Goal: Task Accomplishment & Management: Complete application form

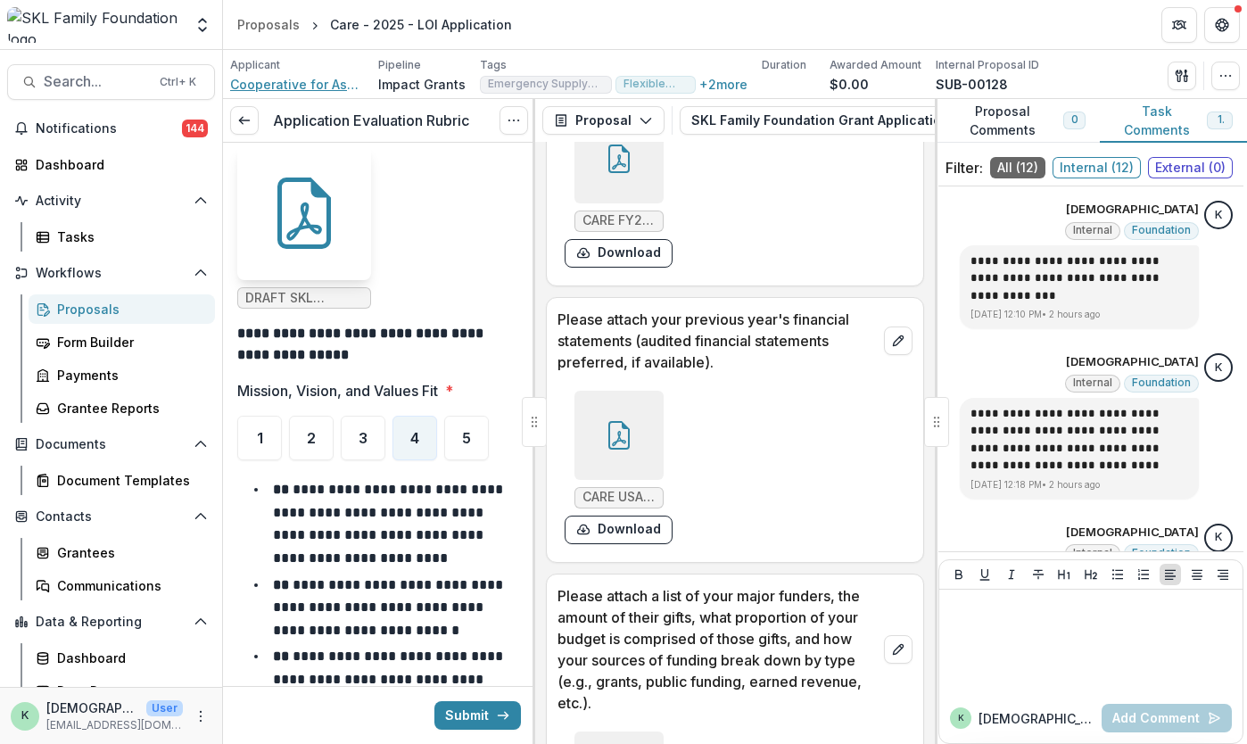
scroll to position [1392, 0]
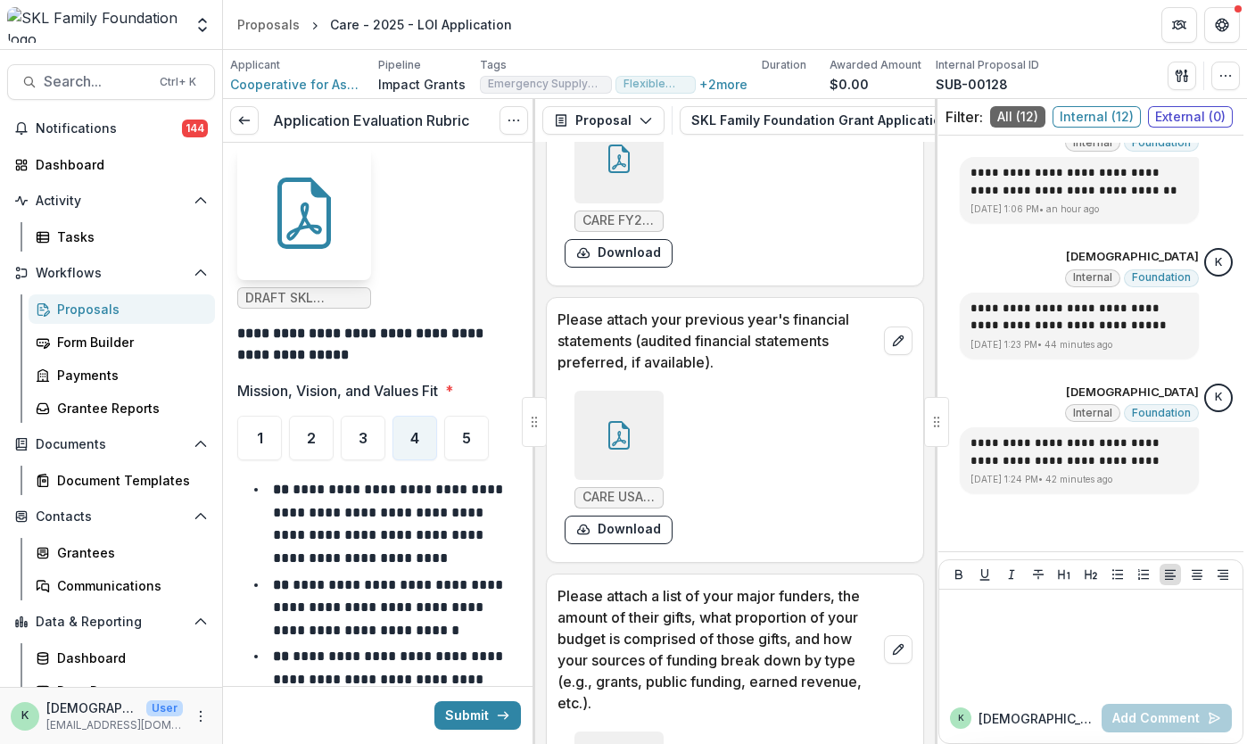
click at [417, 245] on ul "DRAFT SKL Appendix F (Revised [DATE]).docx.pdf" at bounding box center [379, 227] width 284 height 162
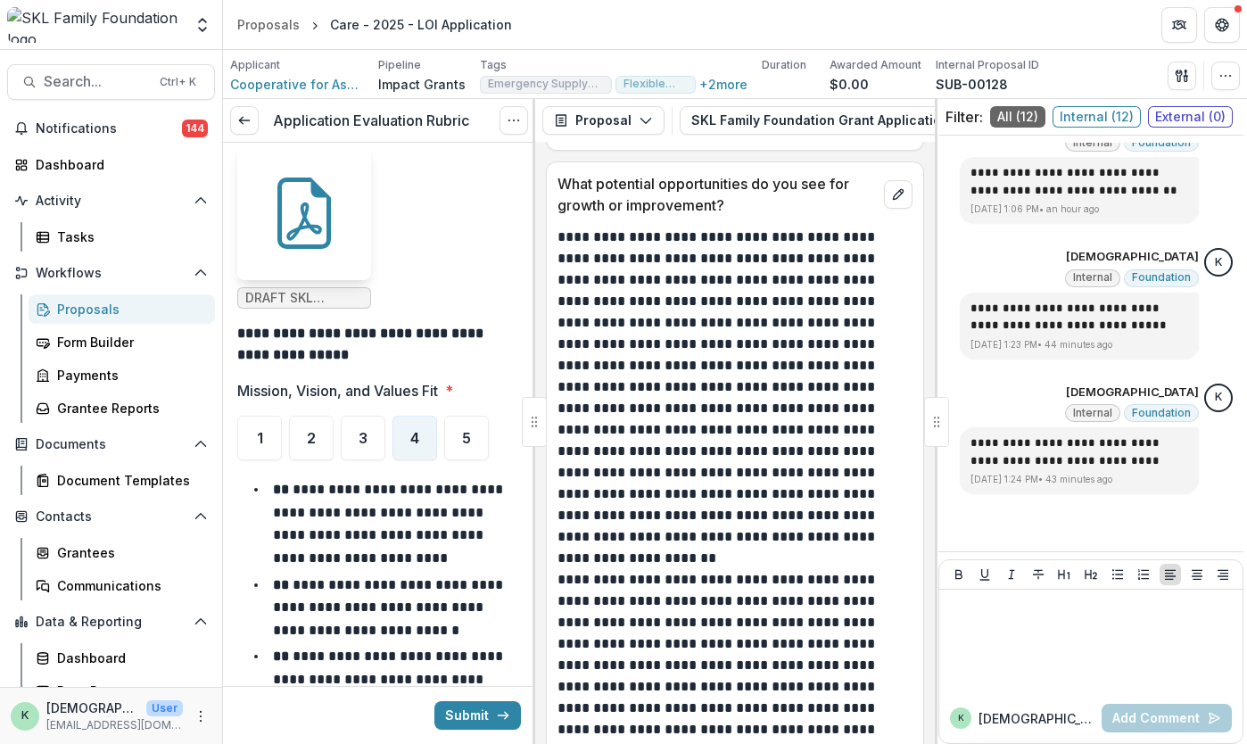
scroll to position [22199, 0]
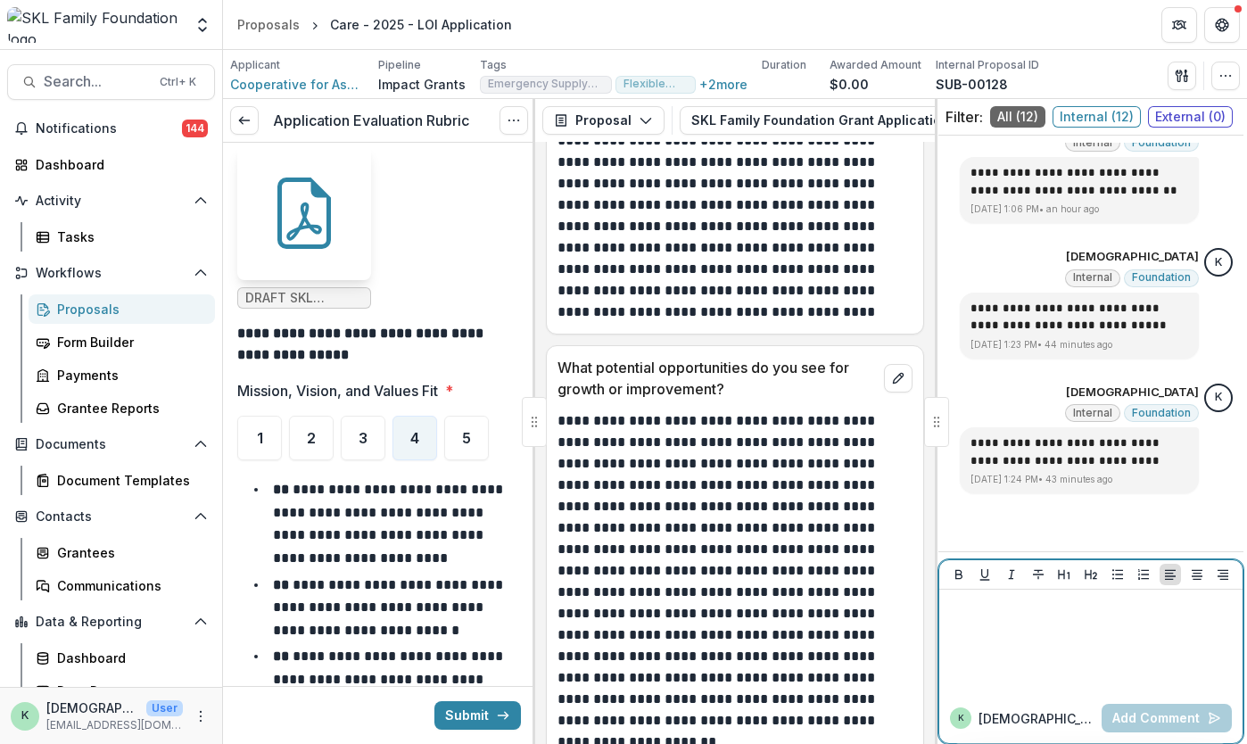
click at [1064, 668] on div at bounding box center [1090, 641] width 289 height 89
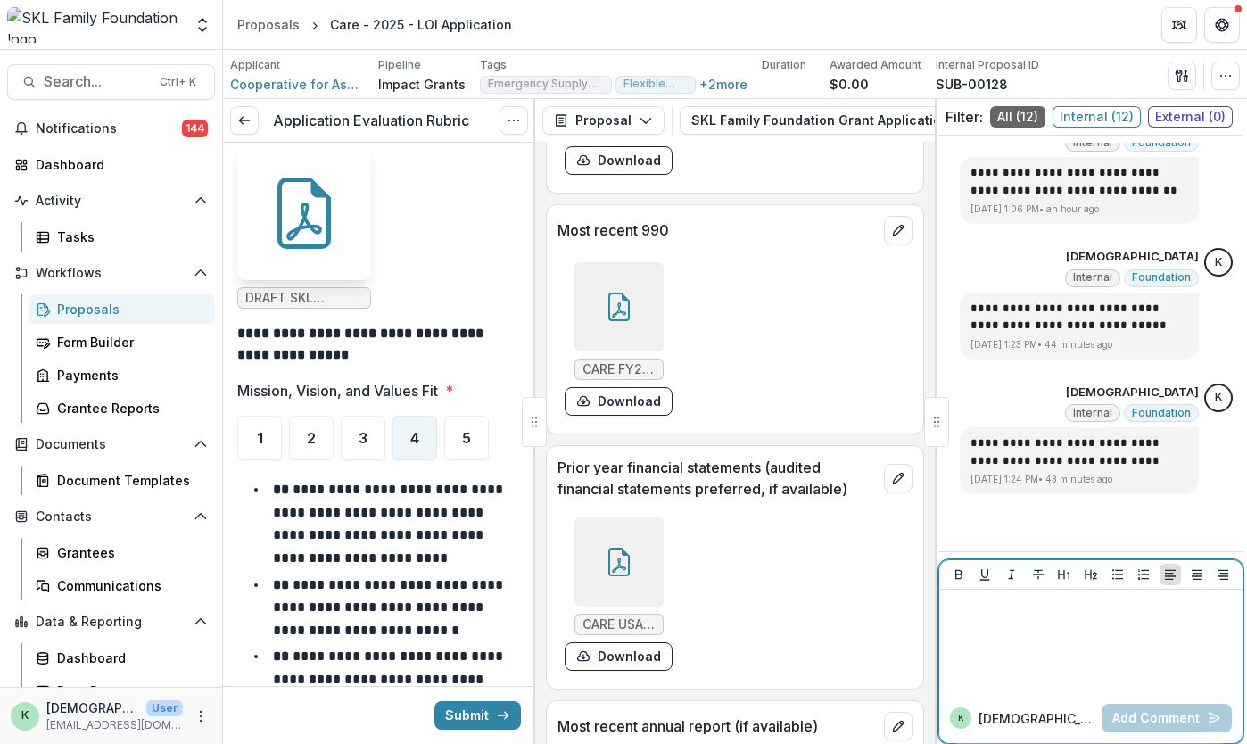
scroll to position [24389, 0]
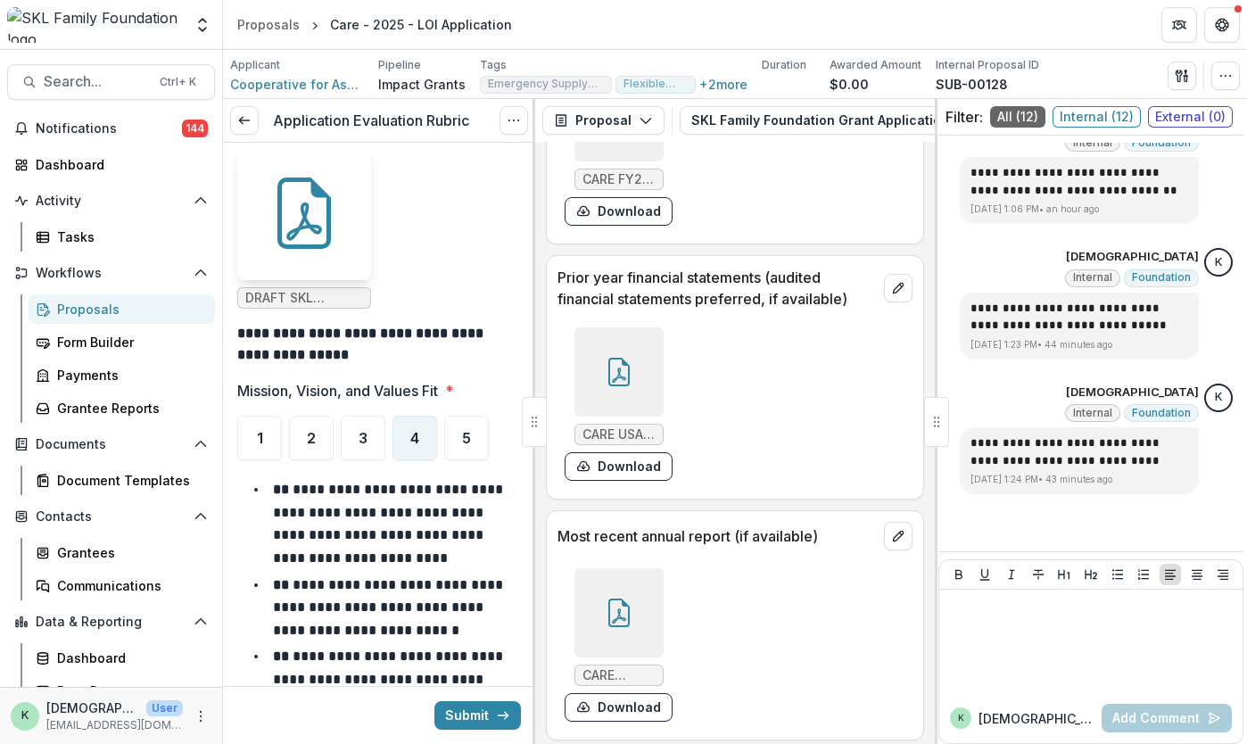
click at [619, 568] on div at bounding box center [618, 612] width 89 height 89
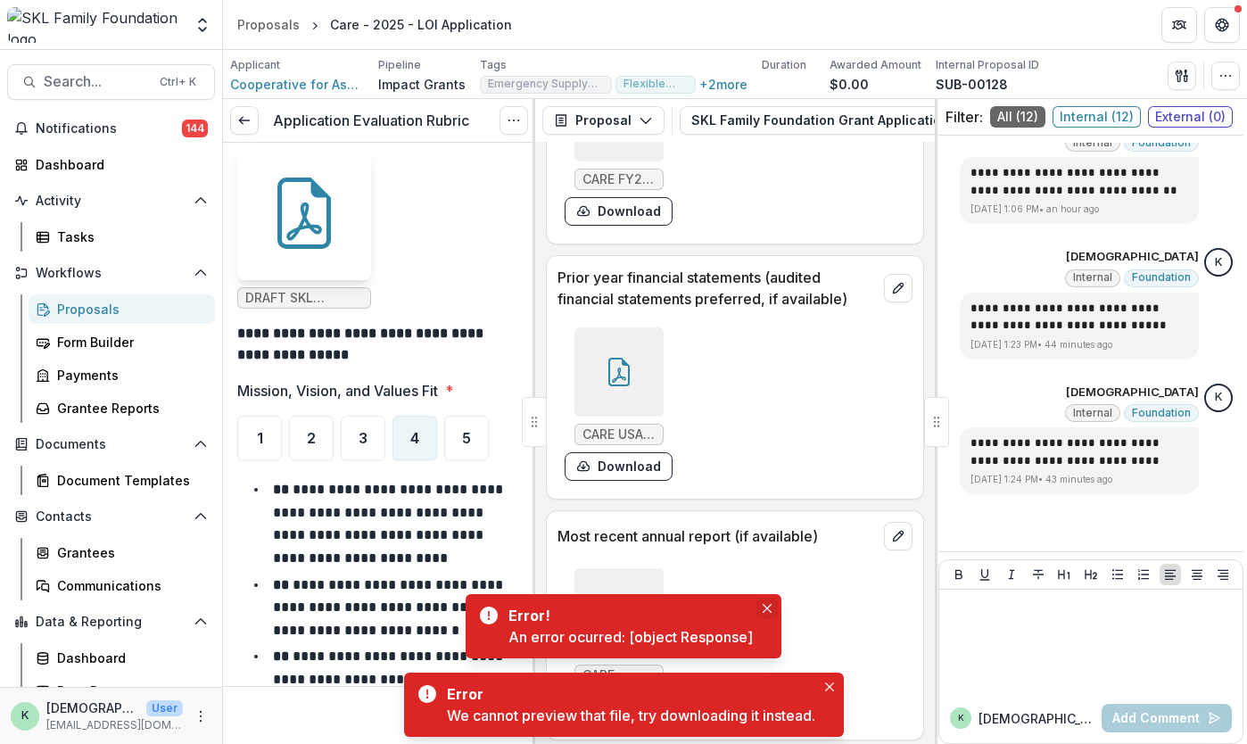
click at [772, 601] on button "Close" at bounding box center [766, 608] width 21 height 21
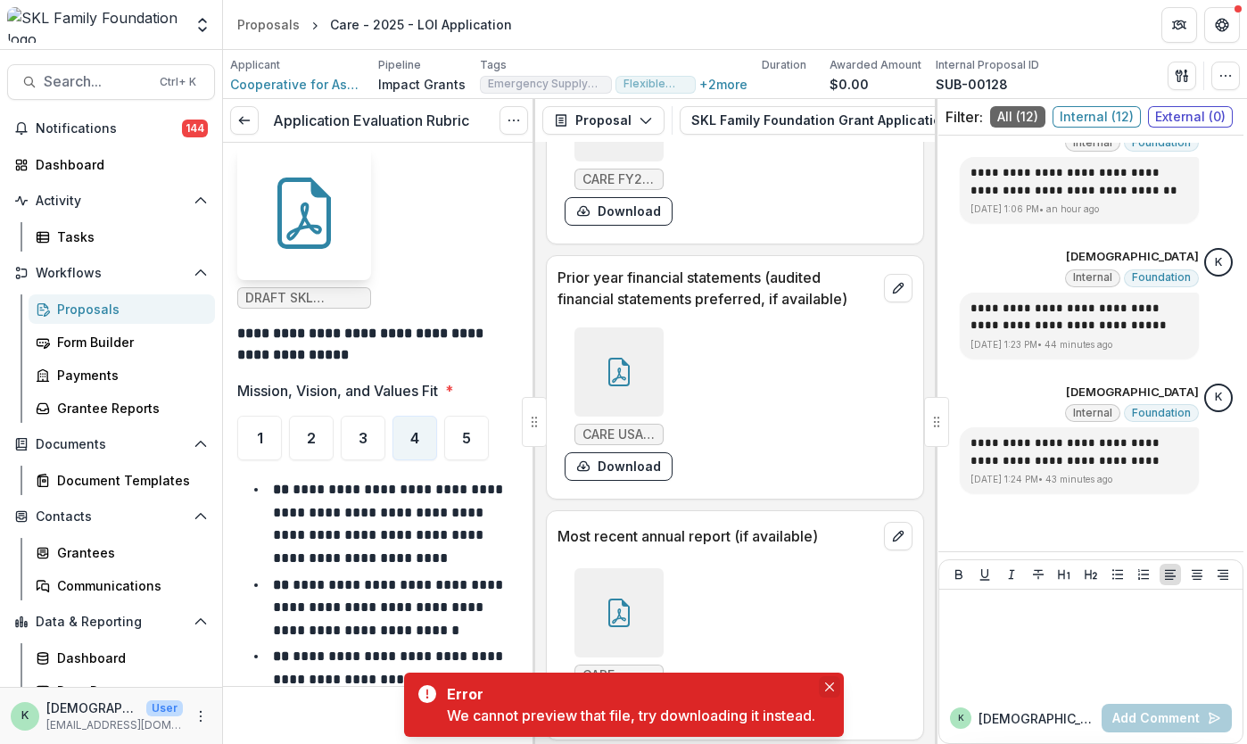
click at [826, 680] on button "Close" at bounding box center [829, 686] width 21 height 21
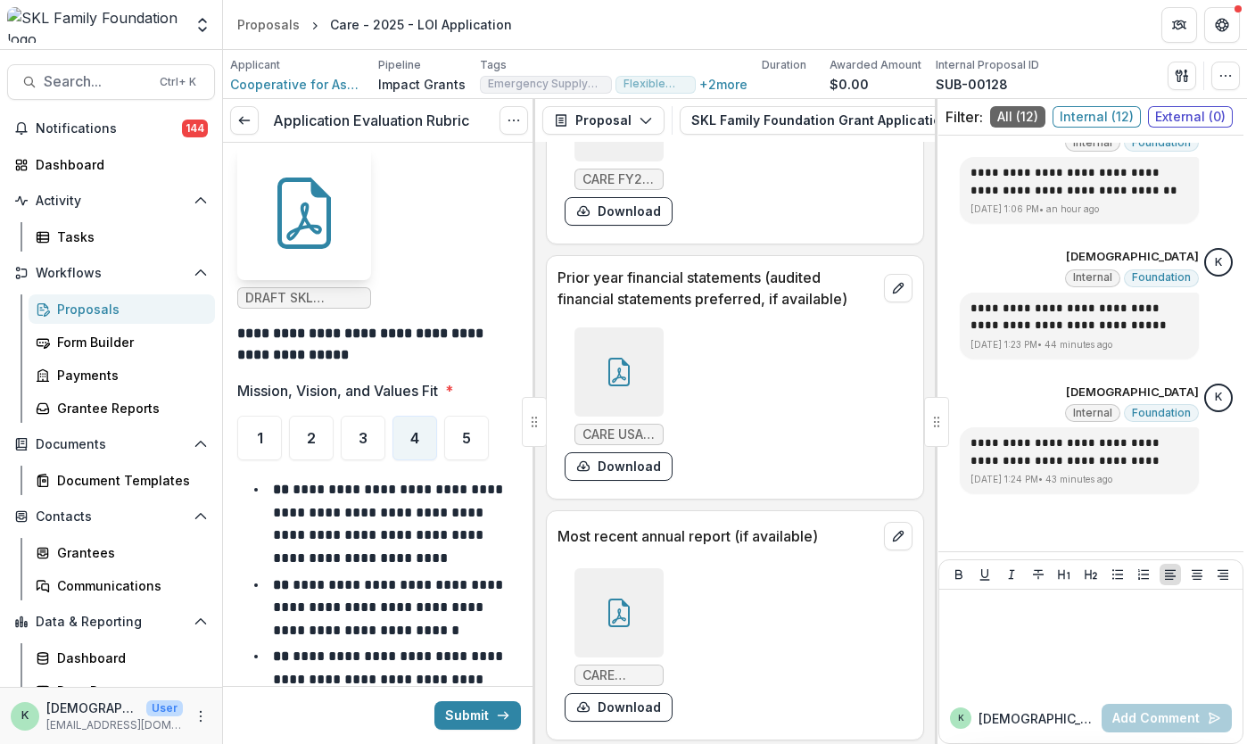
click at [608, 568] on div at bounding box center [618, 612] width 89 height 89
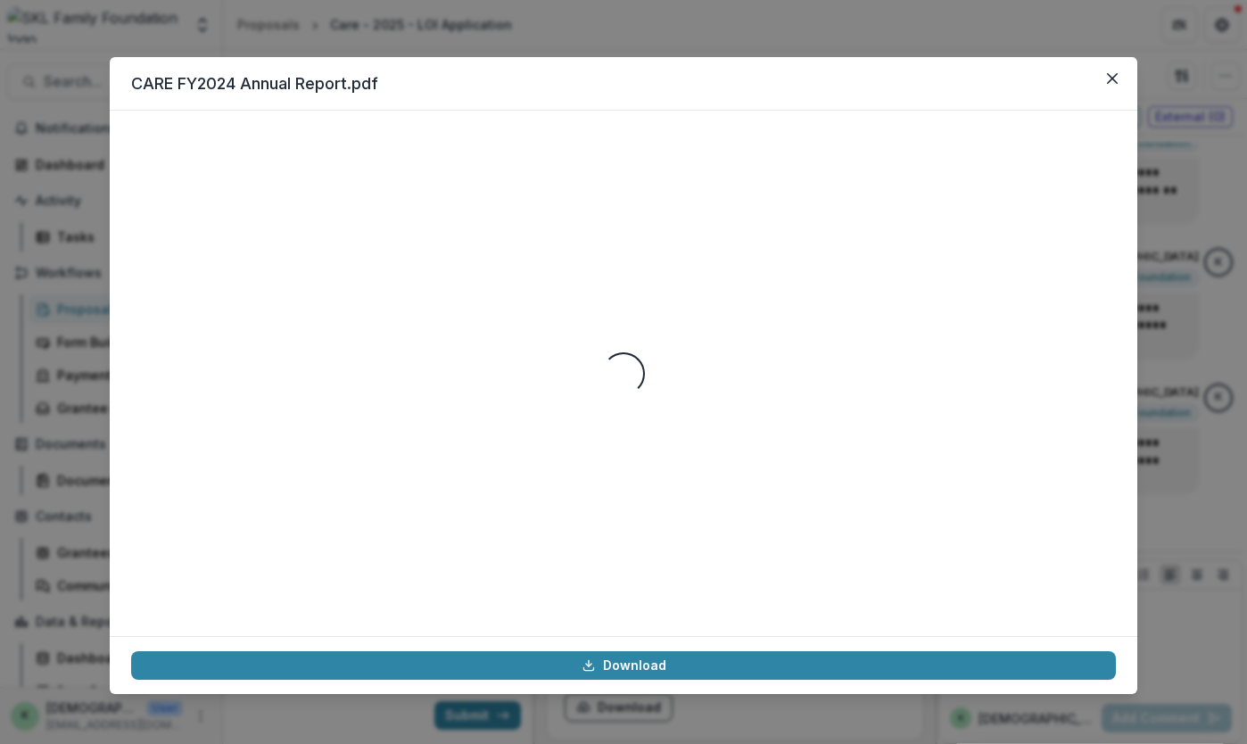
click at [669, 648] on footer "Download" at bounding box center [623, 665] width 1027 height 58
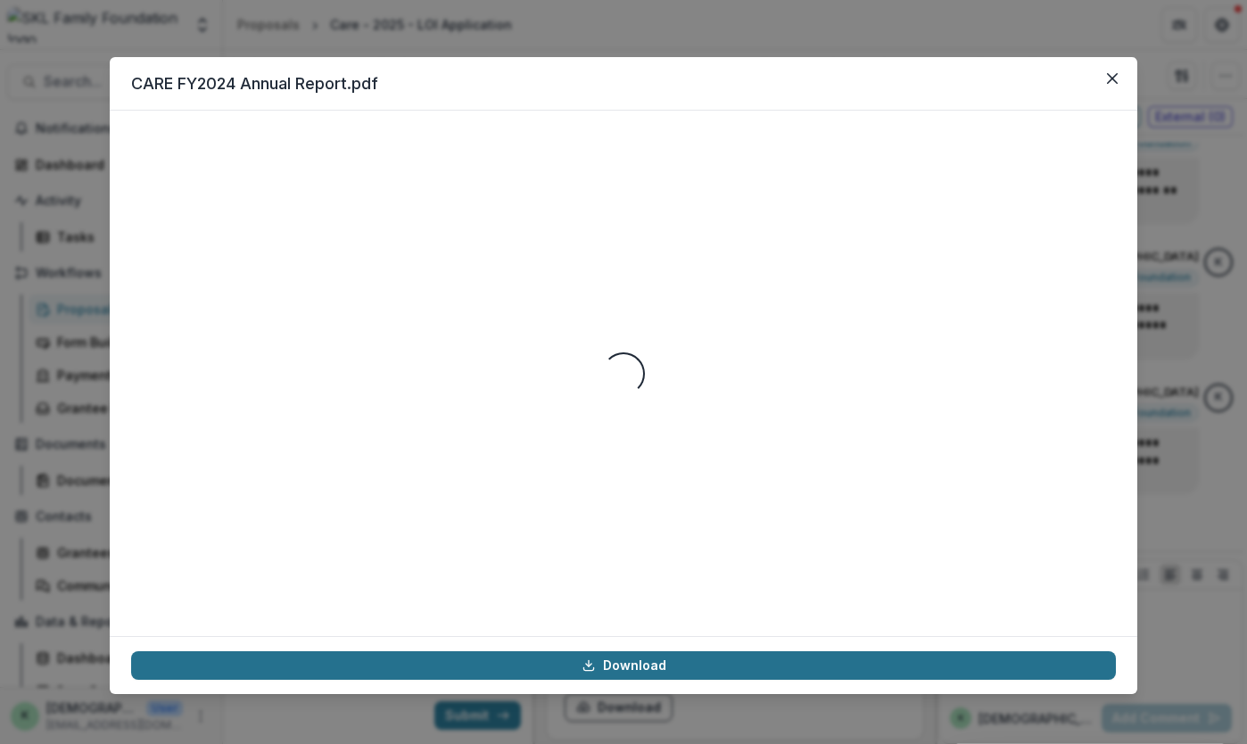
click at [658, 661] on link "Download" at bounding box center [623, 665] width 985 height 29
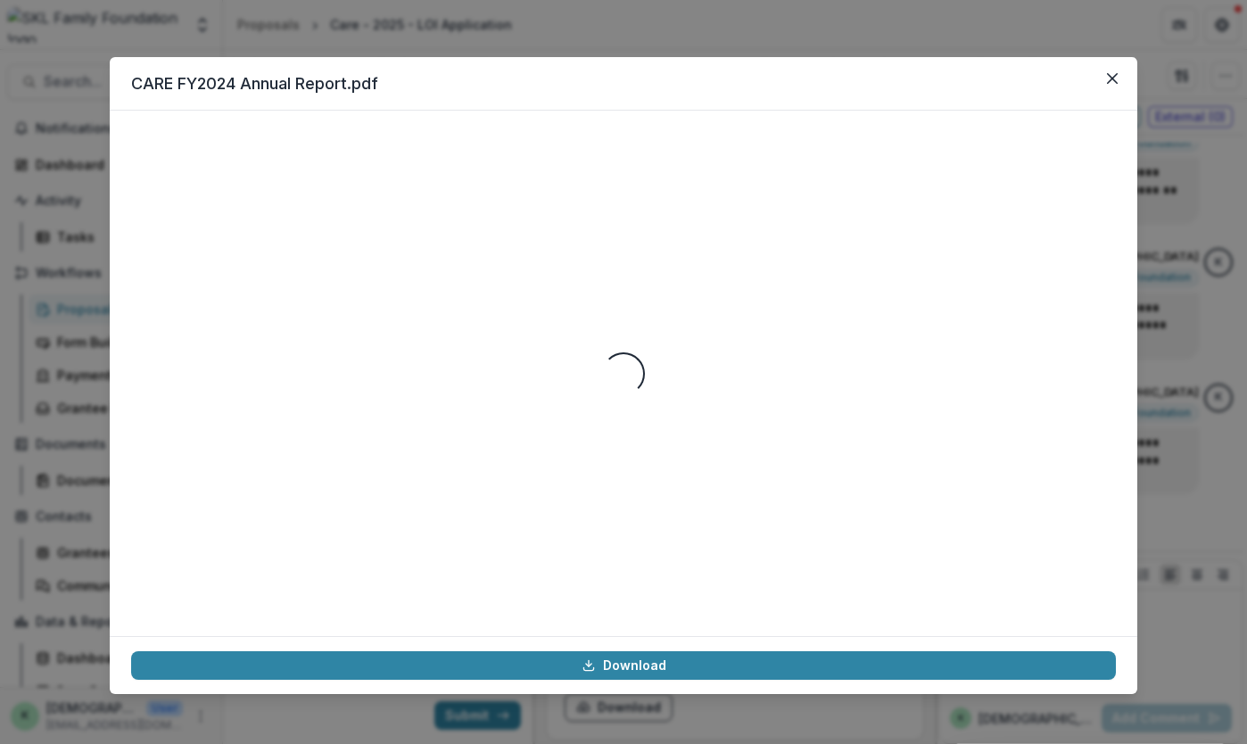
click at [250, 275] on div "Loading..." at bounding box center [623, 373] width 985 height 483
click at [1112, 77] on icon "Close" at bounding box center [1112, 78] width 11 height 11
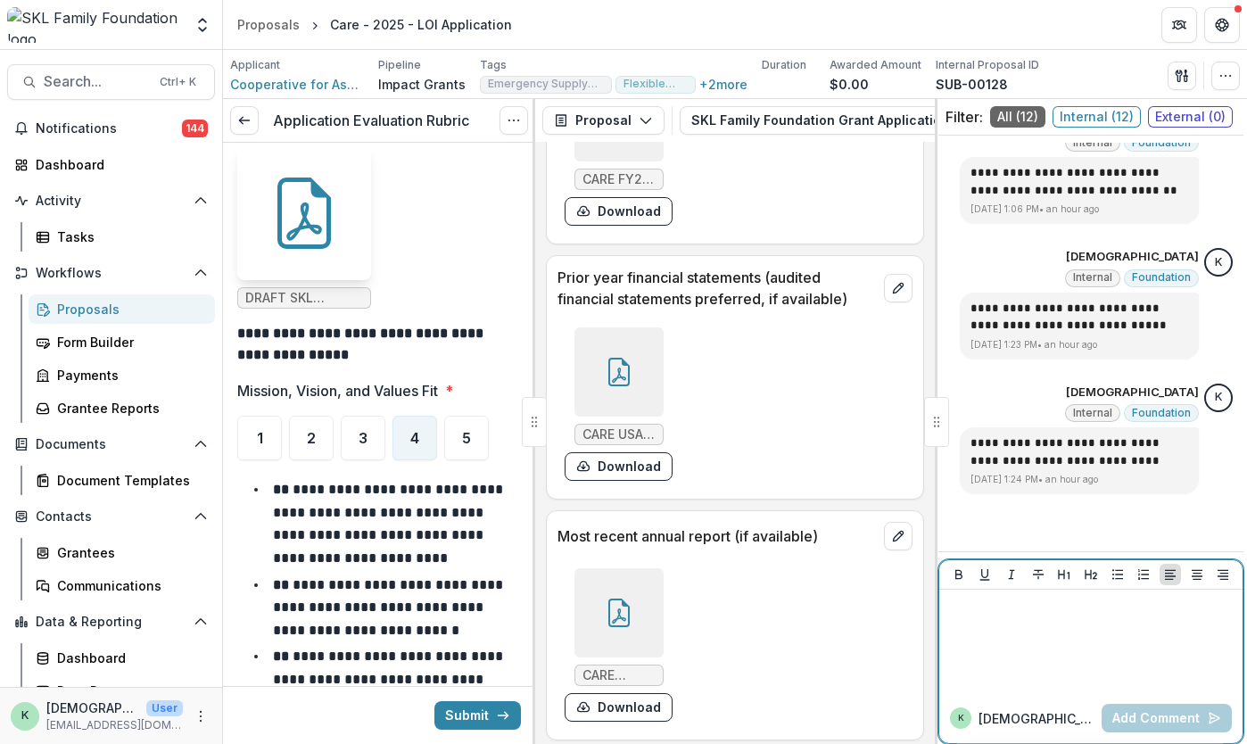
click at [1002, 647] on div at bounding box center [1090, 641] width 289 height 89
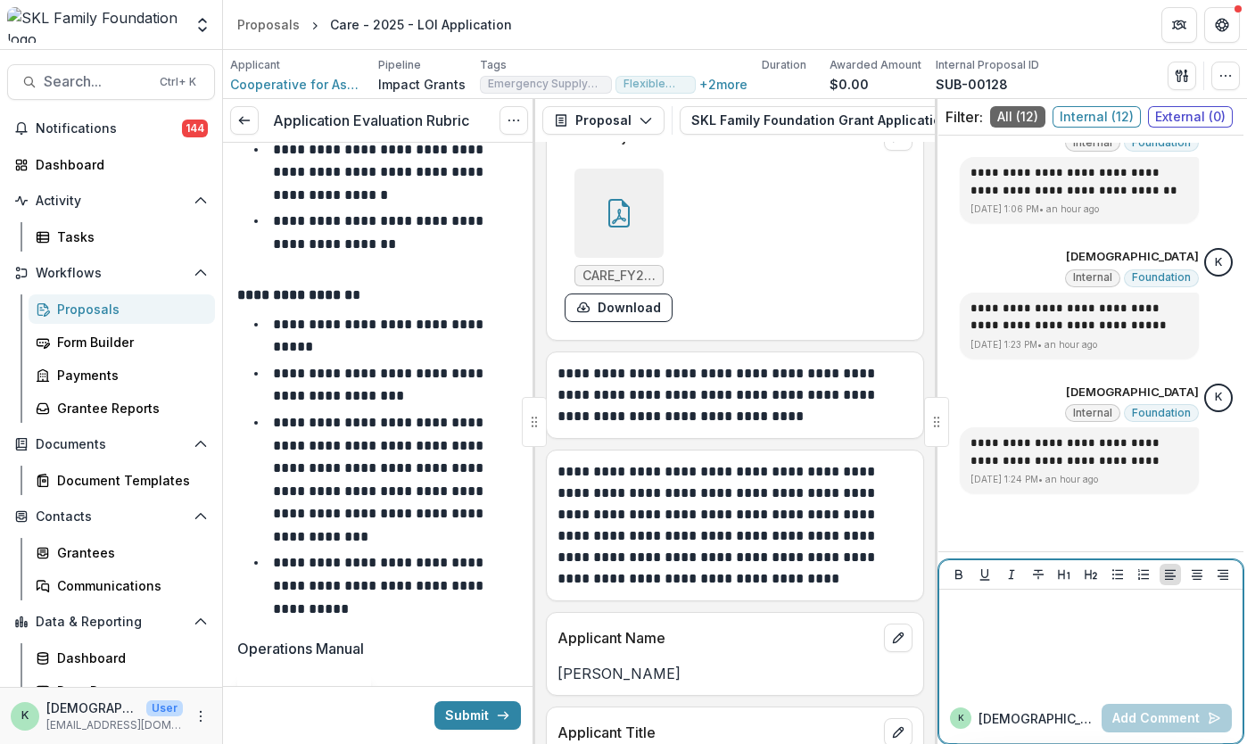
scroll to position [417, 0]
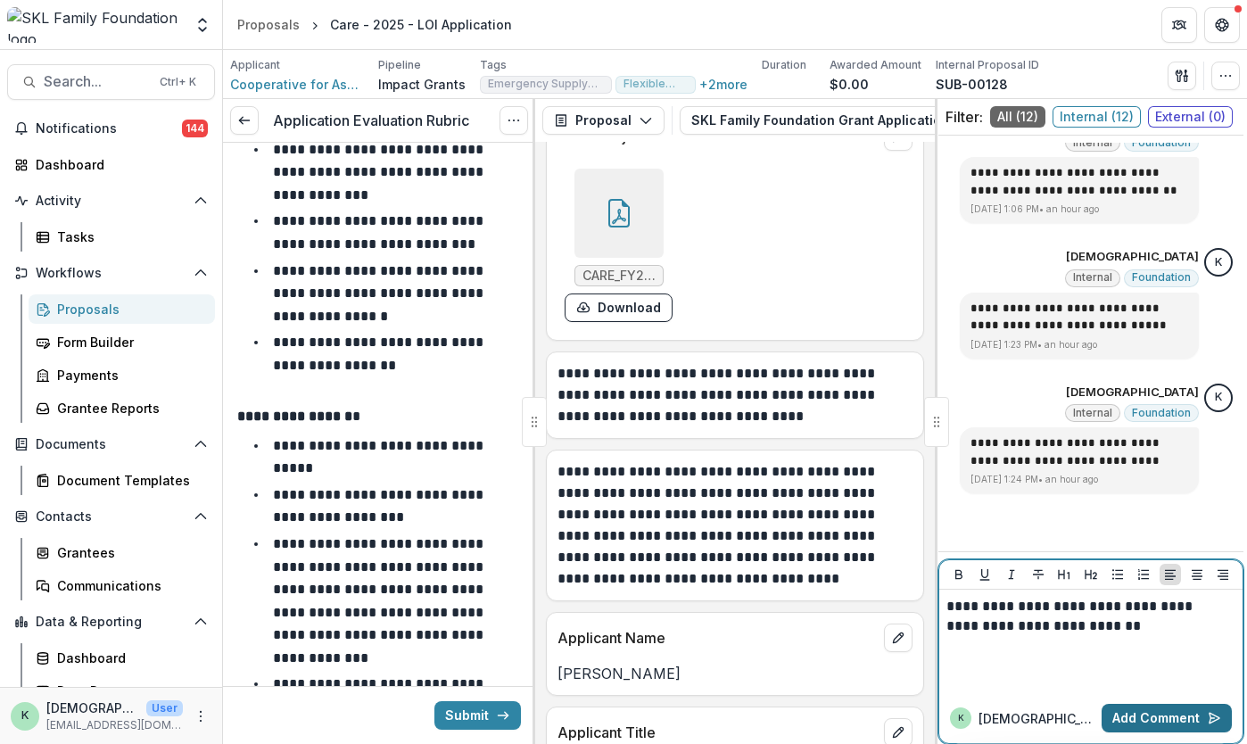
click at [1173, 727] on button "Add Comment" at bounding box center [1166, 718] width 130 height 29
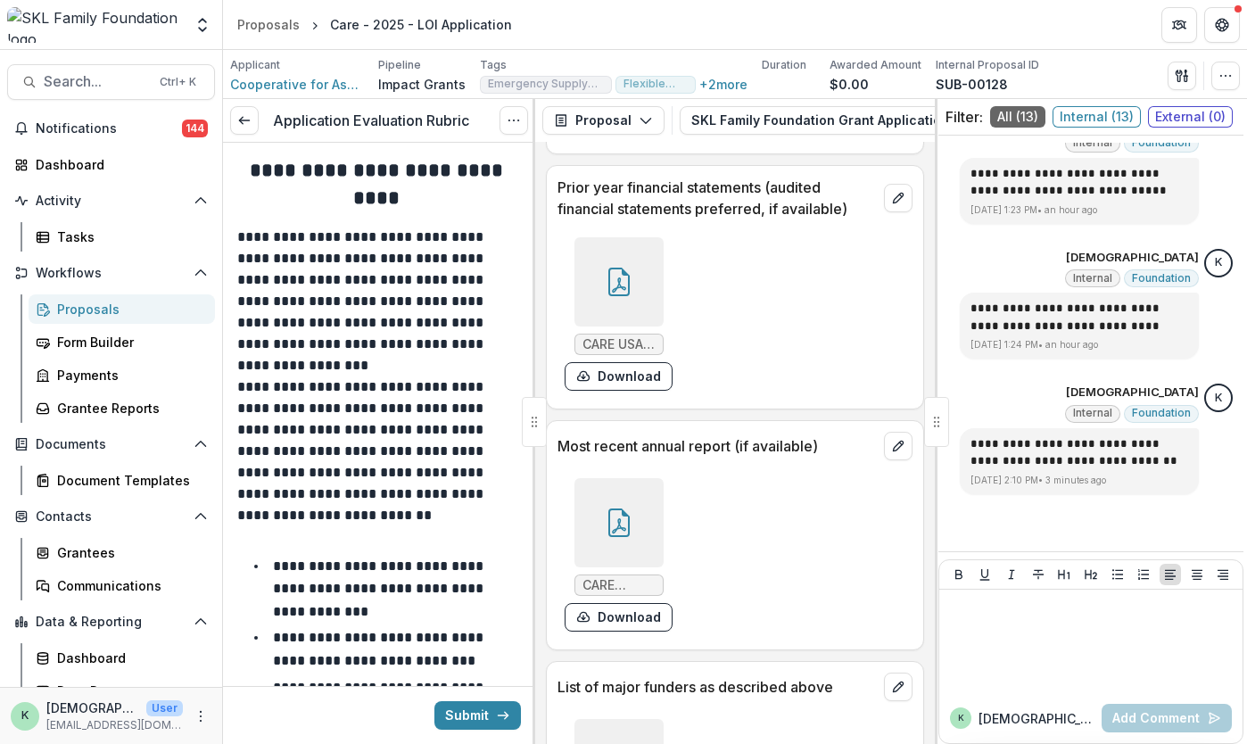
scroll to position [24458, 0]
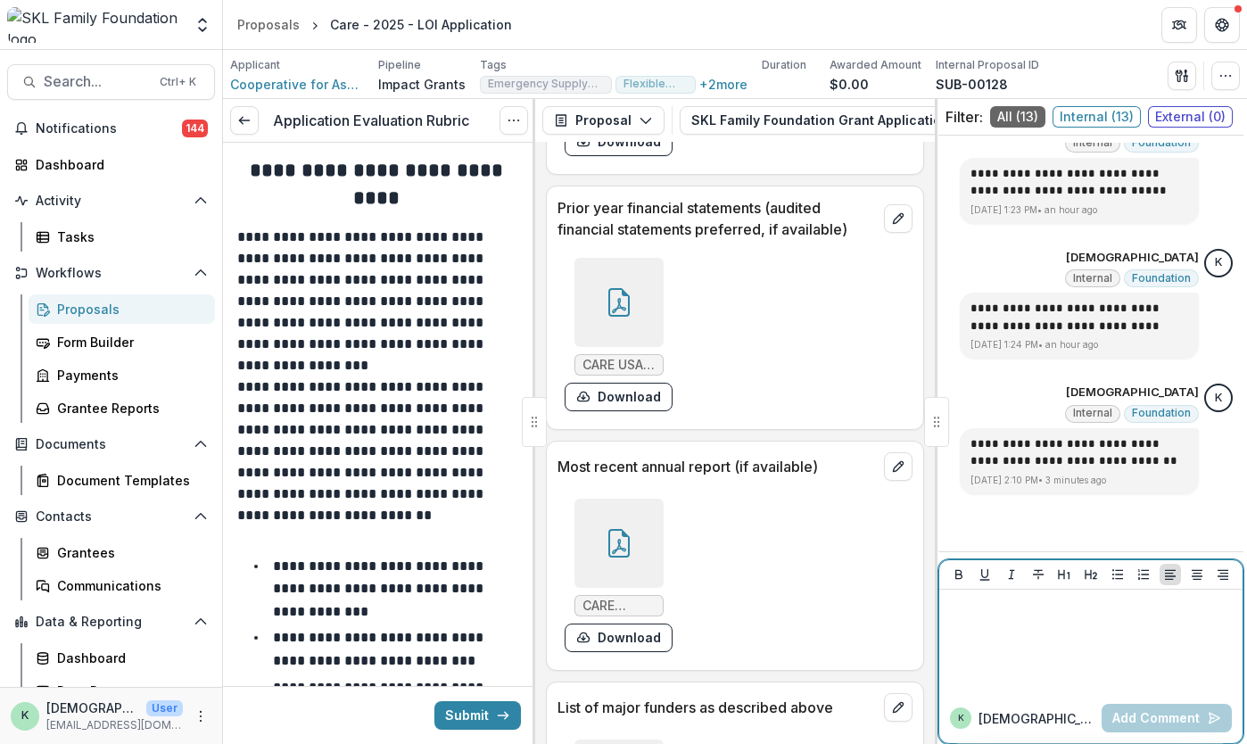
click at [1151, 621] on div at bounding box center [1090, 641] width 289 height 89
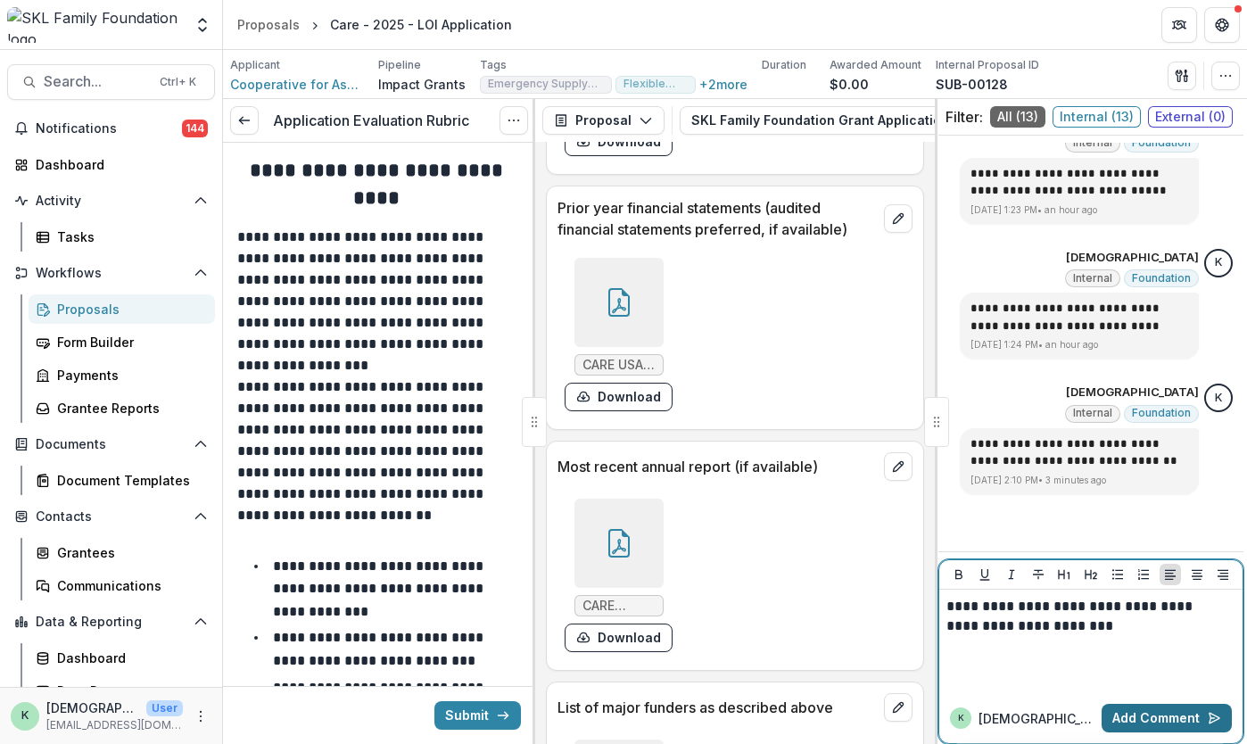
click at [1143, 721] on button "Add Comment" at bounding box center [1166, 718] width 130 height 29
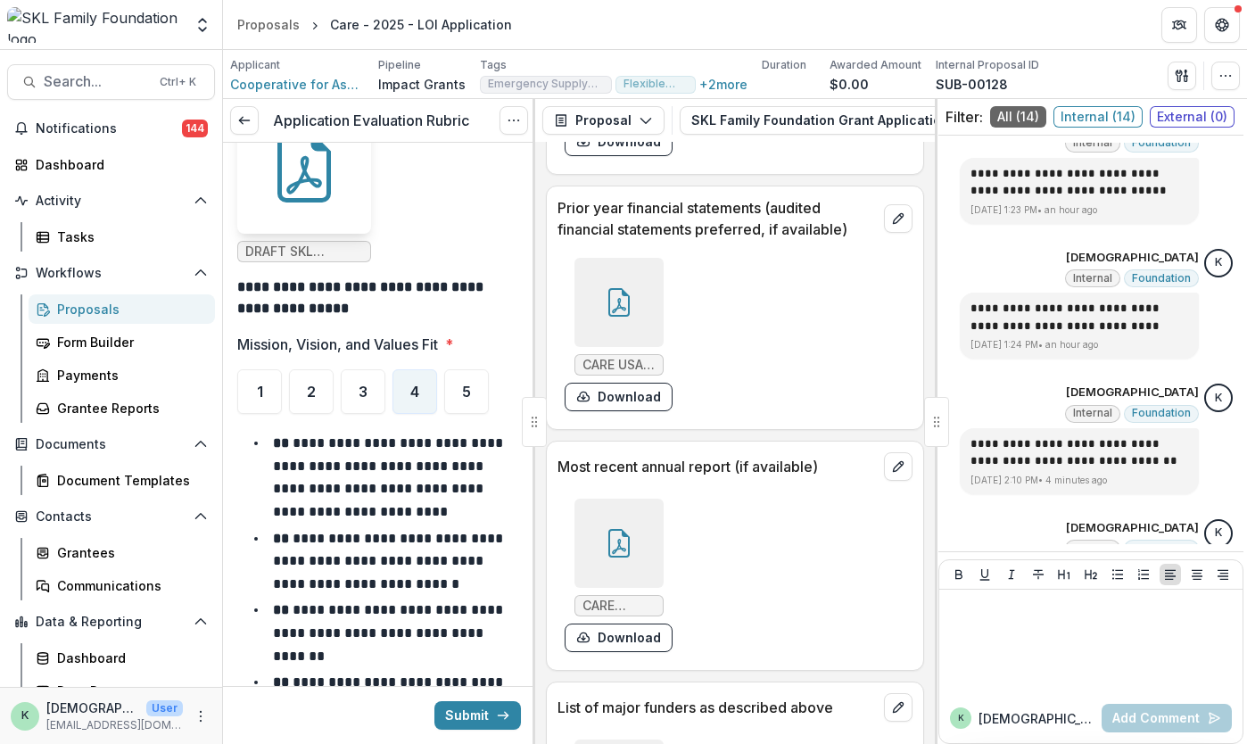
scroll to position [1283, 0]
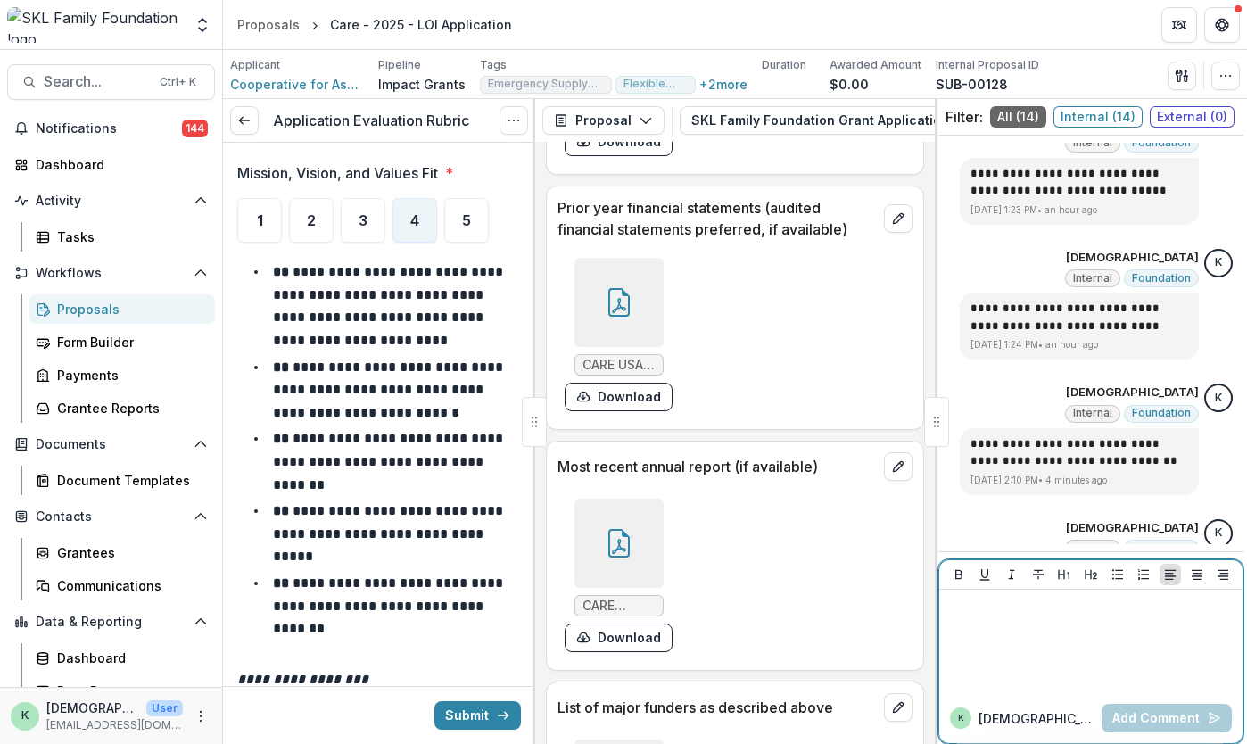
click at [1001, 634] on div at bounding box center [1090, 641] width 289 height 89
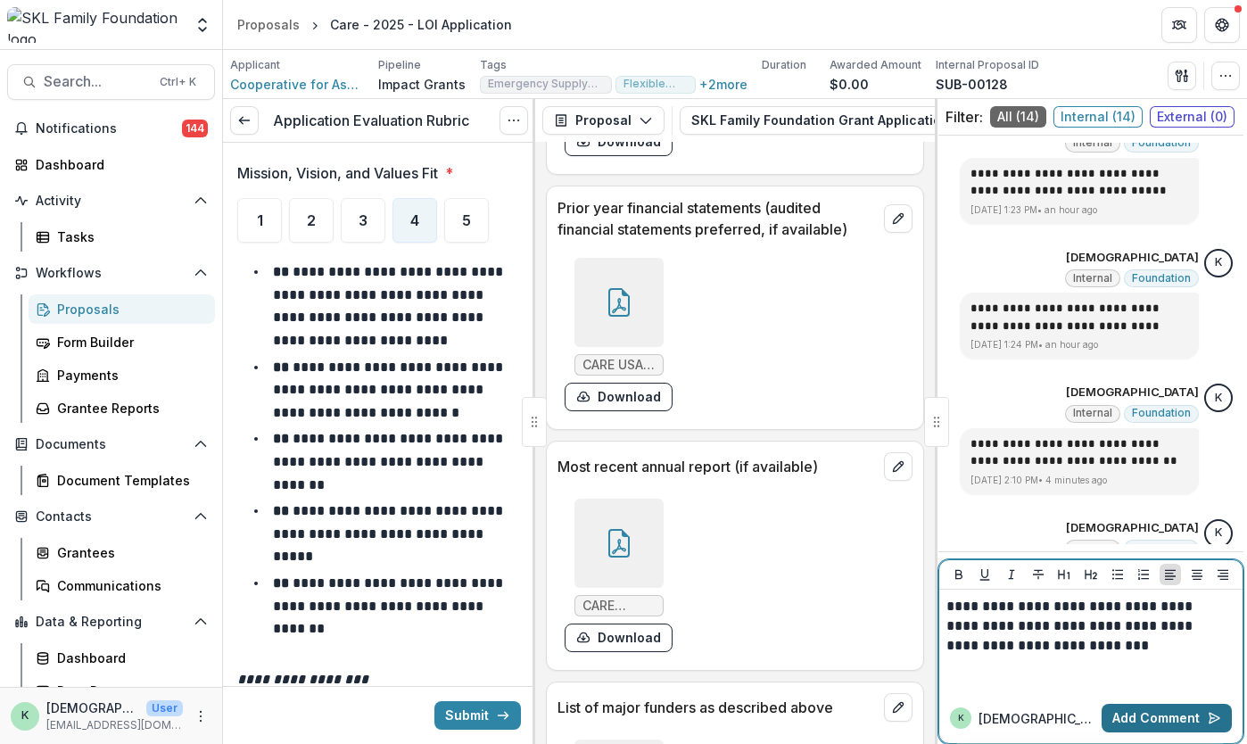
click at [1120, 717] on button "Add Comment" at bounding box center [1166, 718] width 130 height 29
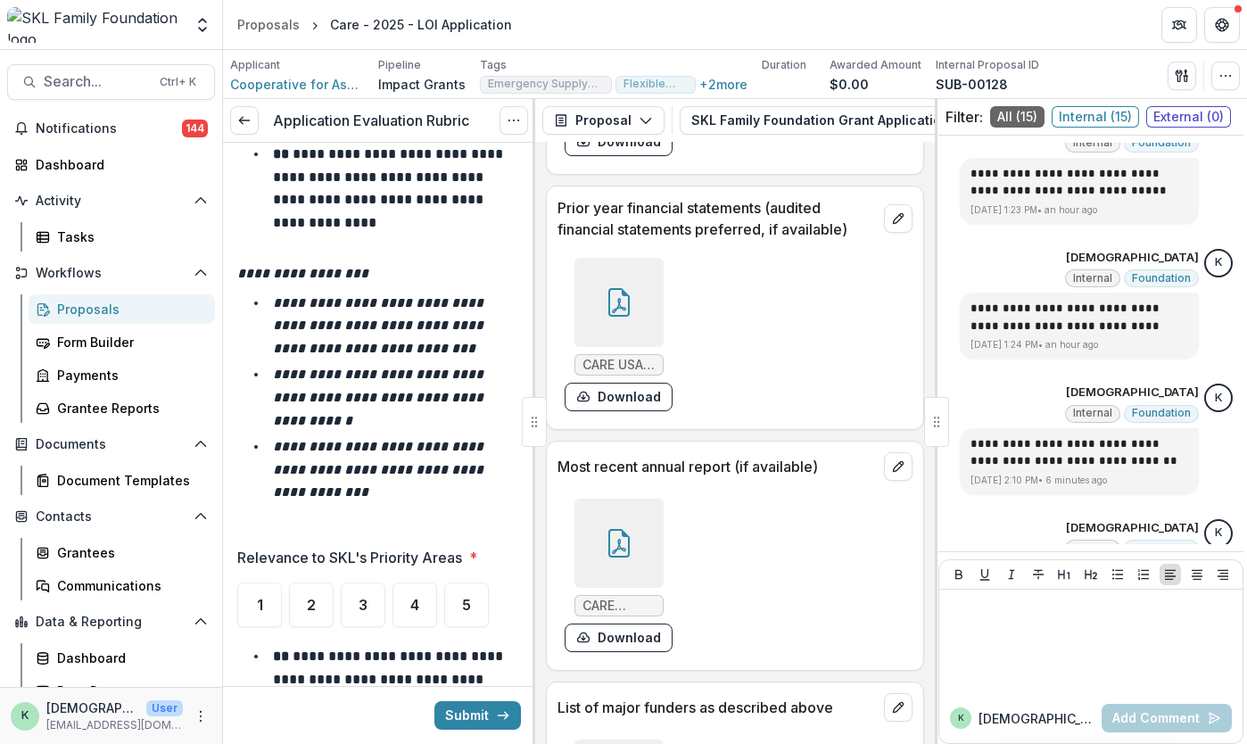
scroll to position [2575, 0]
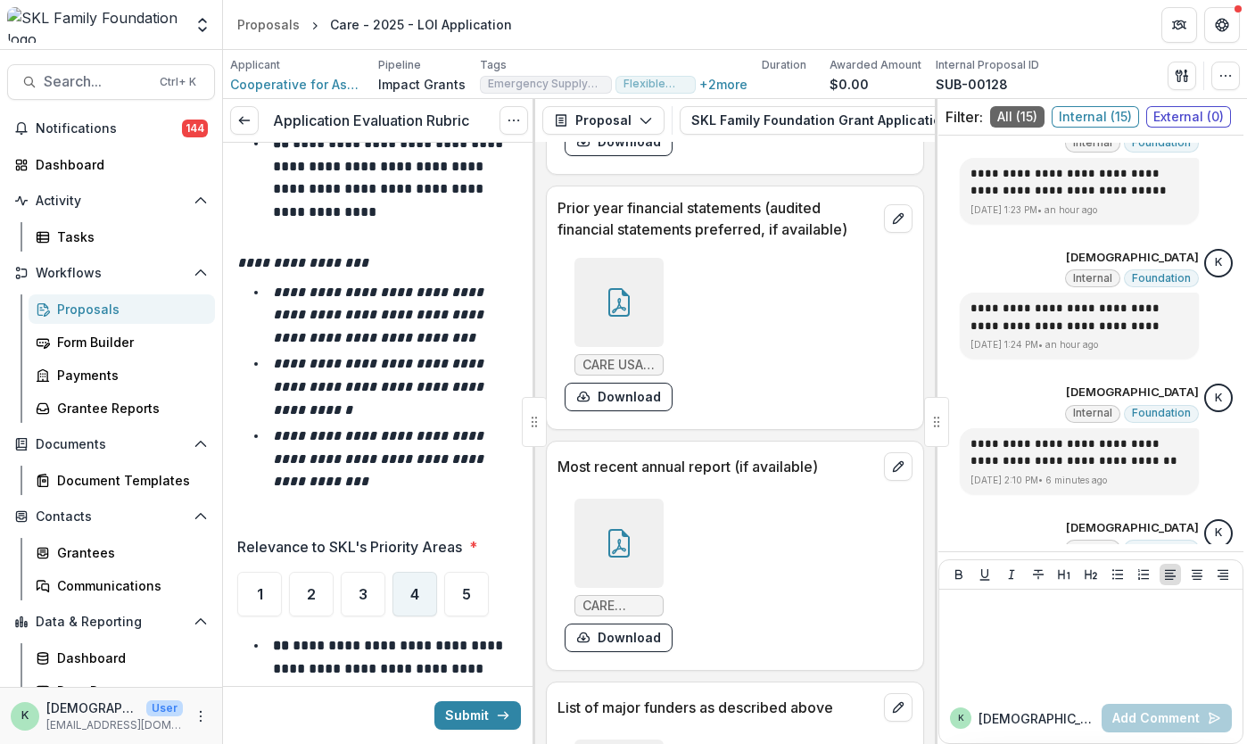
click at [410, 591] on span "4" at bounding box center [414, 594] width 9 height 14
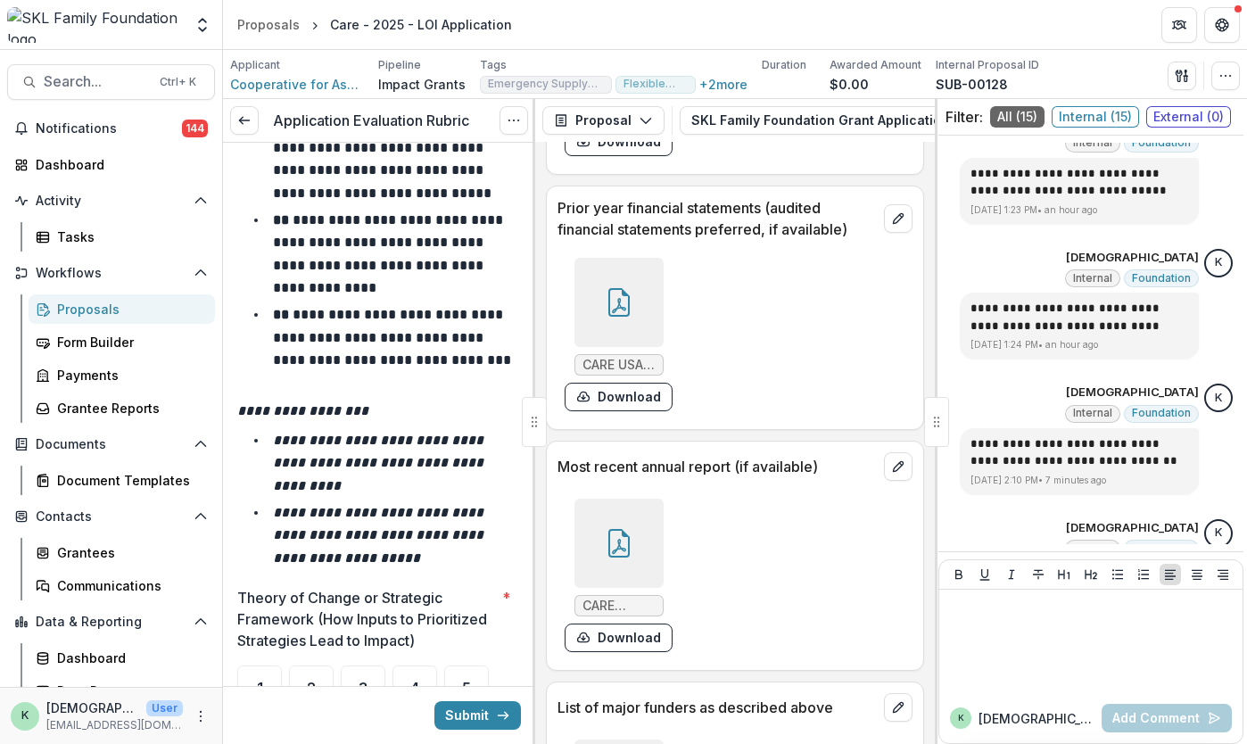
scroll to position [3670, 0]
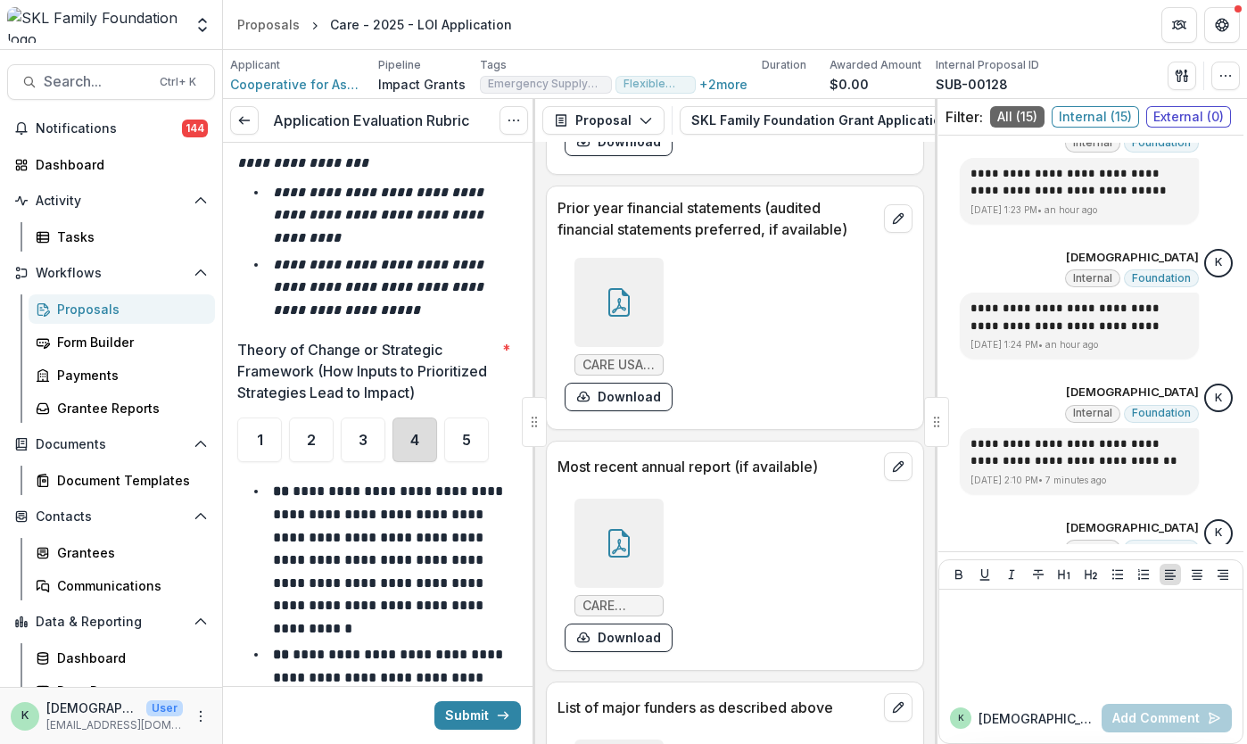
click at [416, 448] on div "4" at bounding box center [414, 439] width 45 height 45
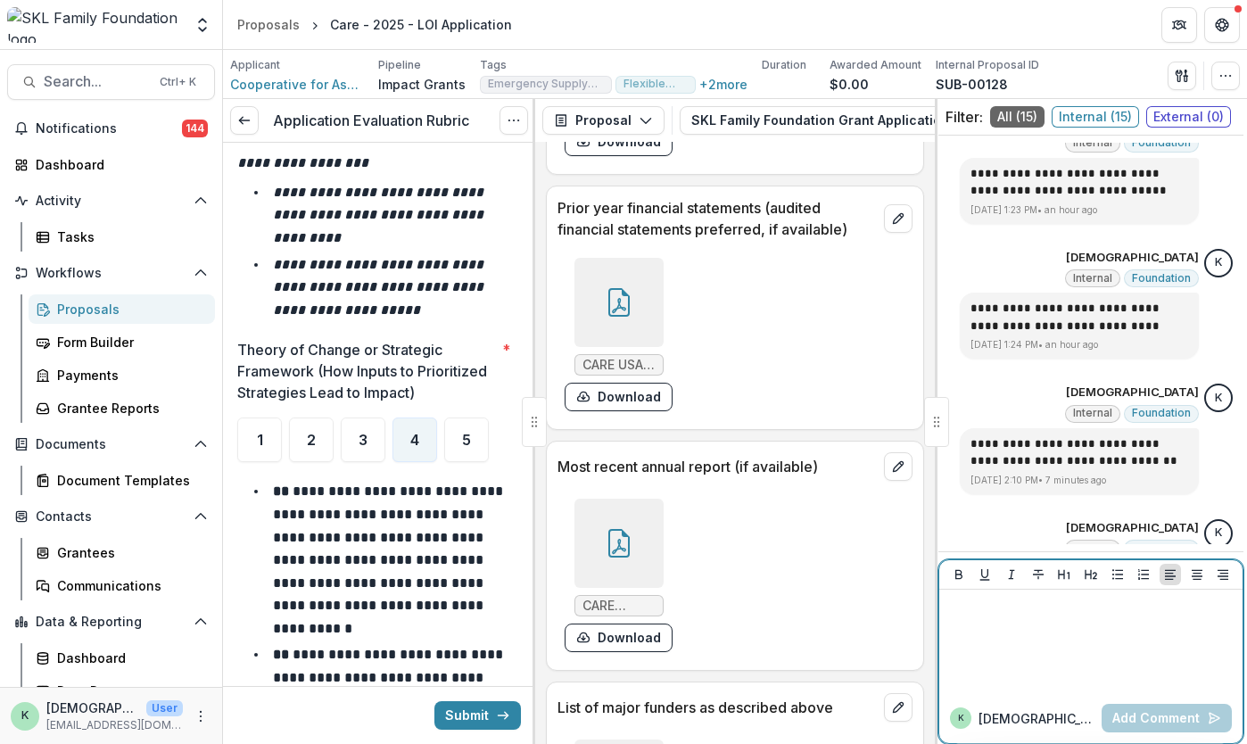
click at [1036, 622] on div at bounding box center [1090, 641] width 289 height 89
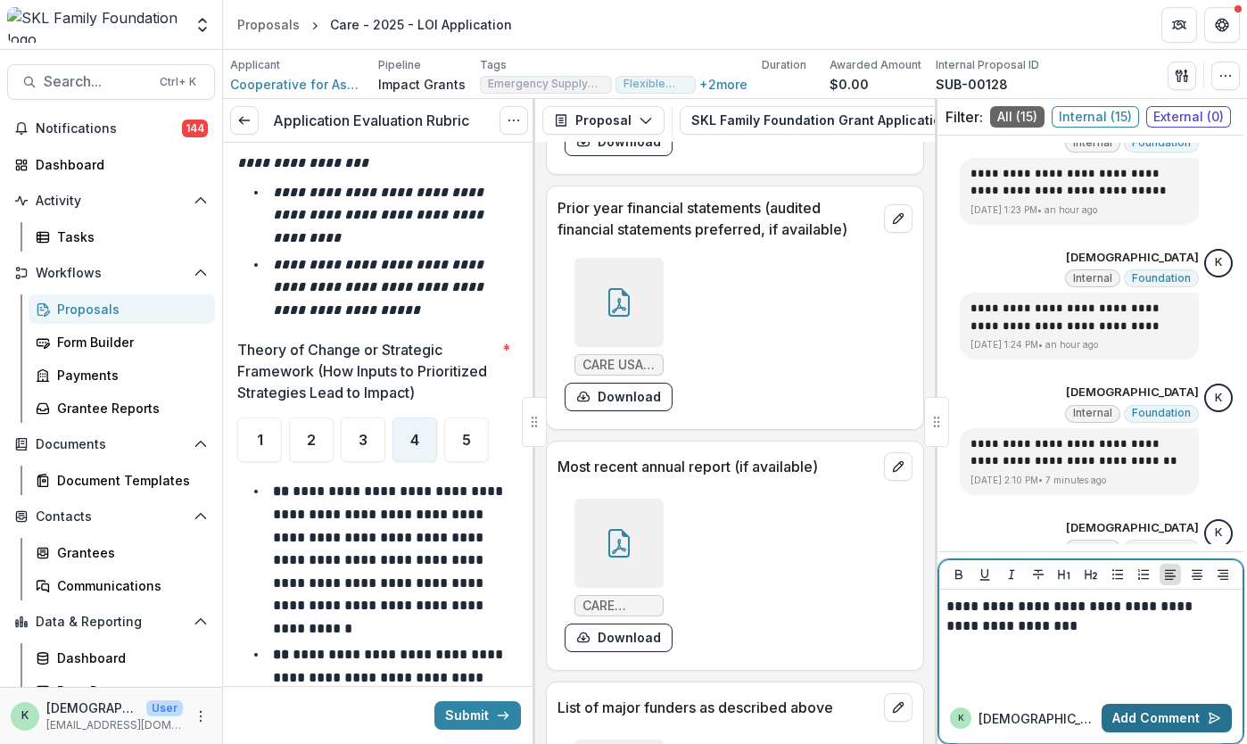
click at [1179, 722] on button "Add Comment" at bounding box center [1166, 718] width 130 height 29
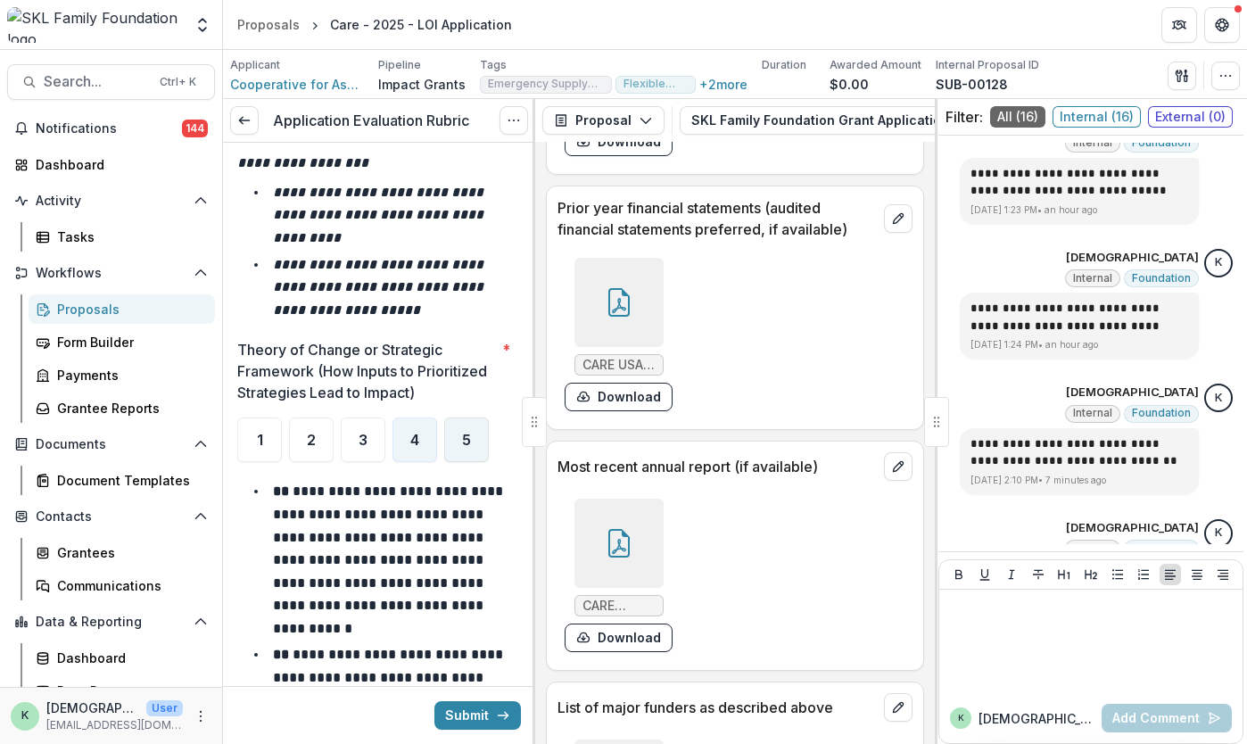
click at [478, 454] on div "5" at bounding box center [466, 439] width 45 height 45
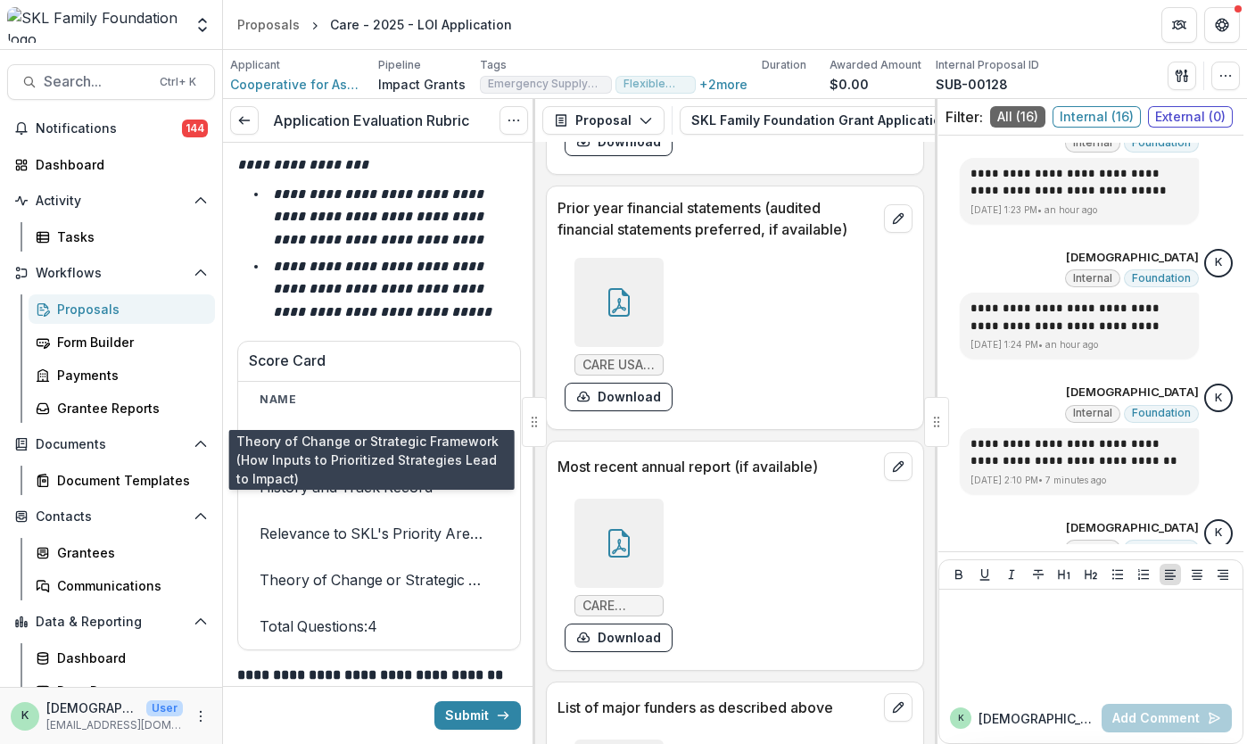
scroll to position [4869, 0]
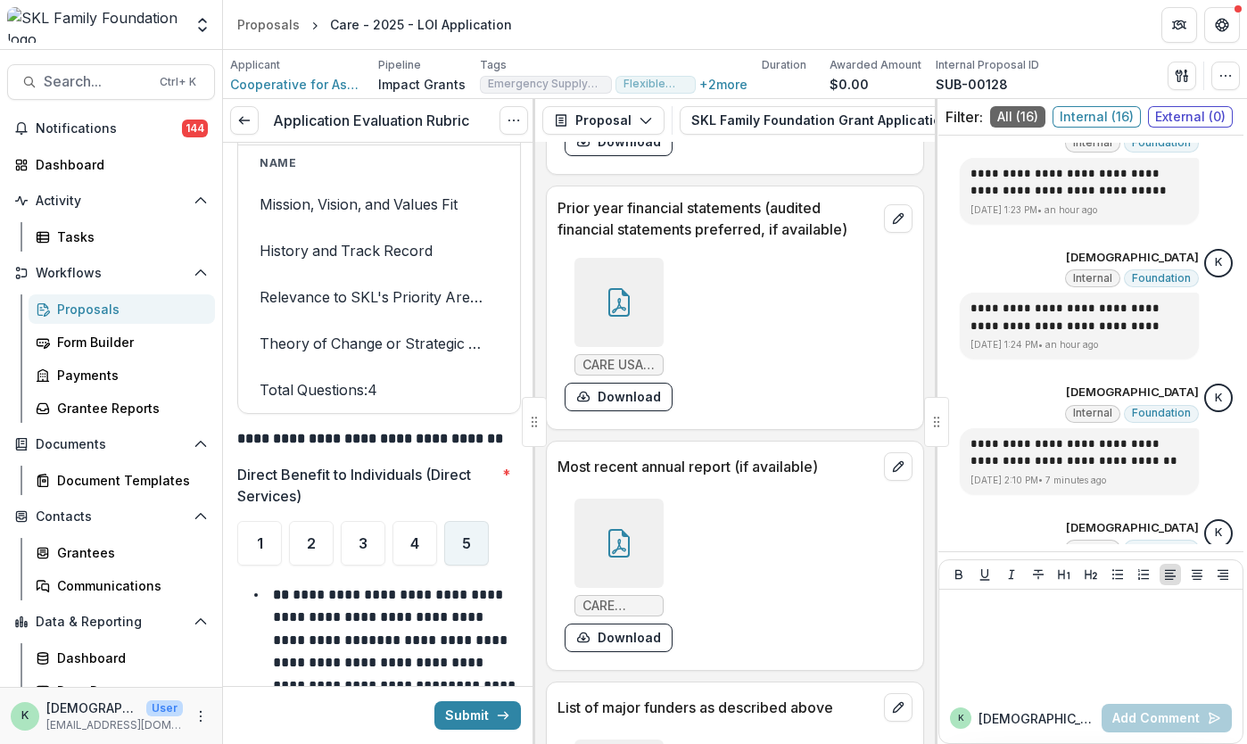
click at [460, 541] on div "5" at bounding box center [466, 543] width 45 height 45
click at [435, 542] on div "4" at bounding box center [414, 543] width 45 height 45
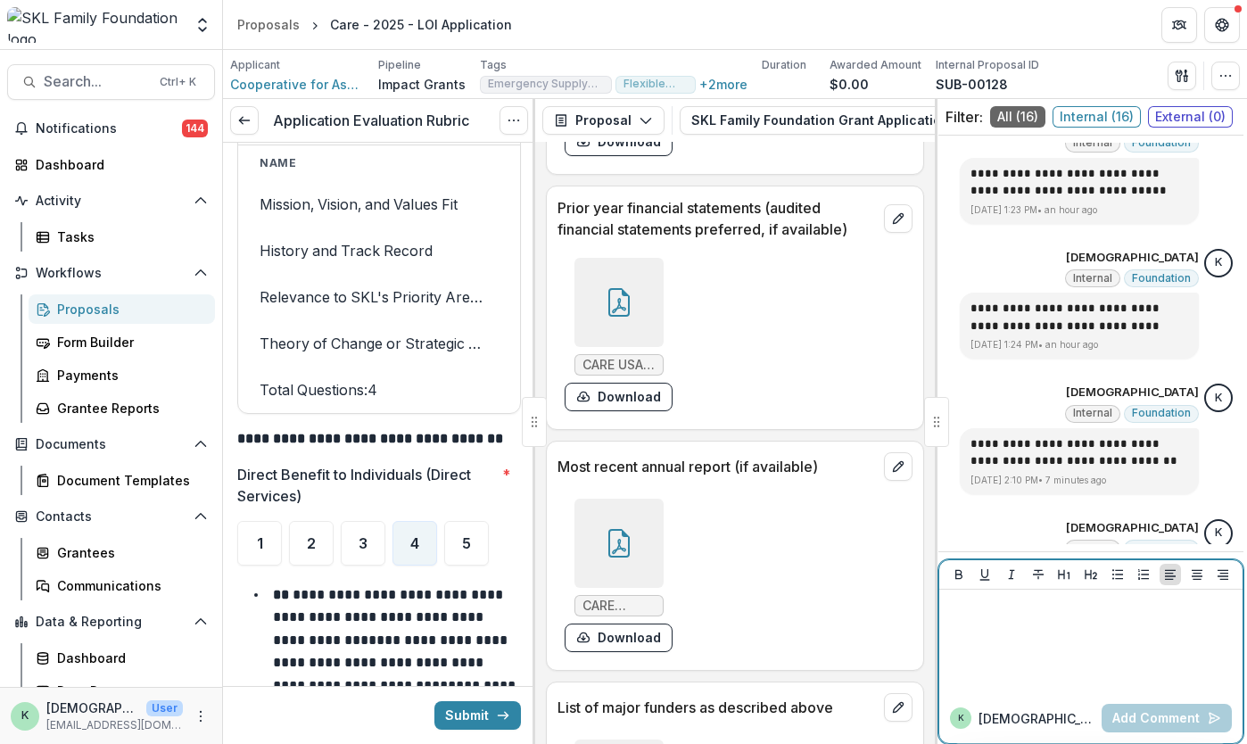
click at [1120, 686] on div at bounding box center [1090, 641] width 303 height 103
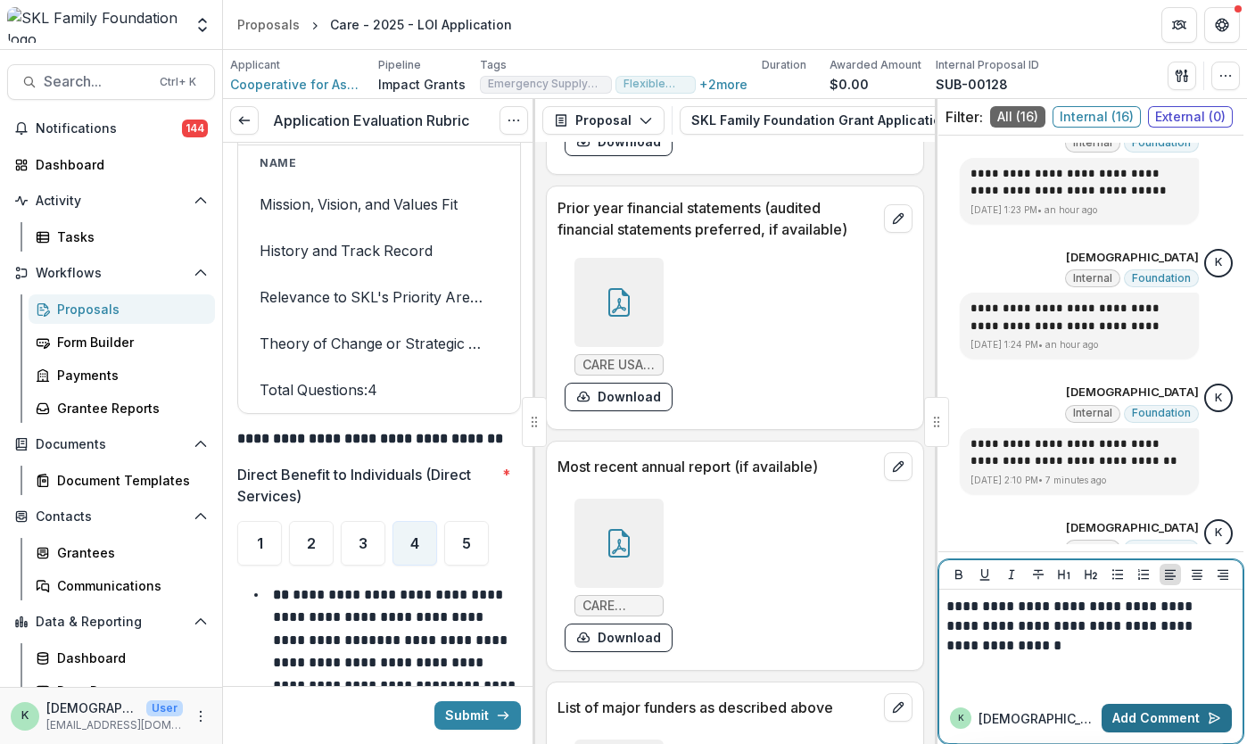
click at [1126, 724] on button "Add Comment" at bounding box center [1166, 718] width 130 height 29
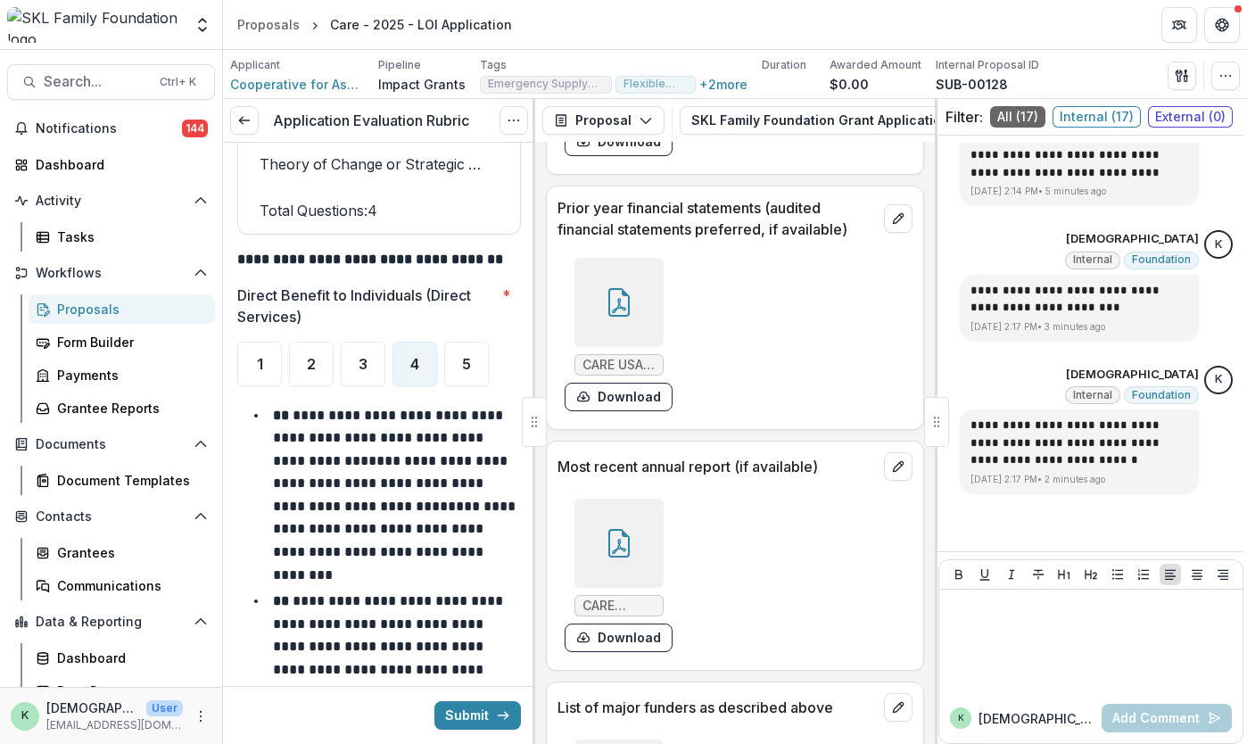
scroll to position [5051, 0]
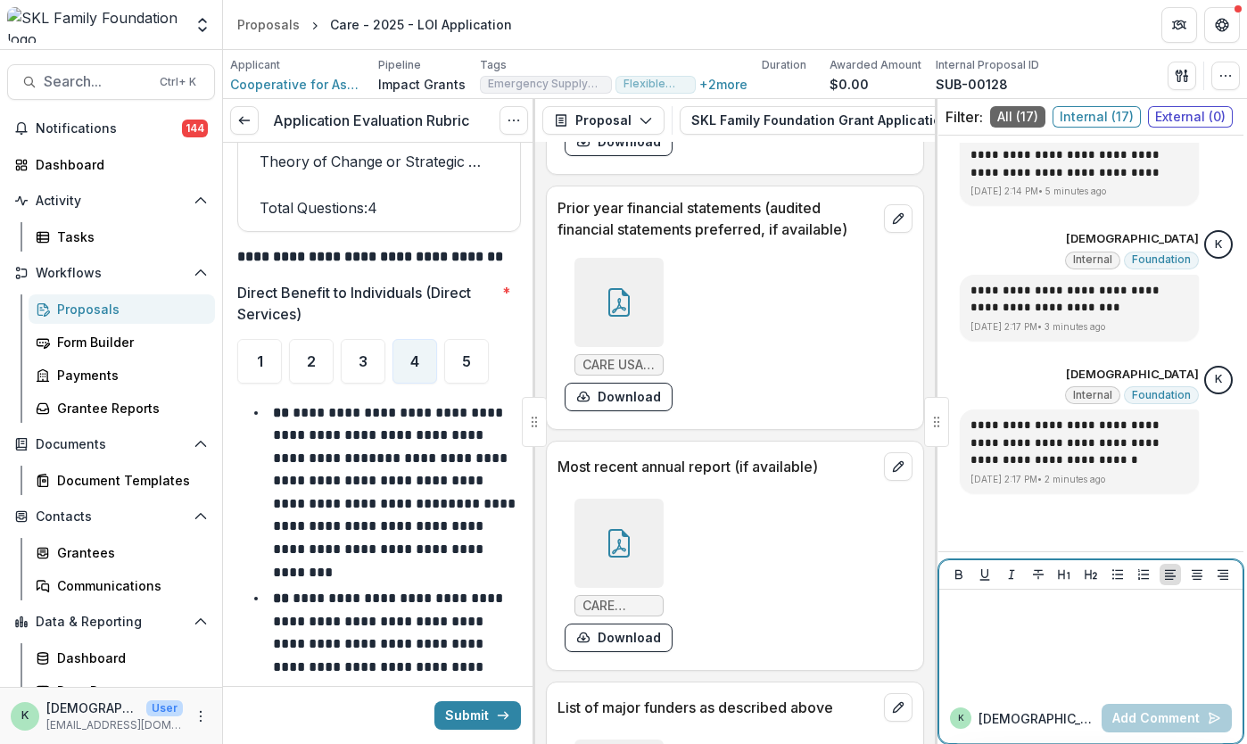
click at [1042, 622] on div at bounding box center [1090, 641] width 289 height 89
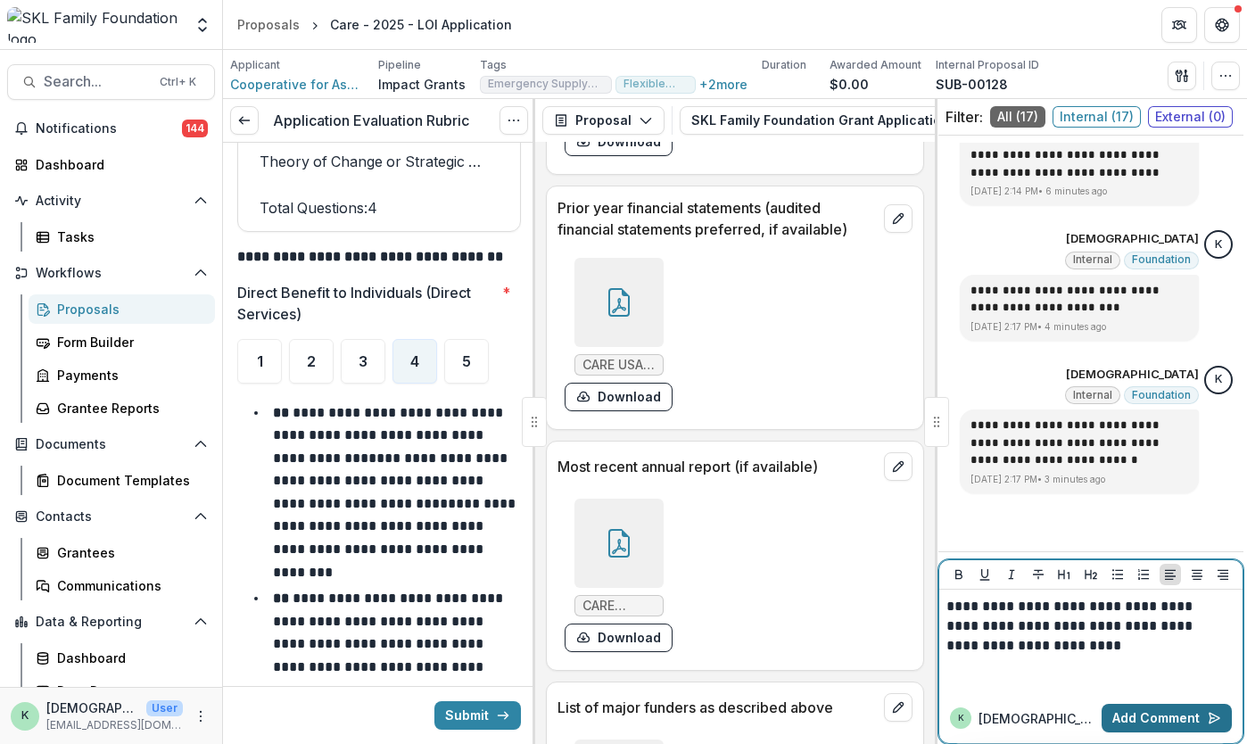
click at [1134, 714] on button "Add Comment" at bounding box center [1166, 718] width 130 height 29
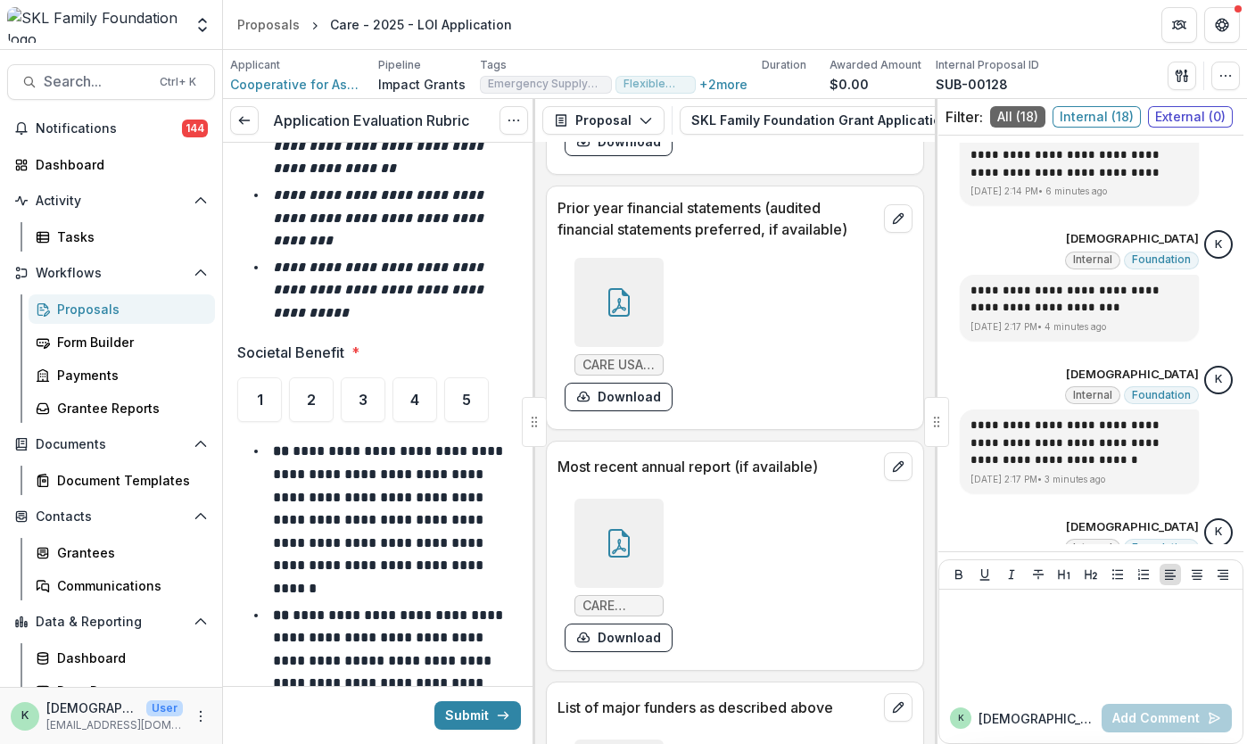
scroll to position [6054, 0]
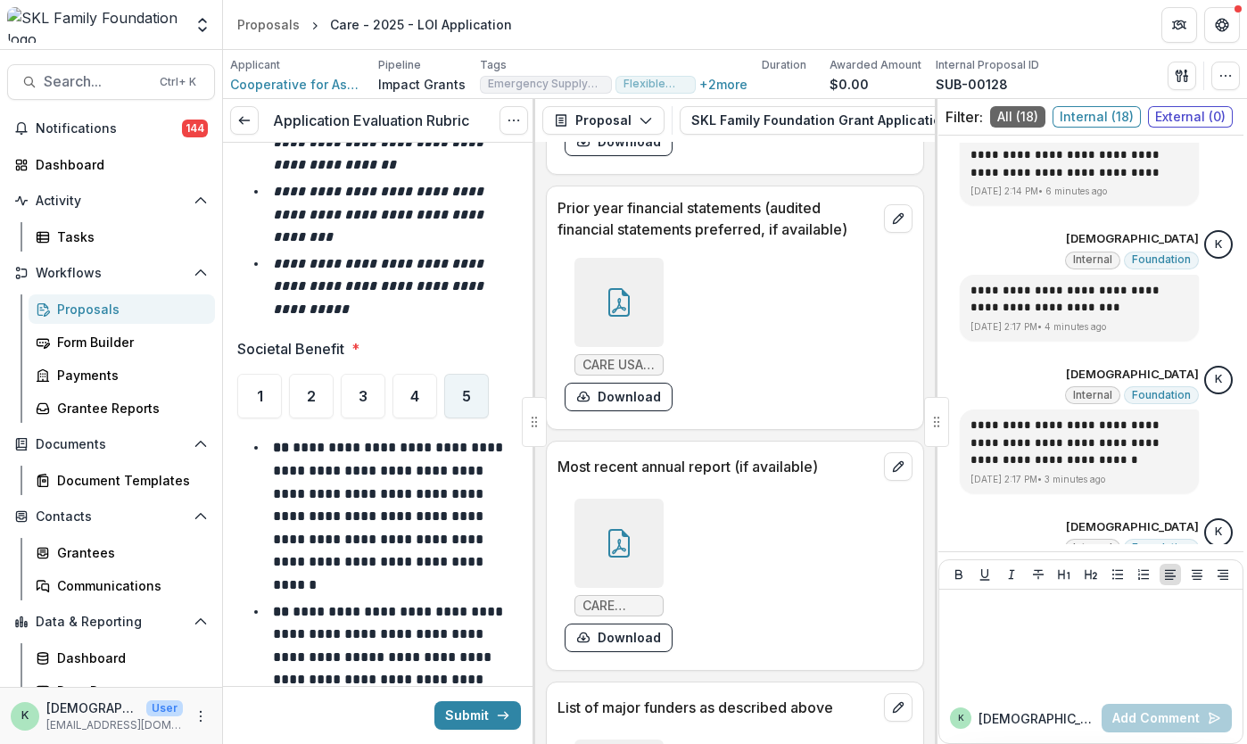
click at [453, 386] on div "5" at bounding box center [466, 396] width 45 height 45
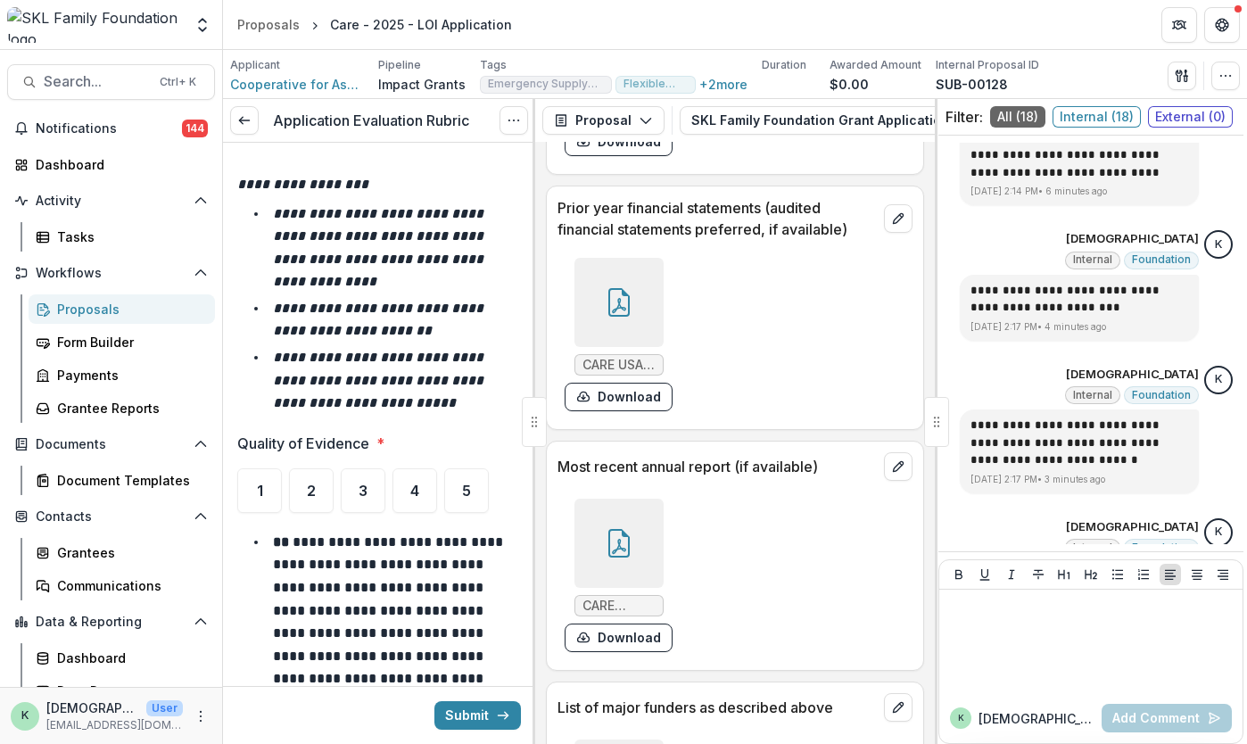
scroll to position [6977, 0]
click at [471, 467] on div "5" at bounding box center [466, 489] width 45 height 45
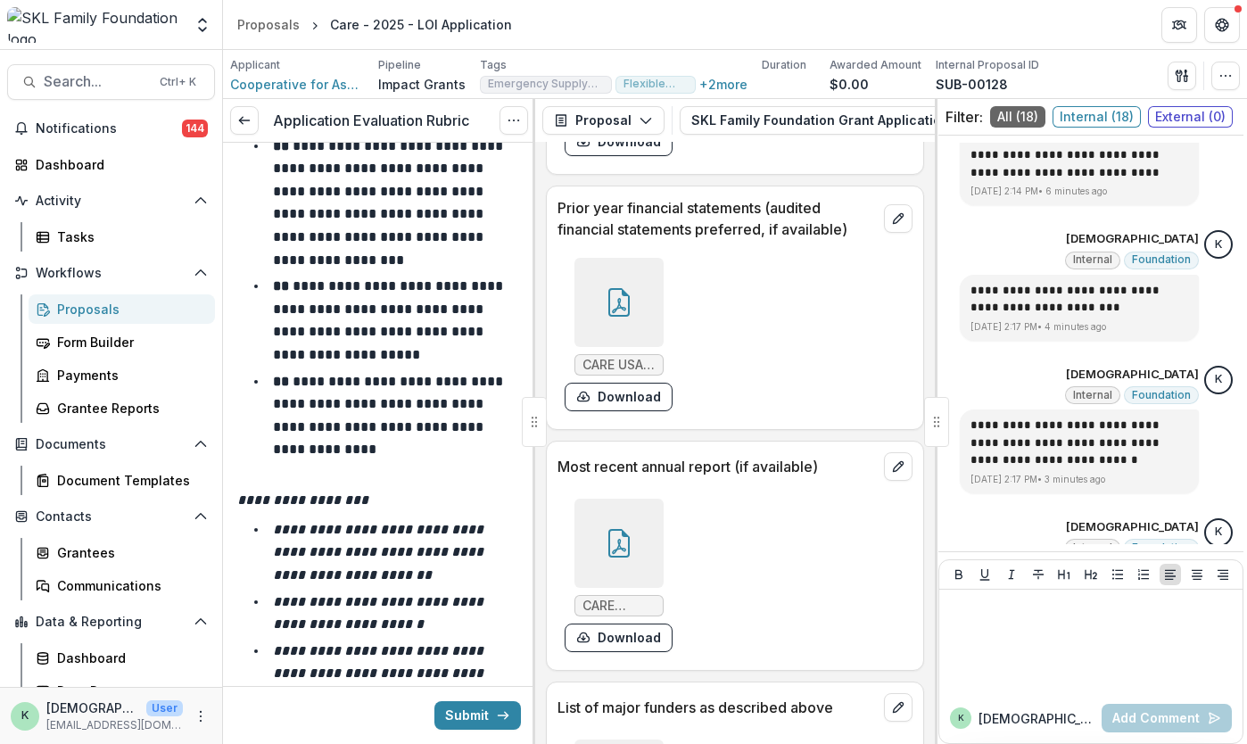
scroll to position [7922, 0]
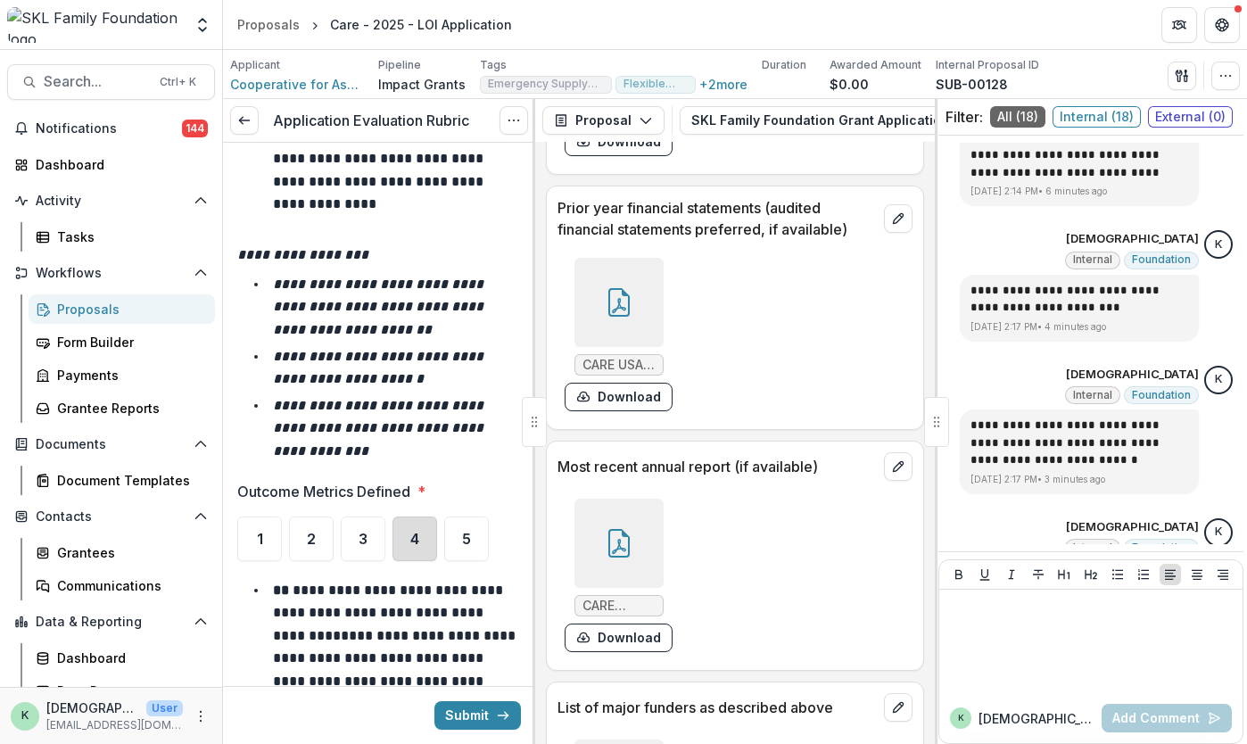
click at [405, 516] on div "4" at bounding box center [414, 538] width 45 height 45
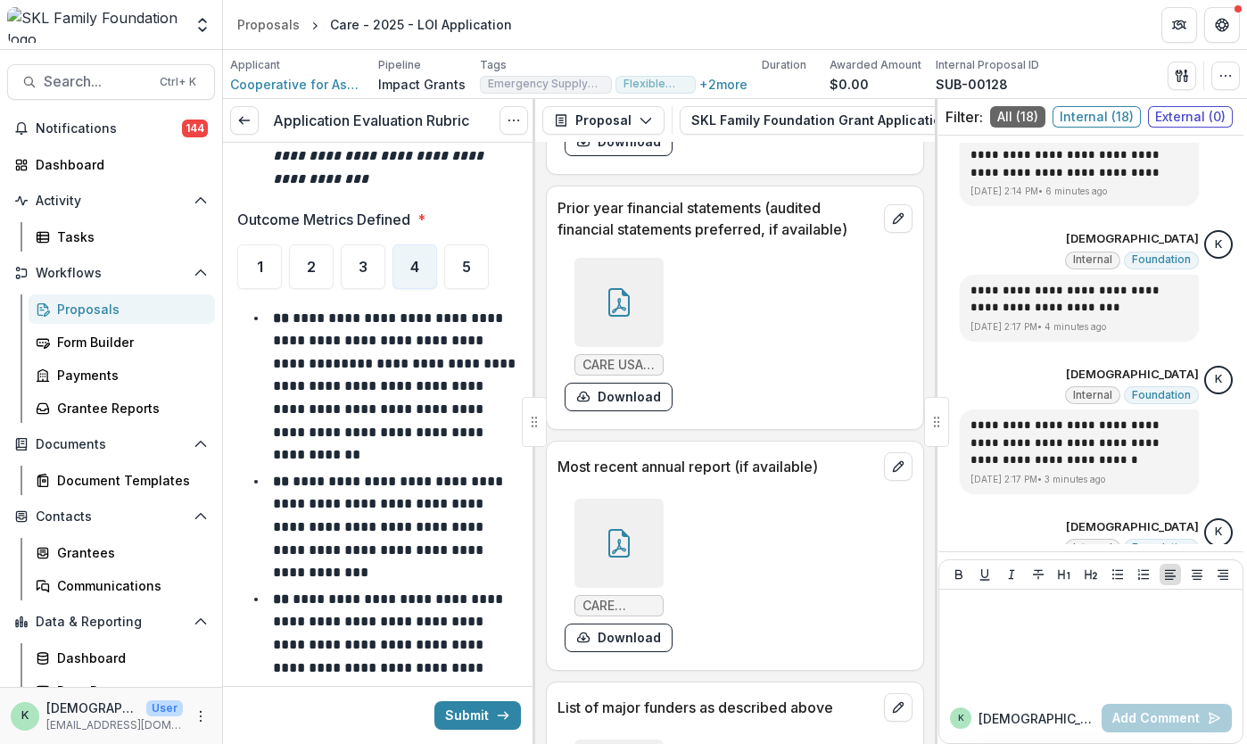
scroll to position [8196, 0]
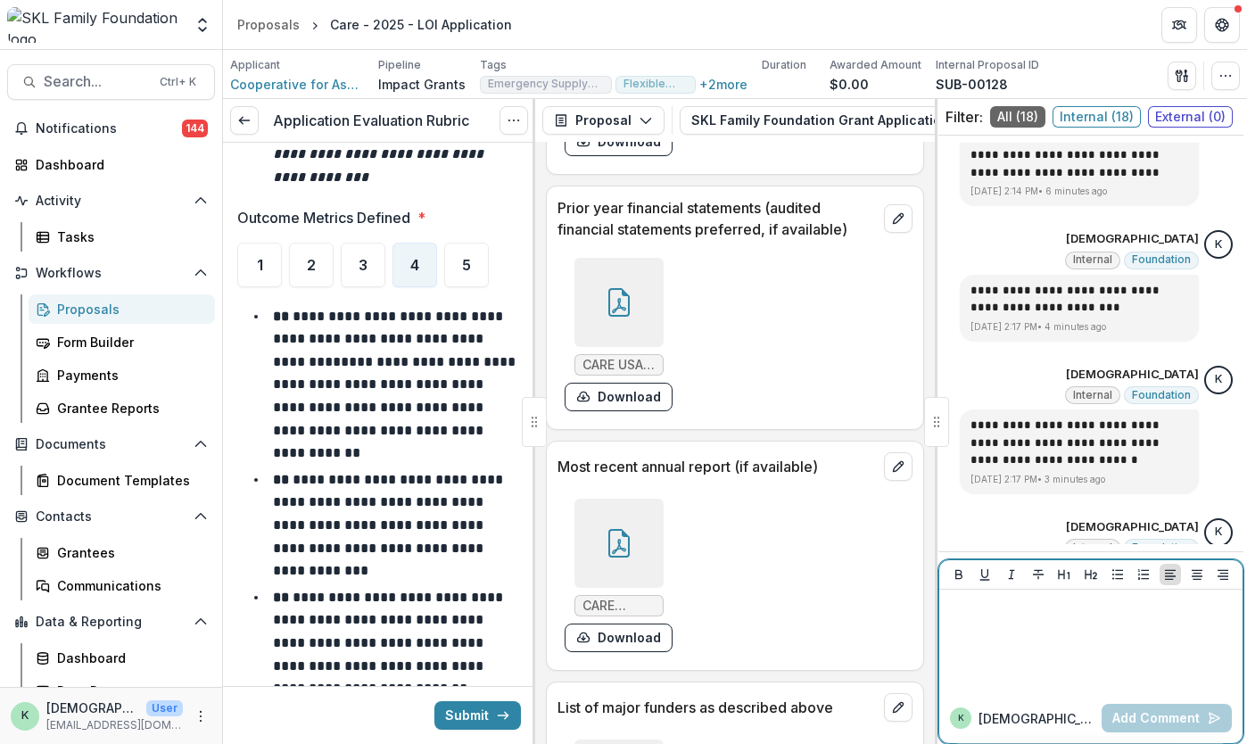
click at [1073, 641] on div at bounding box center [1090, 641] width 289 height 89
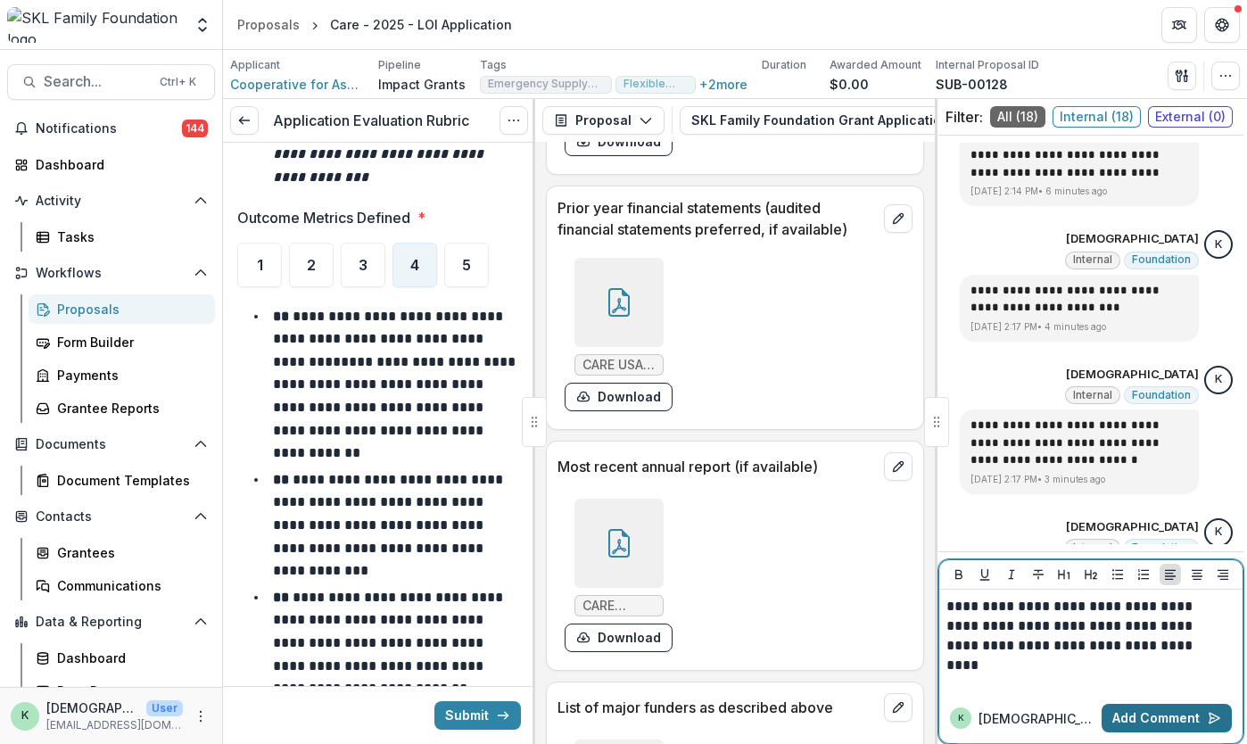
click at [1173, 725] on button "Add Comment" at bounding box center [1166, 718] width 130 height 29
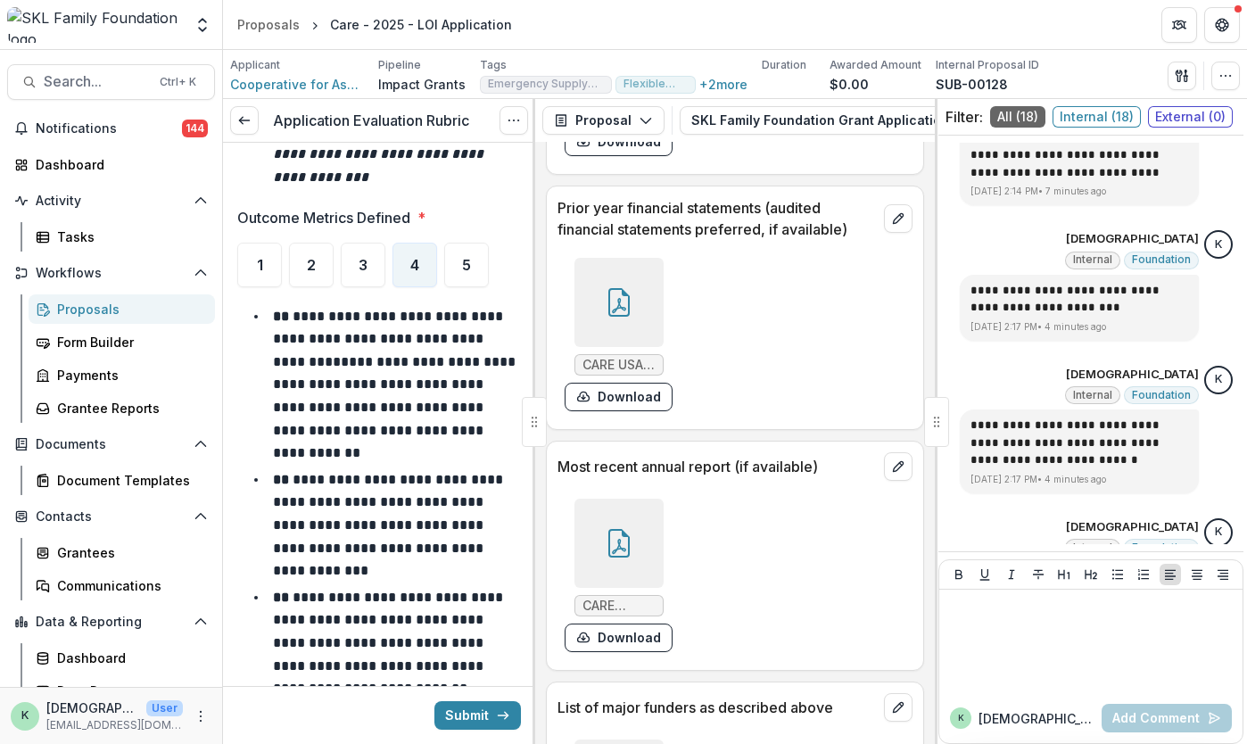
click at [410, 477] on p "**********" at bounding box center [390, 525] width 234 height 104
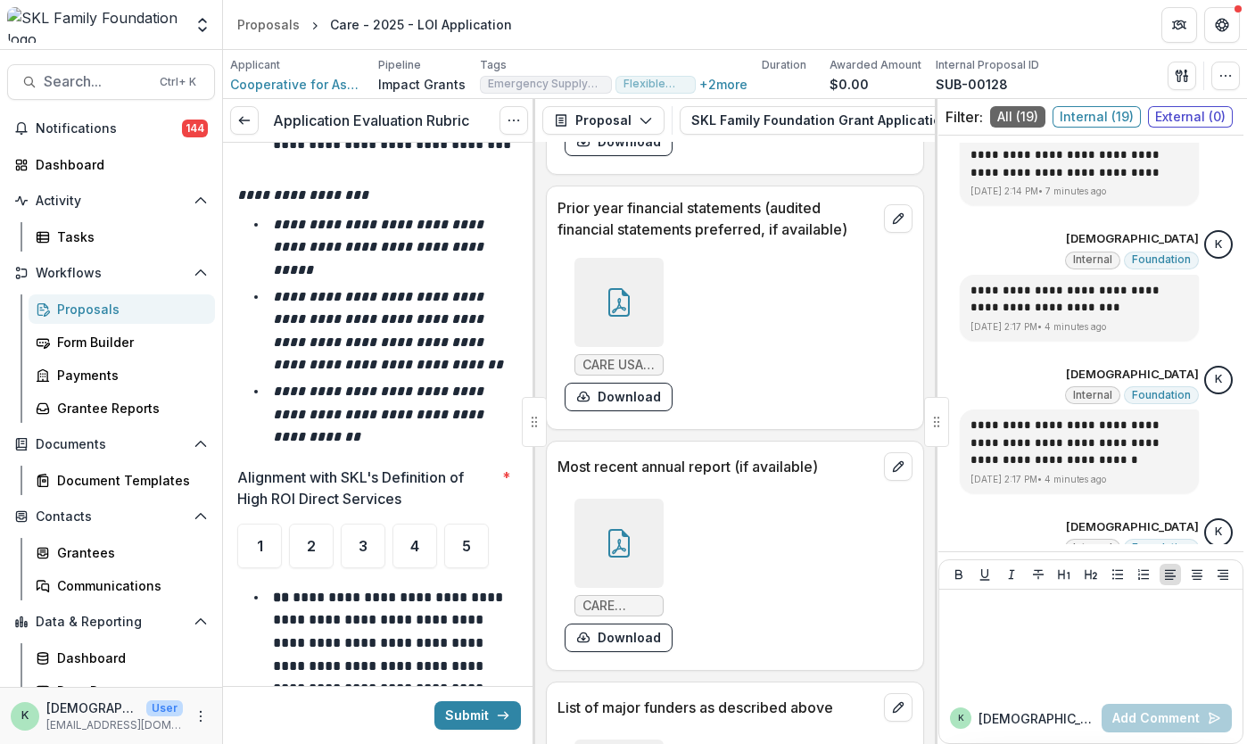
scroll to position [8952, 0]
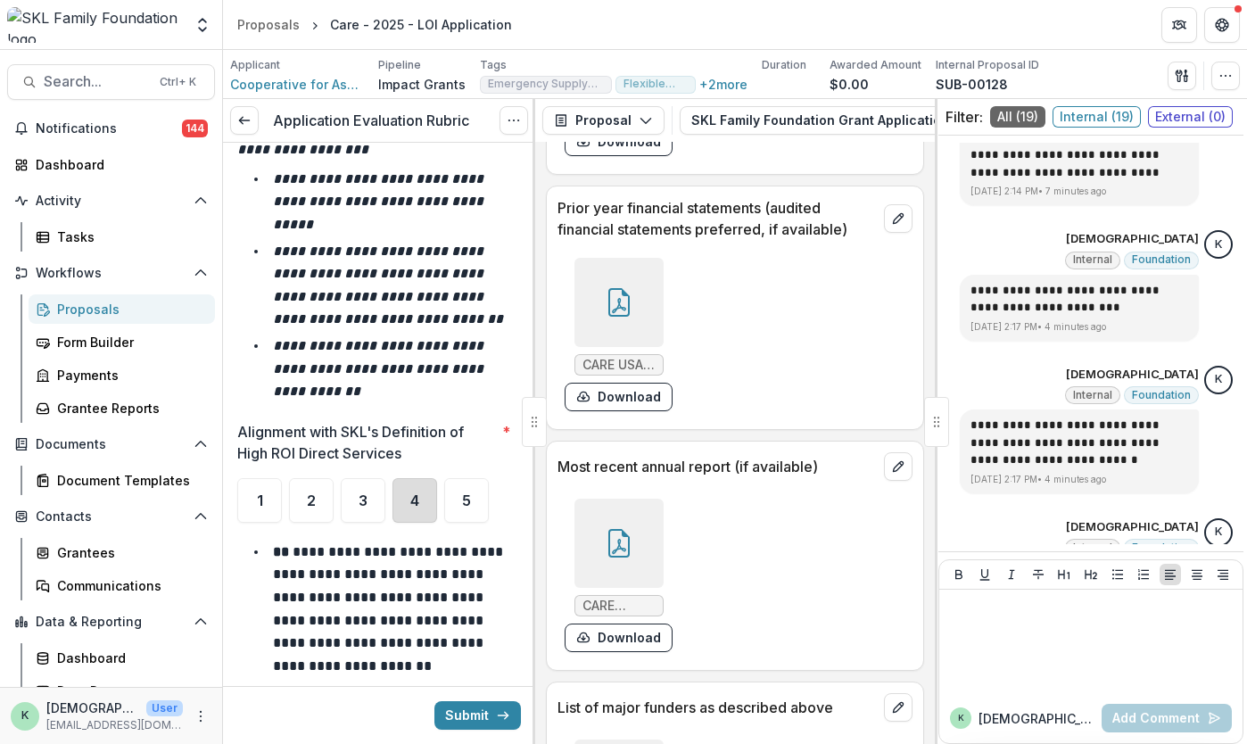
click at [418, 478] on div "4" at bounding box center [414, 500] width 45 height 45
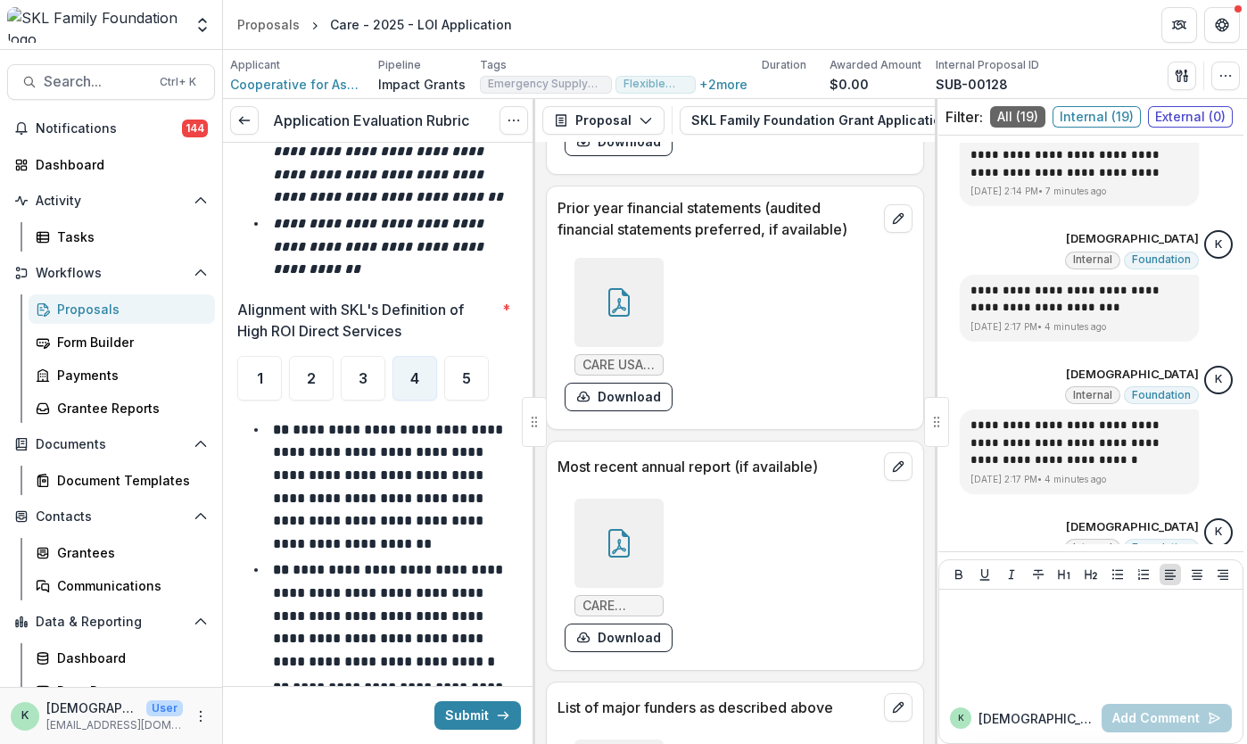
scroll to position [9138, 0]
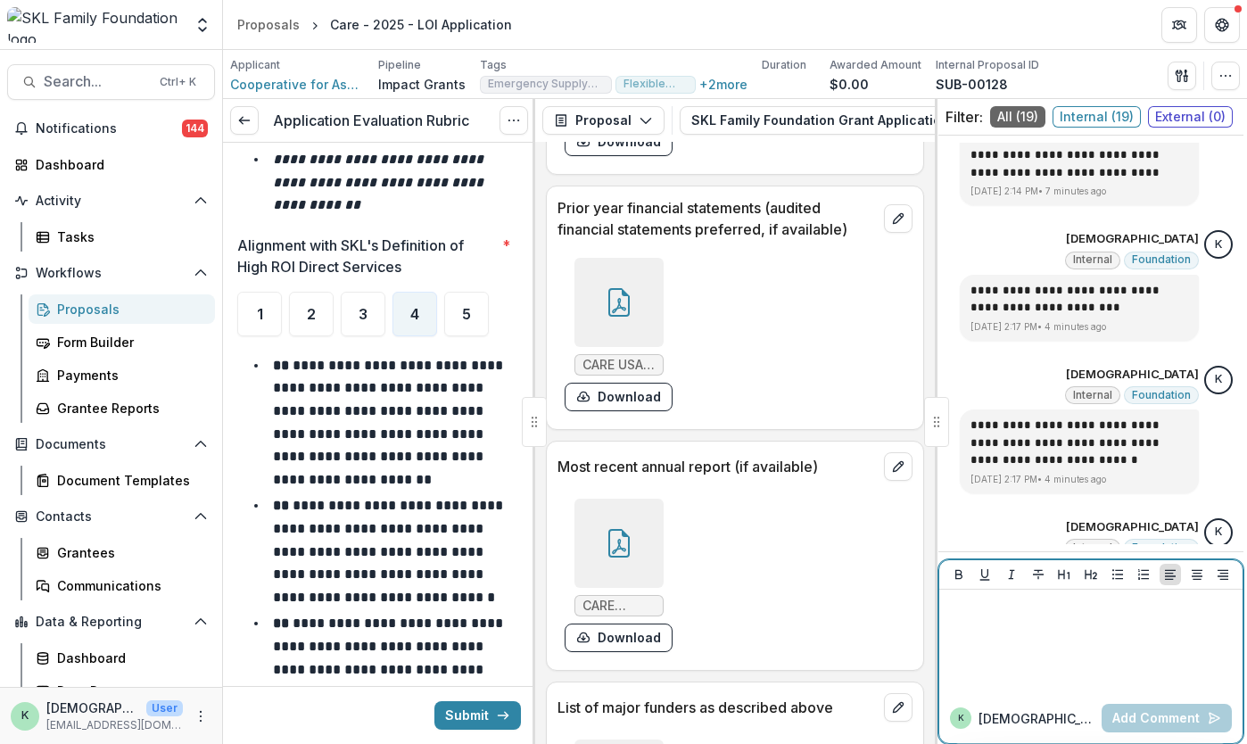
click at [1054, 670] on div at bounding box center [1090, 641] width 289 height 89
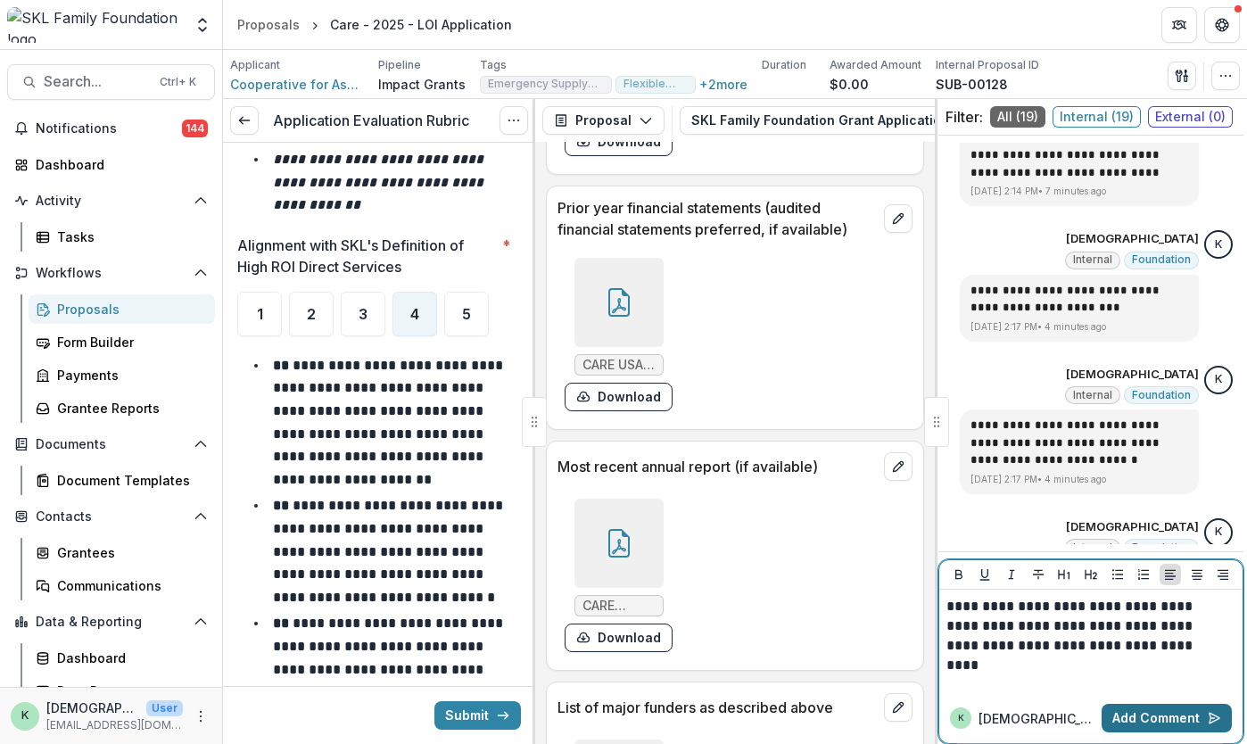
click at [1136, 713] on button "Add Comment" at bounding box center [1166, 718] width 130 height 29
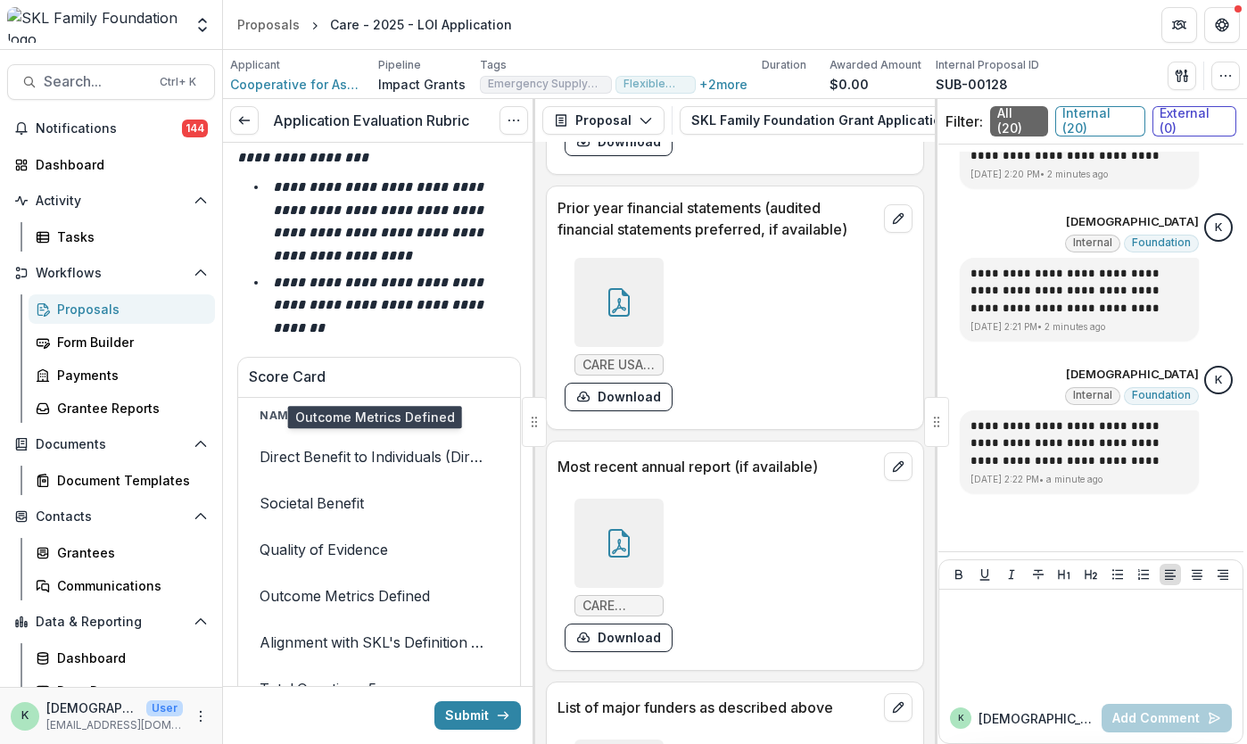
scroll to position [10242, 0]
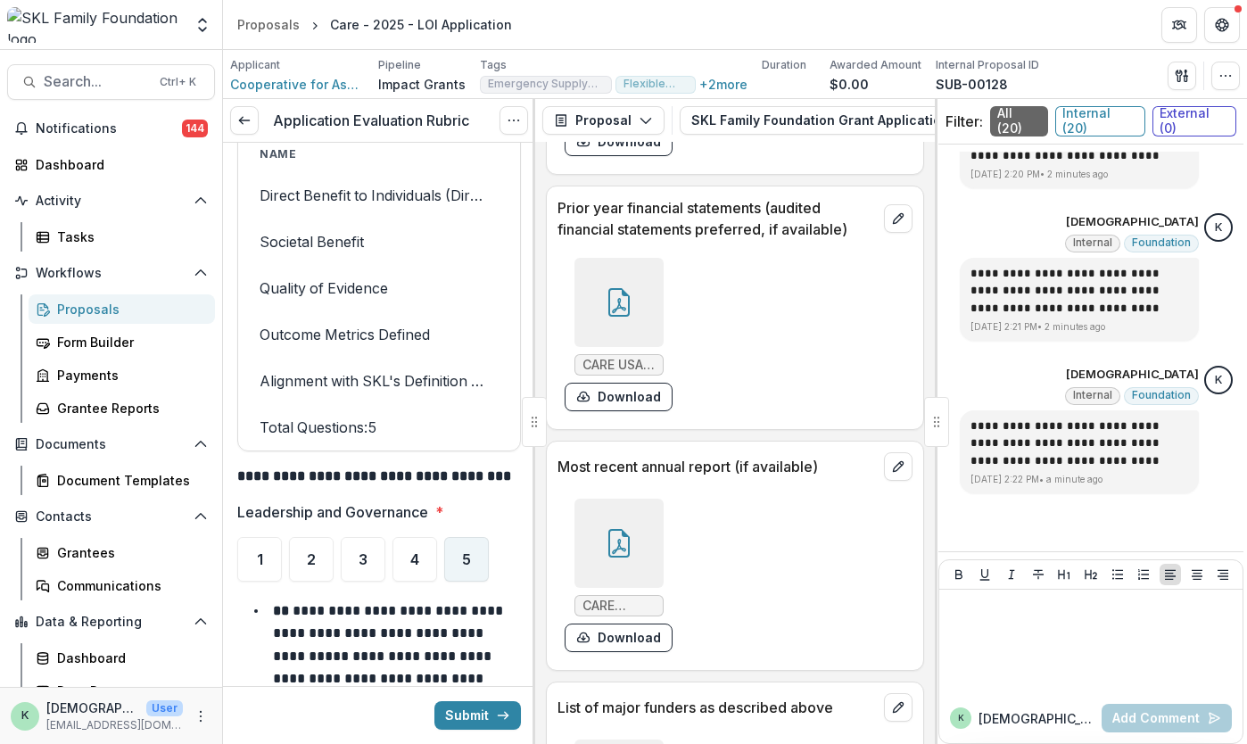
click at [460, 537] on div "5" at bounding box center [466, 559] width 45 height 45
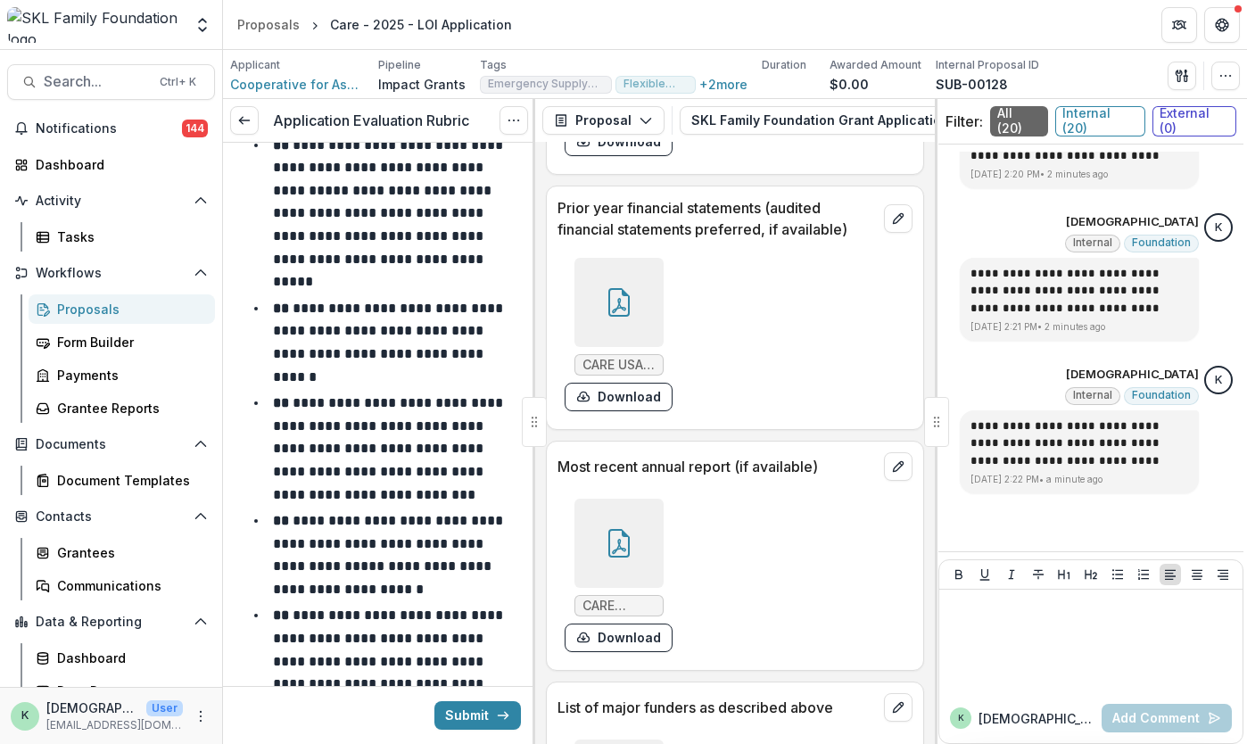
scroll to position [11083, 0]
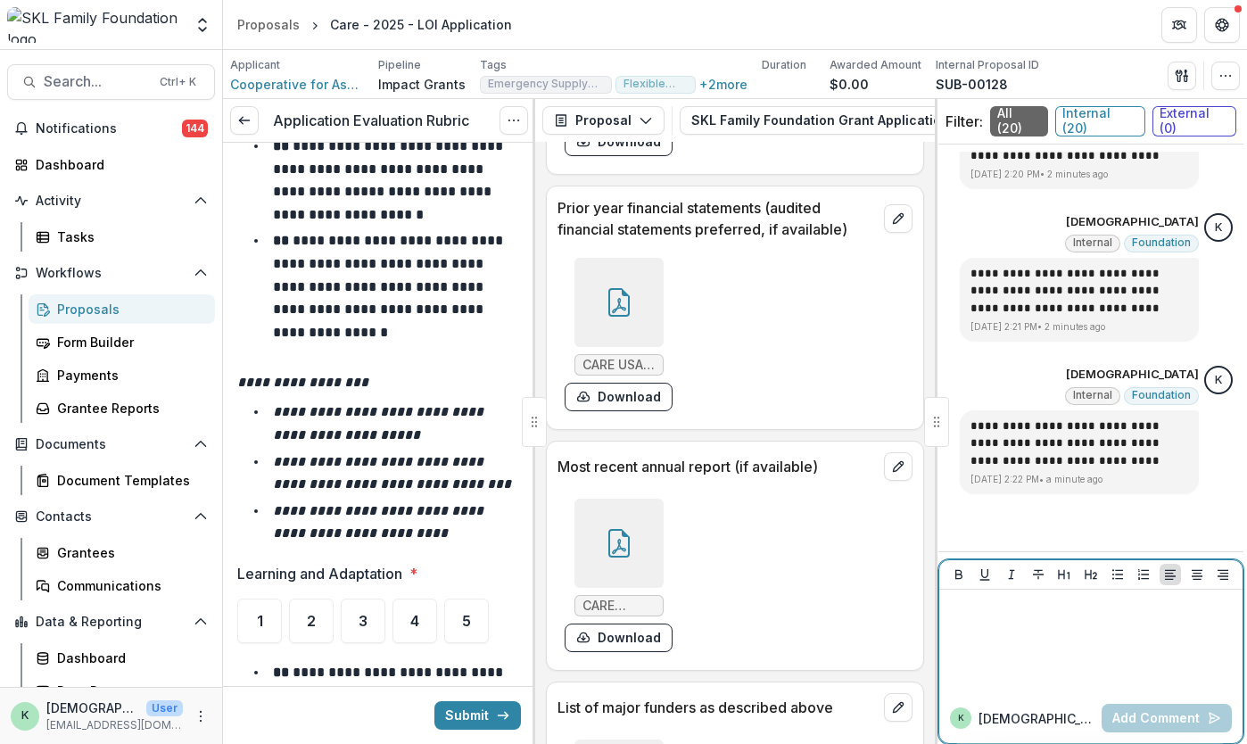
click at [1004, 629] on div at bounding box center [1090, 641] width 289 height 89
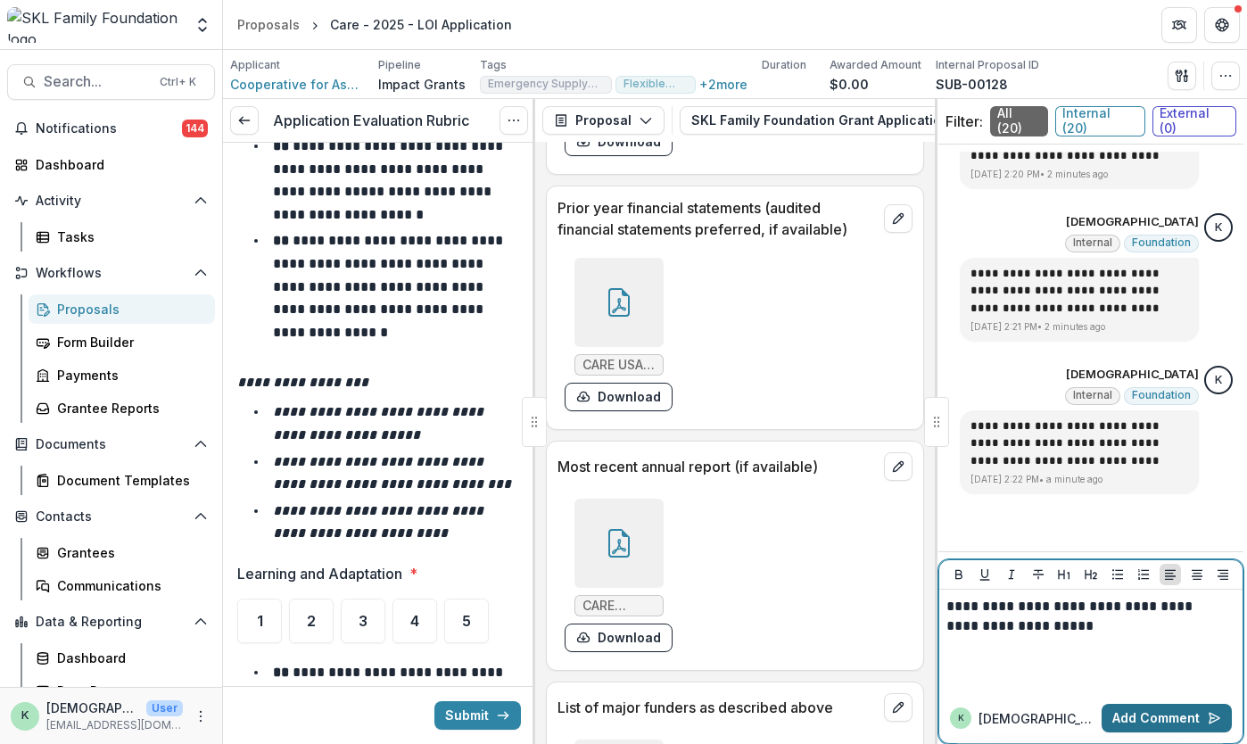
click at [1116, 710] on button "Add Comment" at bounding box center [1166, 718] width 130 height 29
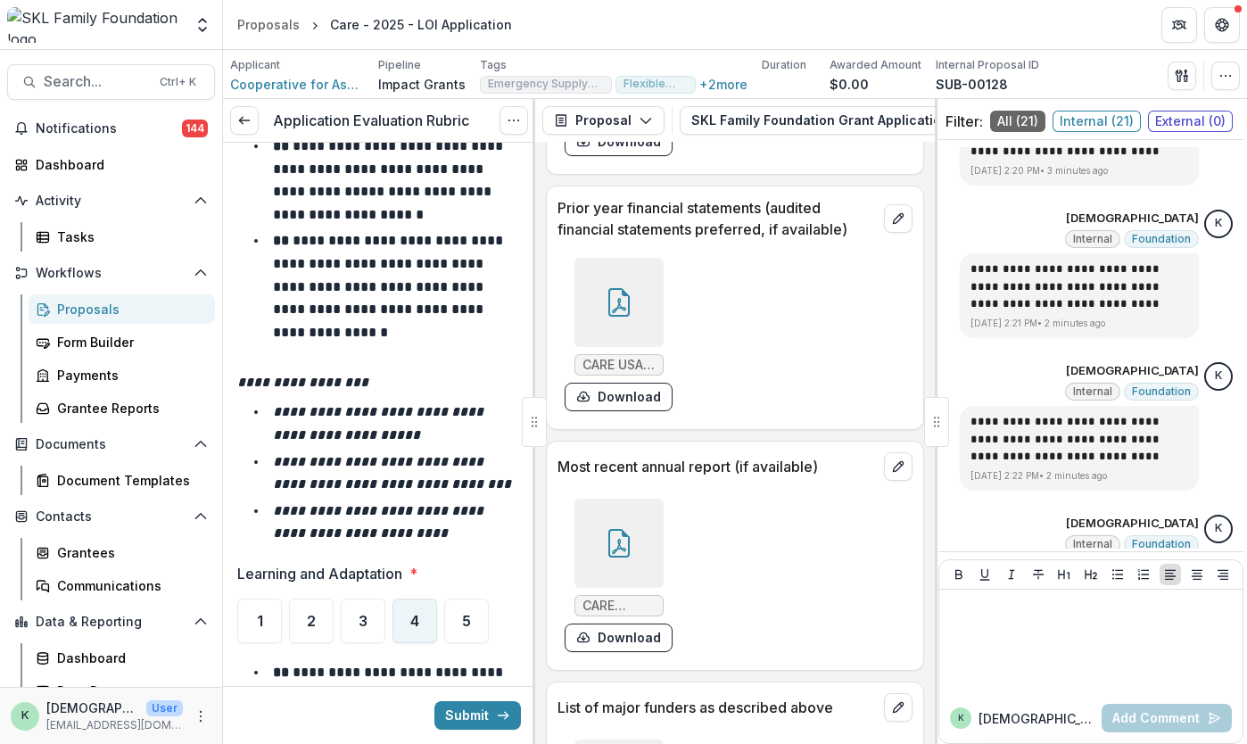
scroll to position [11257, 0]
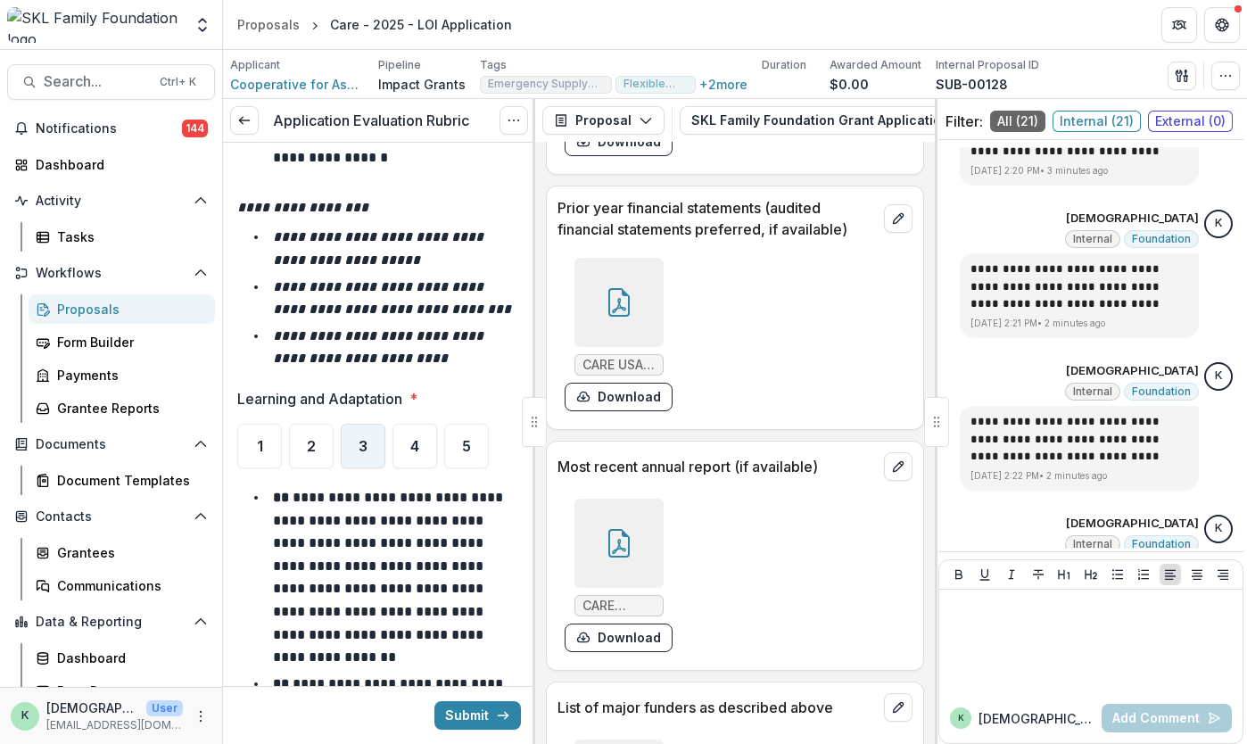
click at [375, 424] on div "3" at bounding box center [363, 446] width 45 height 45
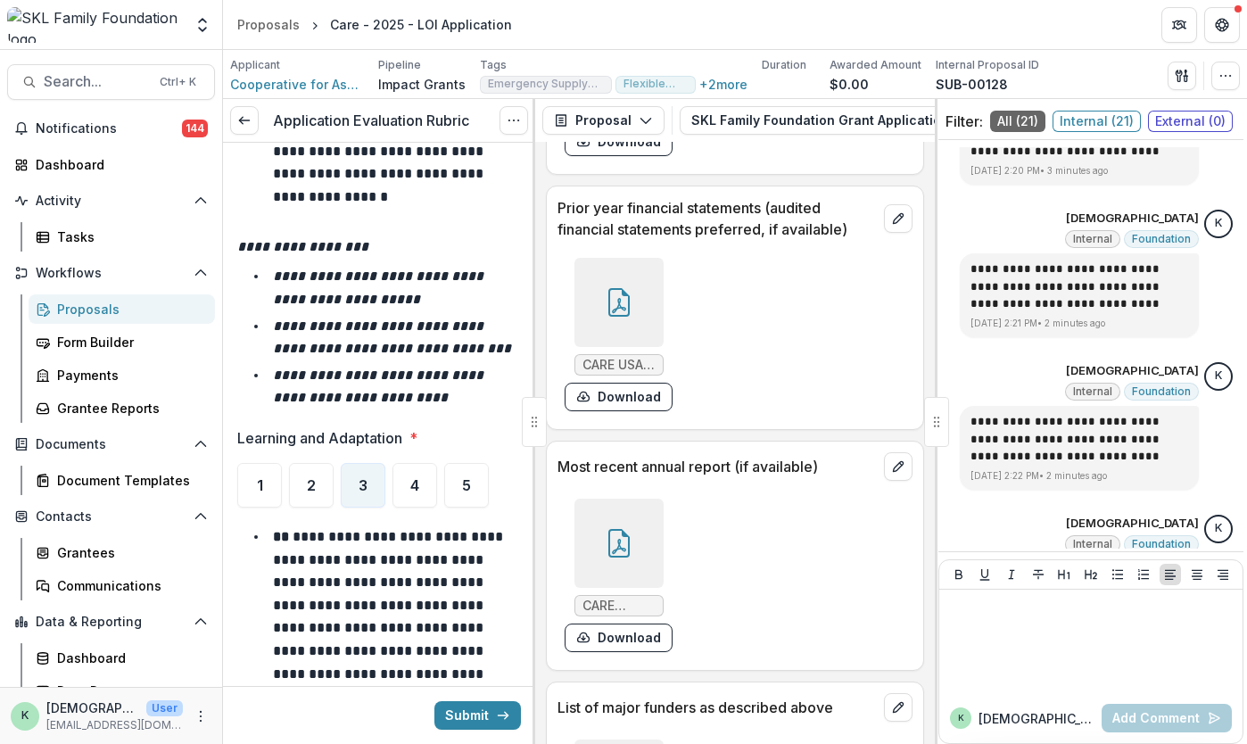
scroll to position [11219, 0]
click at [401, 462] on div "4" at bounding box center [414, 484] width 45 height 45
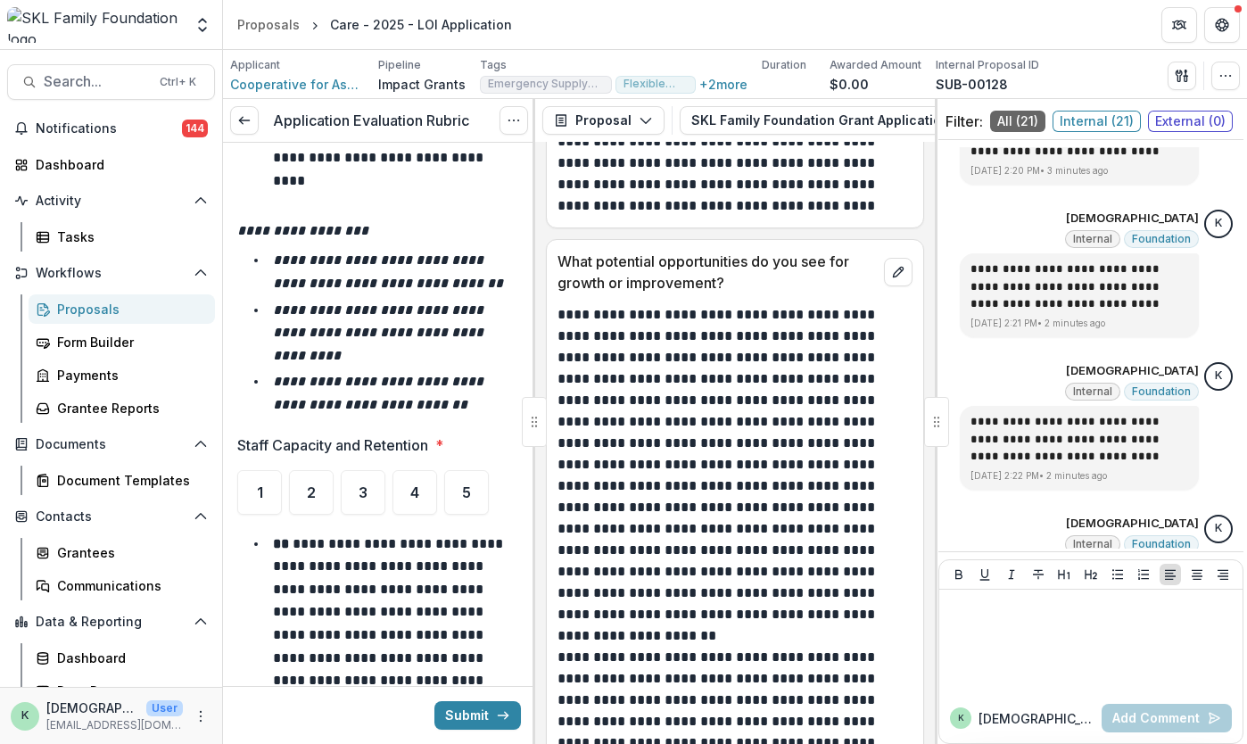
scroll to position [12160, 0]
click at [474, 469] on div "5" at bounding box center [466, 491] width 45 height 45
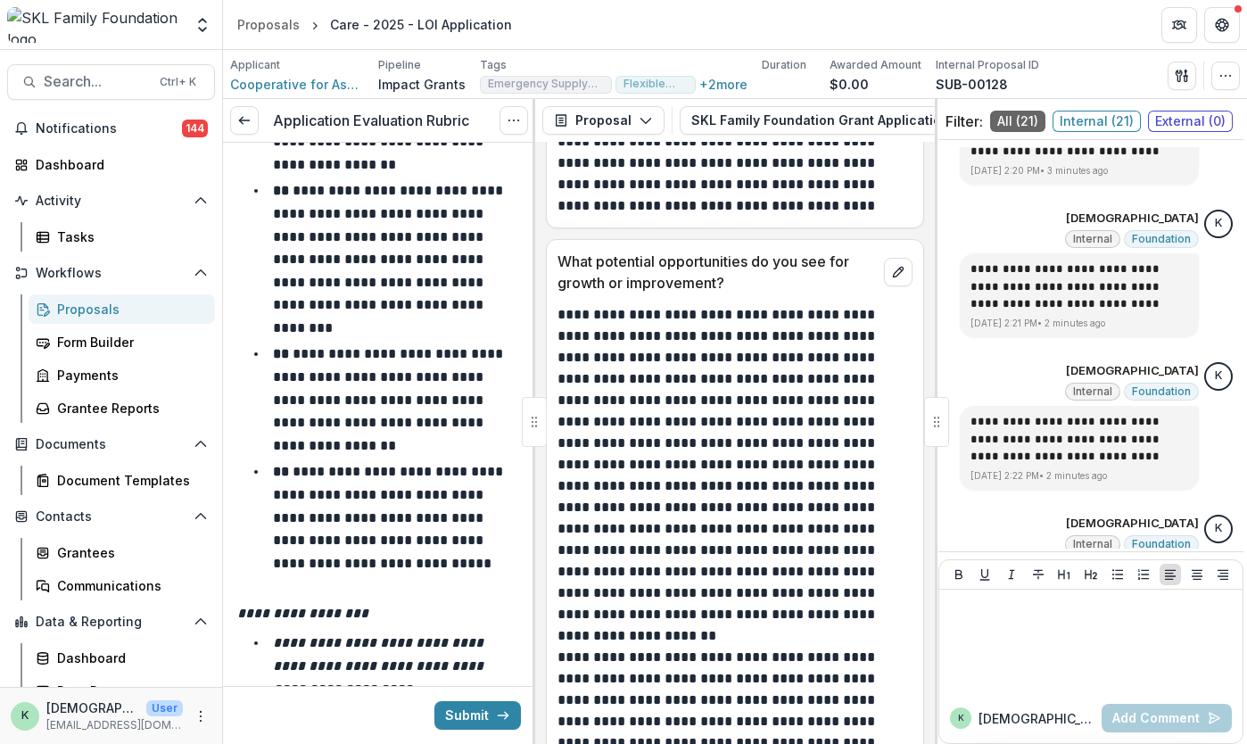
scroll to position [13049, 0]
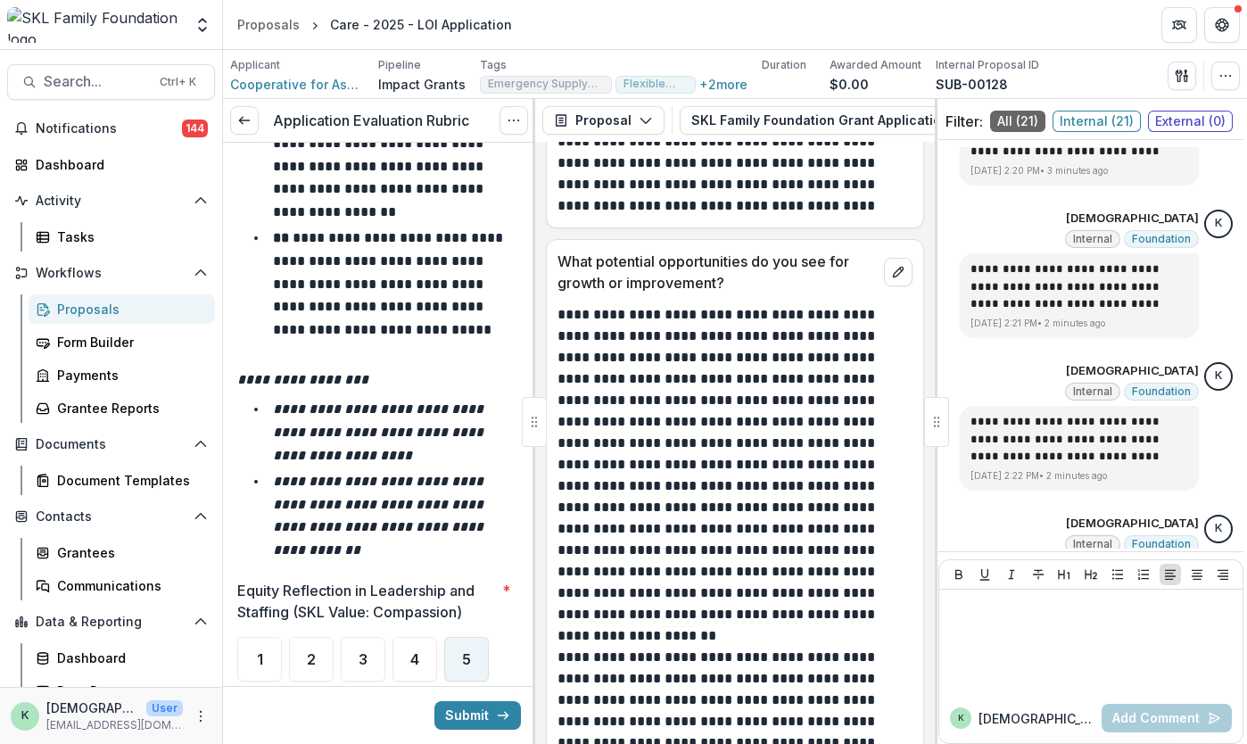
click at [483, 637] on div "5" at bounding box center [466, 659] width 45 height 45
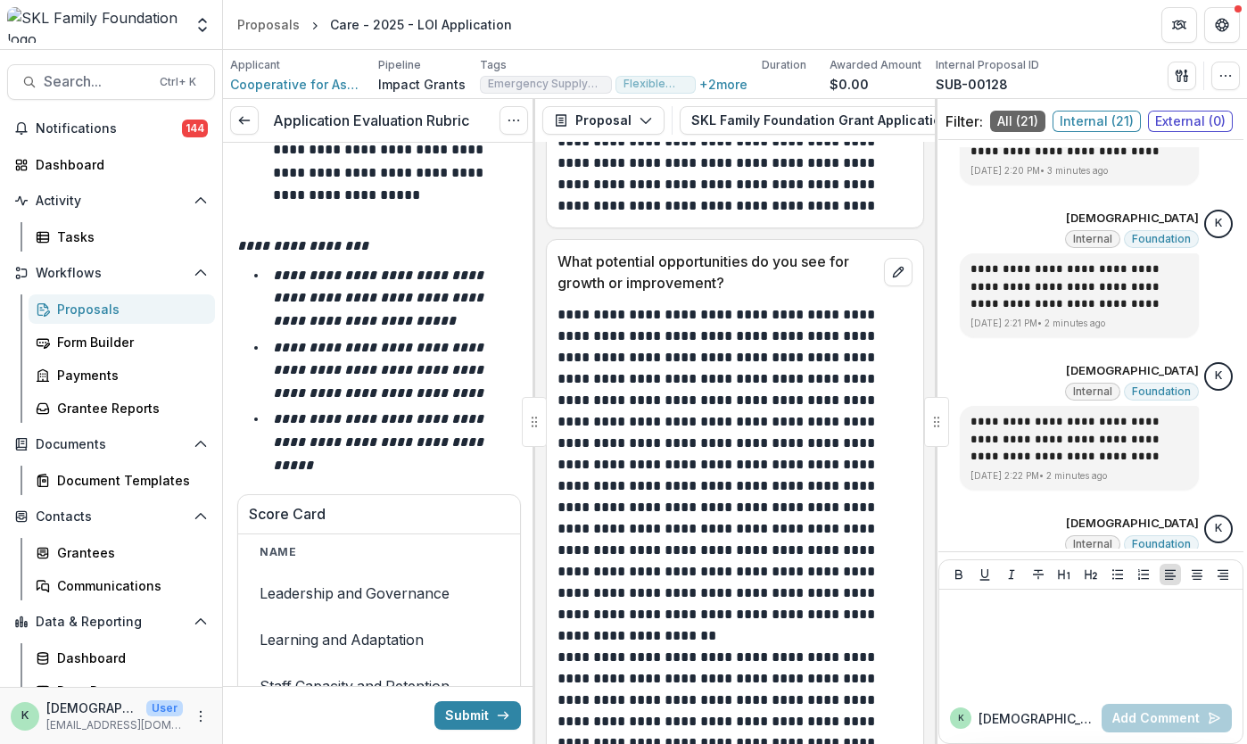
scroll to position [14491, 0]
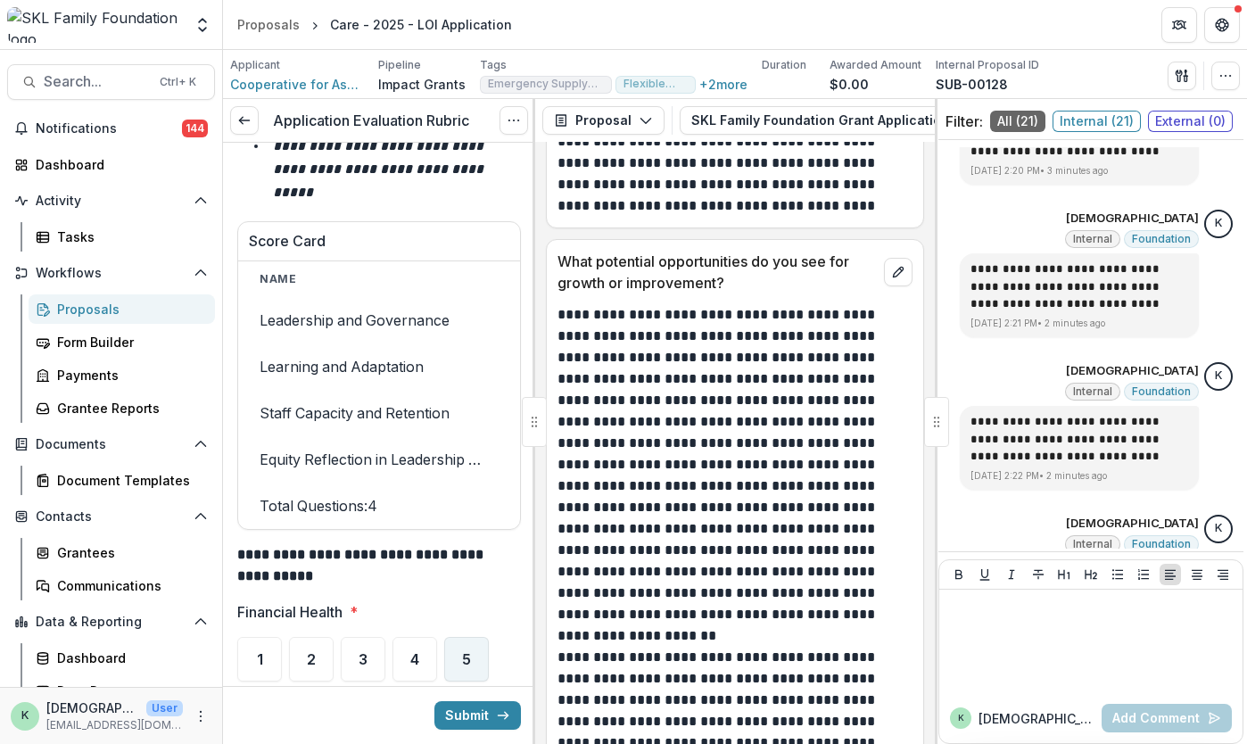
click at [467, 652] on span "5" at bounding box center [466, 659] width 9 height 14
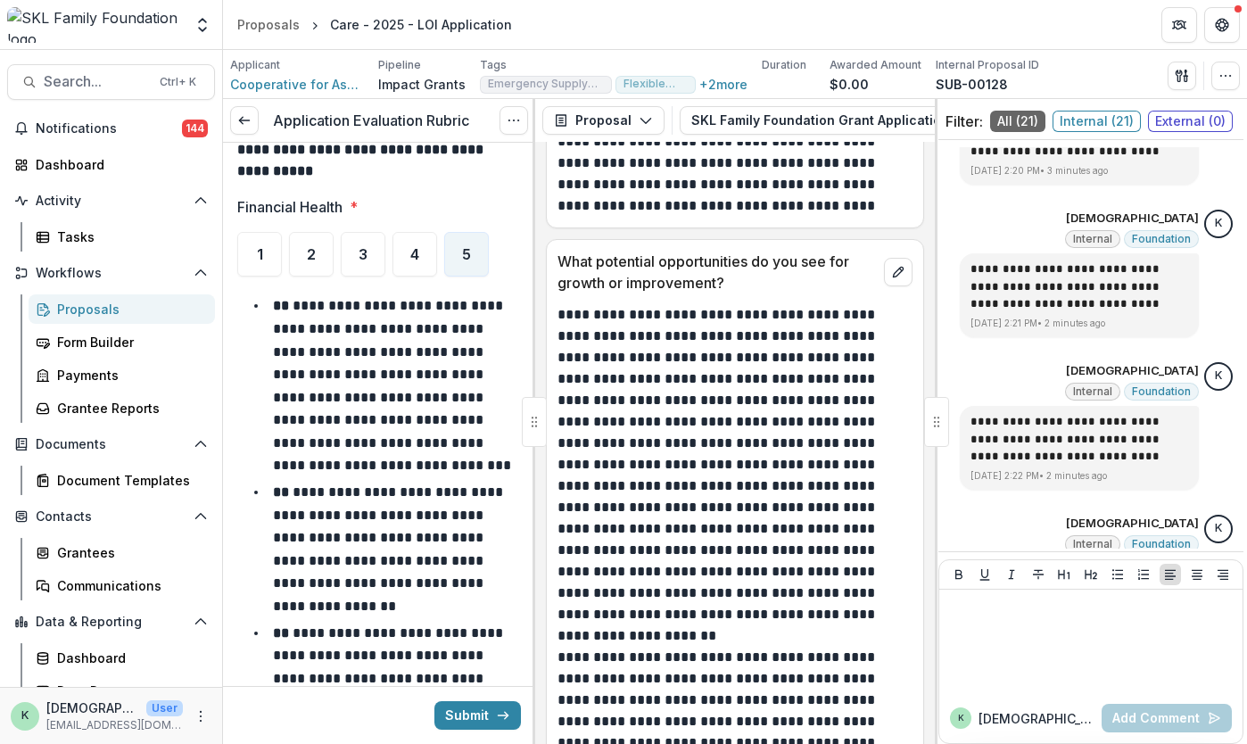
scroll to position [15398, 0]
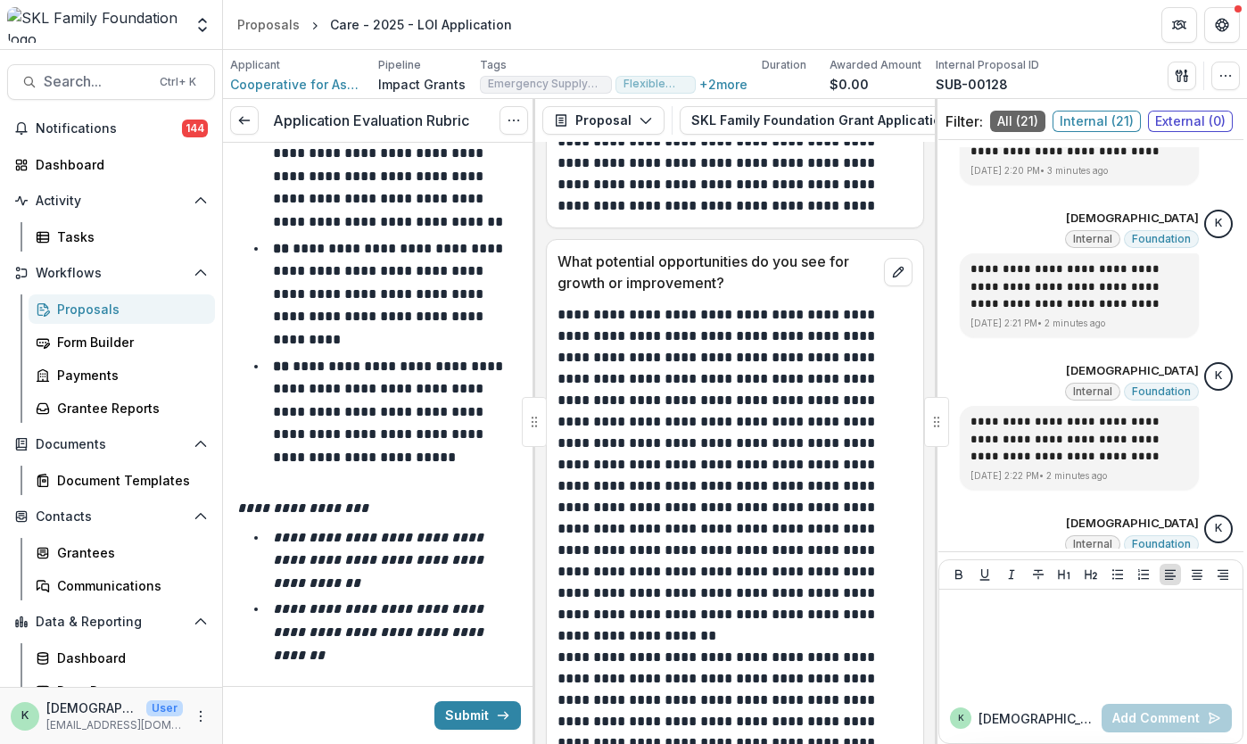
click at [459, 720] on div "5" at bounding box center [466, 742] width 45 height 45
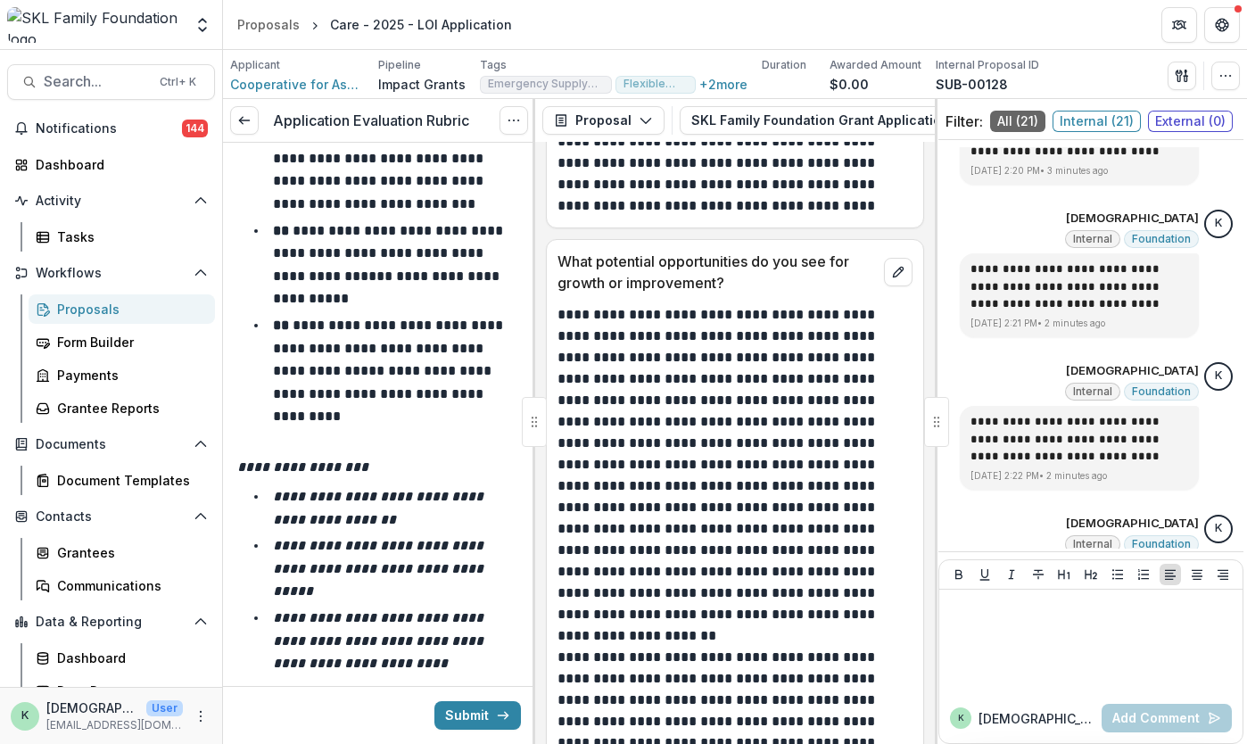
scroll to position [16348, 0]
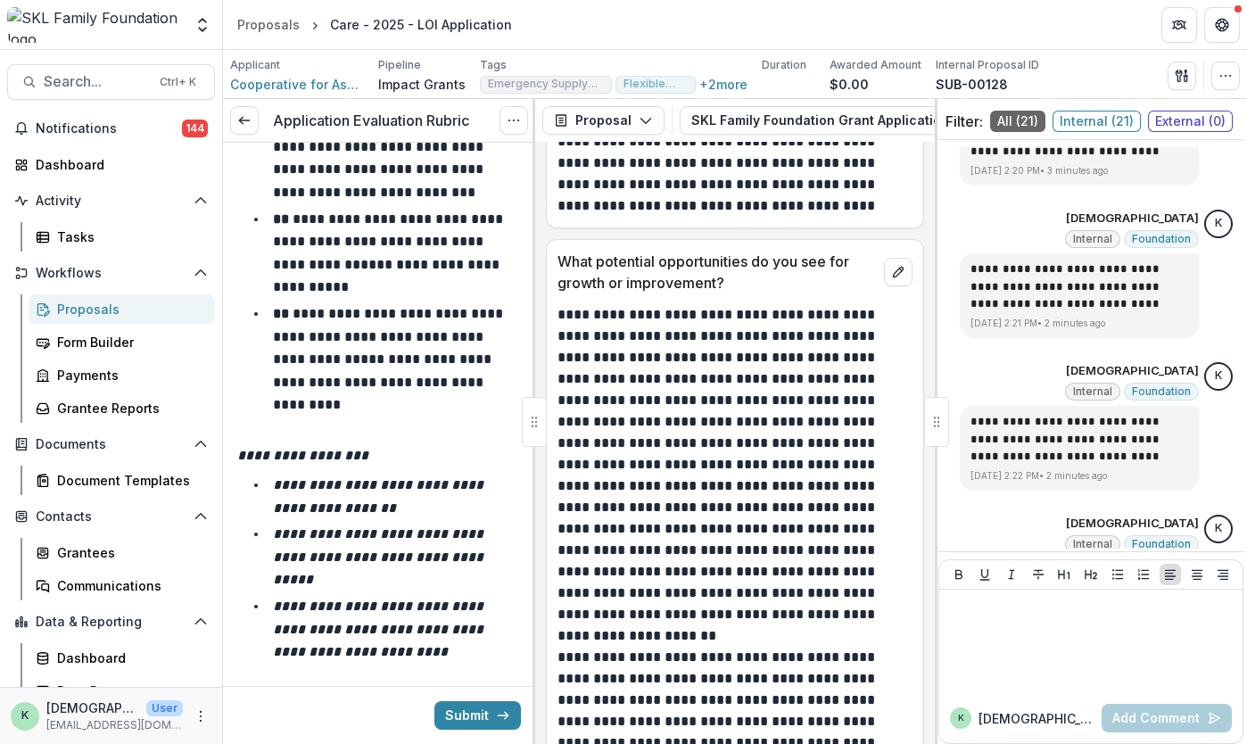
click at [473, 717] on div "5" at bounding box center [466, 739] width 45 height 45
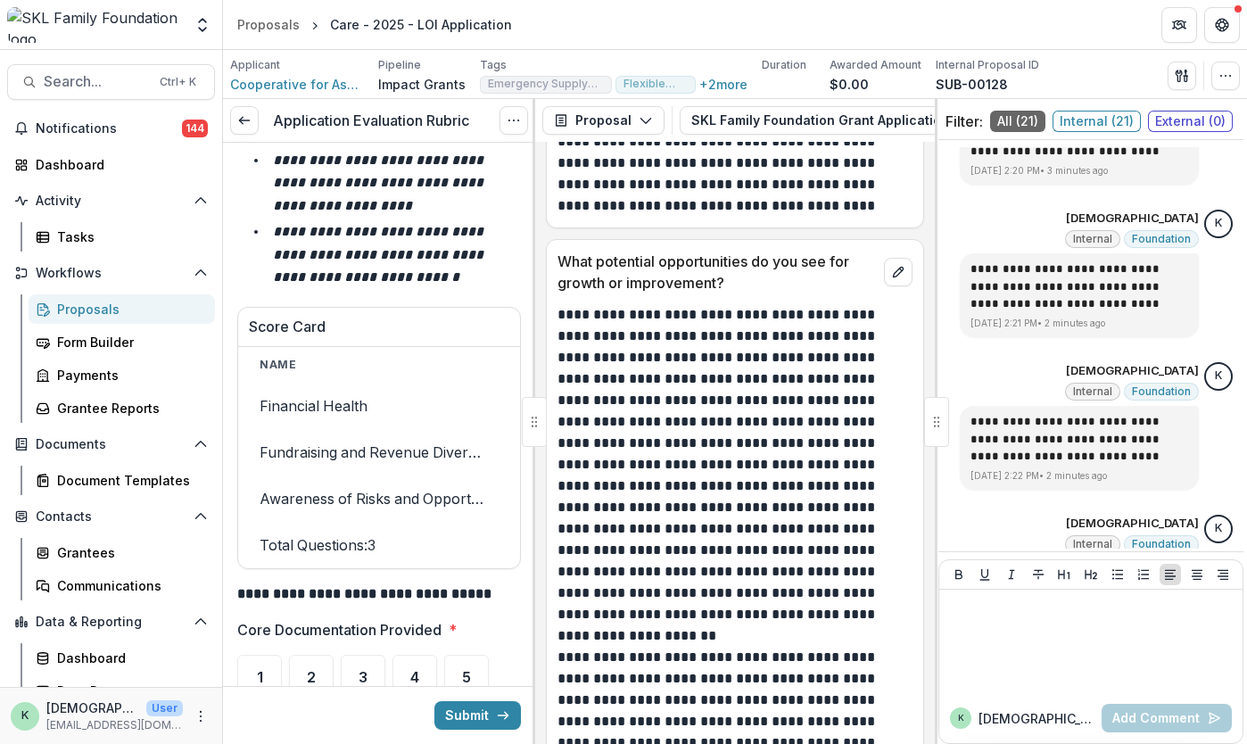
scroll to position [17741, 0]
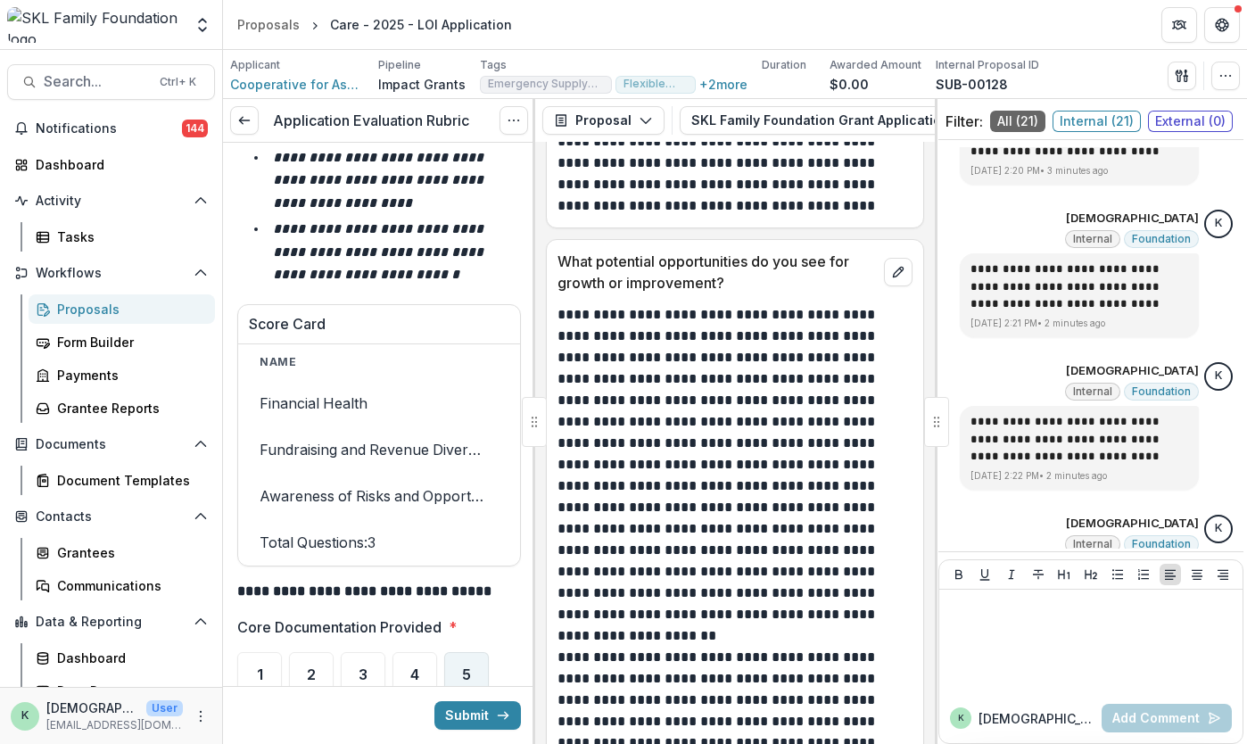
click at [463, 667] on span "5" at bounding box center [466, 674] width 9 height 14
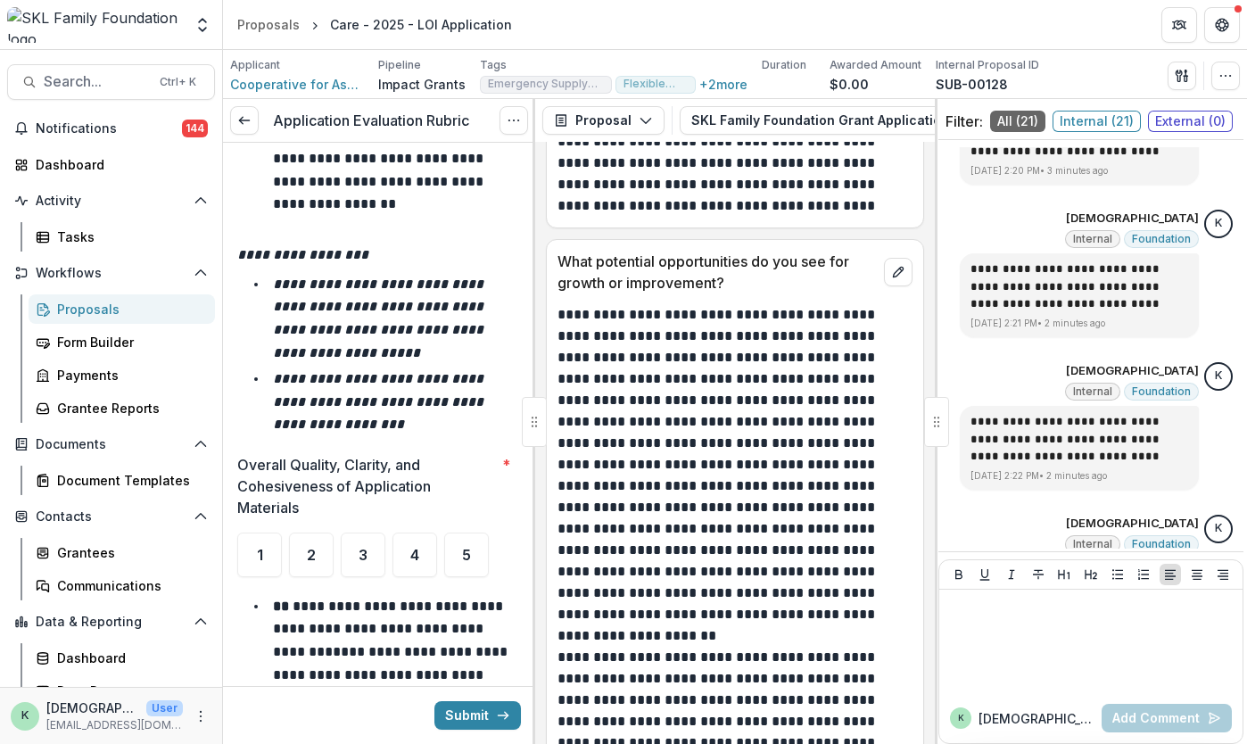
scroll to position [18735, 0]
click at [483, 532] on div "5" at bounding box center [466, 554] width 45 height 45
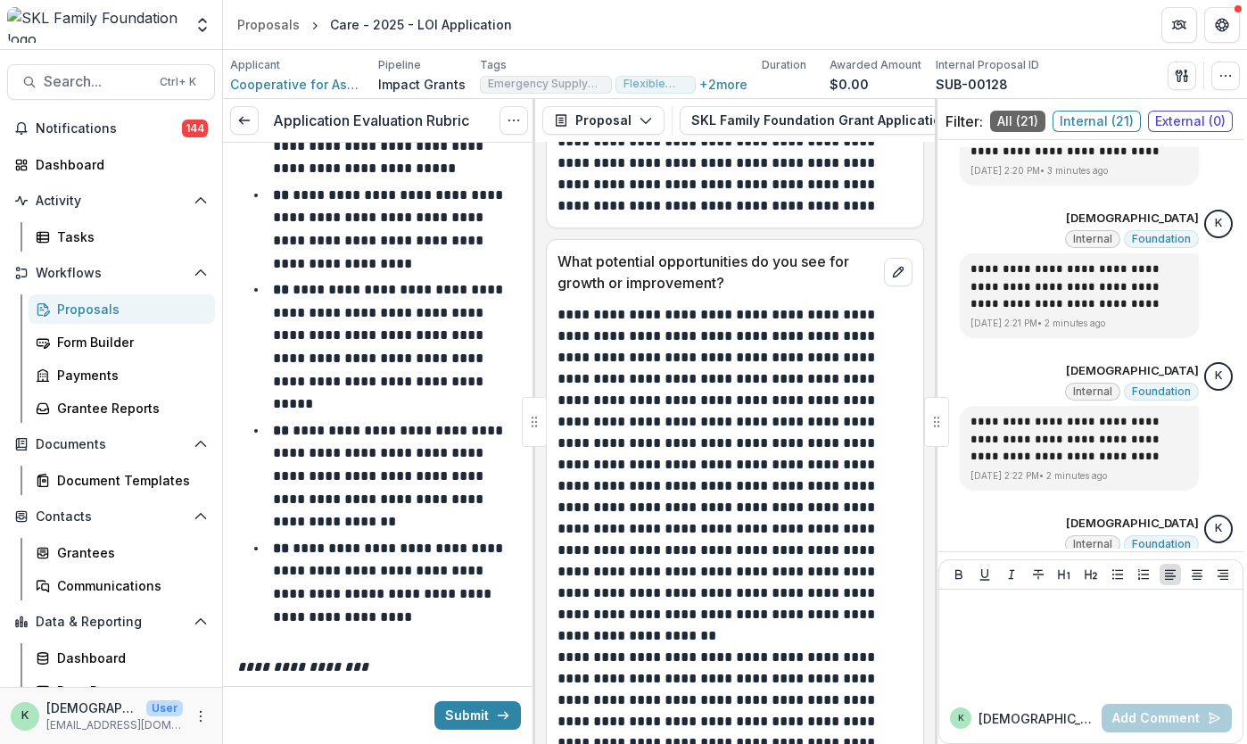
scroll to position [19641, 0]
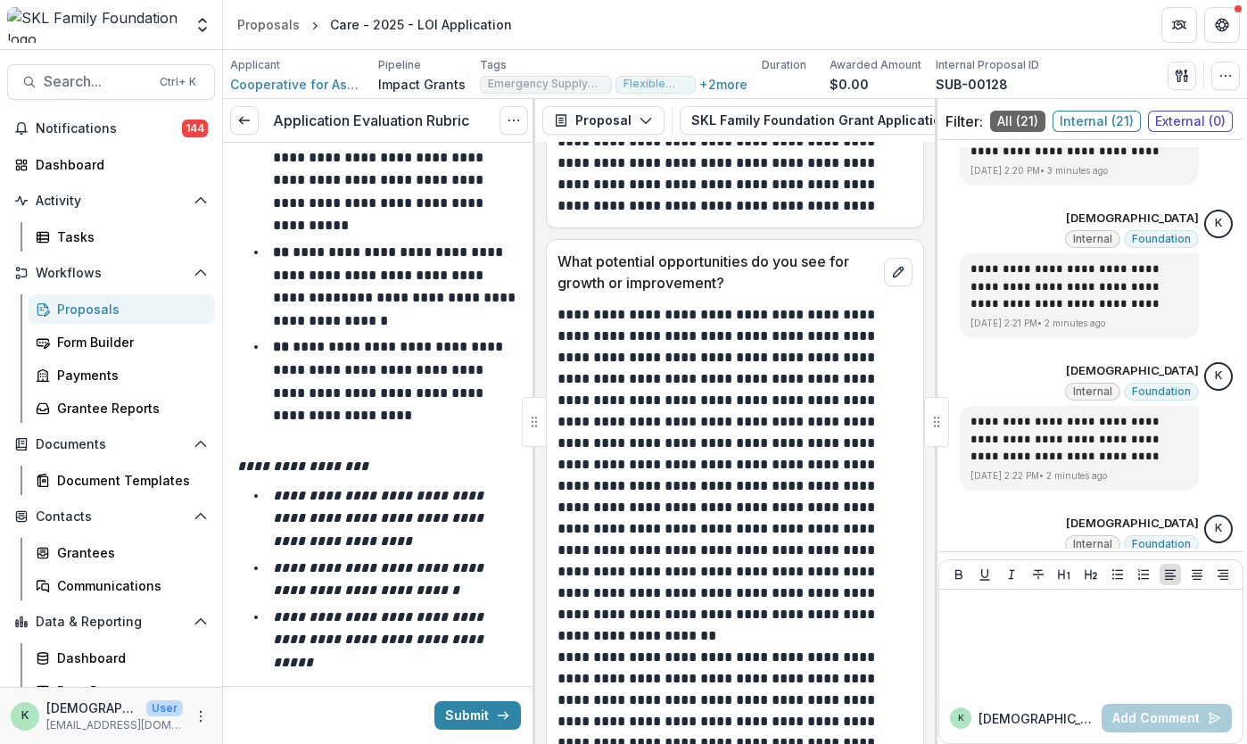
scroll to position [20651, 0]
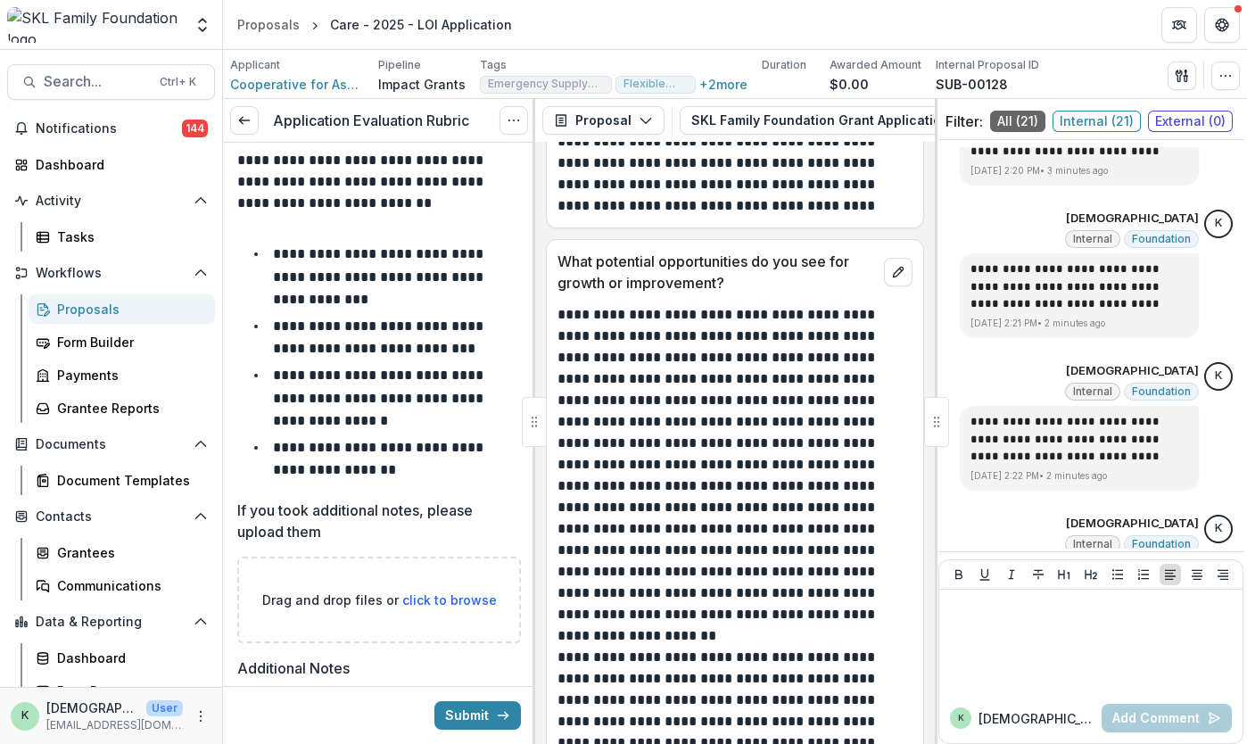
scroll to position [23974, 0]
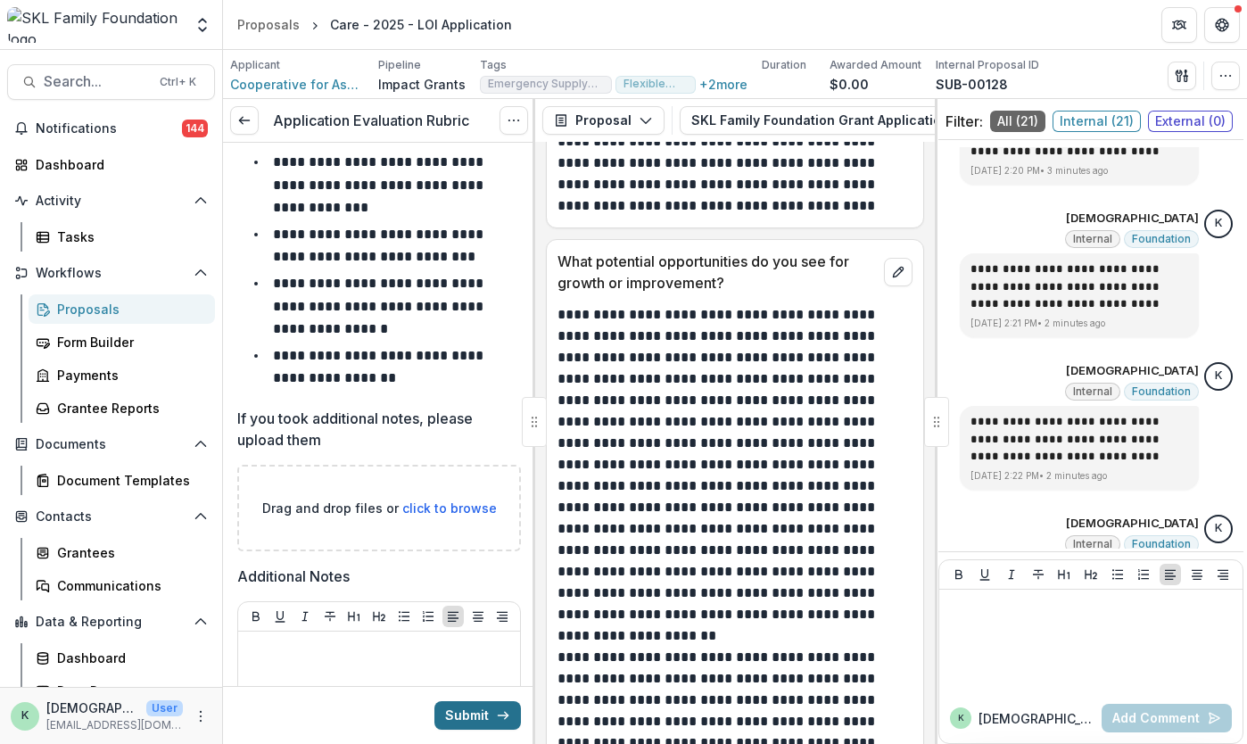
click at [480, 718] on button "Submit" at bounding box center [477, 715] width 87 height 29
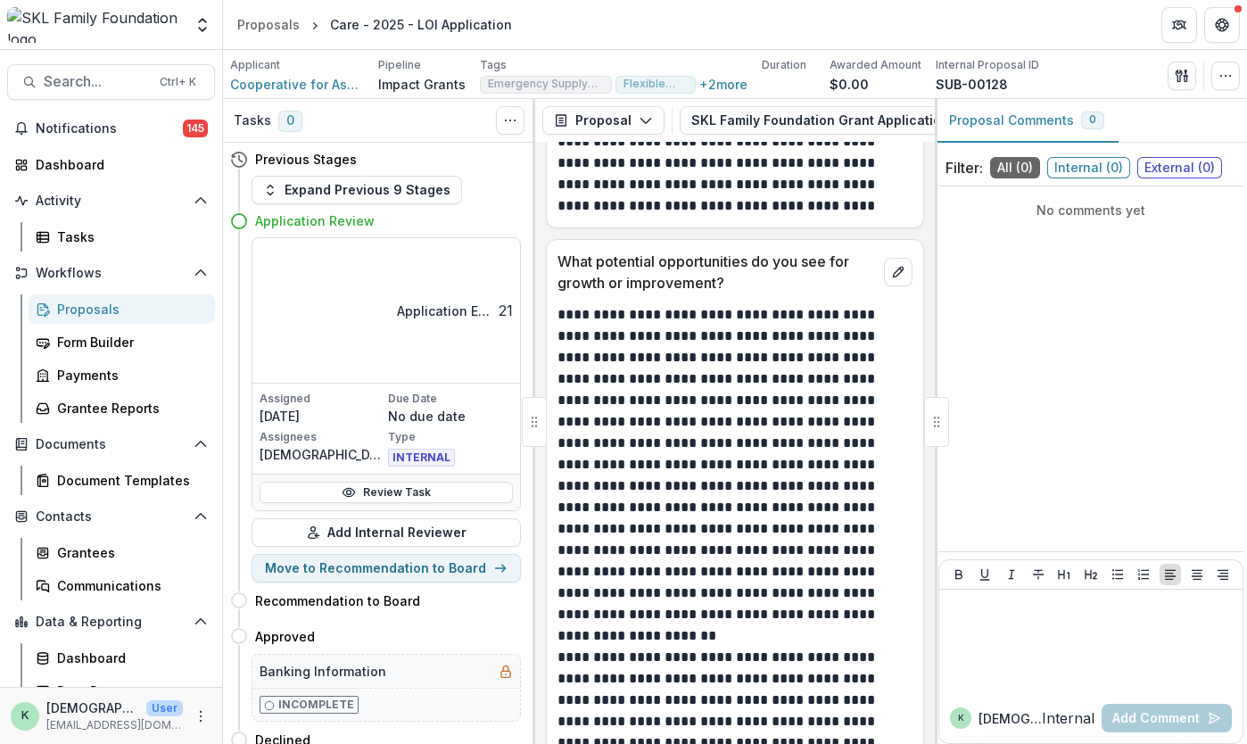
click at [87, 308] on div "Proposals" at bounding box center [129, 309] width 144 height 19
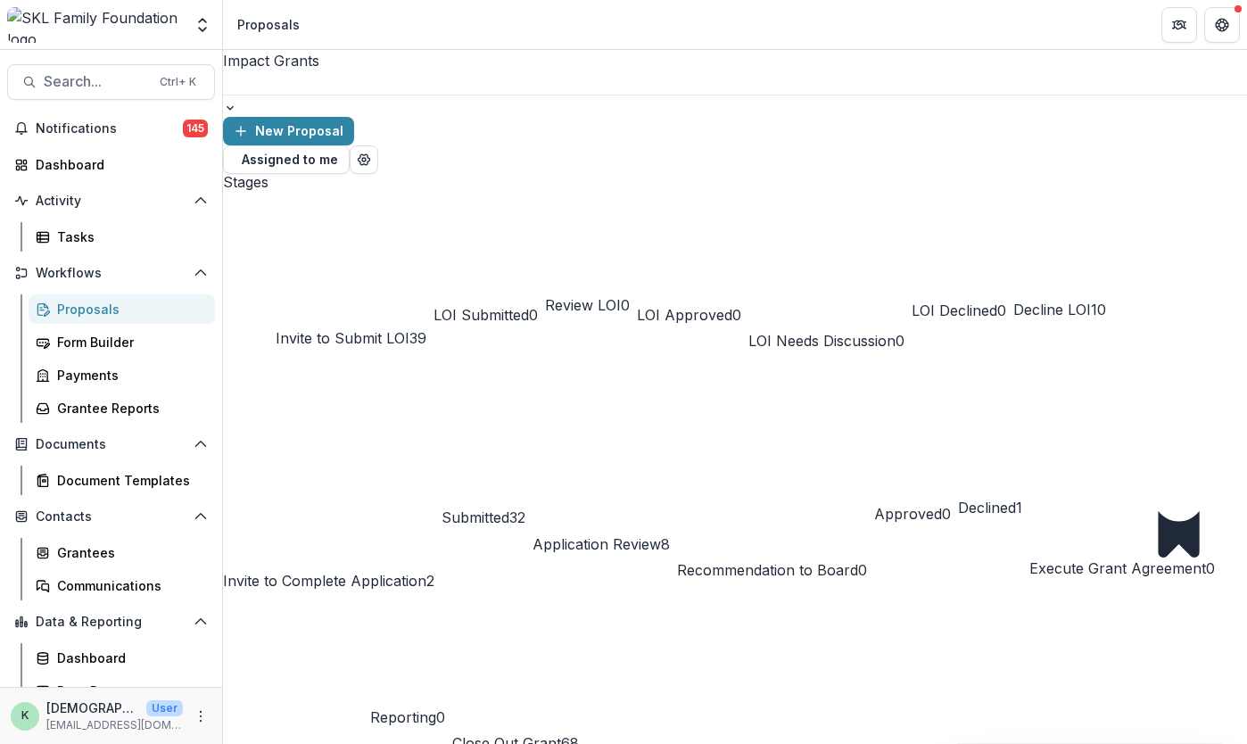
click at [509, 508] on span "Submitted" at bounding box center [475, 517] width 68 height 18
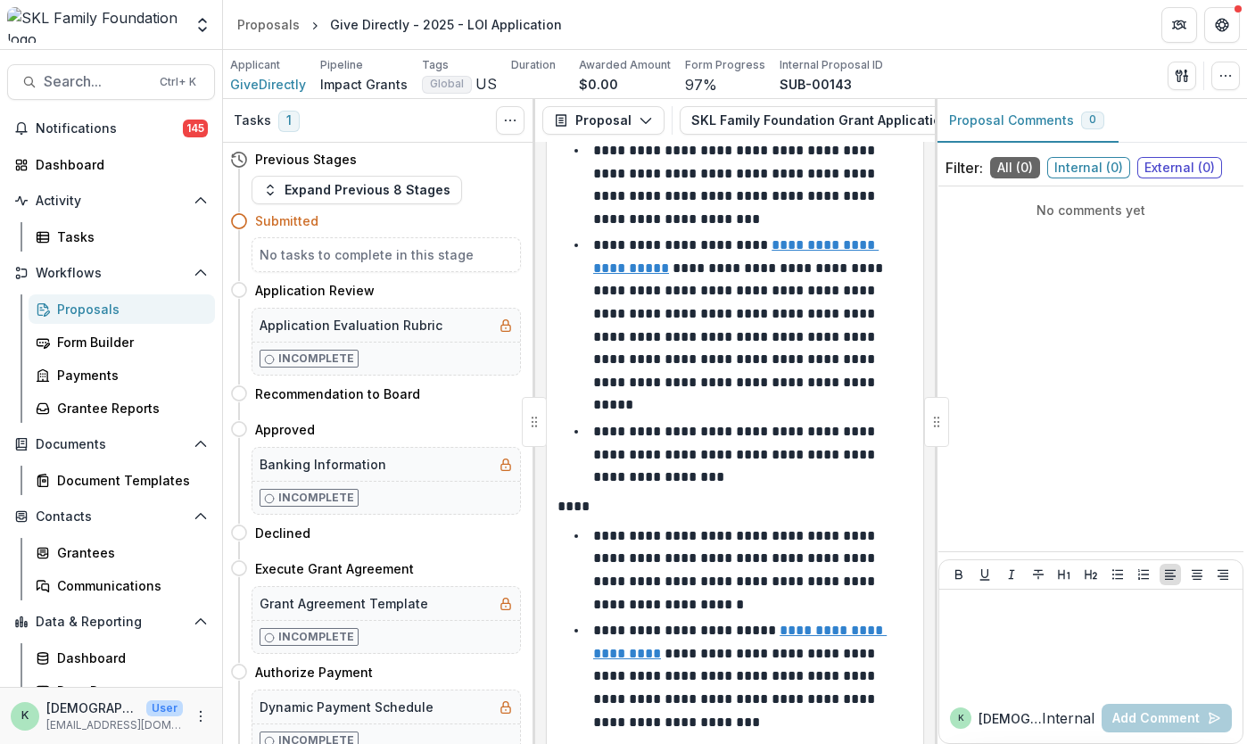
scroll to position [2703, 0]
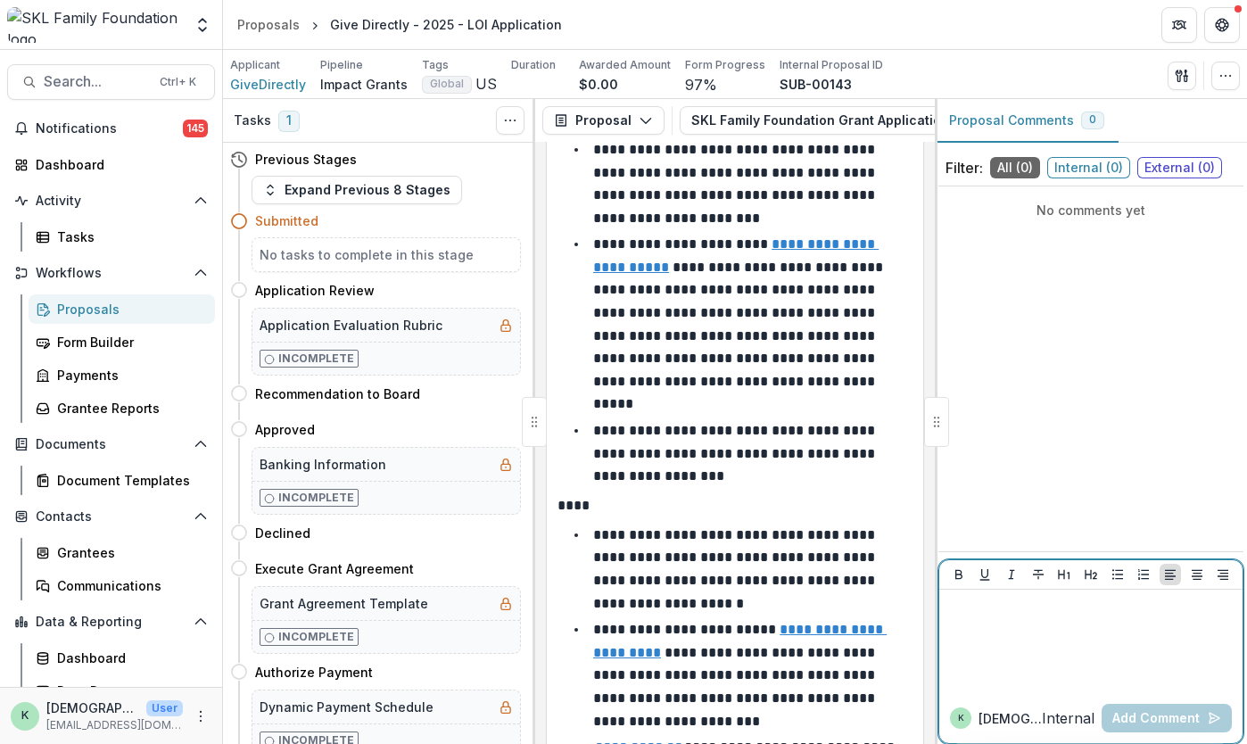
click at [1019, 675] on div at bounding box center [1090, 641] width 289 height 89
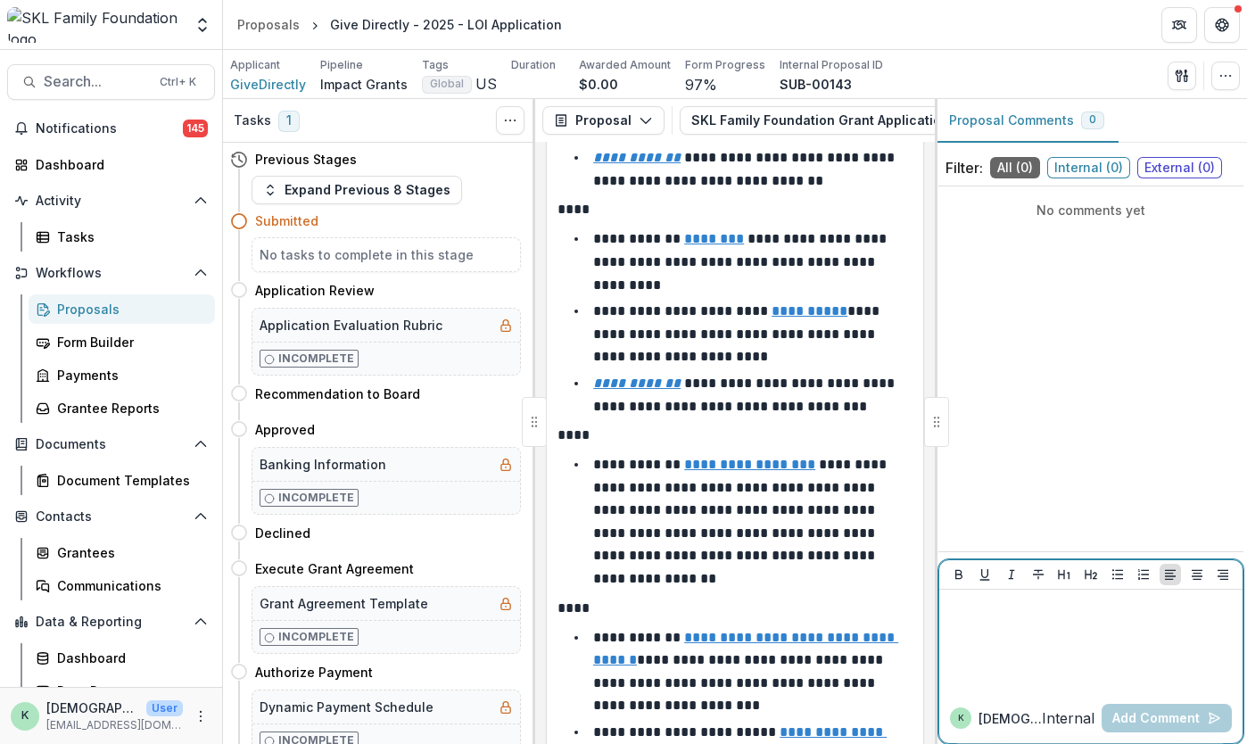
scroll to position [3341, 0]
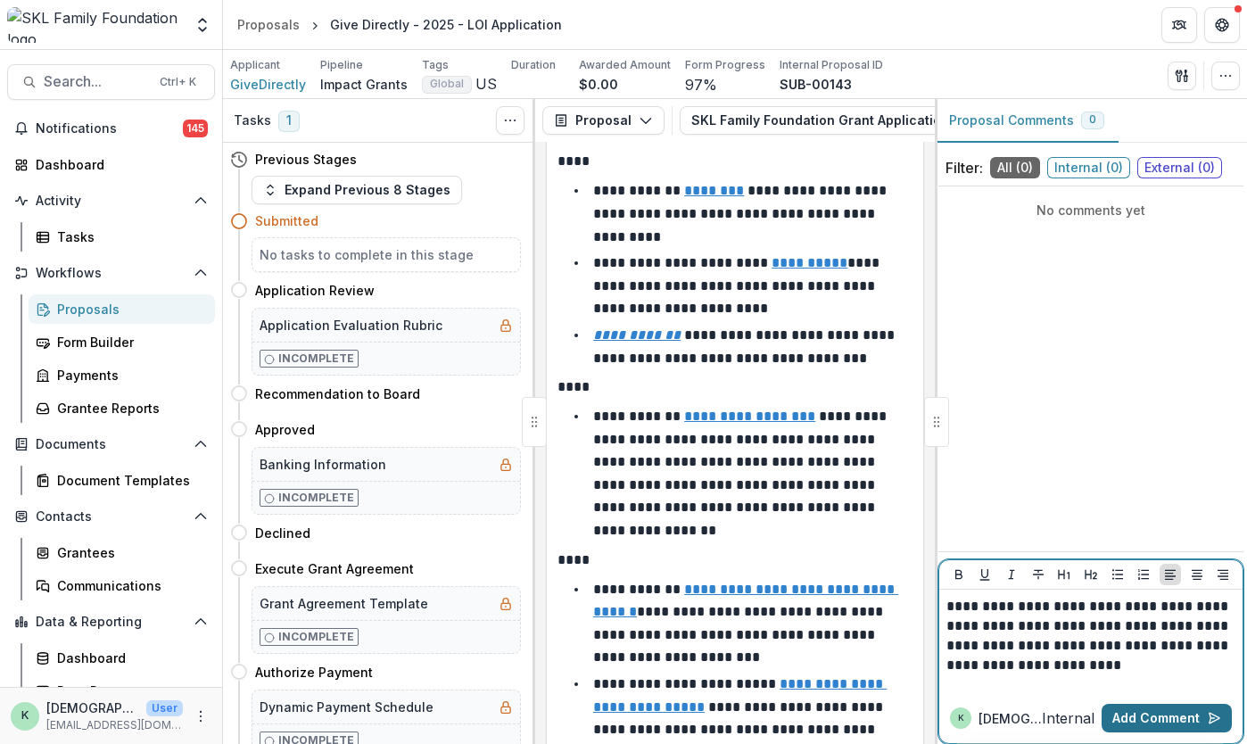
click at [1154, 716] on button "Add Comment" at bounding box center [1166, 718] width 130 height 29
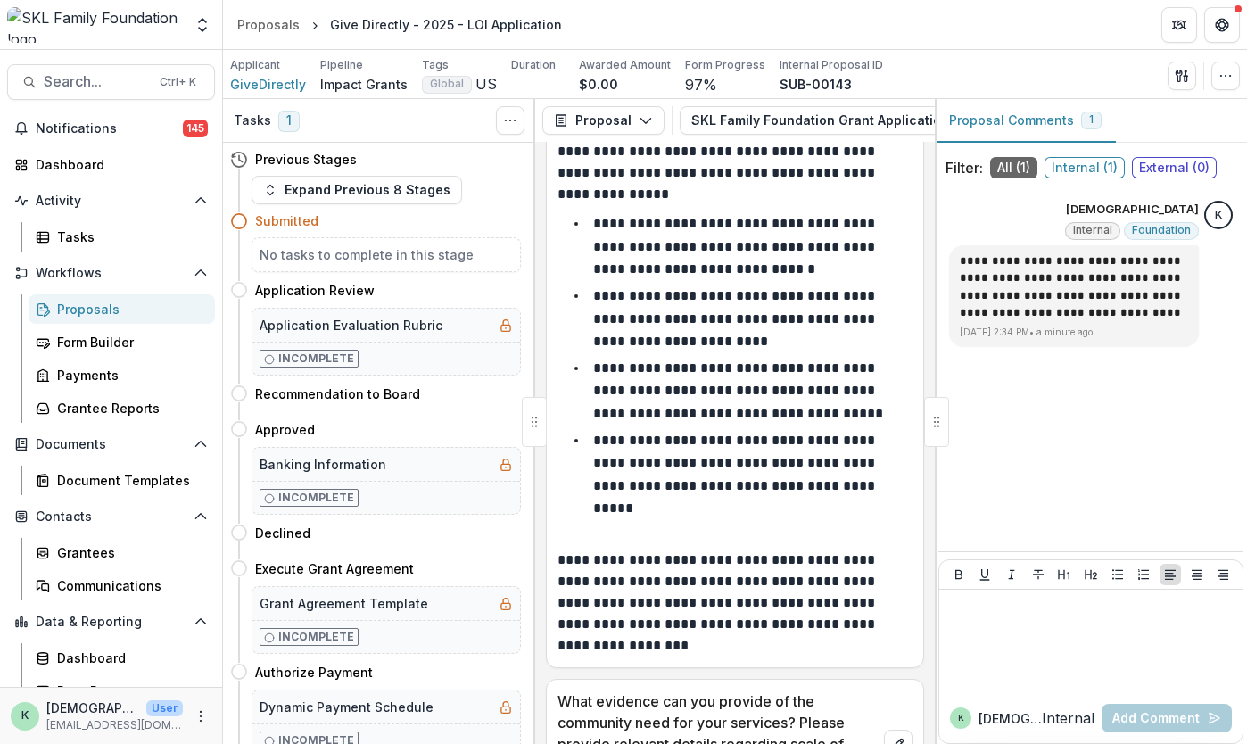
scroll to position [4403, 0]
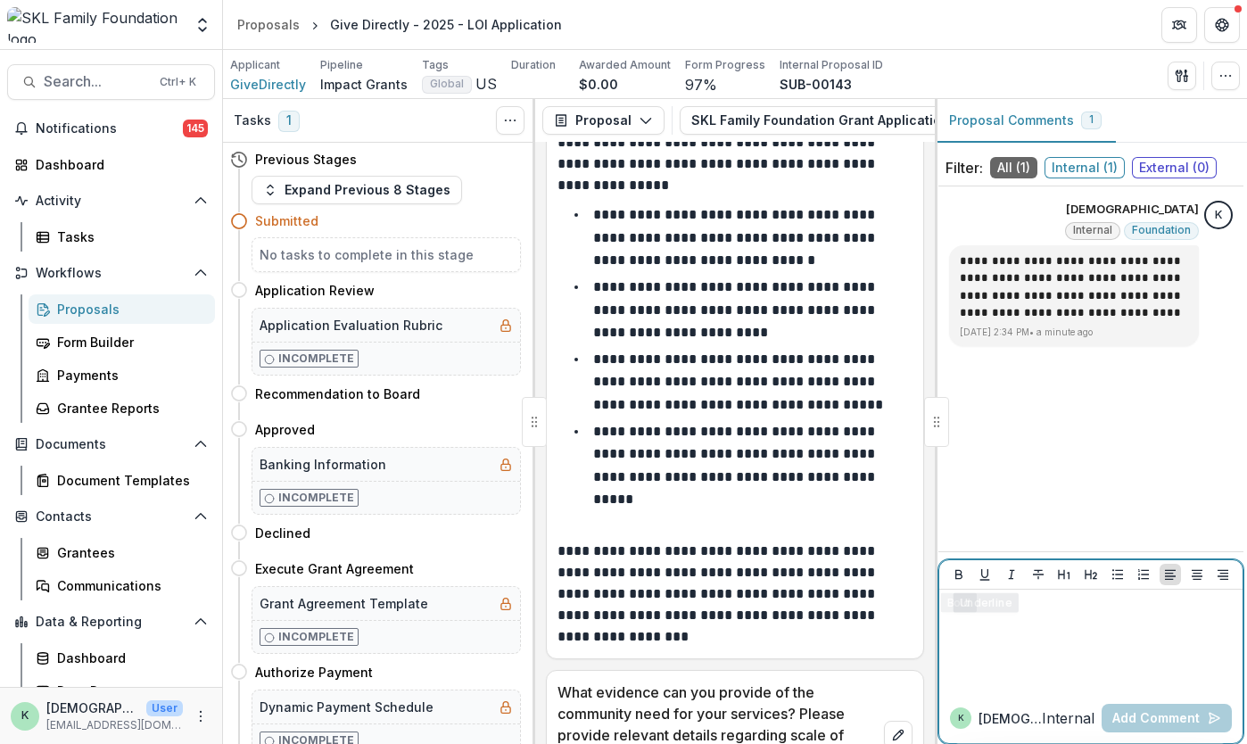
click at [1056, 632] on div at bounding box center [1090, 641] width 289 height 89
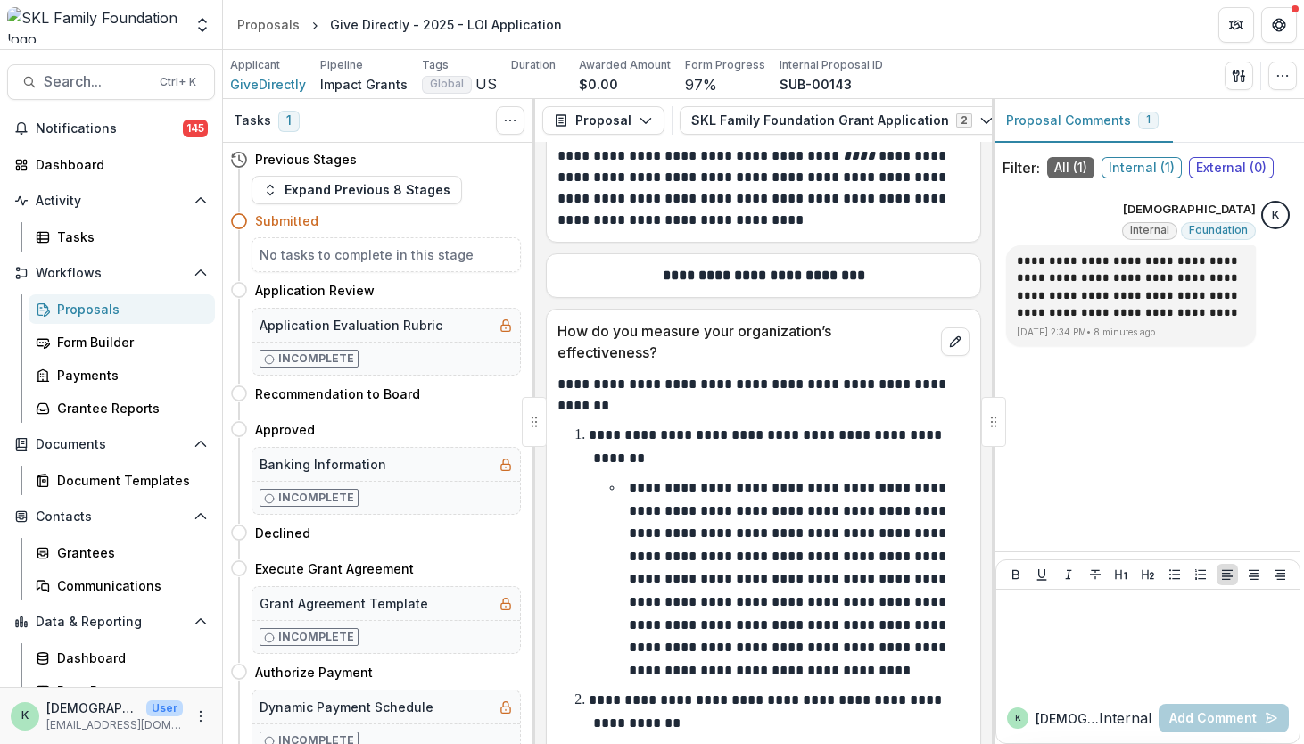
scroll to position [12959, 0]
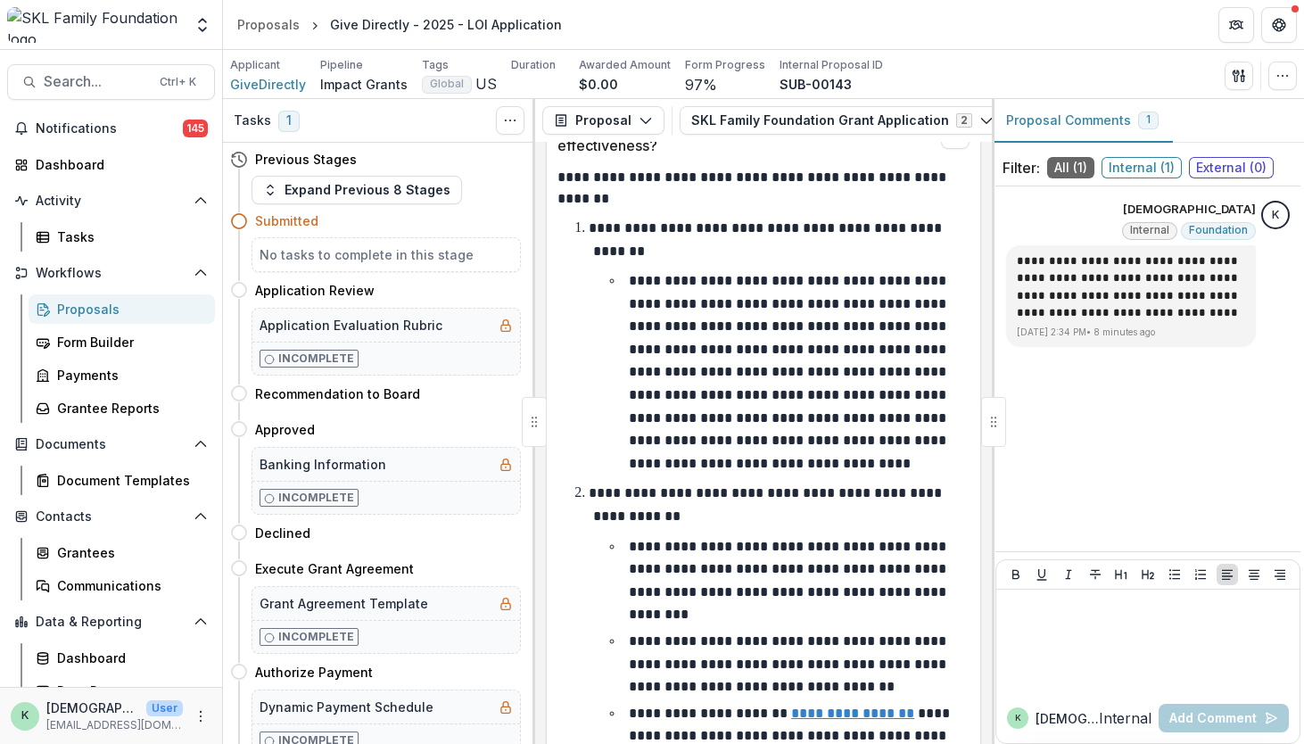
click at [103, 314] on div "Proposals" at bounding box center [129, 309] width 144 height 19
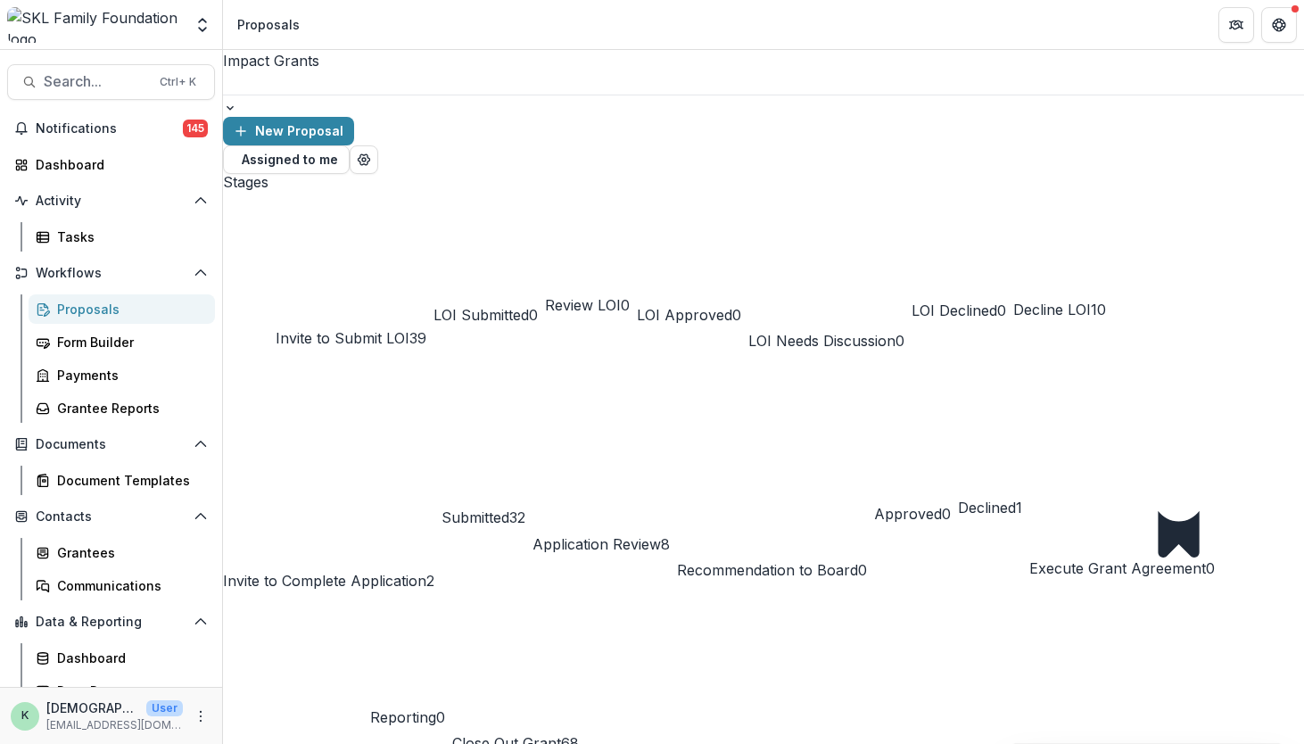
click at [509, 508] on span "Submitted" at bounding box center [475, 517] width 68 height 18
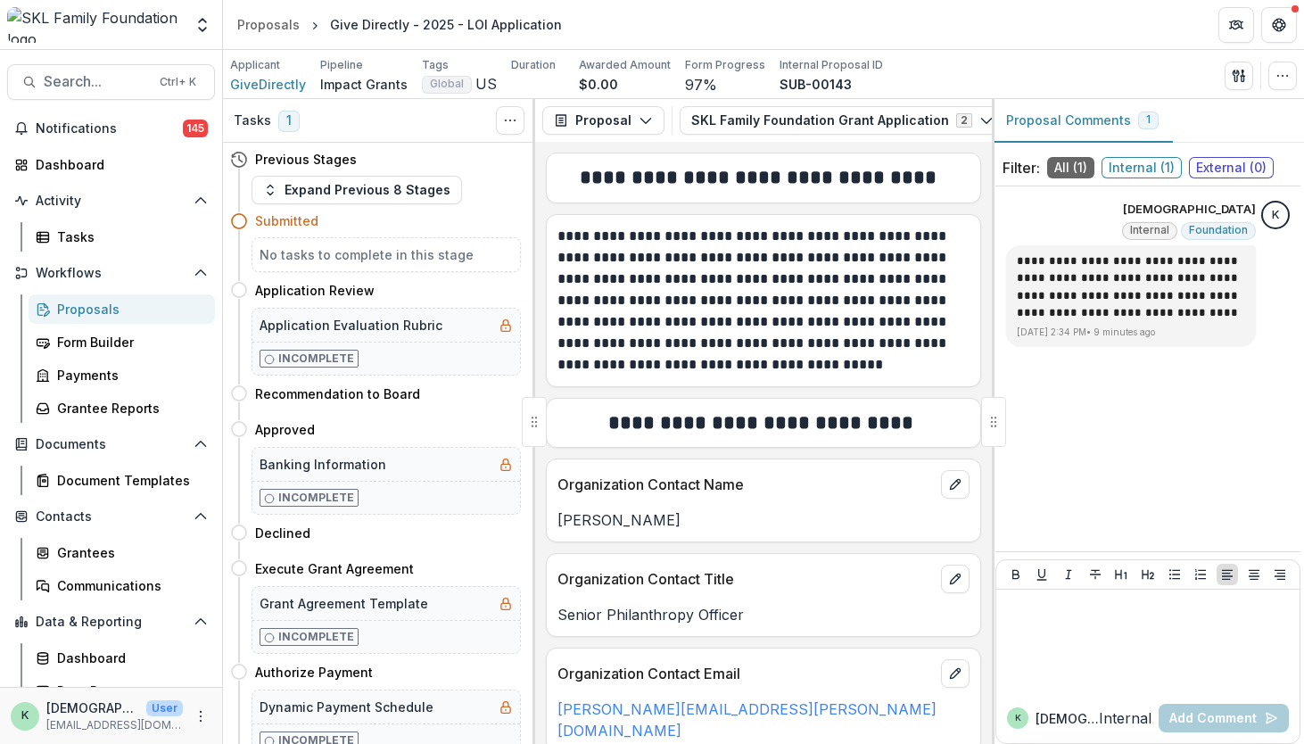
click at [372, 245] on h5 "No tasks to complete in this stage" at bounding box center [386, 254] width 253 height 19
click at [272, 199] on button "Expand Previous 8 Stages" at bounding box center [357, 190] width 210 height 29
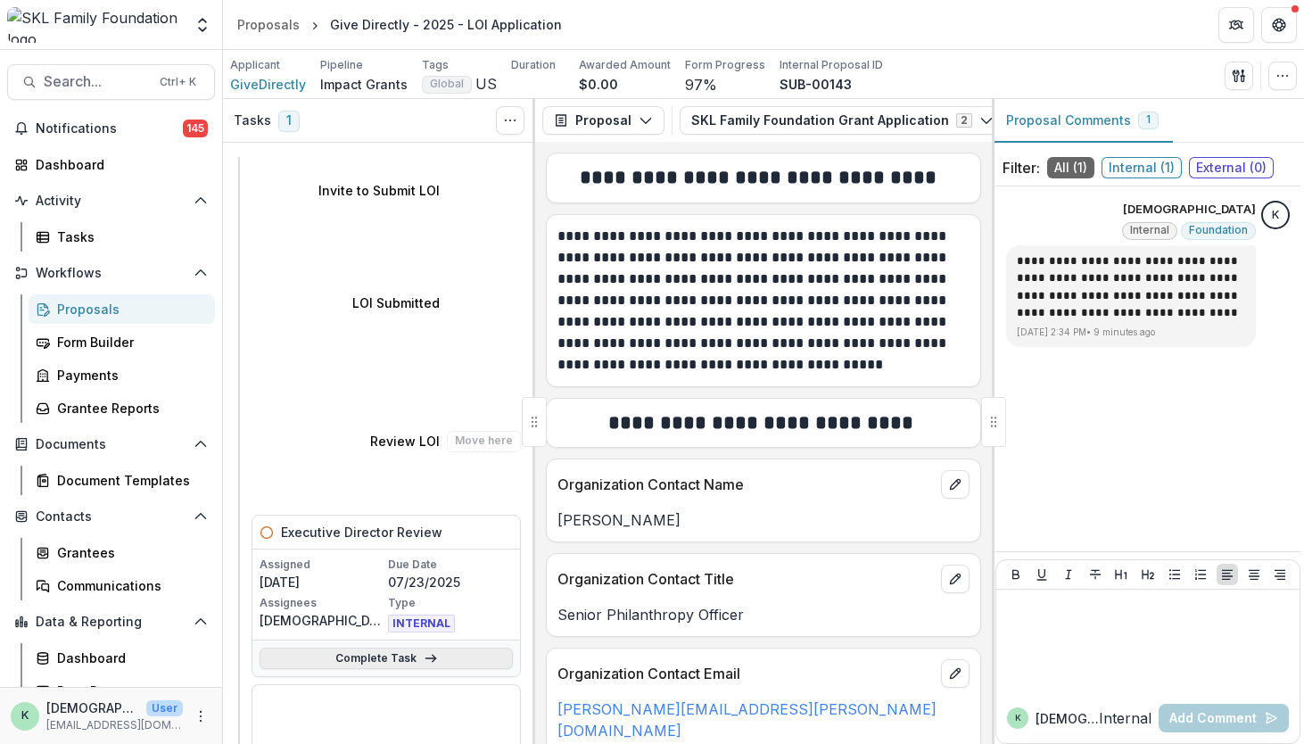
click at [375, 648] on link "Complete Task" at bounding box center [386, 658] width 253 height 21
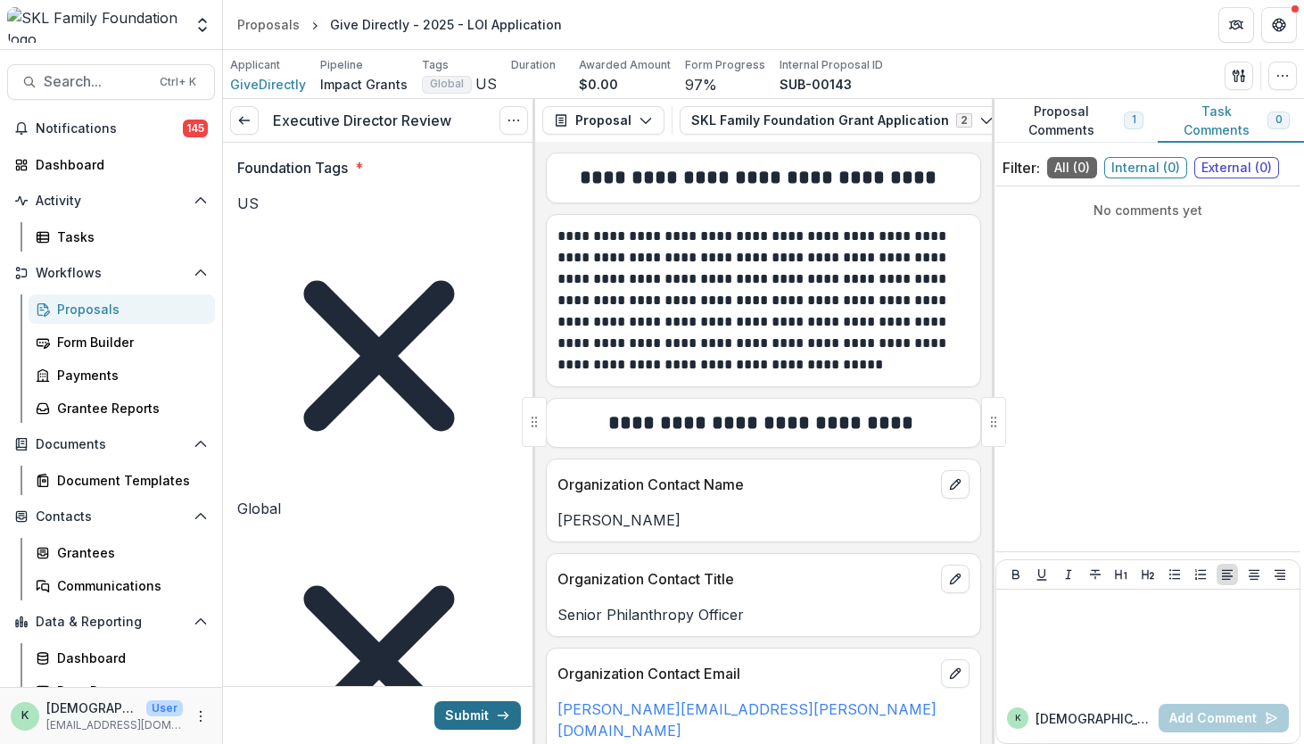
click at [482, 705] on button "Submit" at bounding box center [477, 715] width 87 height 29
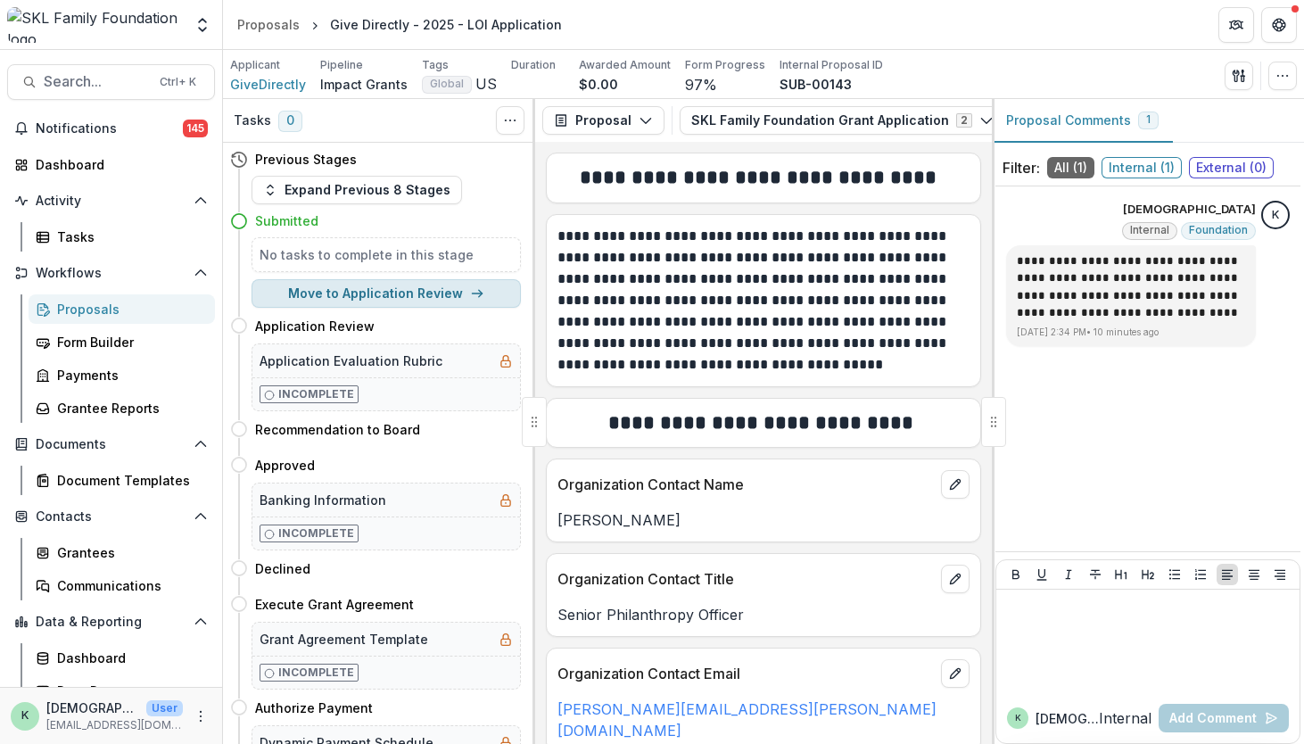
click at [378, 292] on button "Move to Application Review" at bounding box center [386, 293] width 269 height 29
select select "**********"
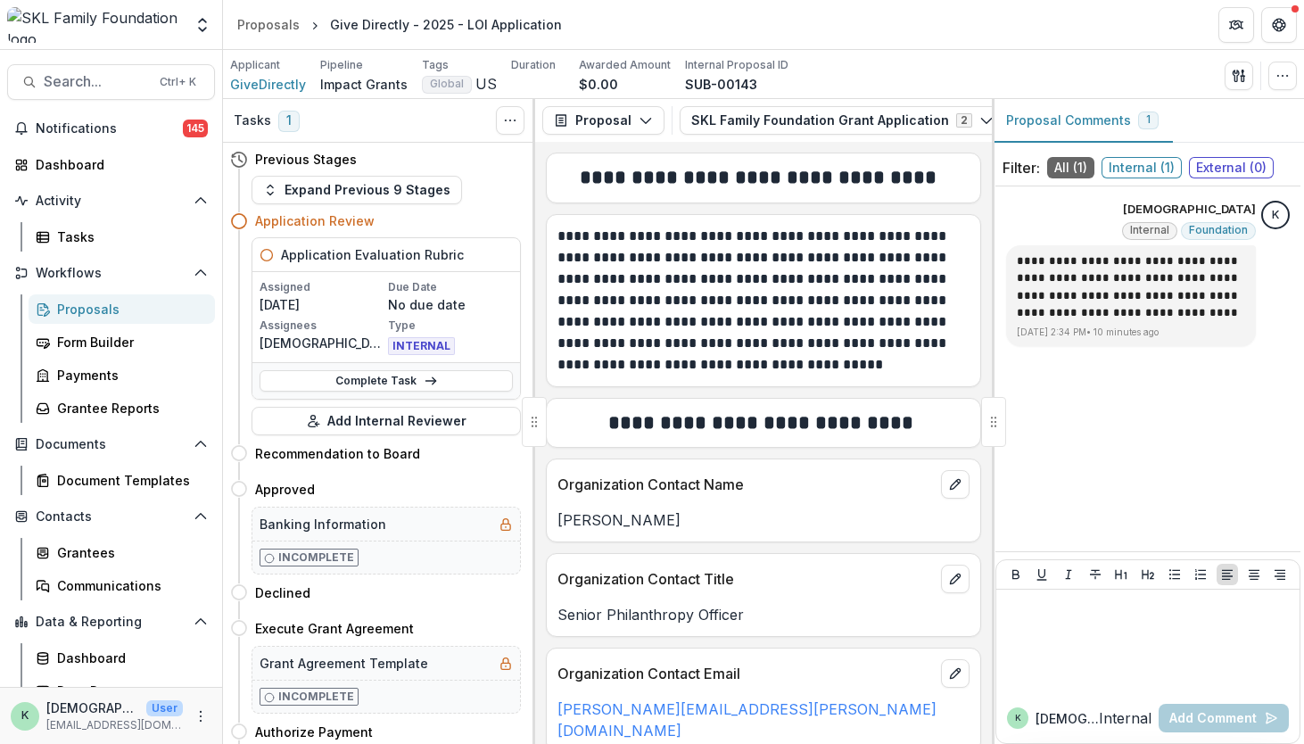
scroll to position [228, 0]
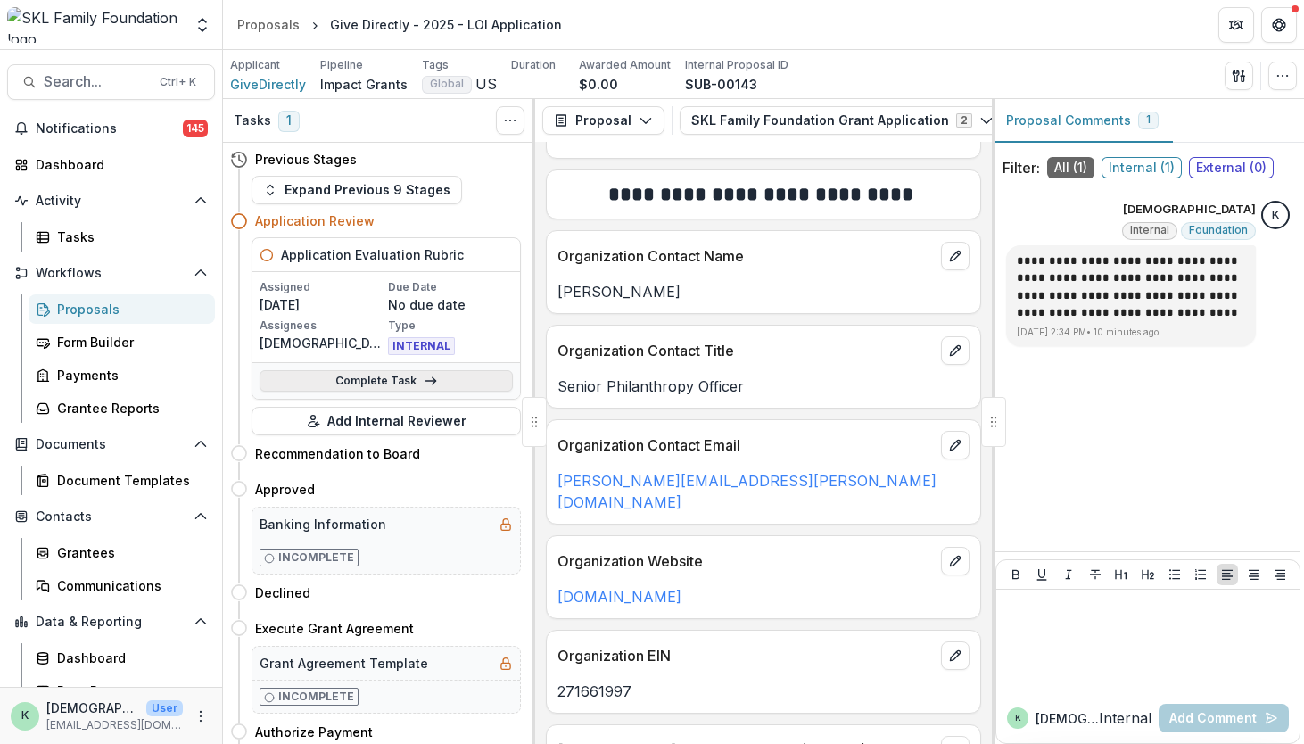
click at [380, 372] on link "Complete Task" at bounding box center [386, 380] width 253 height 21
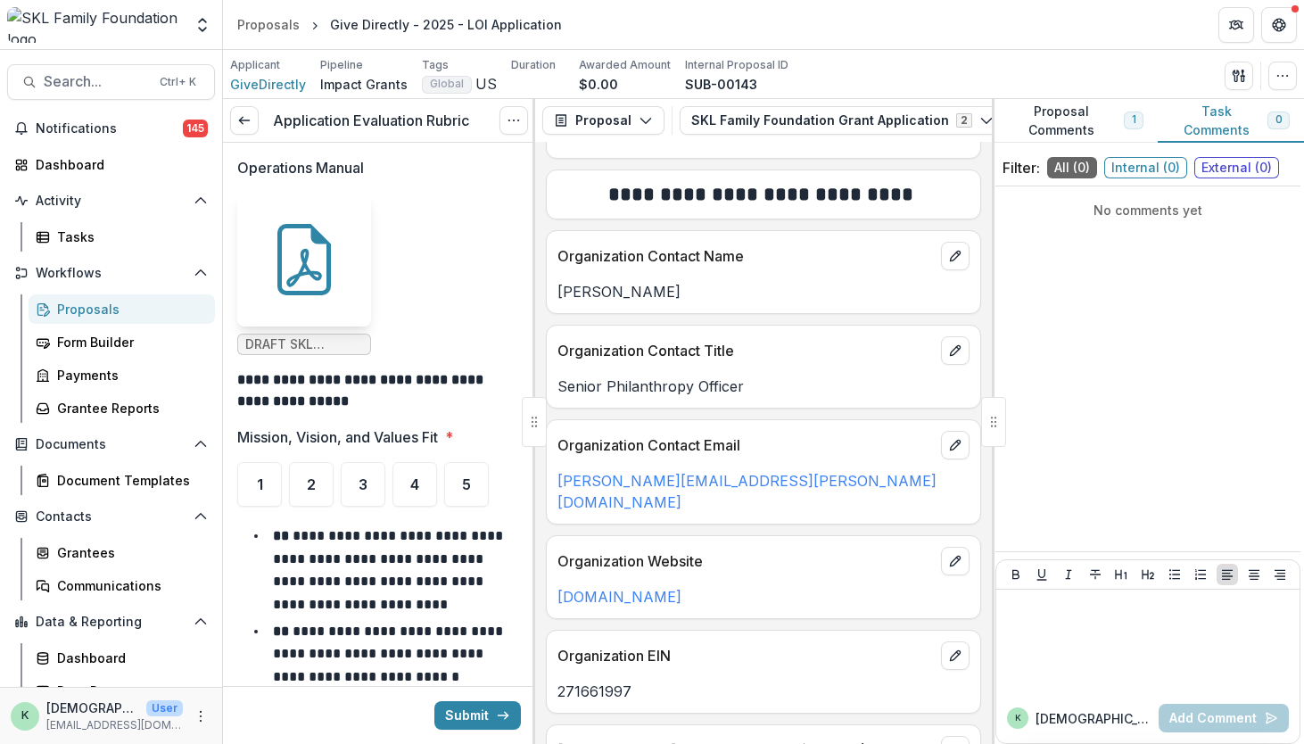
scroll to position [999, 0]
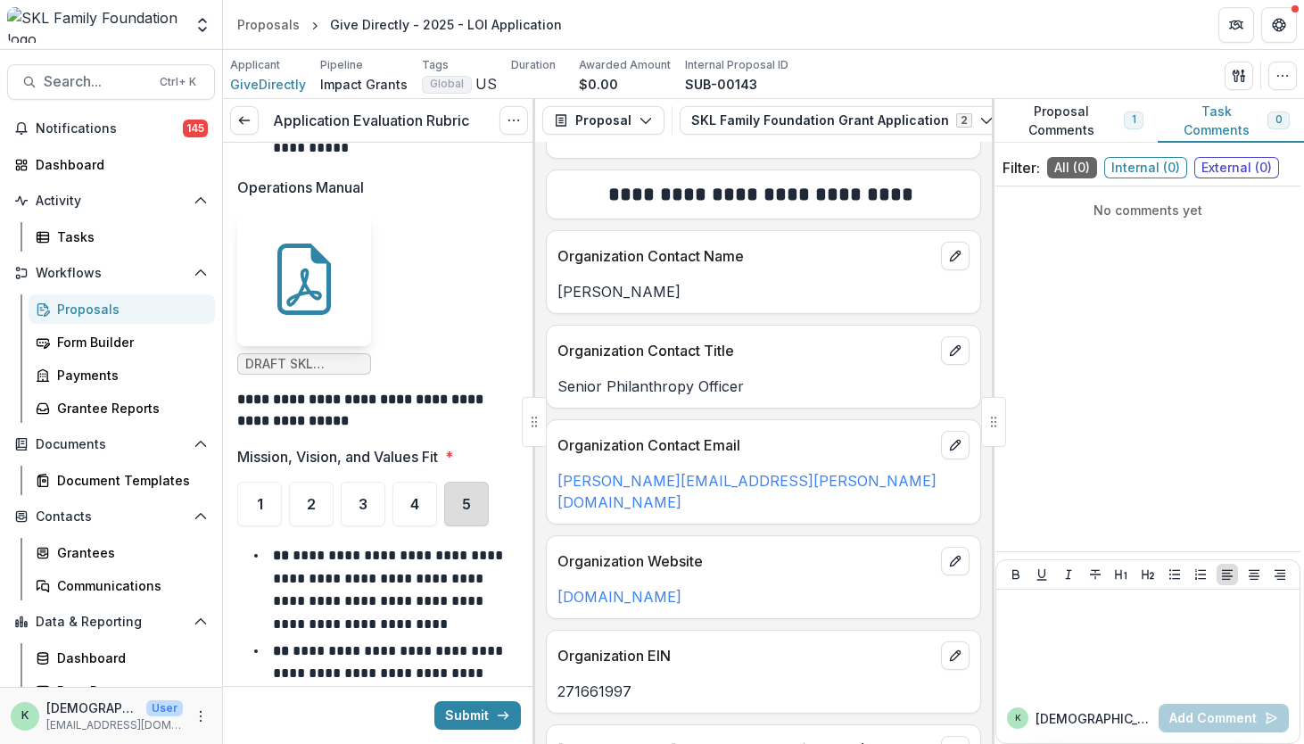
click at [456, 485] on div "5" at bounding box center [466, 504] width 45 height 45
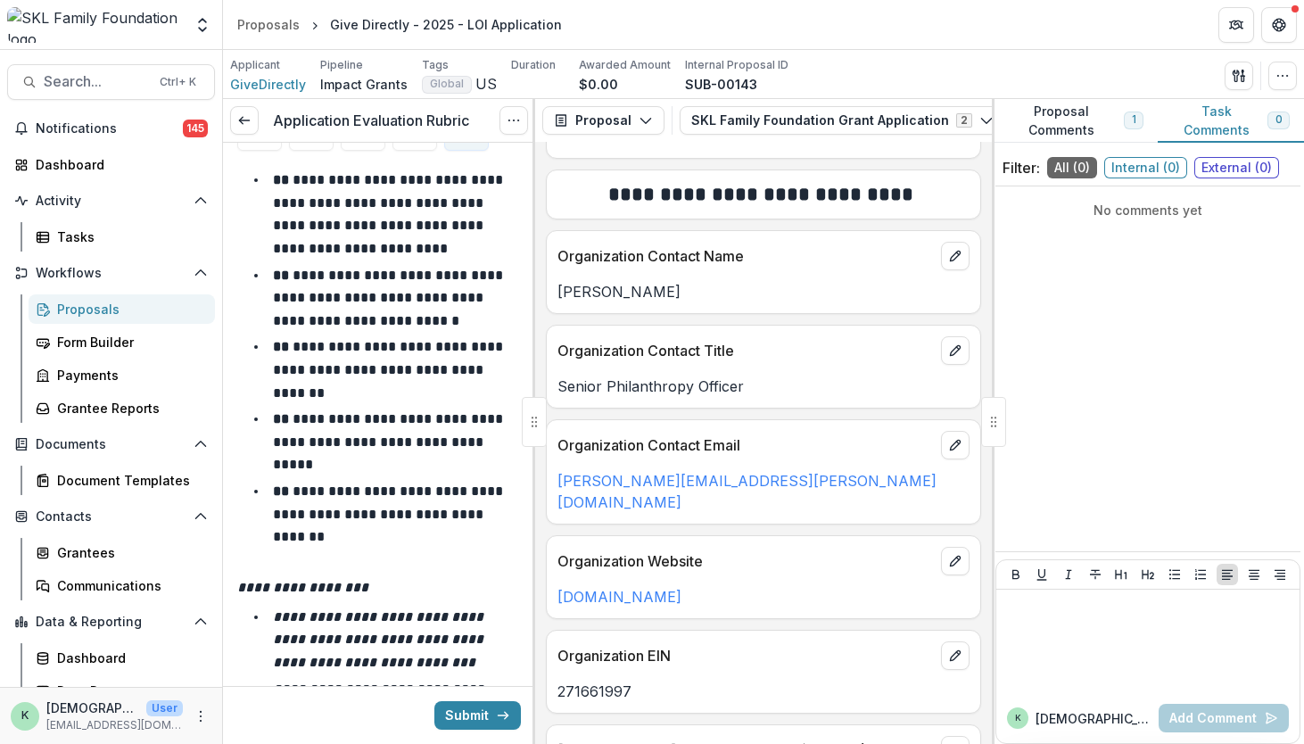
scroll to position [1624, 0]
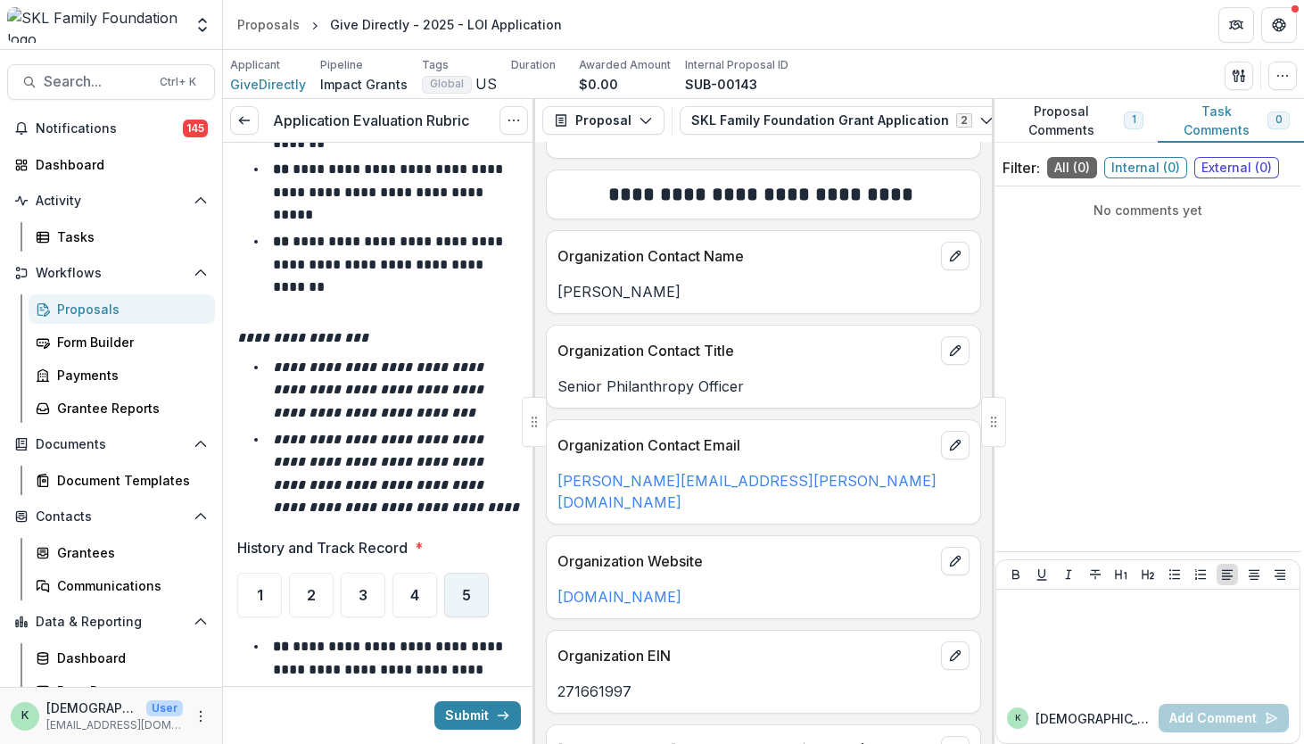
click at [460, 597] on div "5" at bounding box center [466, 595] width 45 height 45
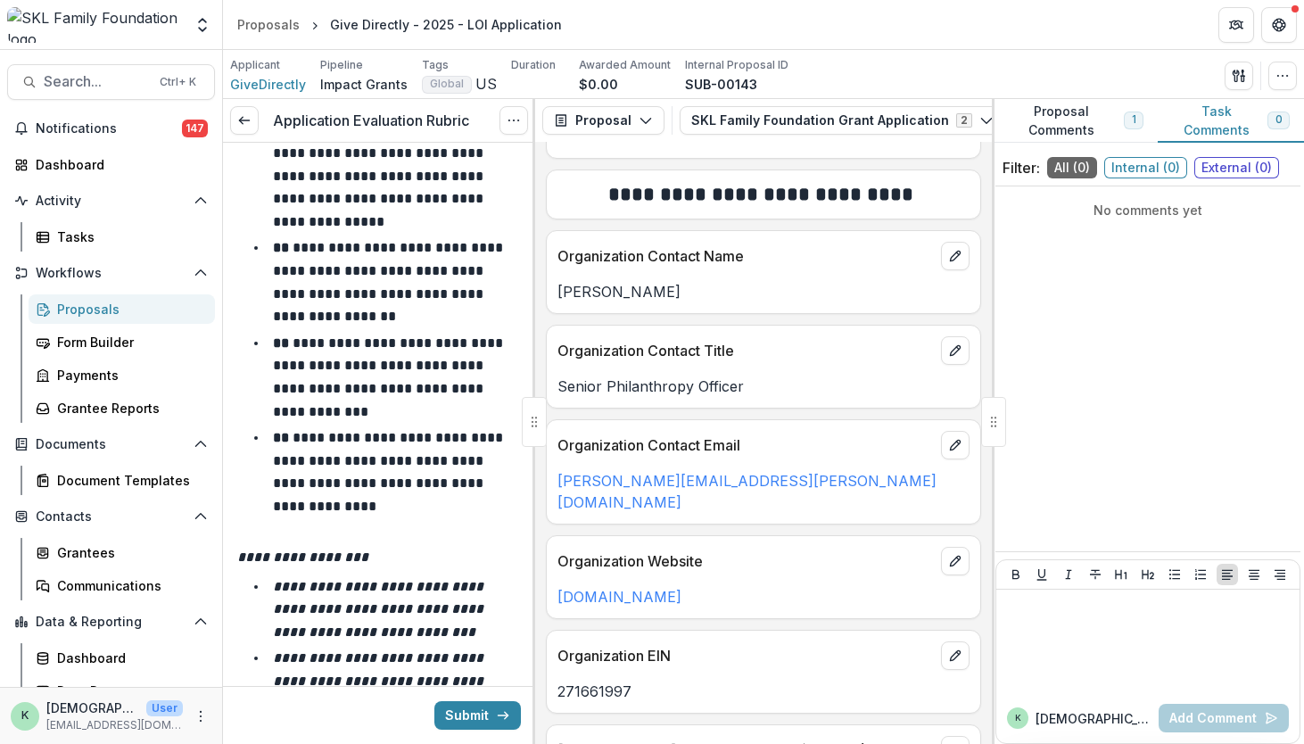
scroll to position [2281, 0]
click at [1129, 699] on div "k [DEMOGRAPHIC_DATA] Add Comment" at bounding box center [1147, 718] width 303 height 50
click at [1137, 609] on p at bounding box center [1147, 607] width 289 height 20
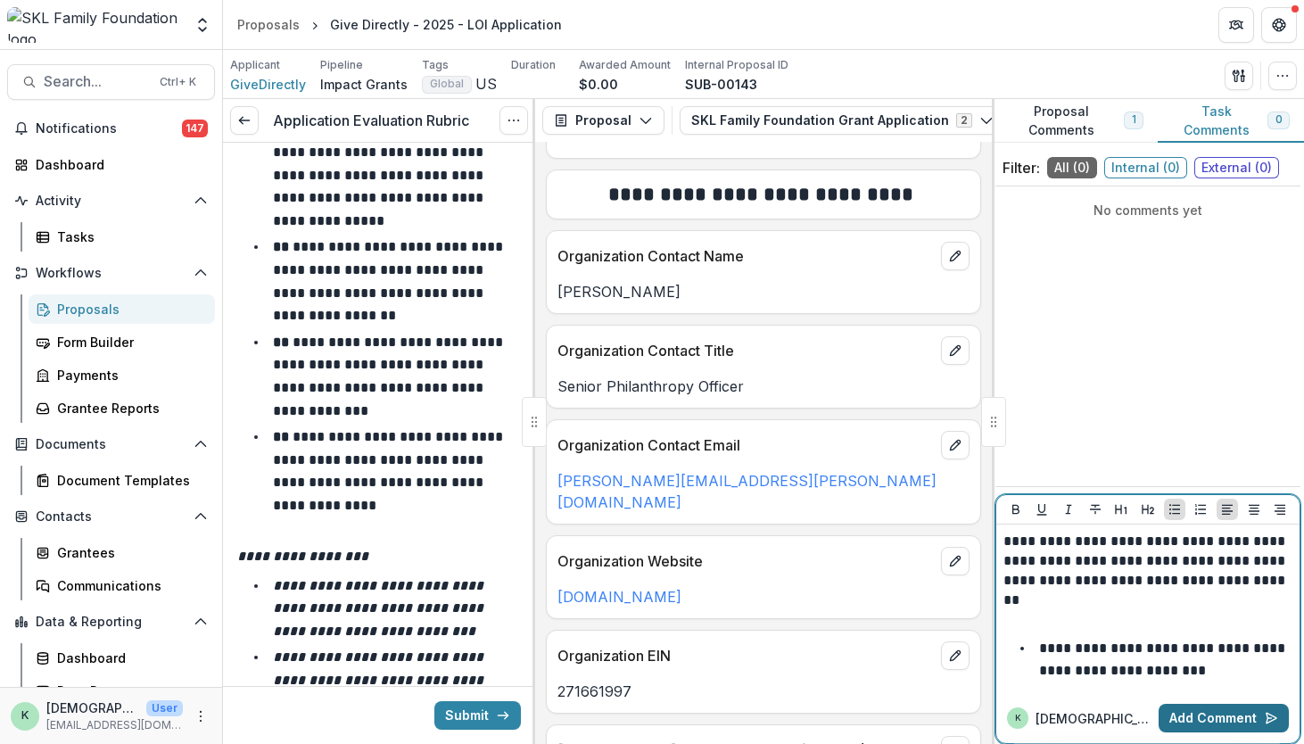
click at [1176, 720] on button "Add Comment" at bounding box center [1224, 718] width 130 height 29
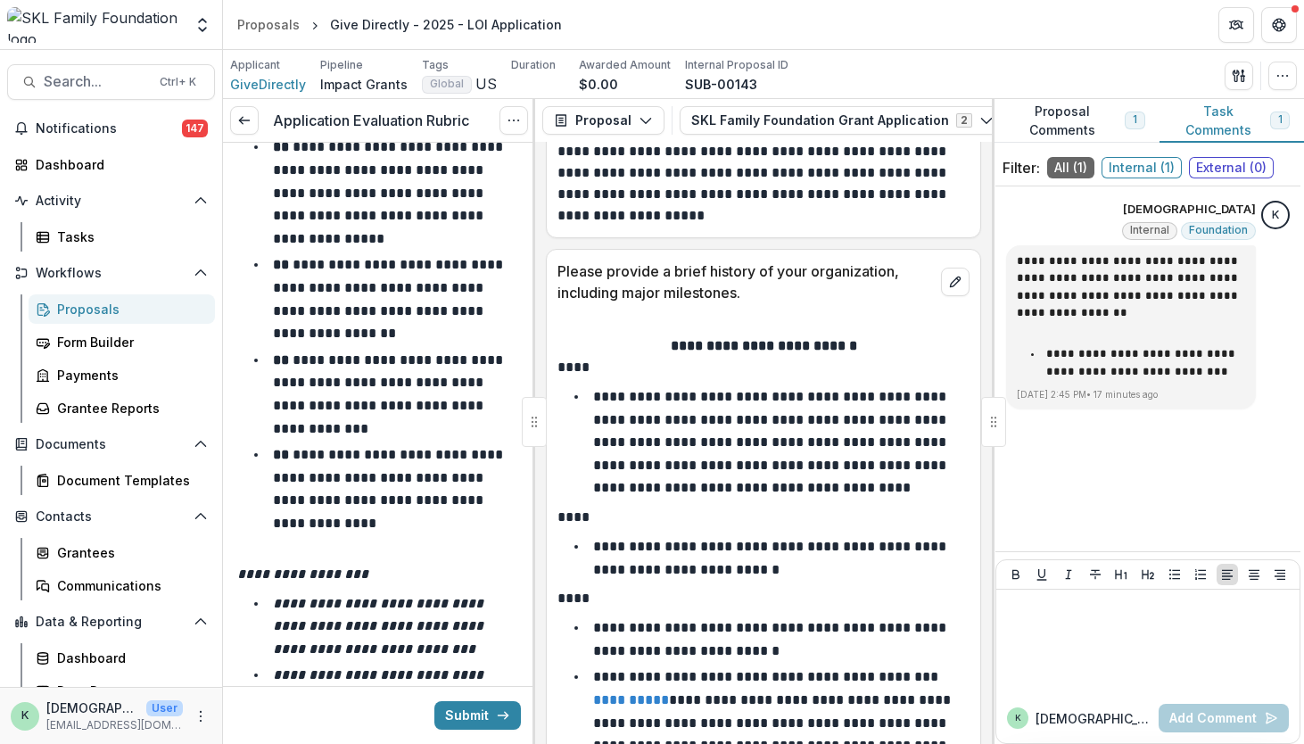
scroll to position [1124, 0]
drag, startPoint x: 678, startPoint y: 392, endPoint x: 590, endPoint y: 397, distance: 87.6
click at [590, 397] on li "**********" at bounding box center [774, 441] width 391 height 114
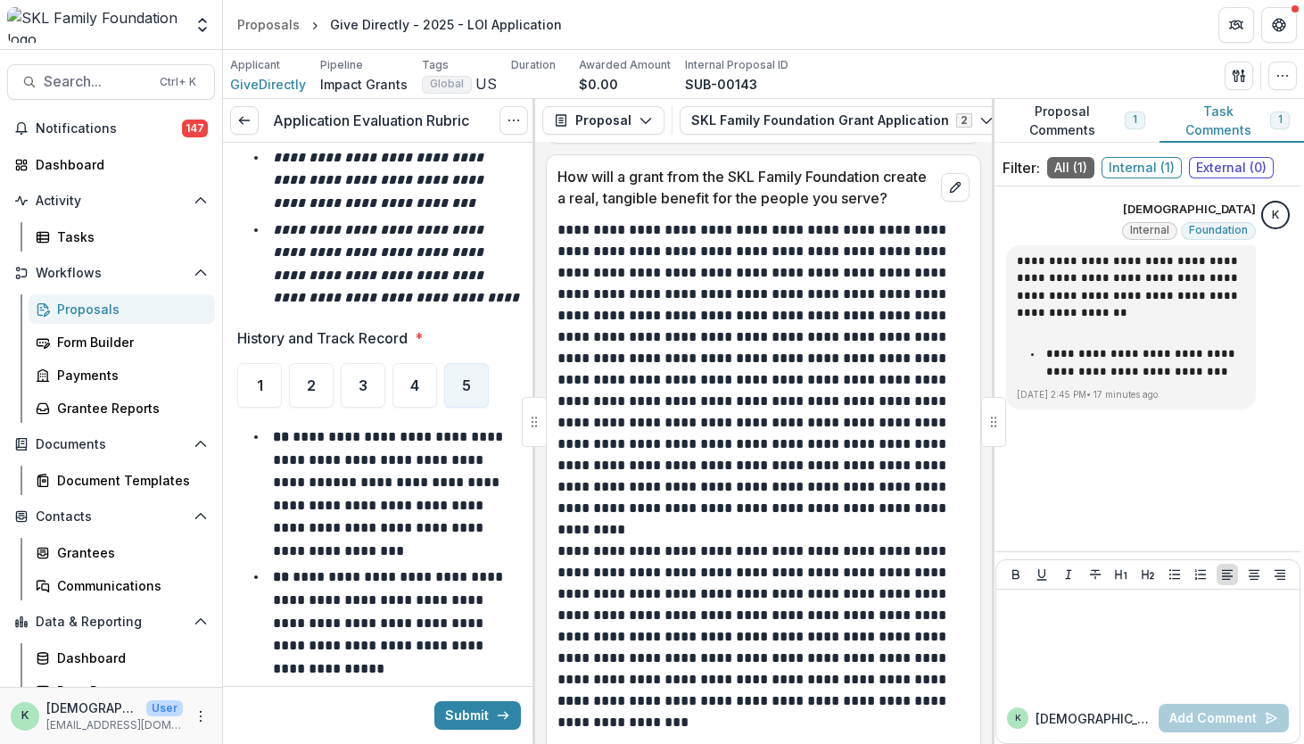
scroll to position [1835, 0]
click at [412, 377] on span "4" at bounding box center [414, 384] width 9 height 14
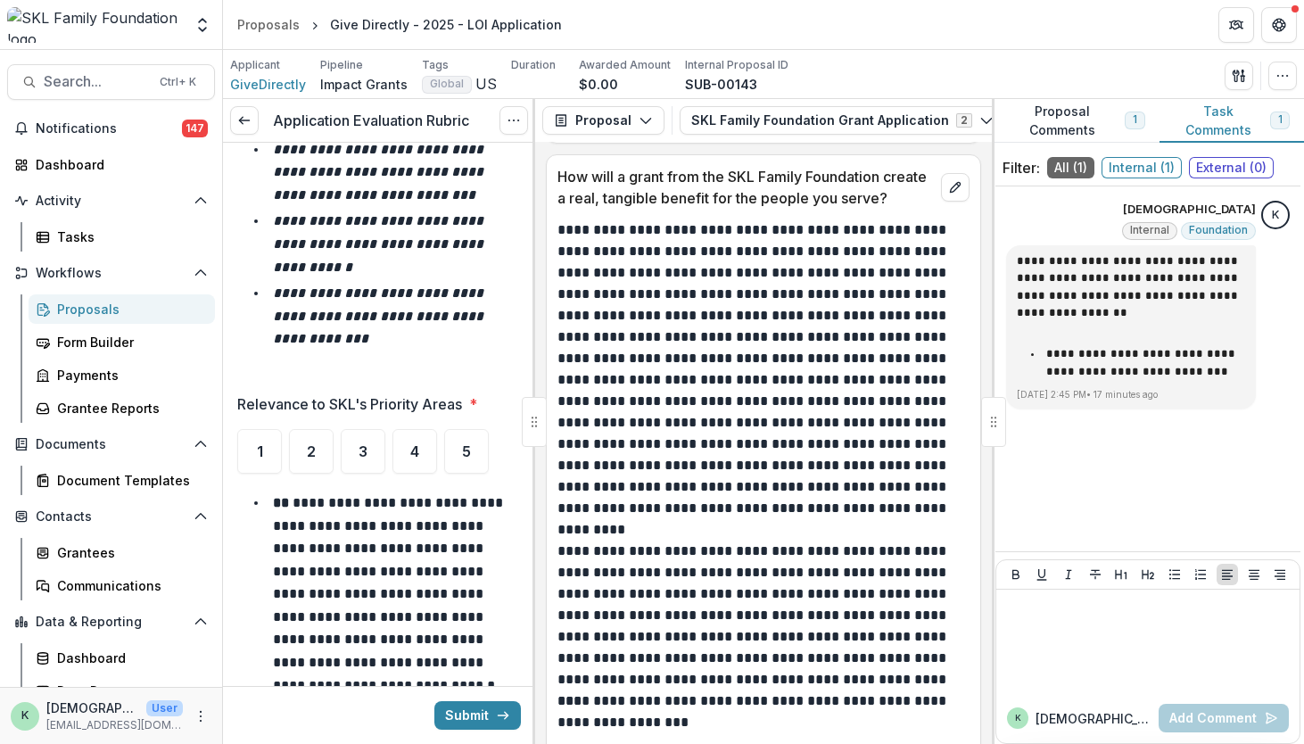
scroll to position [2717, 0]
click at [472, 468] on div "5" at bounding box center [466, 452] width 45 height 45
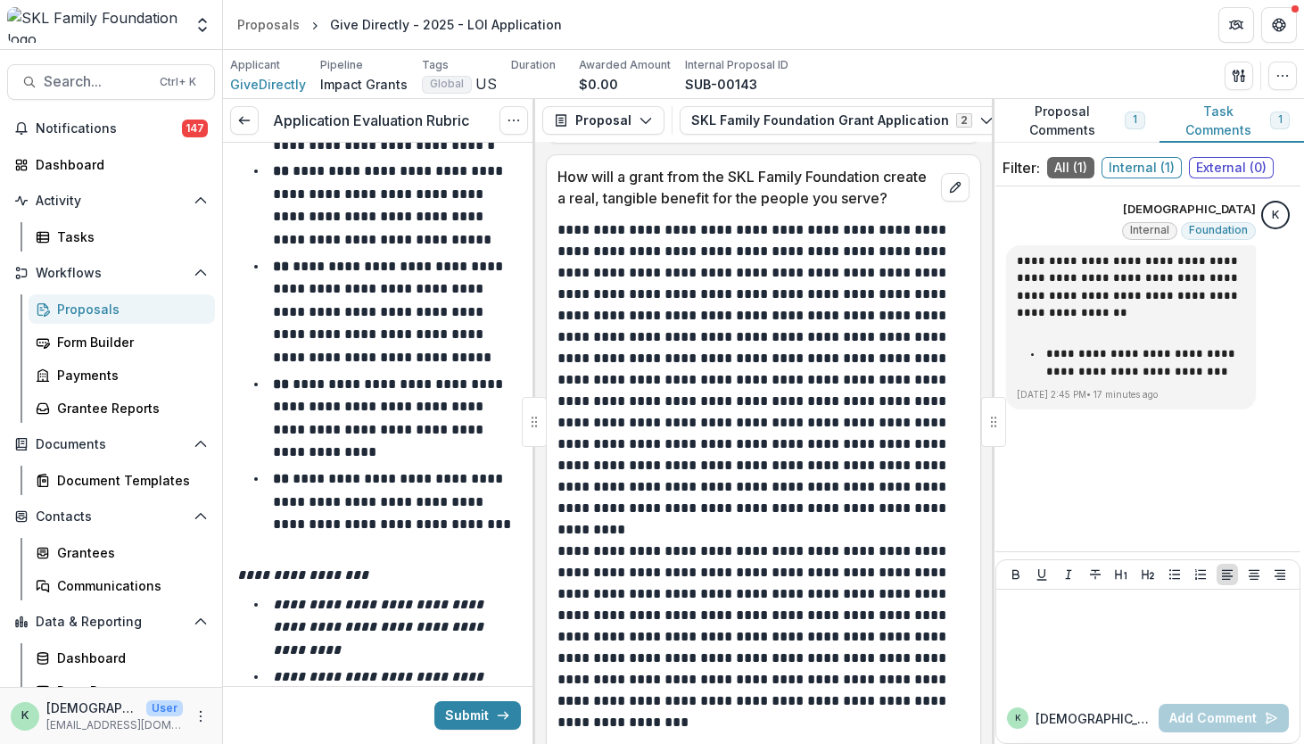
scroll to position [3608, 0]
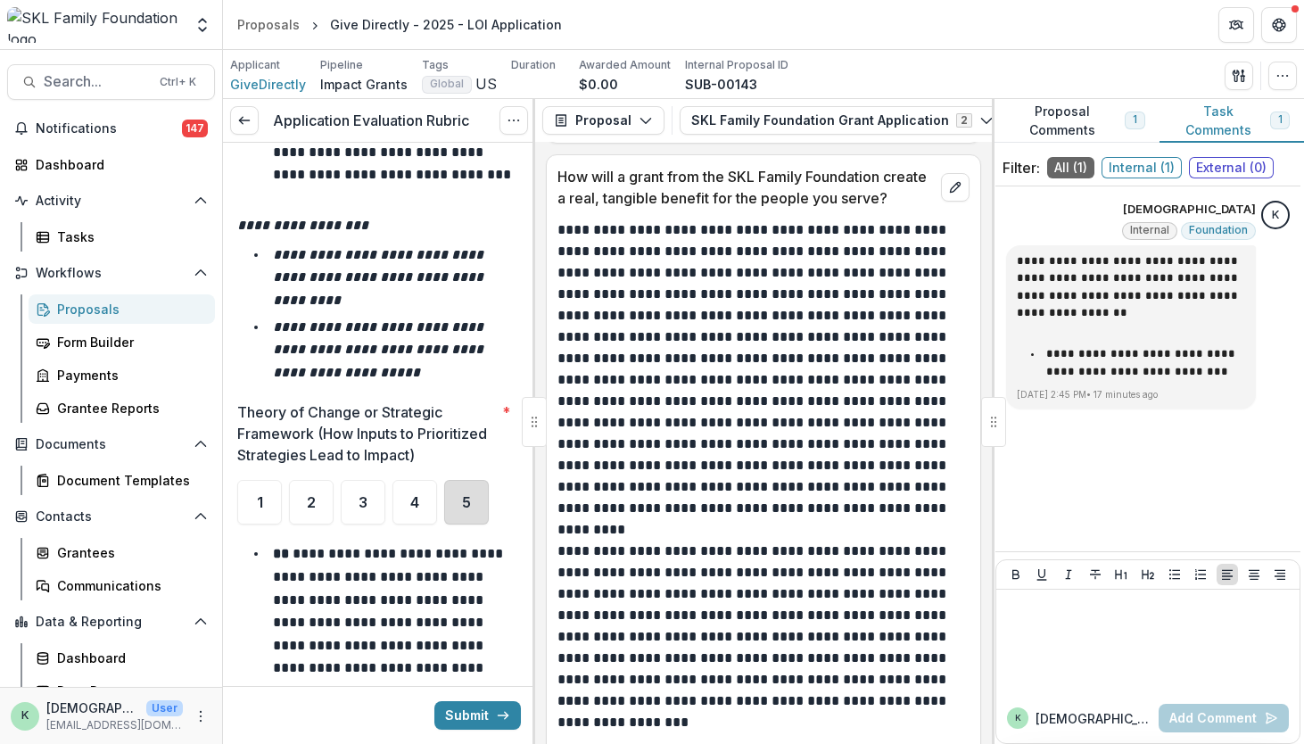
click at [474, 518] on div "5" at bounding box center [466, 502] width 45 height 45
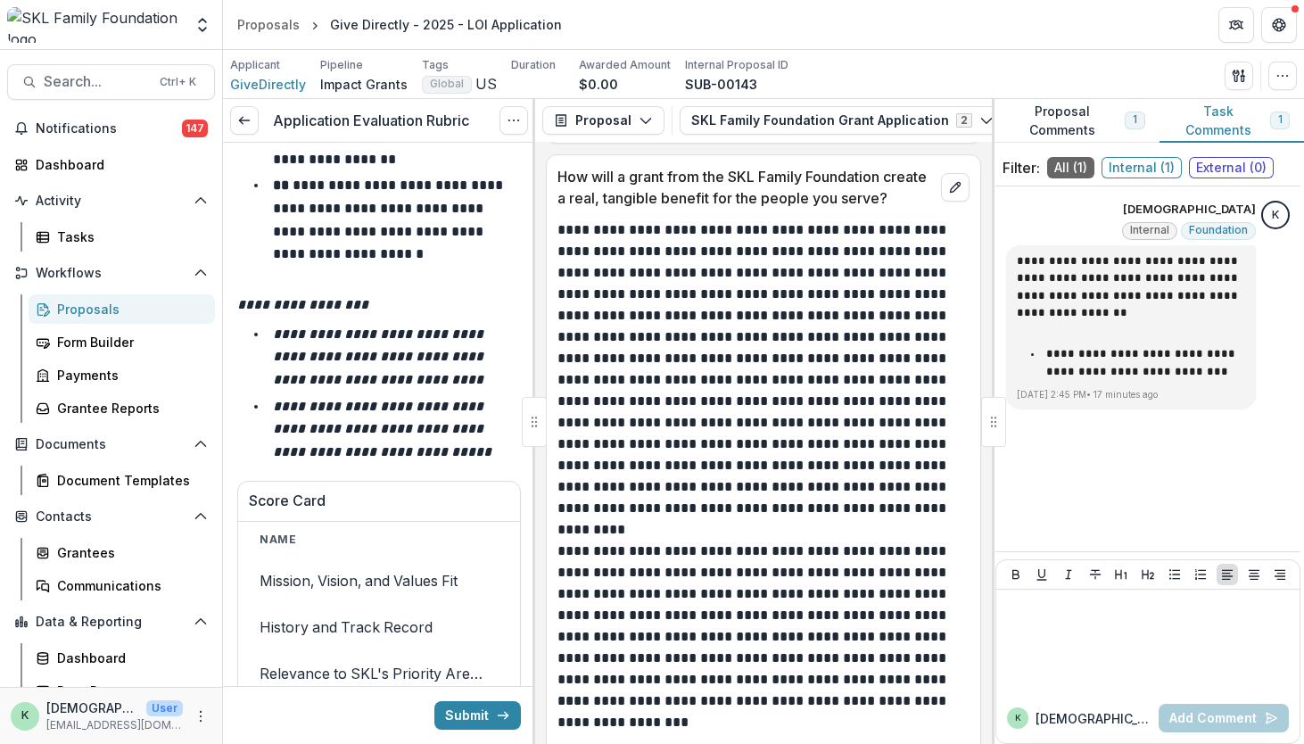
scroll to position [4876, 0]
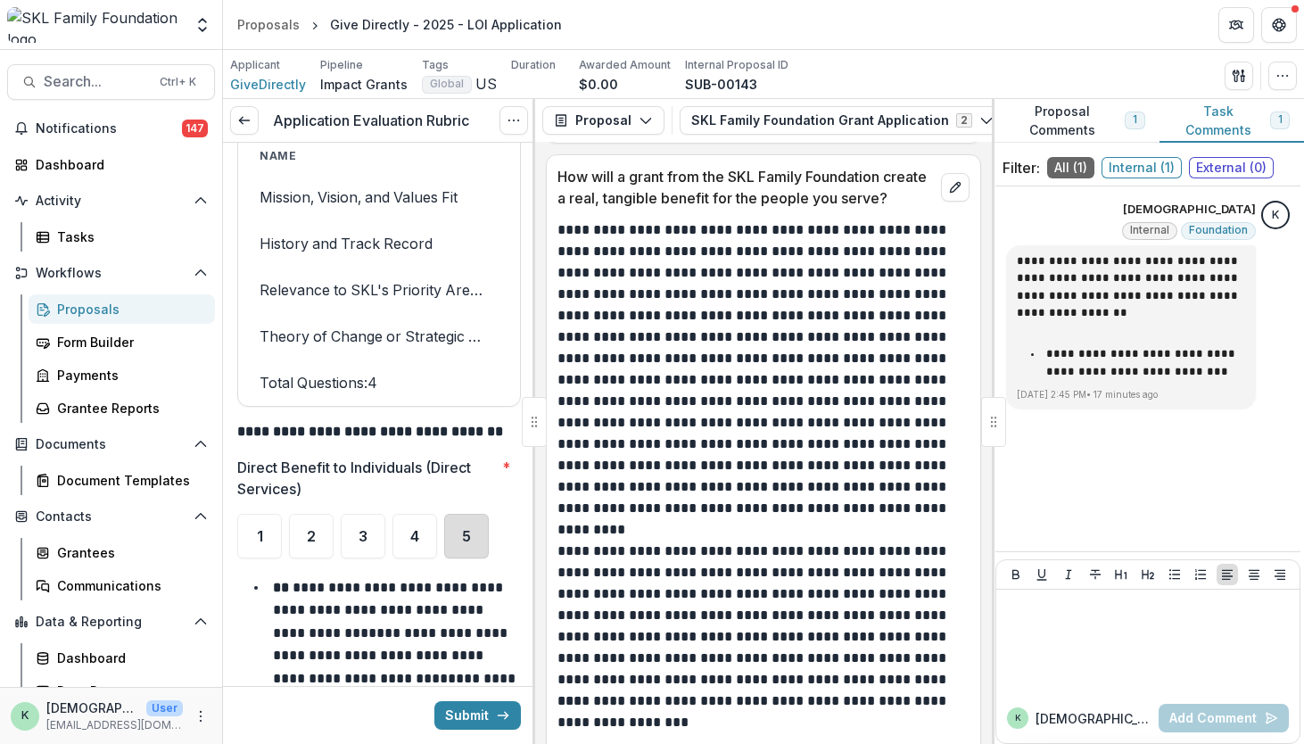
click at [472, 527] on div "5" at bounding box center [466, 536] width 45 height 45
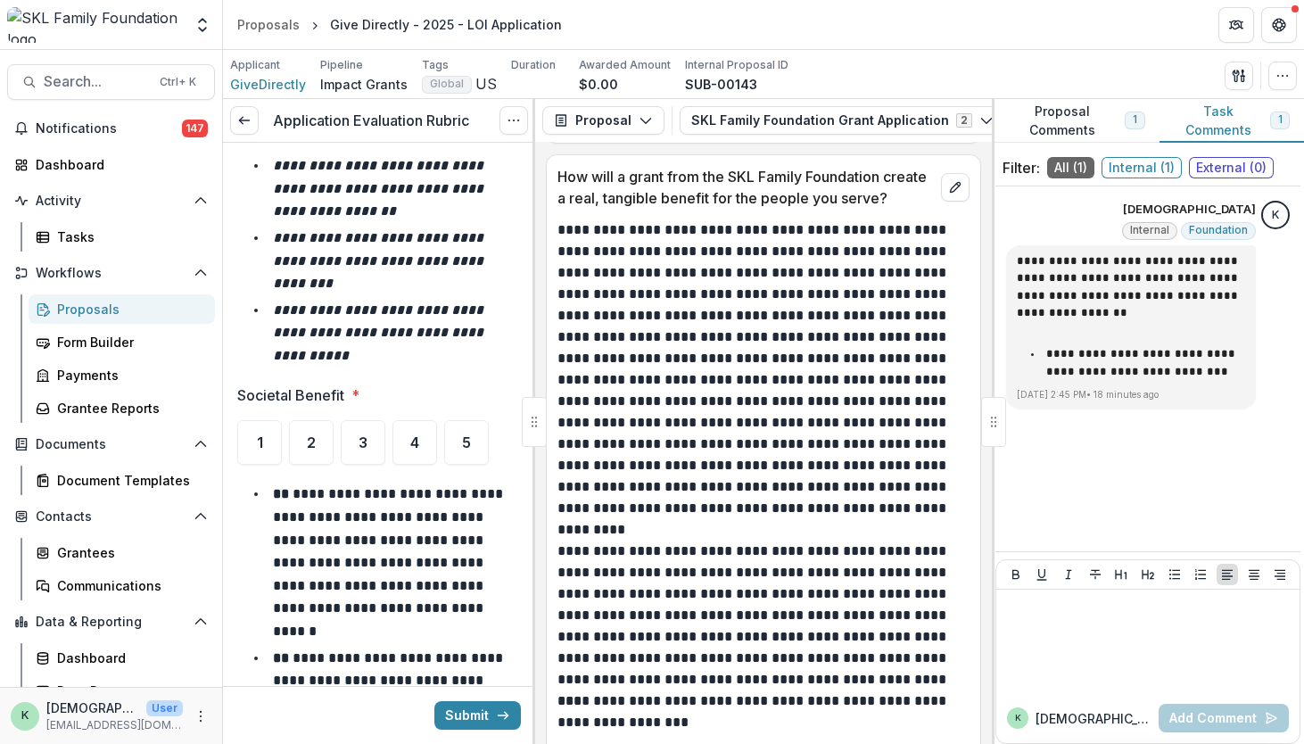
scroll to position [6015, 0]
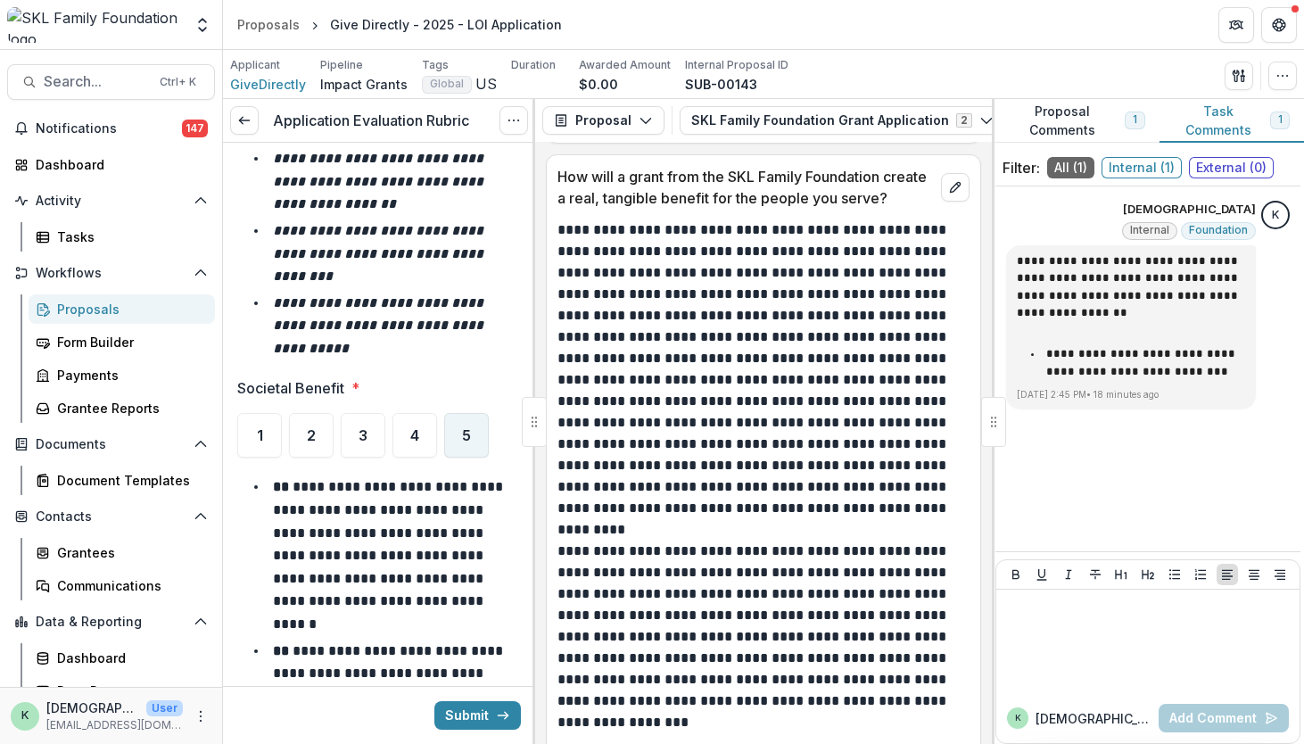
click at [487, 436] on div "5" at bounding box center [466, 435] width 45 height 45
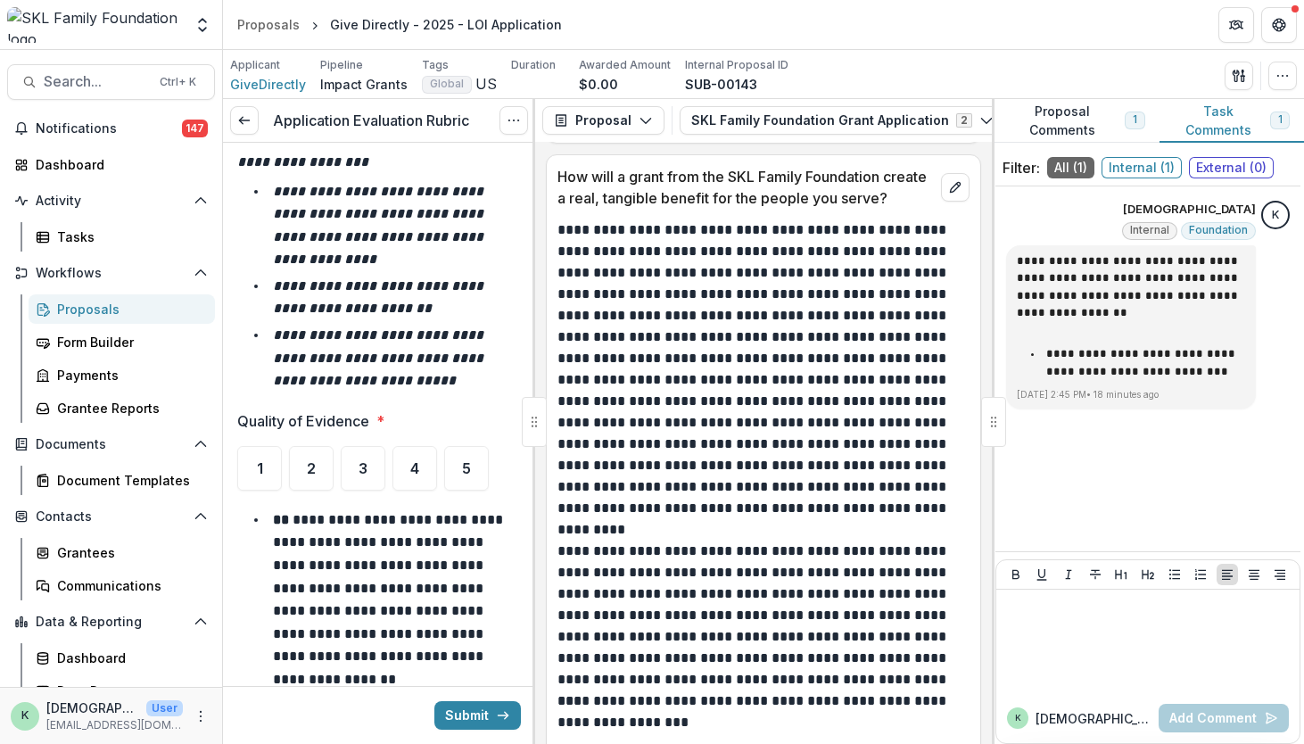
scroll to position [7000, 0]
click at [426, 445] on div "4" at bounding box center [414, 467] width 45 height 45
click at [463, 460] on span "5" at bounding box center [466, 467] width 9 height 14
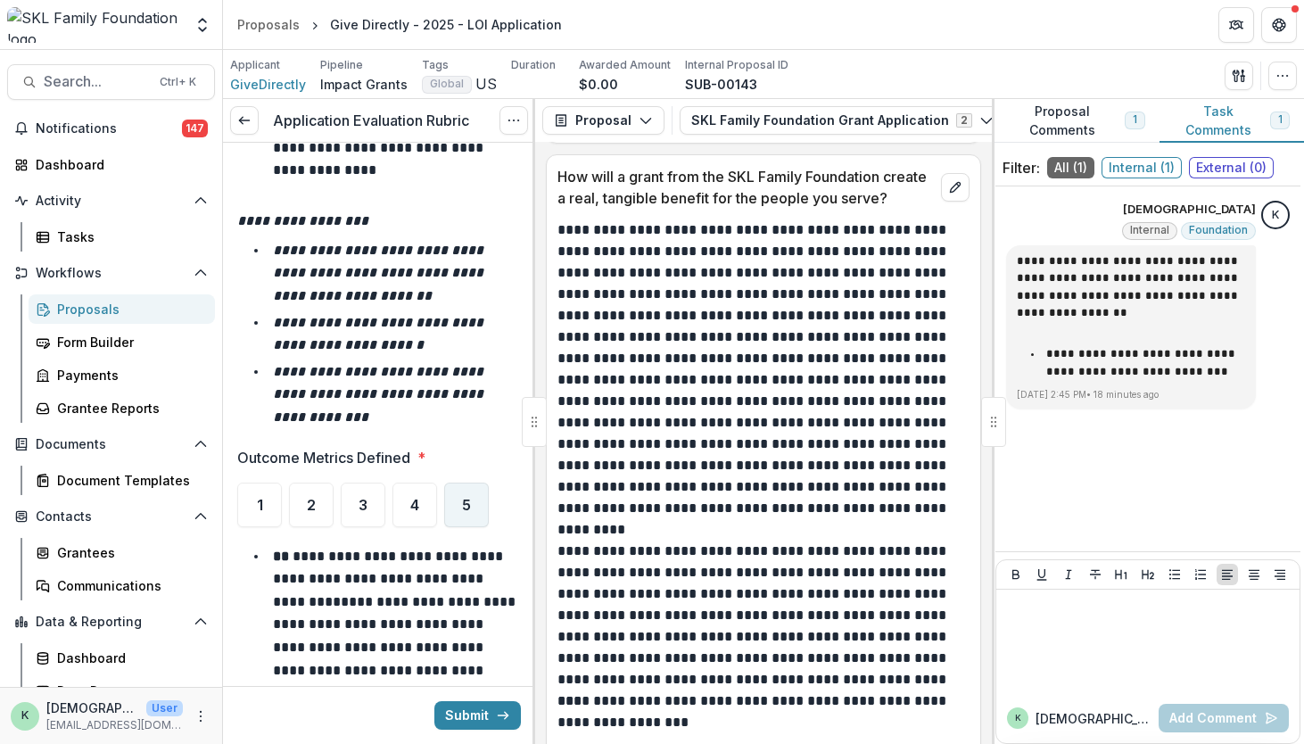
scroll to position [7959, 0]
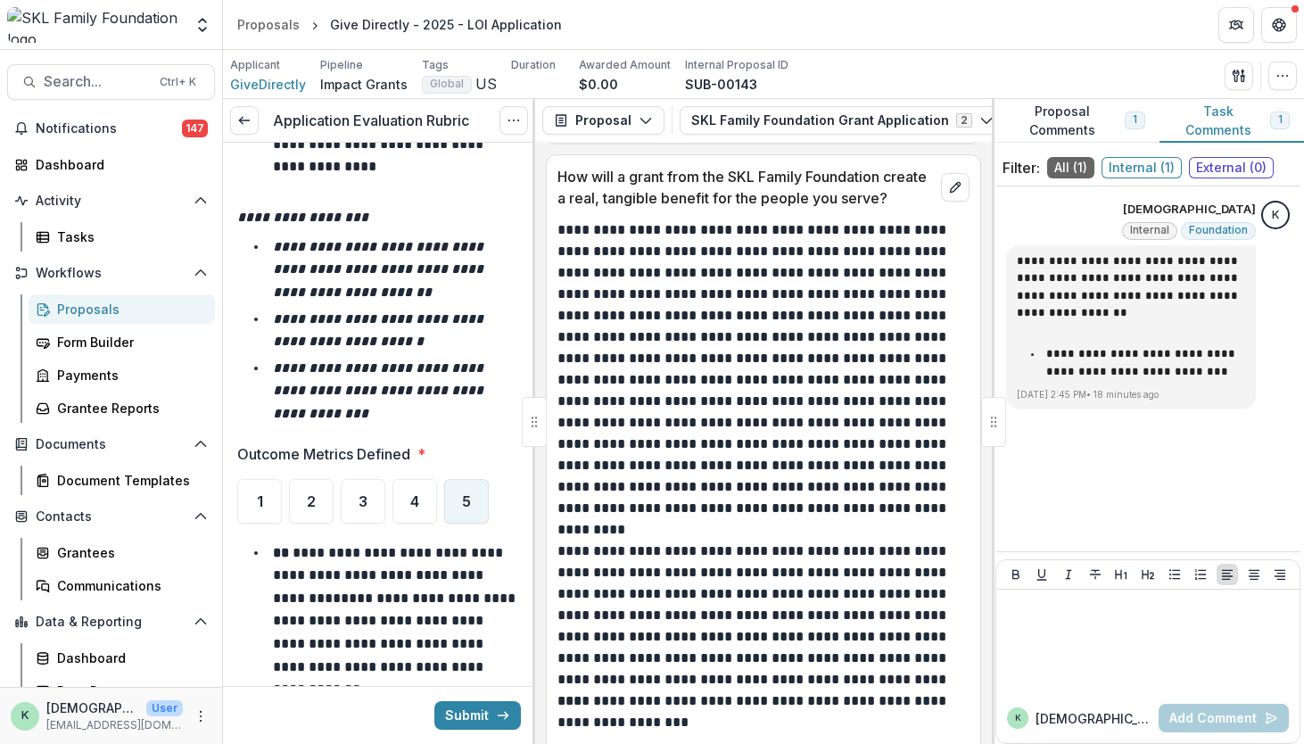
click at [467, 479] on div "5" at bounding box center [466, 501] width 45 height 45
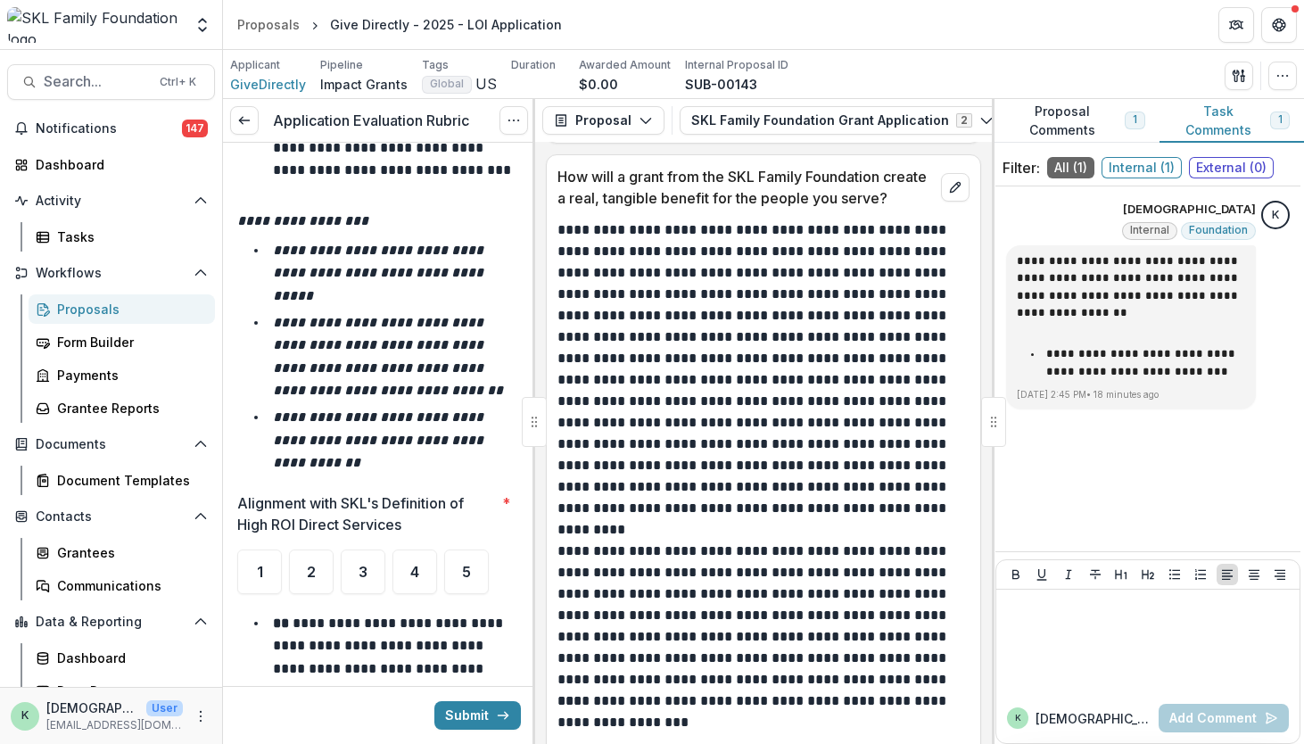
scroll to position [8882, 0]
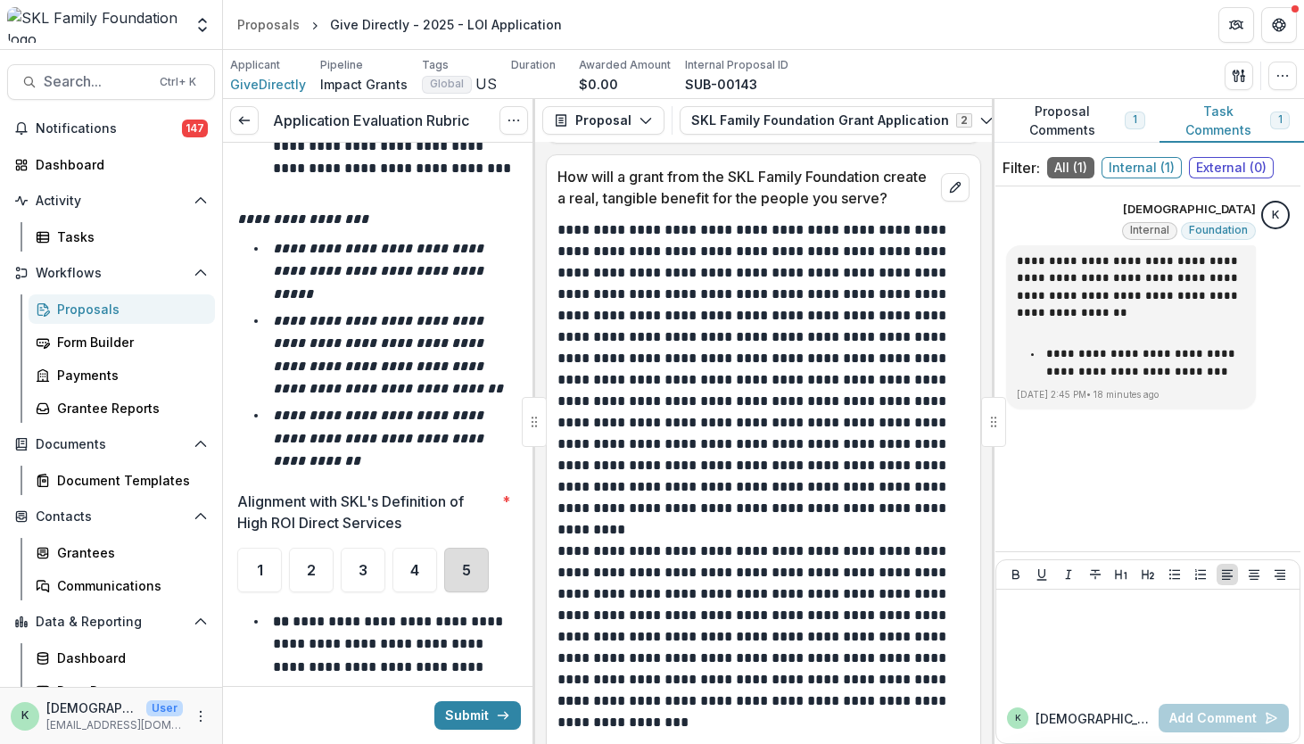
click at [482, 548] on div "5" at bounding box center [466, 570] width 45 height 45
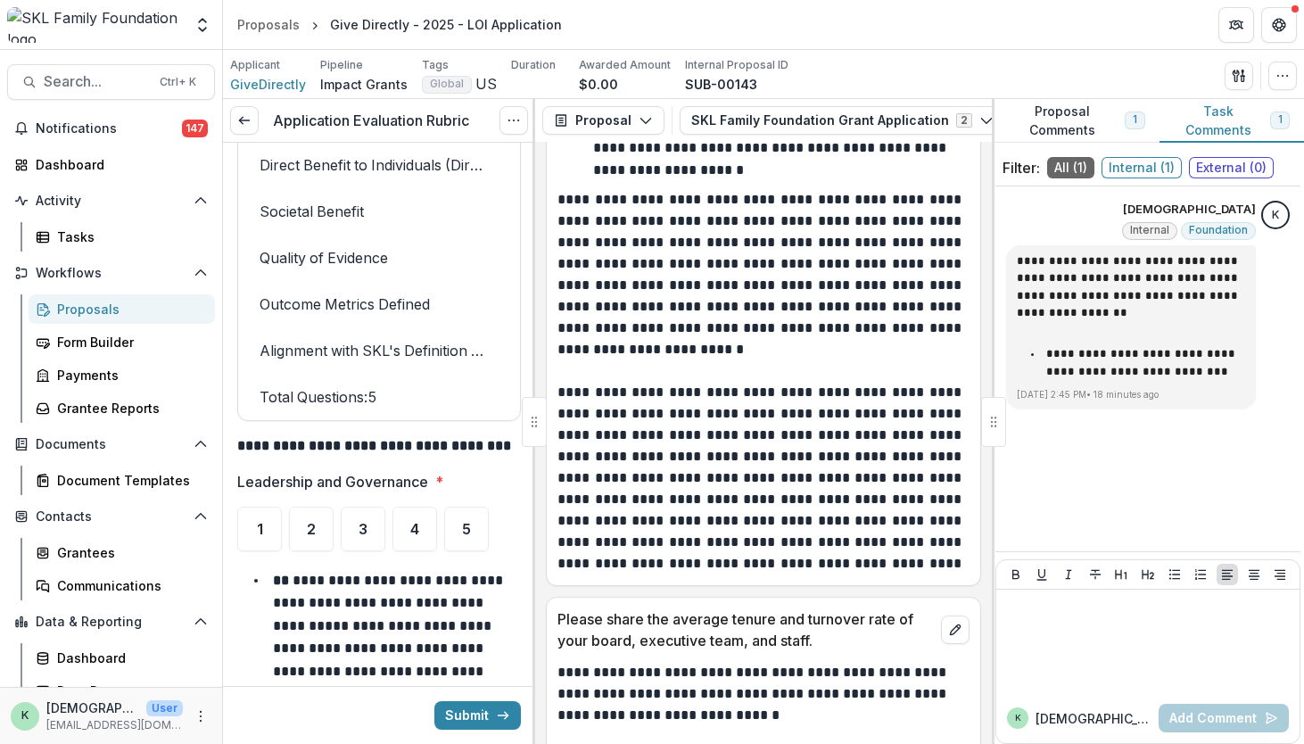
scroll to position [12152, 0]
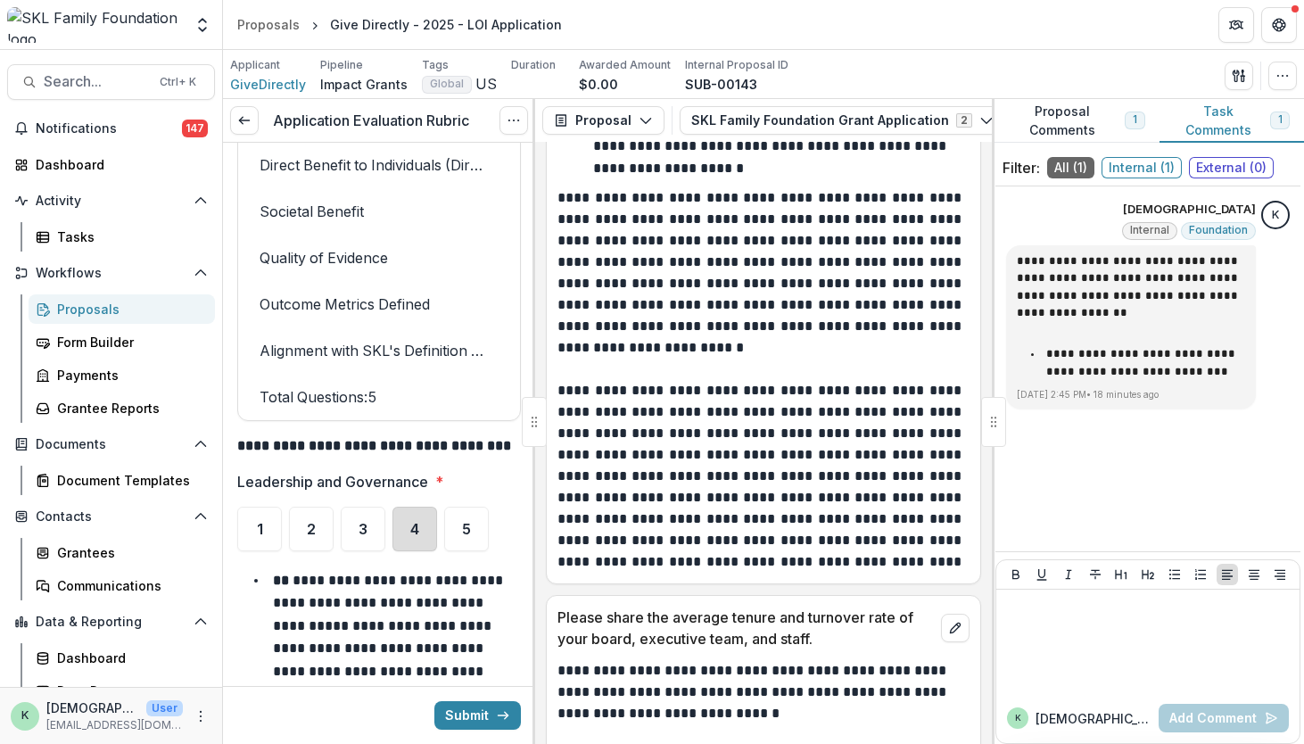
click at [407, 507] on div "4" at bounding box center [414, 529] width 45 height 45
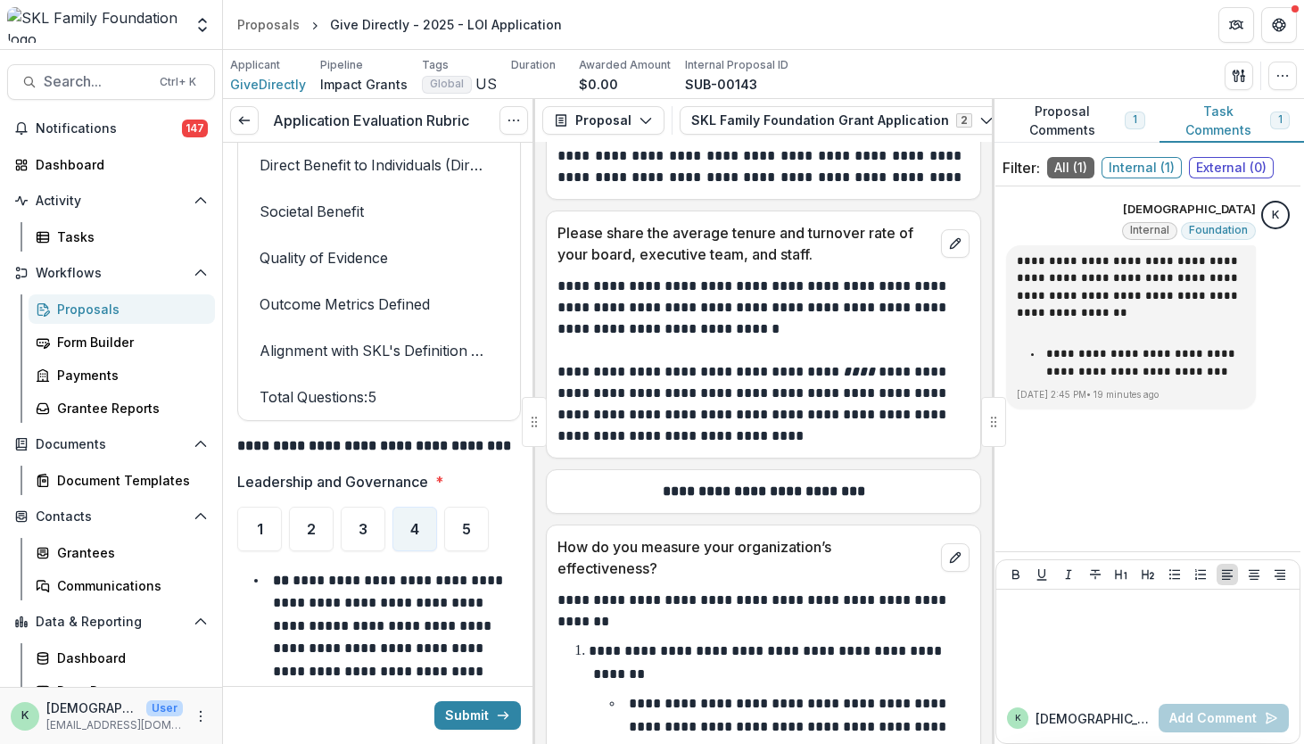
scroll to position [12548, 0]
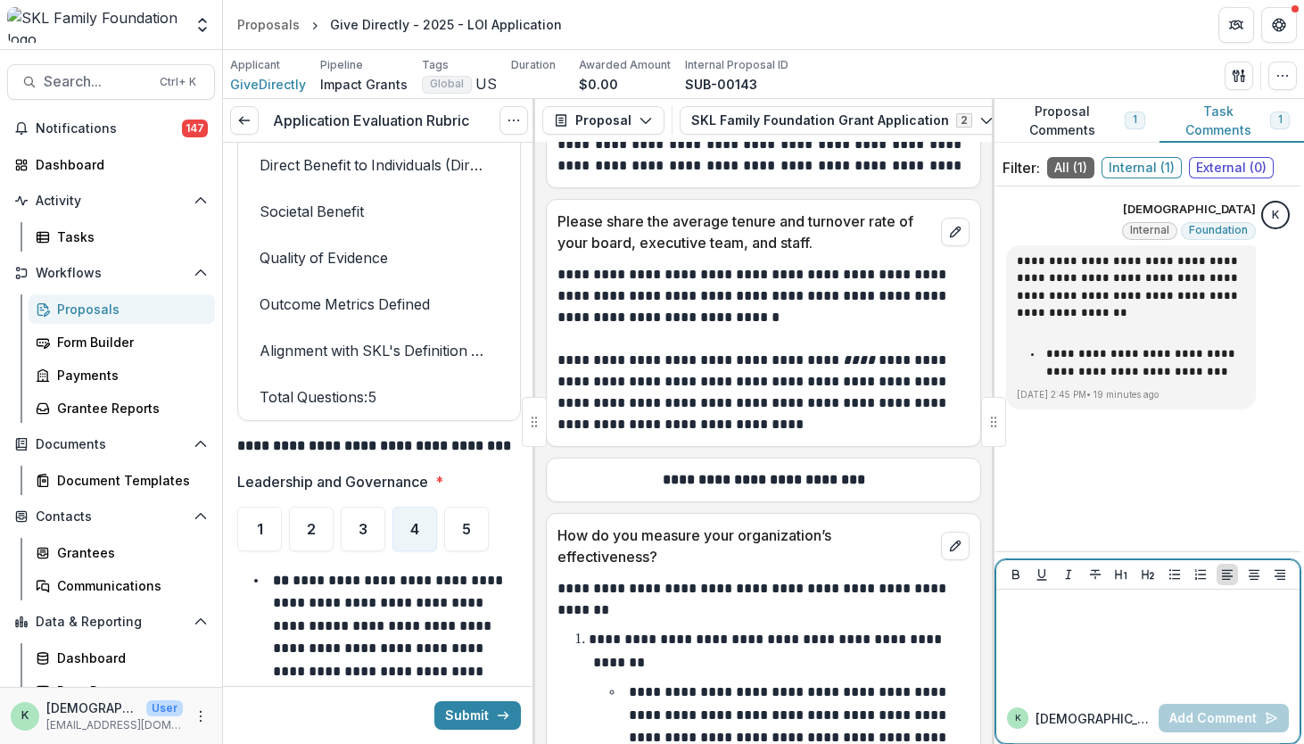
click at [1065, 665] on div at bounding box center [1147, 641] width 289 height 89
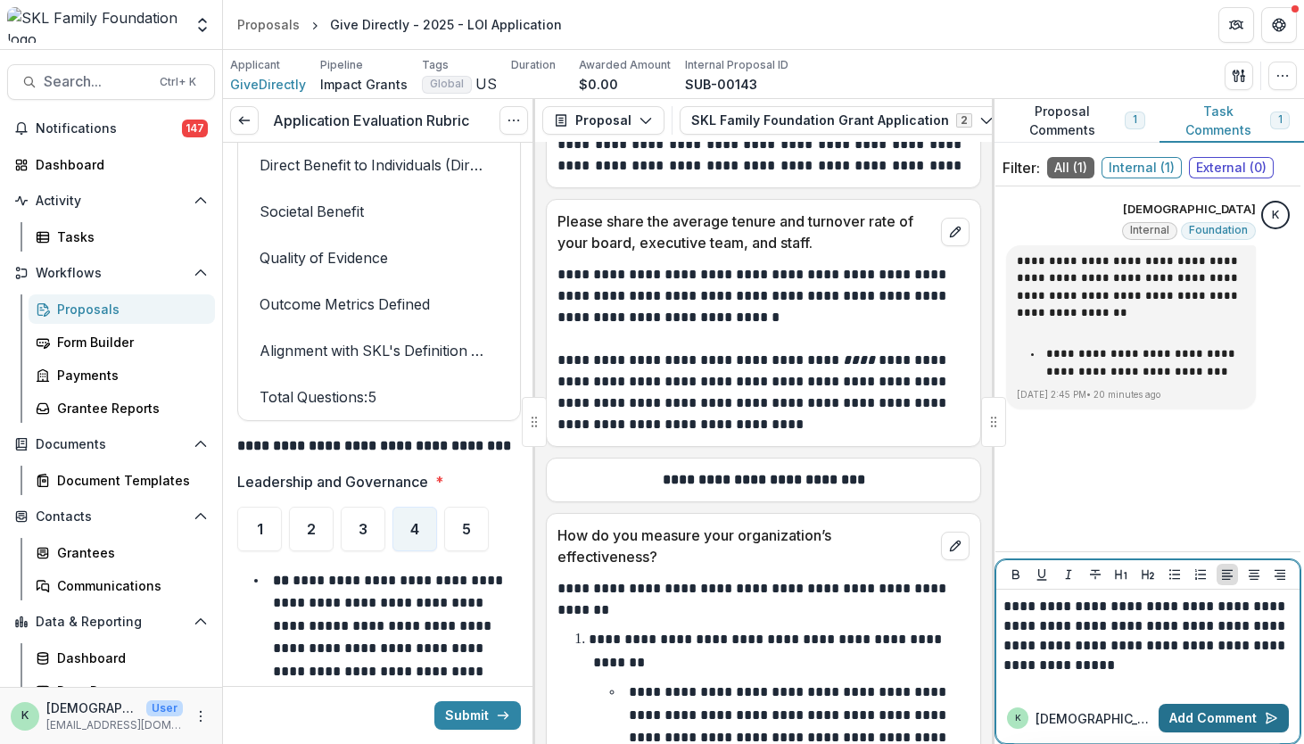
click at [1196, 720] on button "Add Comment" at bounding box center [1224, 718] width 130 height 29
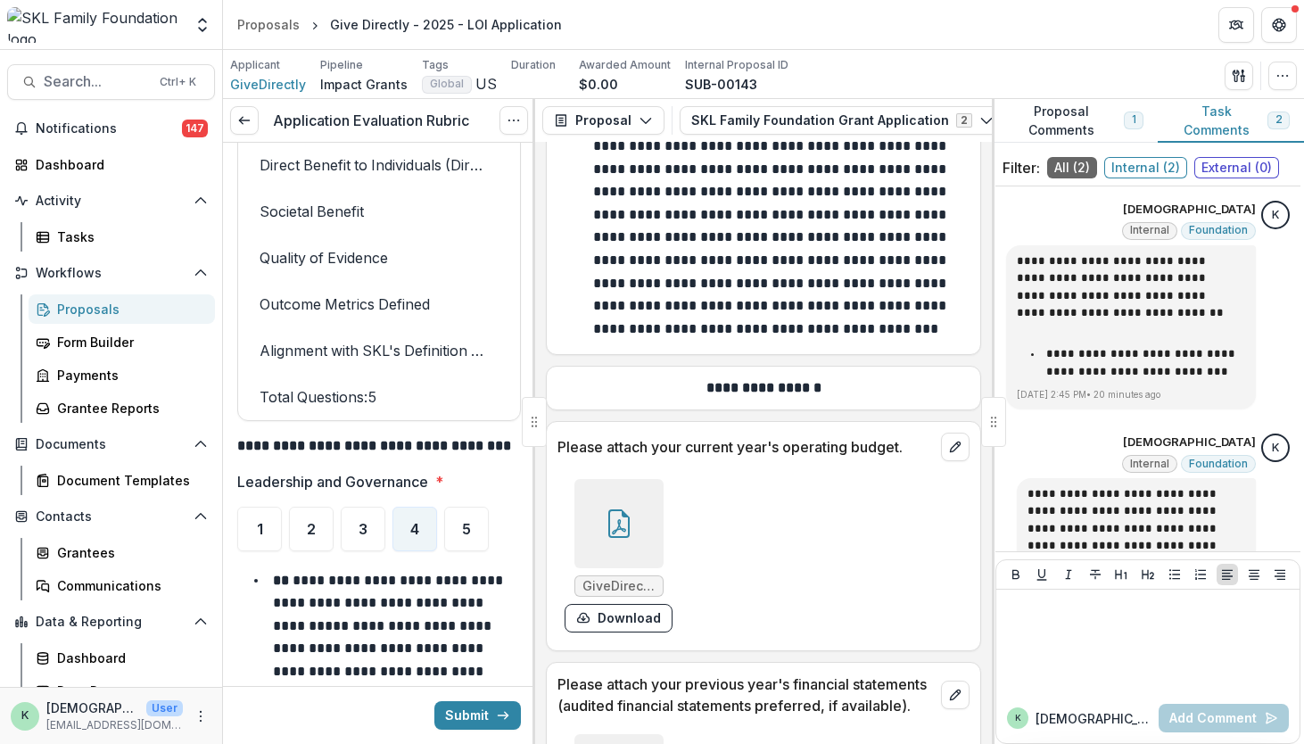
scroll to position [15118, 0]
click at [602, 478] on div at bounding box center [618, 522] width 89 height 89
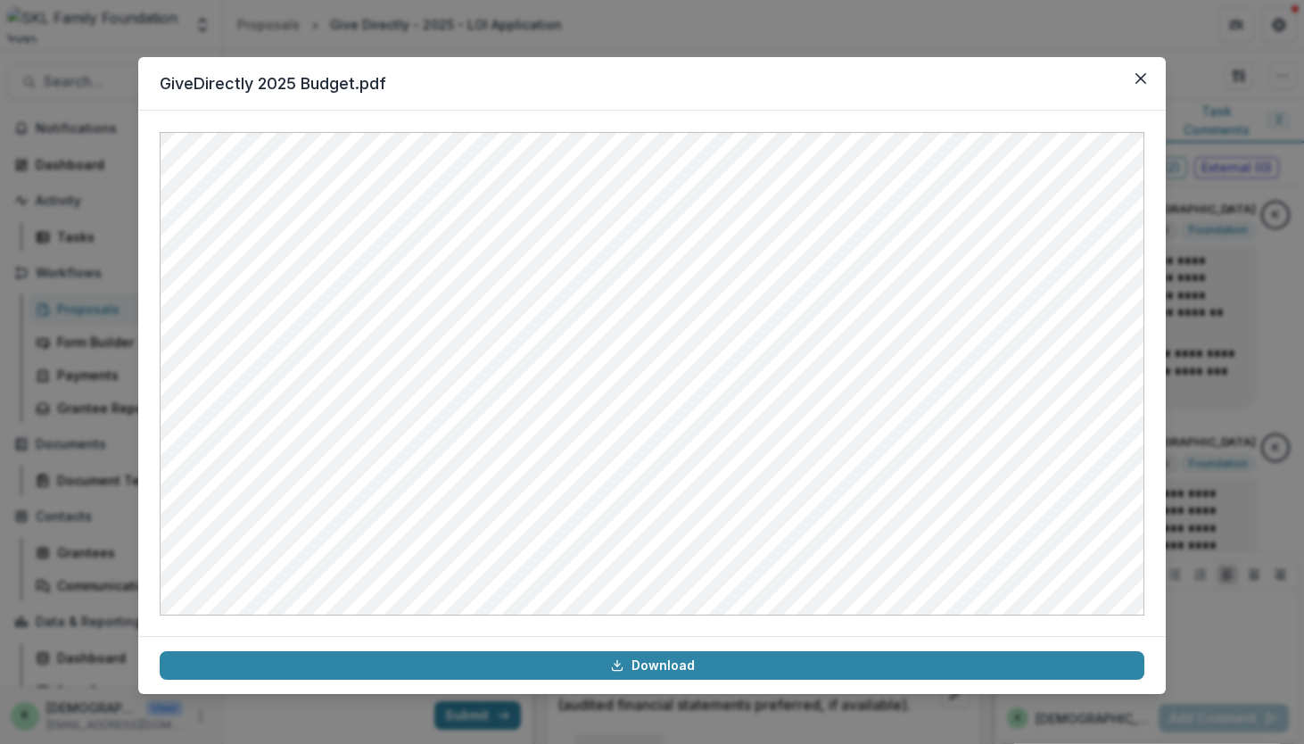
click at [1200, 243] on div "GiveDirectly 2025 Budget.pdf Download" at bounding box center [652, 372] width 1304 height 744
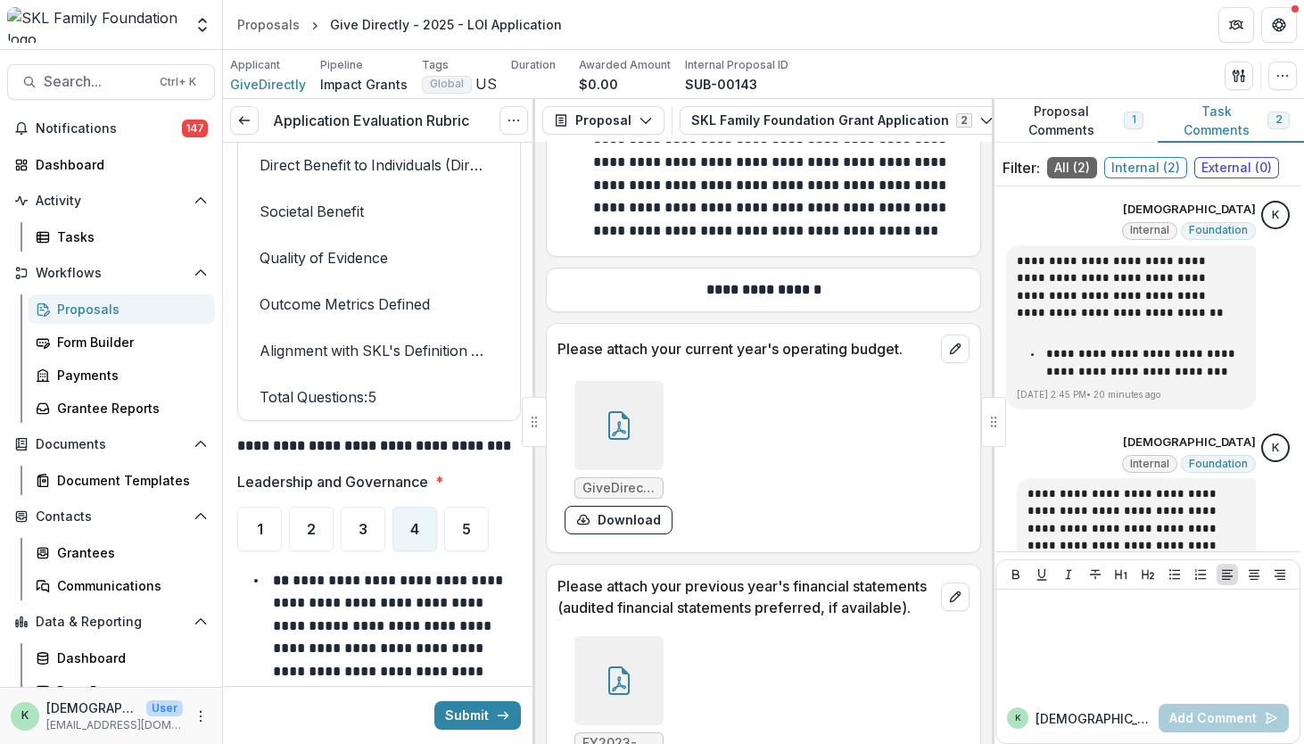
scroll to position [15340, 0]
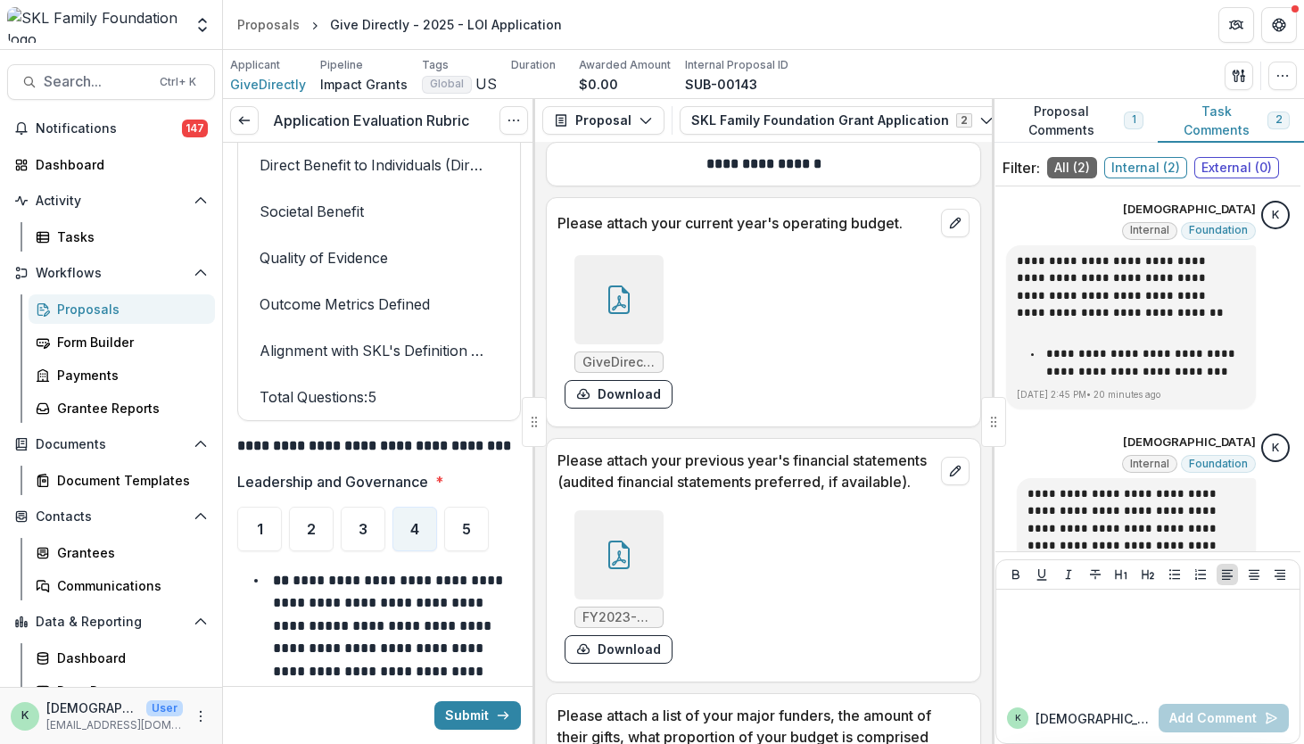
click at [605, 540] on icon at bounding box center [619, 554] width 29 height 29
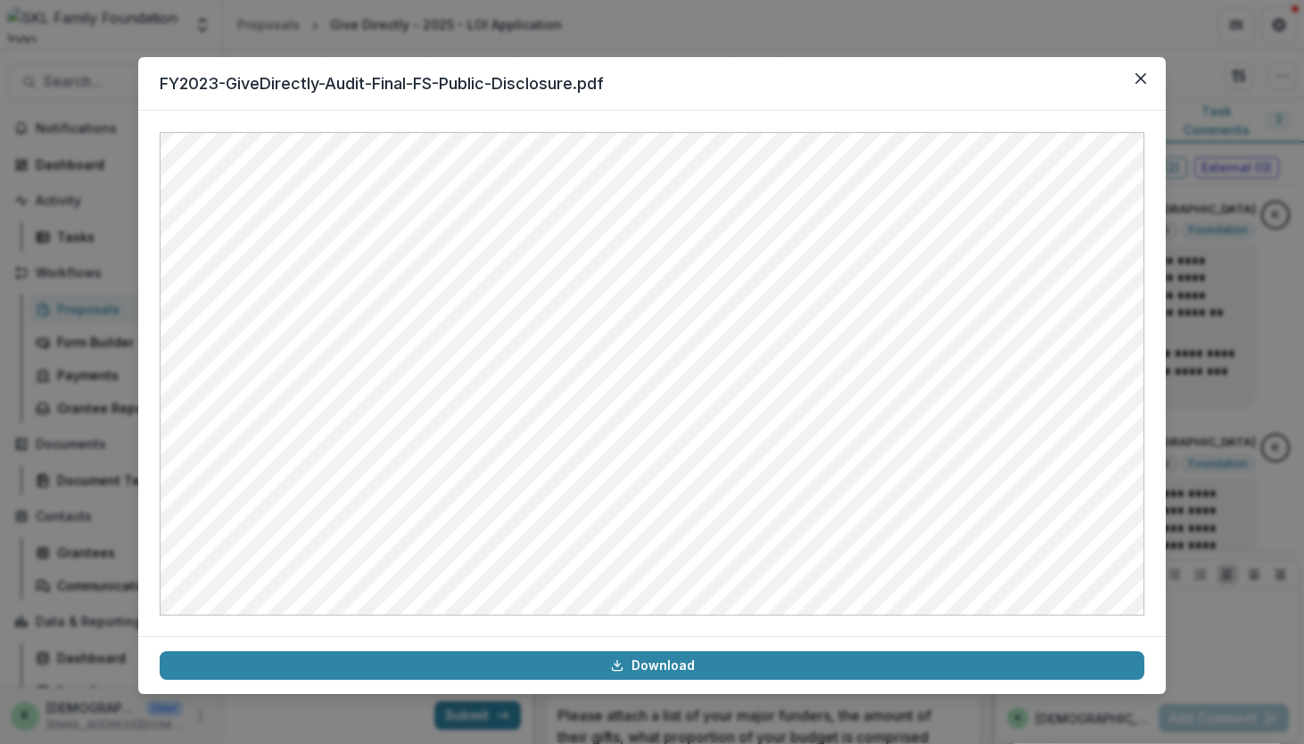
click at [1184, 402] on div "FY2023-GiveDirectly-Audit-Final-FS-Public-Disclosure.pdf Download" at bounding box center [652, 372] width 1304 height 744
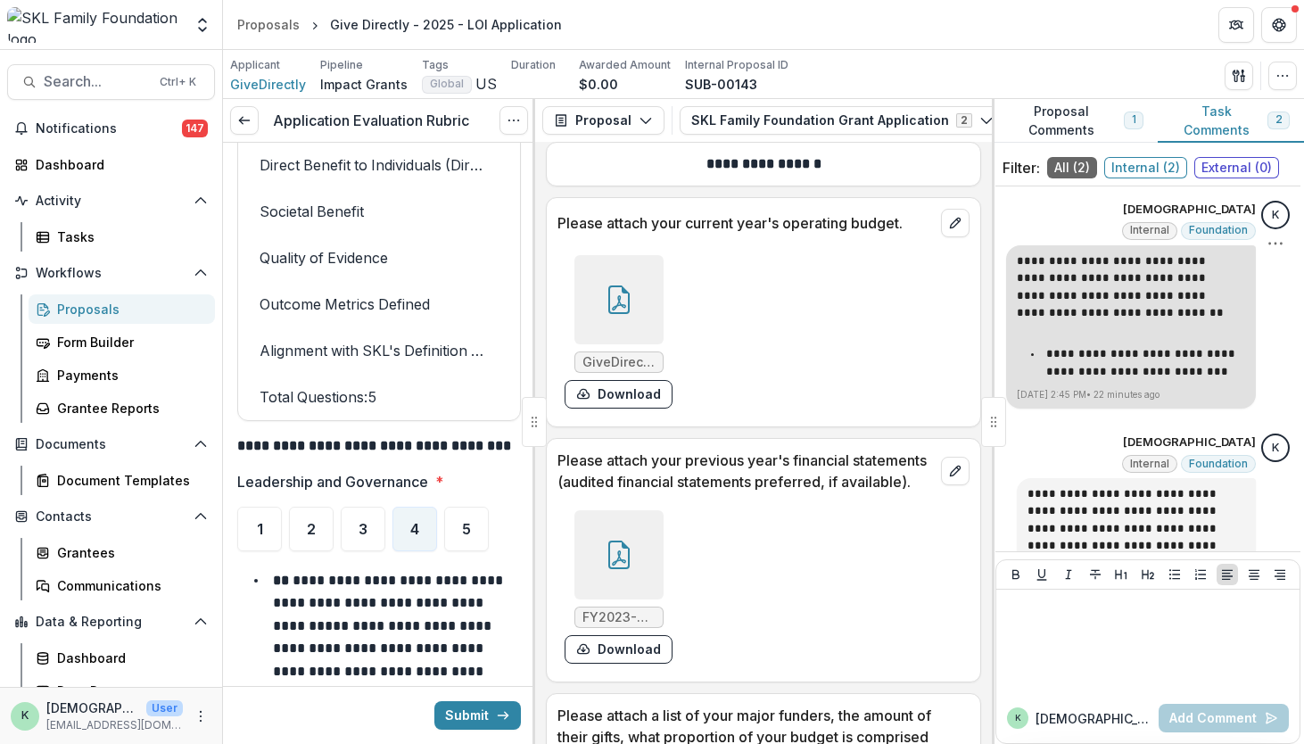
scroll to position [35, 0]
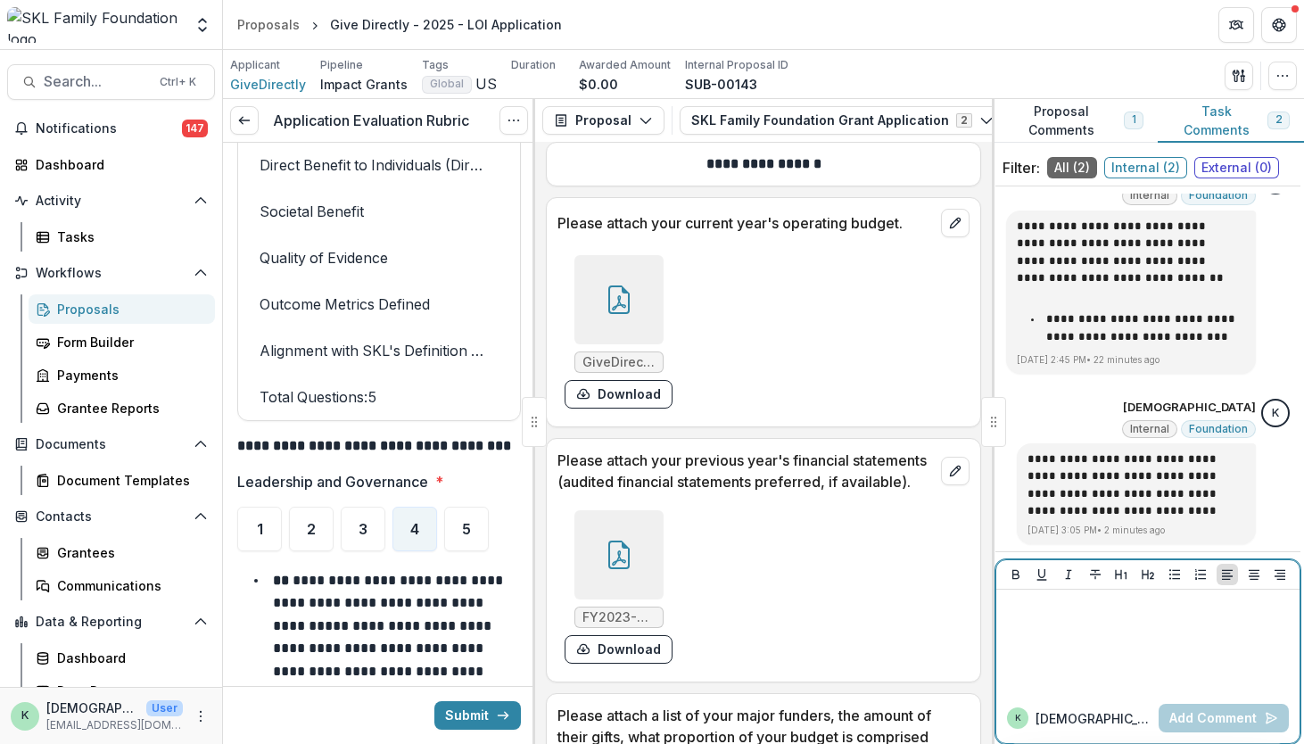
click at [1138, 661] on div at bounding box center [1147, 641] width 289 height 89
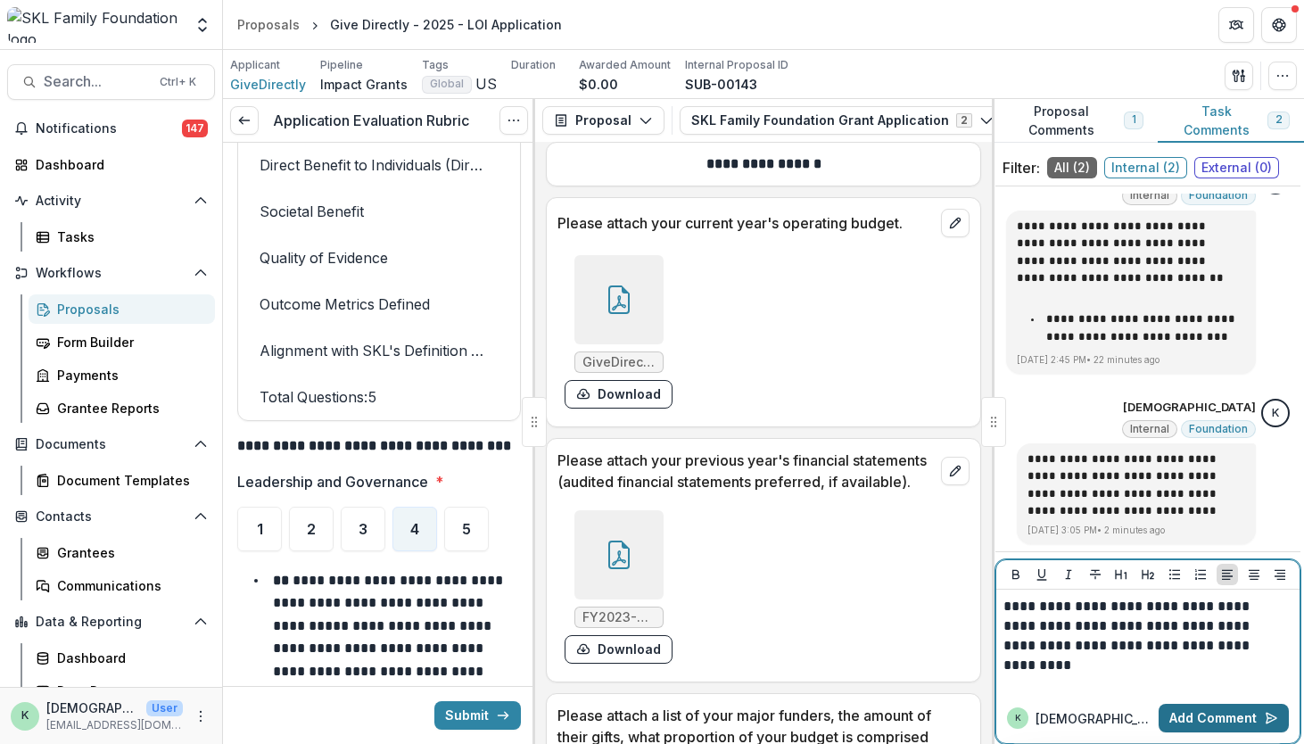
click at [1171, 705] on button "Add Comment" at bounding box center [1224, 718] width 130 height 29
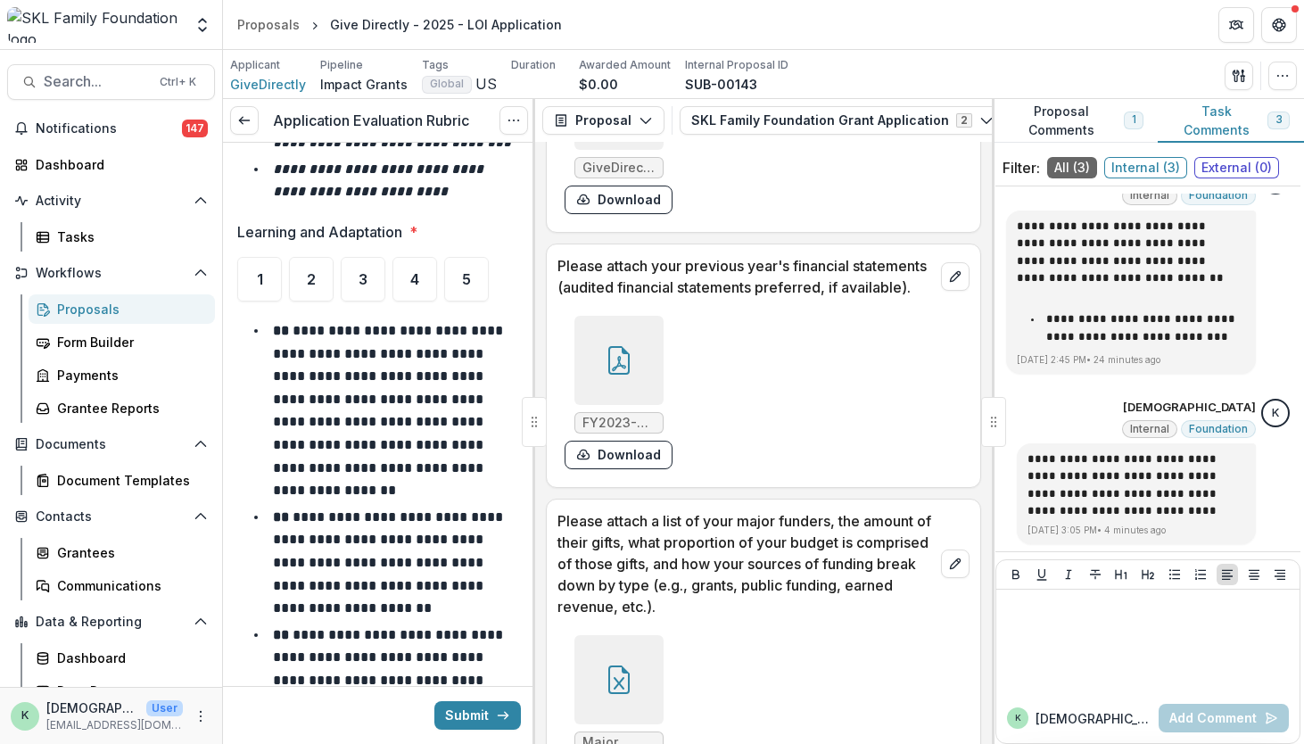
scroll to position [11248, 0]
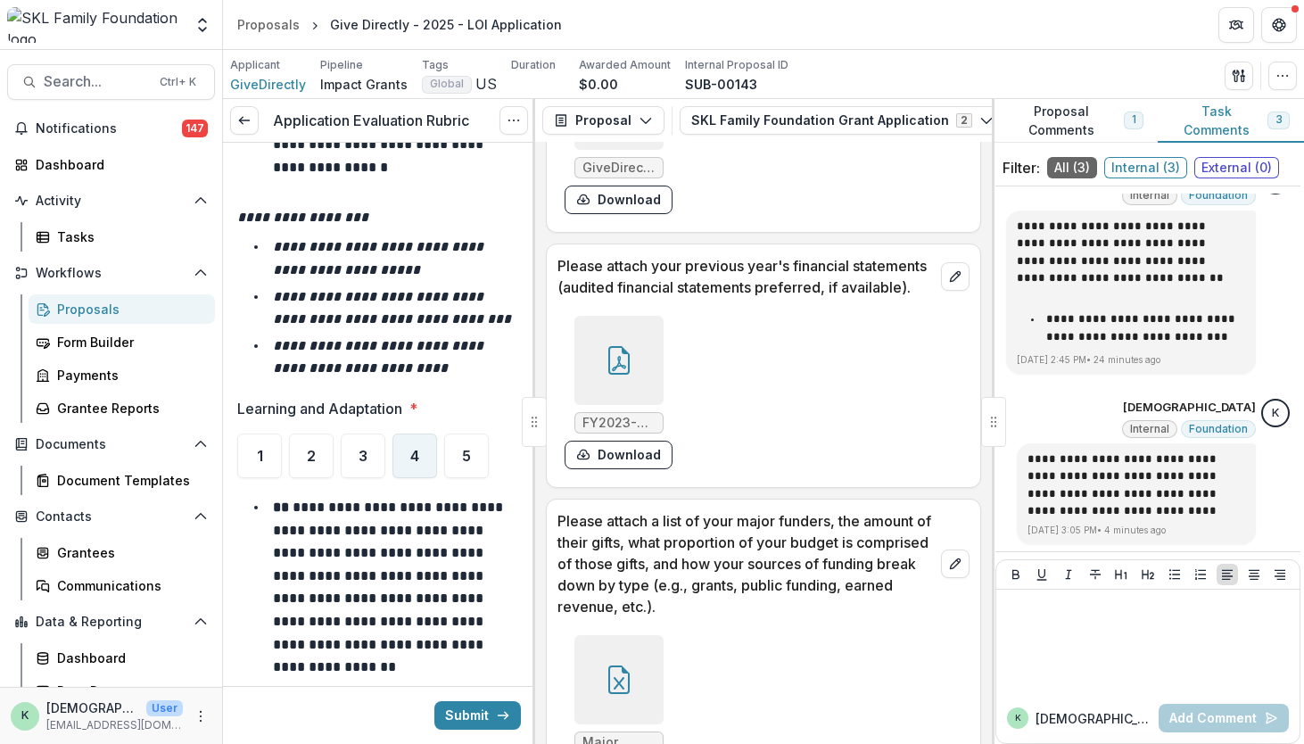
click at [410, 433] on div "4" at bounding box center [414, 455] width 45 height 45
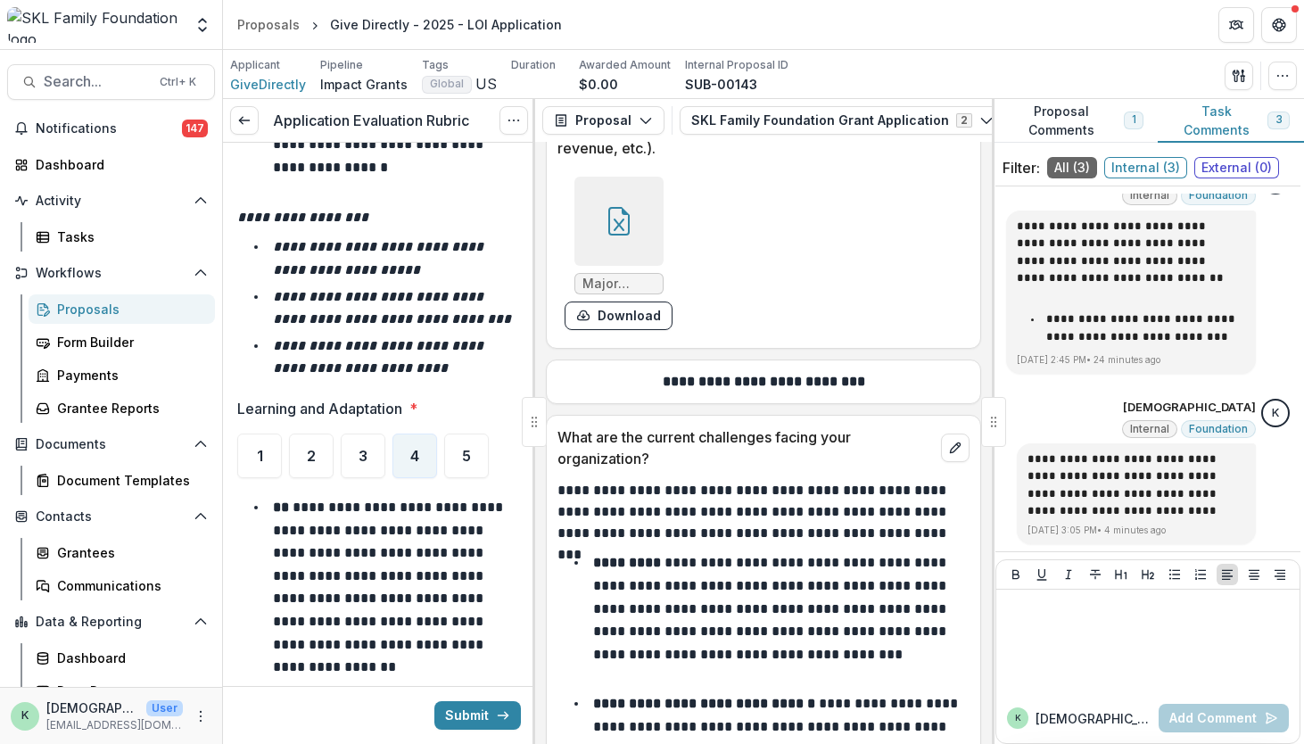
scroll to position [15995, 0]
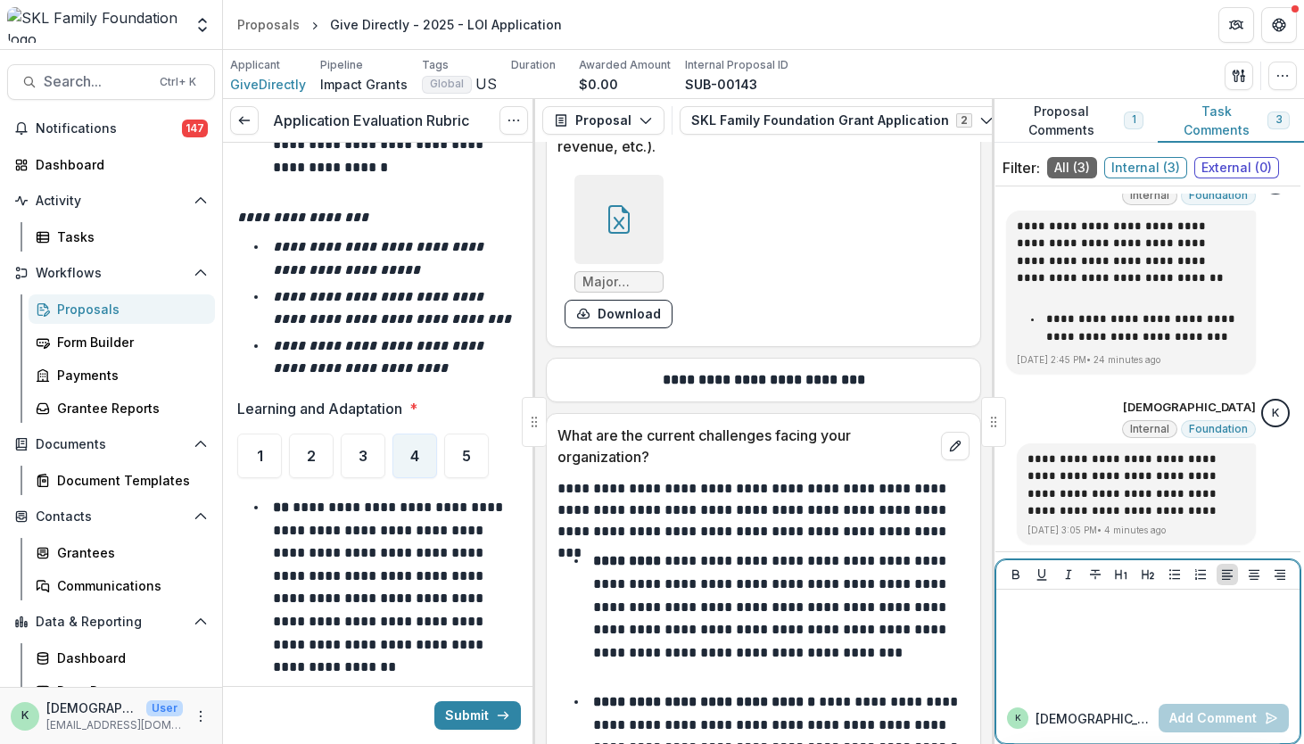
click at [1103, 639] on div at bounding box center [1147, 641] width 289 height 89
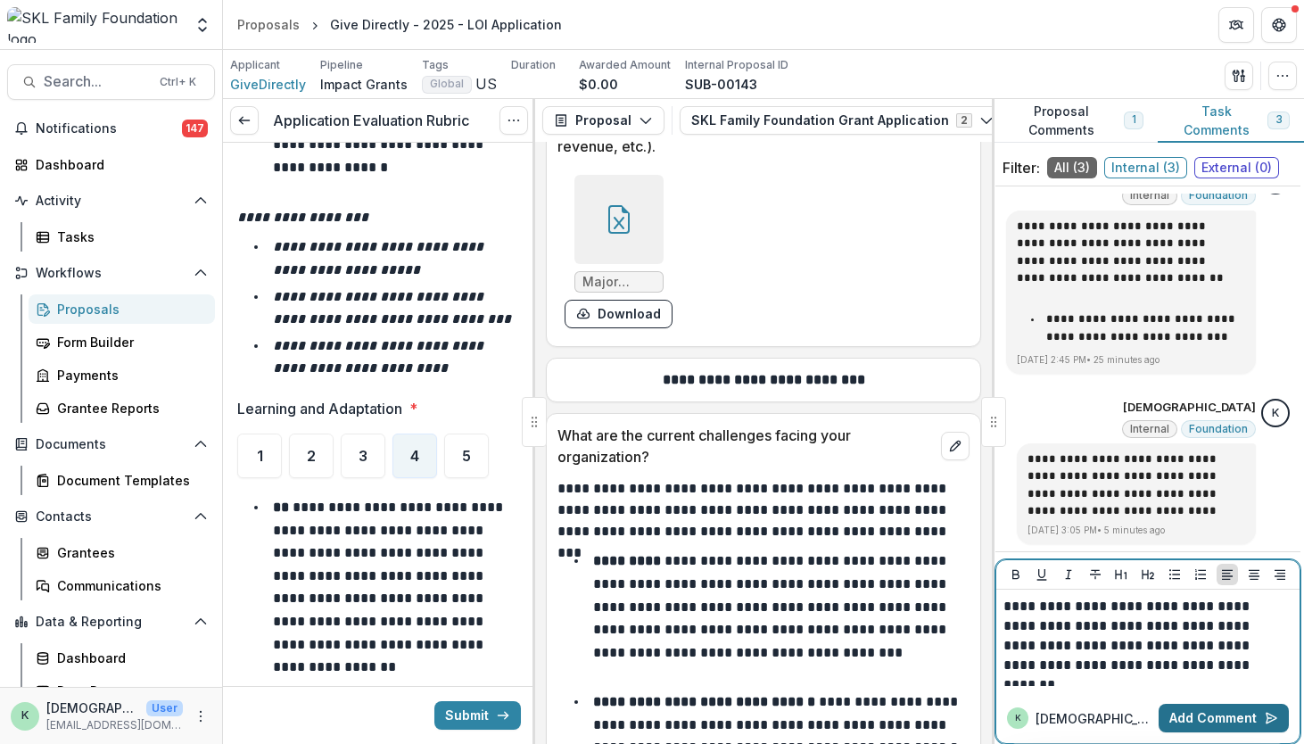
click at [1197, 720] on button "Add Comment" at bounding box center [1224, 718] width 130 height 29
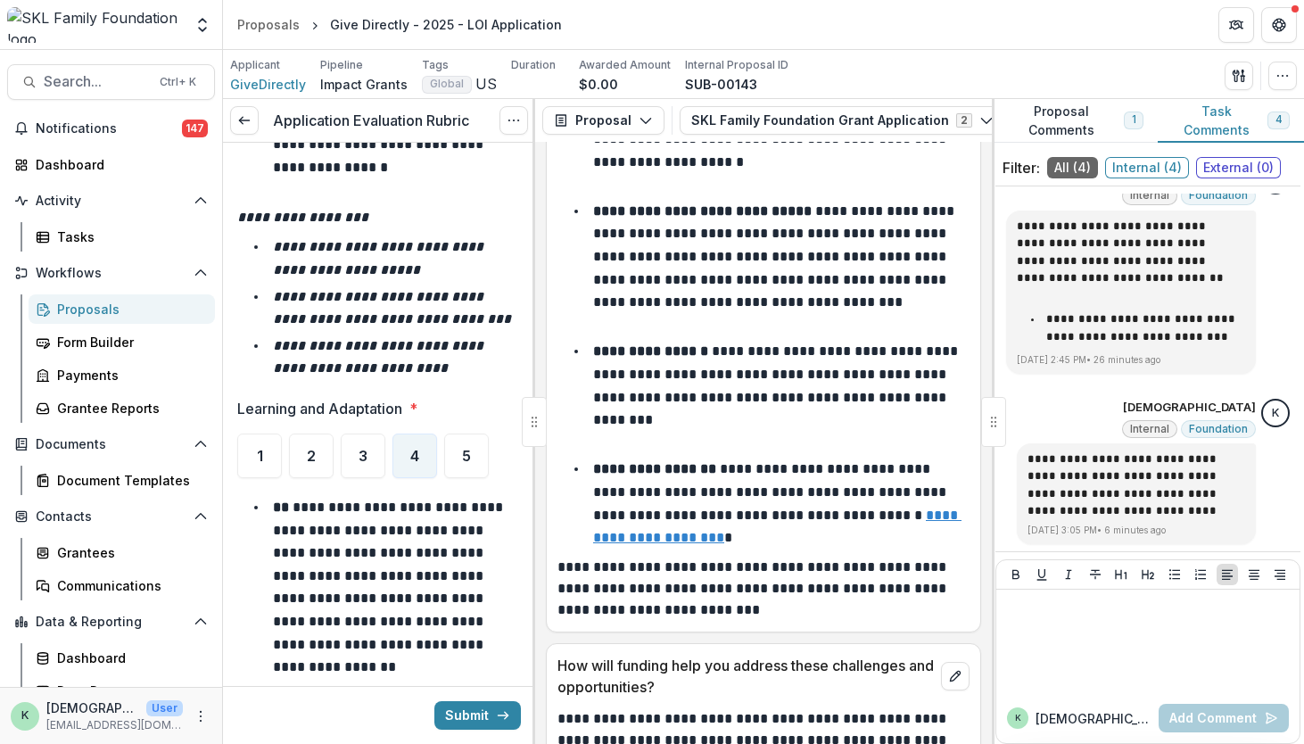
scroll to position [17094, 0]
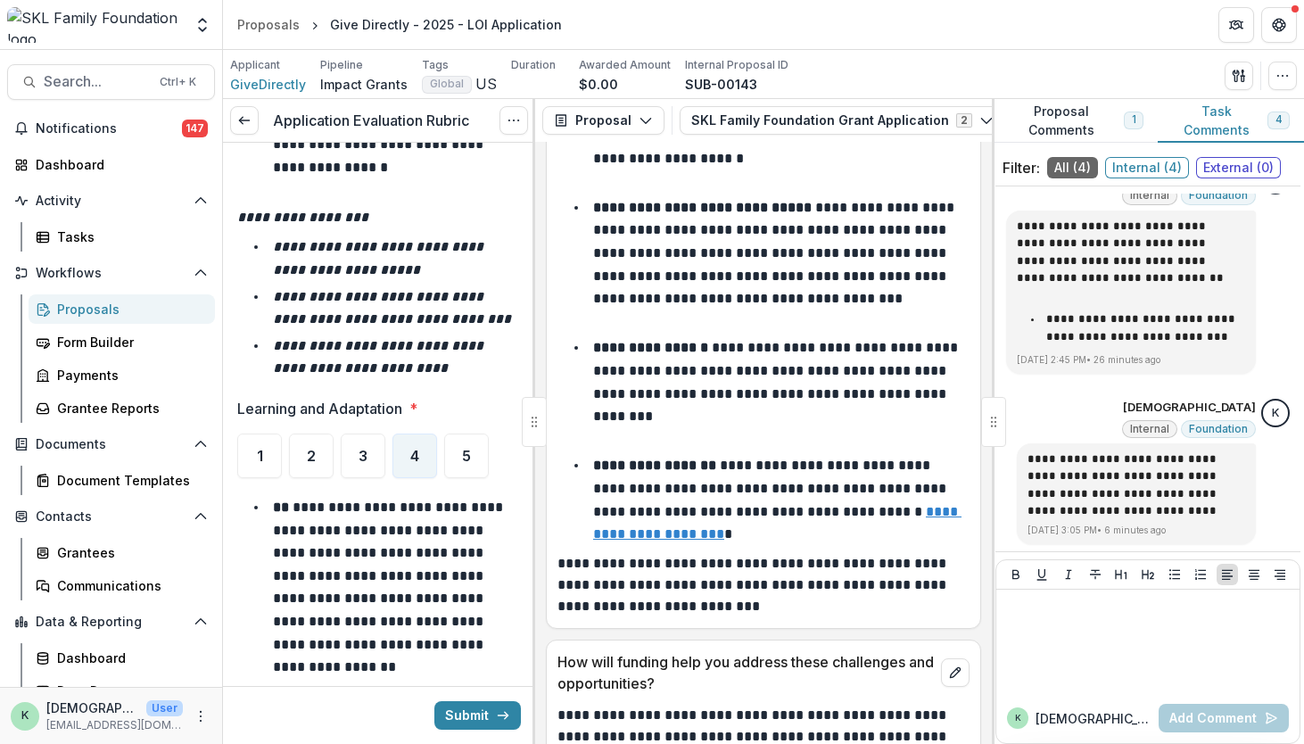
drag, startPoint x: 781, startPoint y: 424, endPoint x: 940, endPoint y: 519, distance: 185.2
click at [940, 519] on div "**********" at bounding box center [763, 323] width 412 height 589
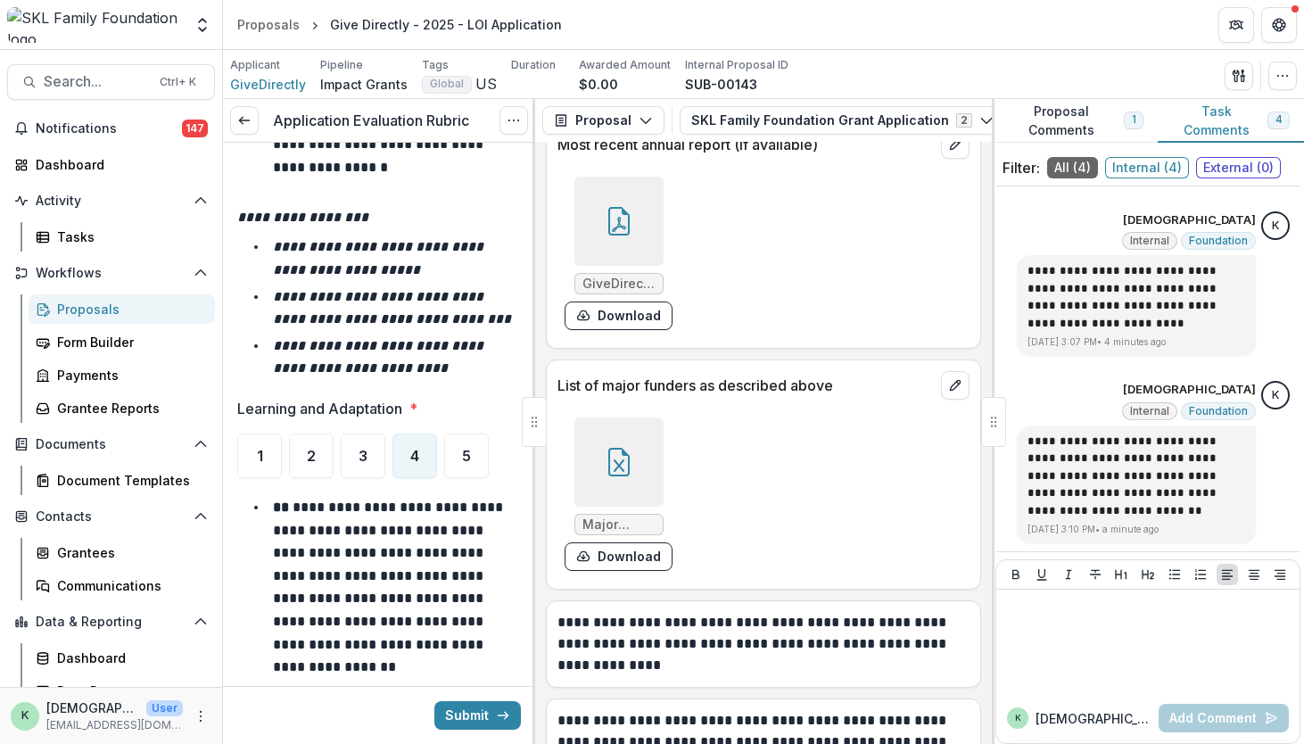
scroll to position [19046, 0]
click at [613, 449] on icon at bounding box center [619, 463] width 29 height 29
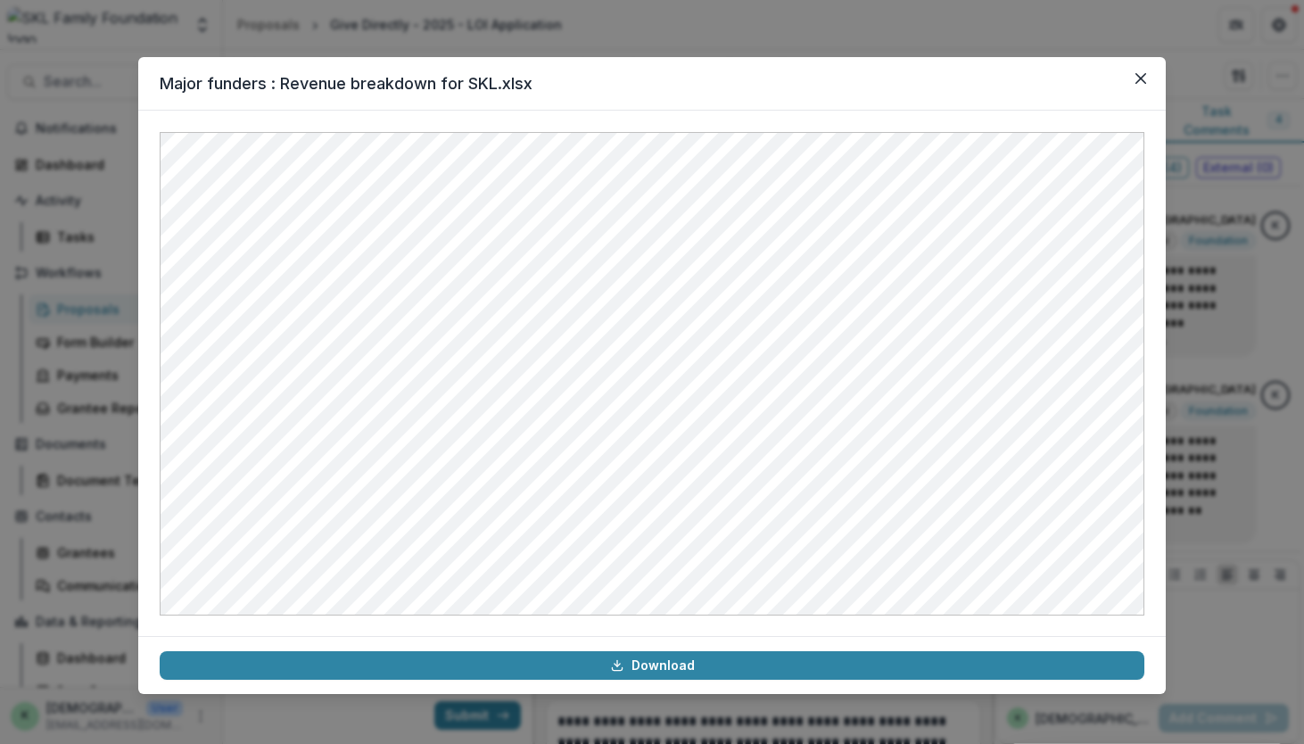
click at [1225, 355] on div "Major funders : Revenue breakdown for SKL.xlsx Download" at bounding box center [652, 372] width 1304 height 744
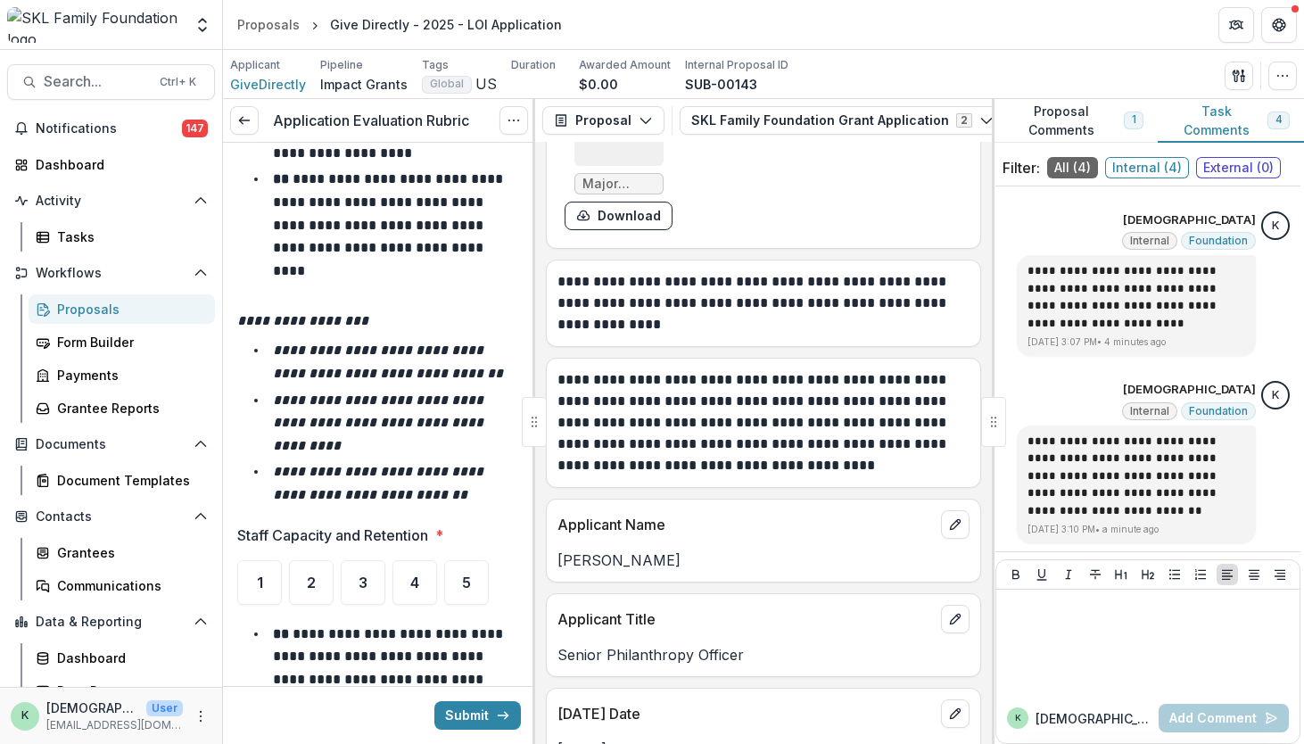
scroll to position [12070, 0]
click at [416, 574] on span "4" at bounding box center [414, 581] width 9 height 14
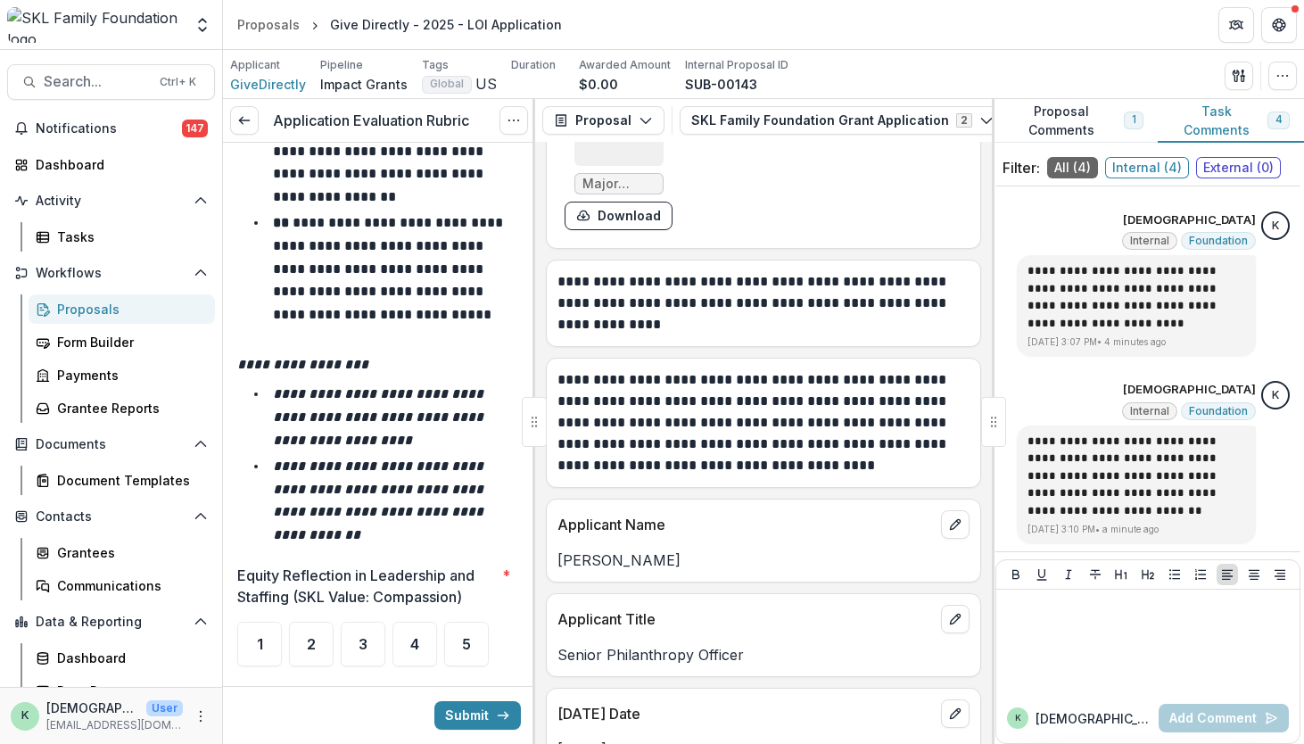
scroll to position [13065, 0]
click at [405, 621] on div "4" at bounding box center [414, 643] width 45 height 45
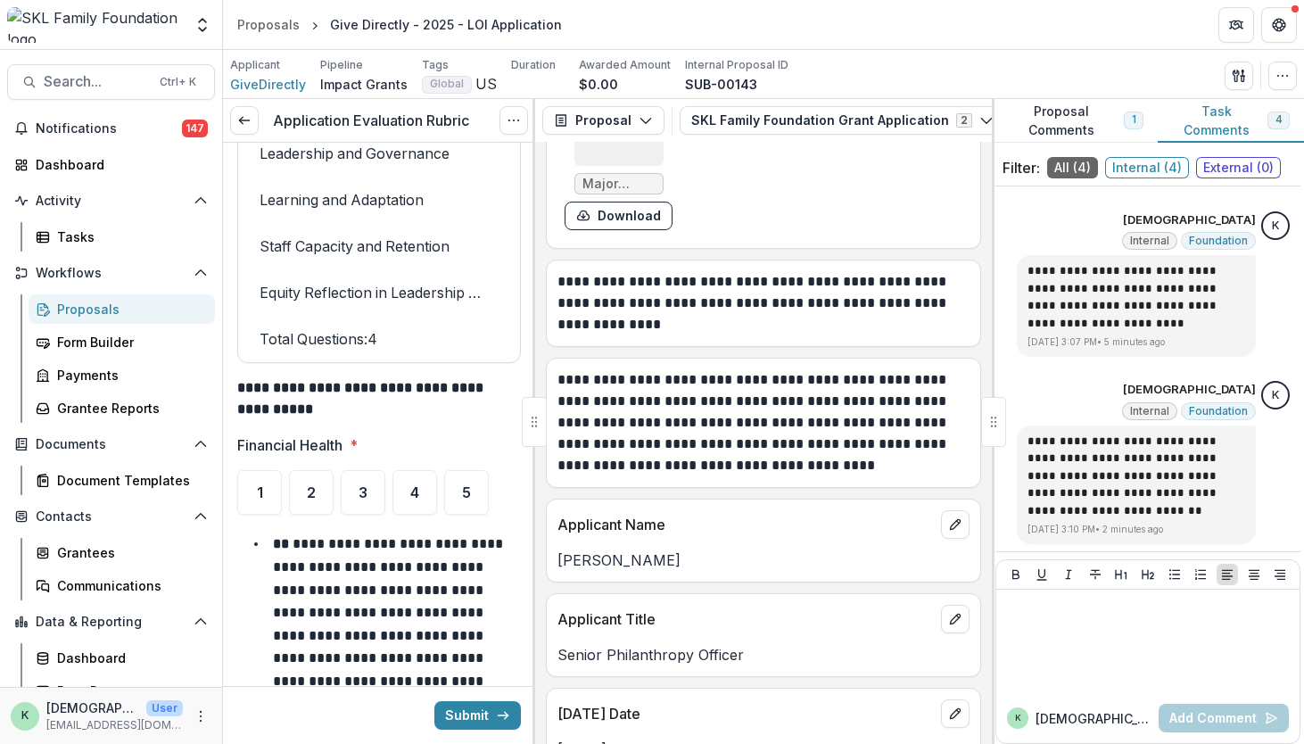
scroll to position [14658, 0]
click at [397, 469] on div "4" at bounding box center [414, 491] width 45 height 45
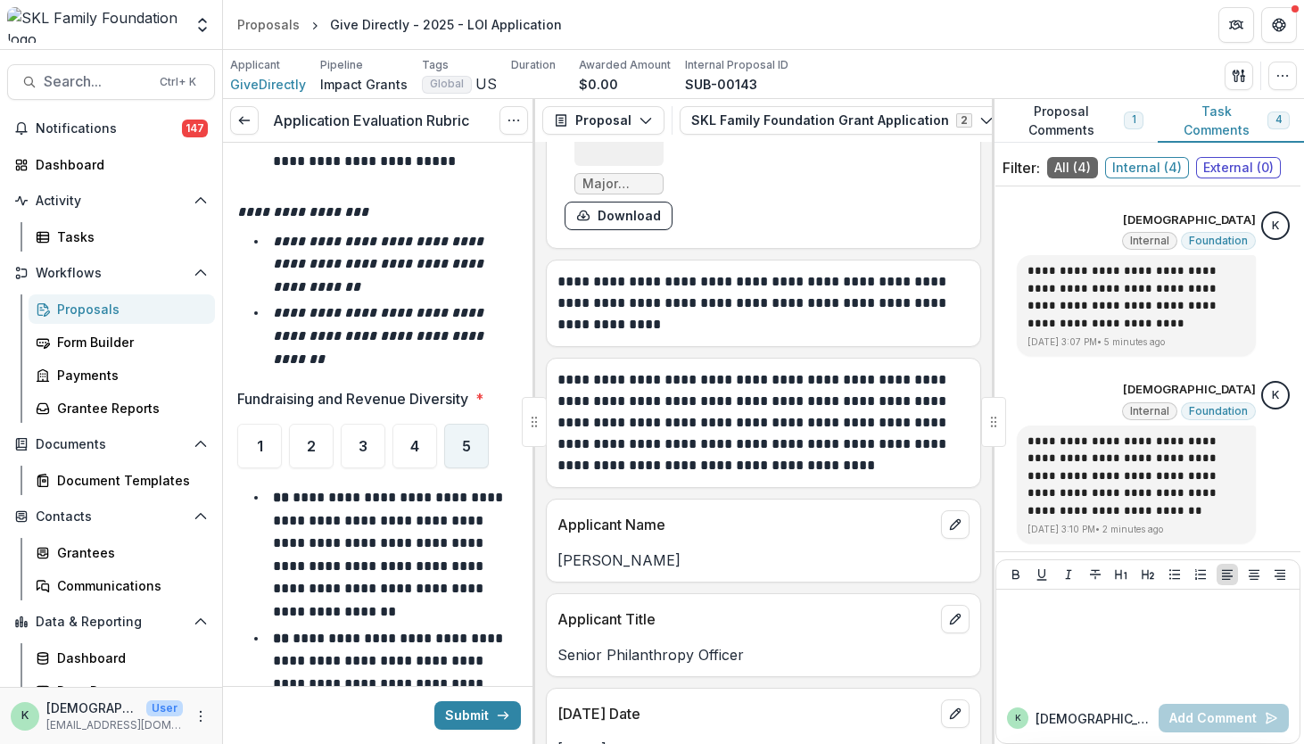
scroll to position [15695, 0]
click at [407, 423] on div "4" at bounding box center [414, 445] width 45 height 45
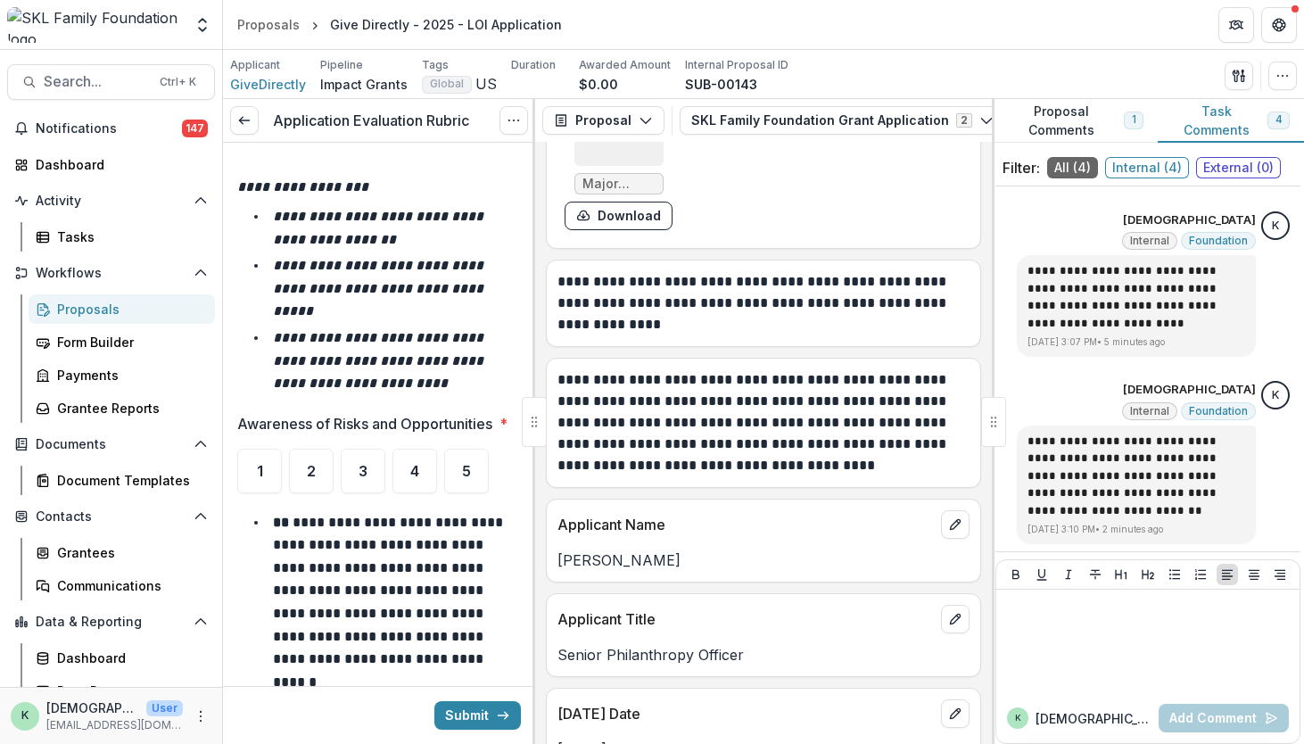
scroll to position [16625, 0]
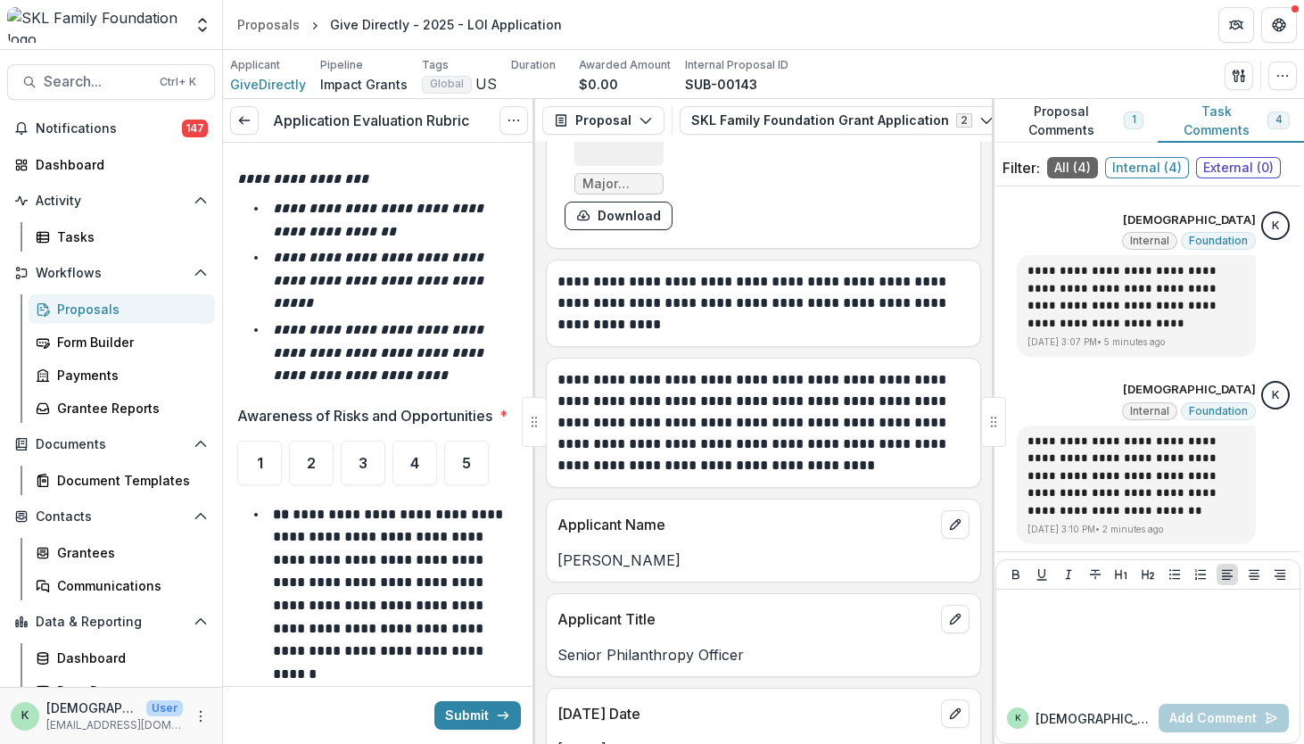
click at [419, 441] on div "4" at bounding box center [414, 463] width 45 height 45
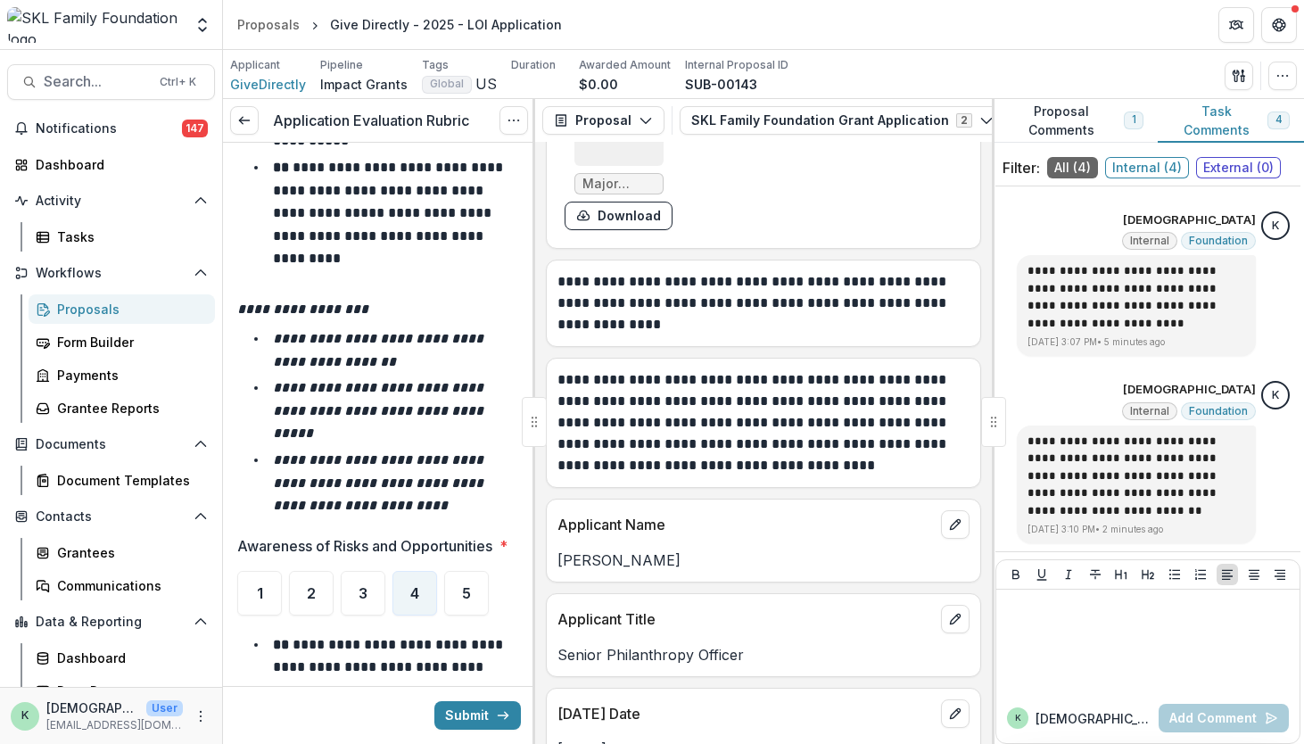
scroll to position [16479, 0]
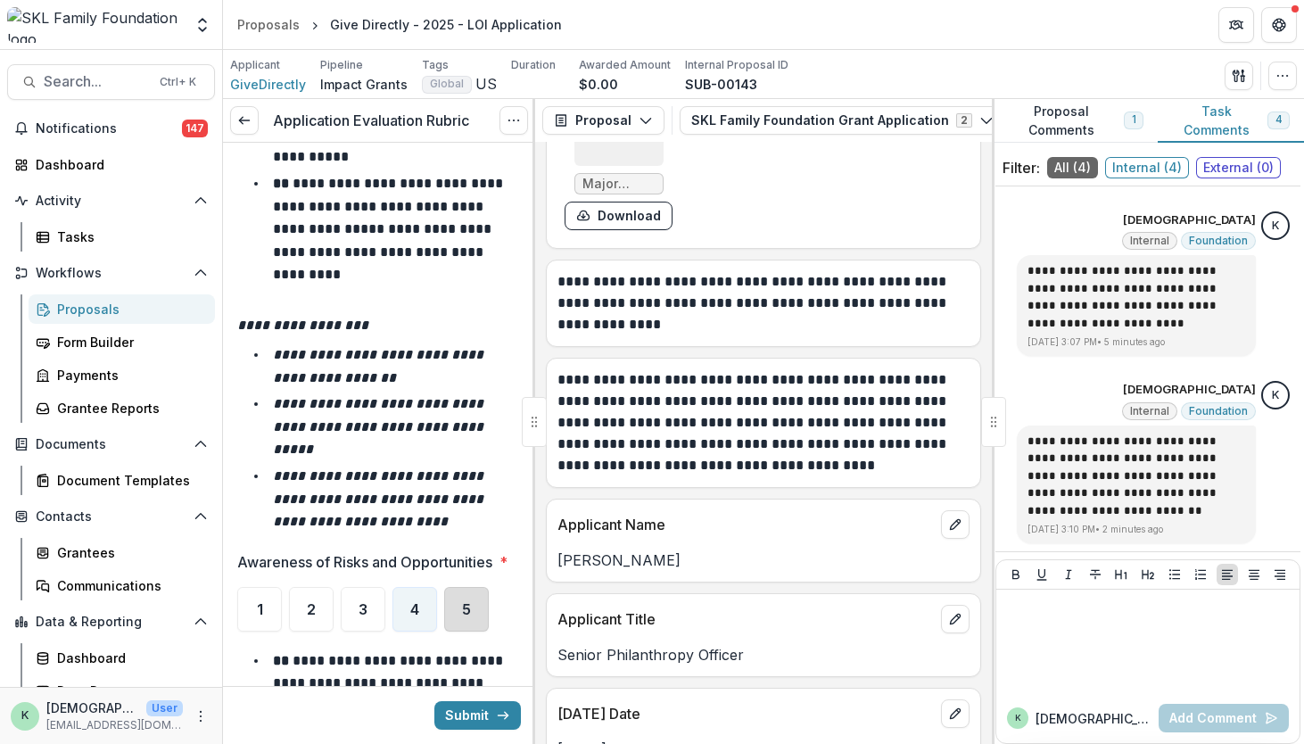
click at [486, 587] on div "5" at bounding box center [466, 609] width 45 height 45
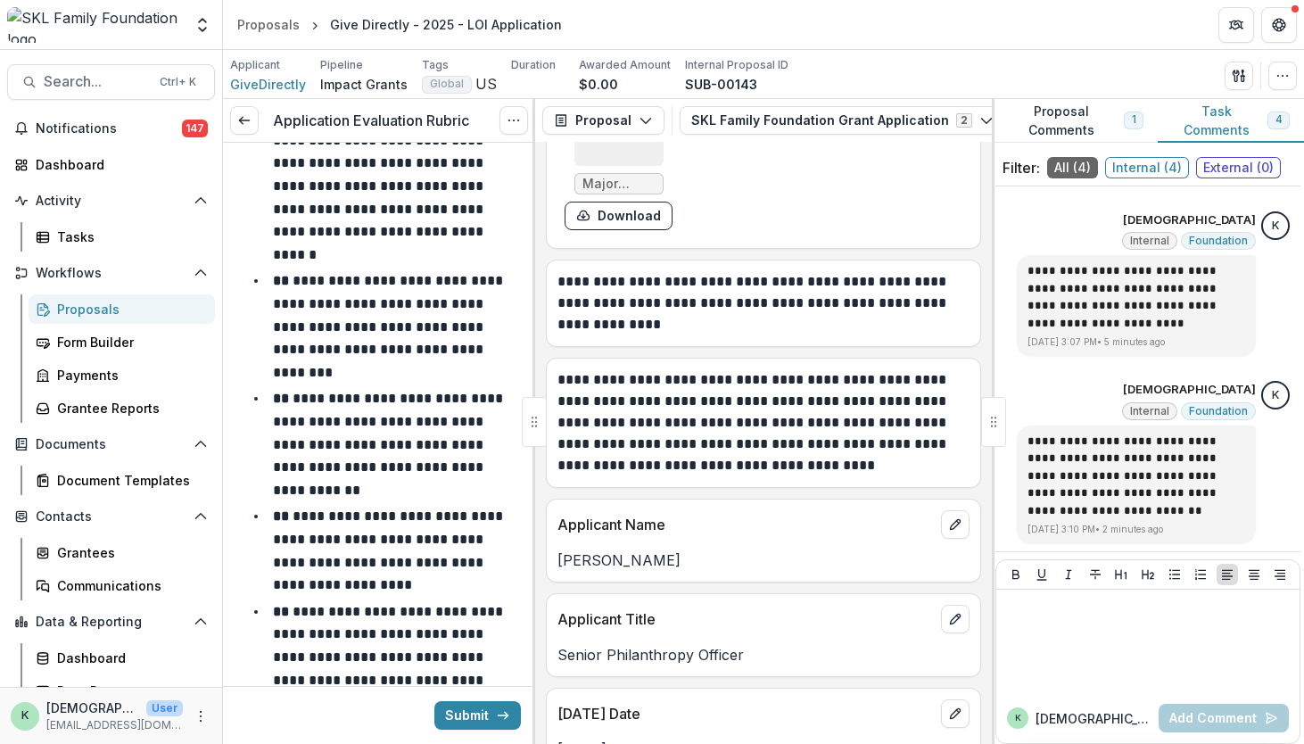
scroll to position [17564, 0]
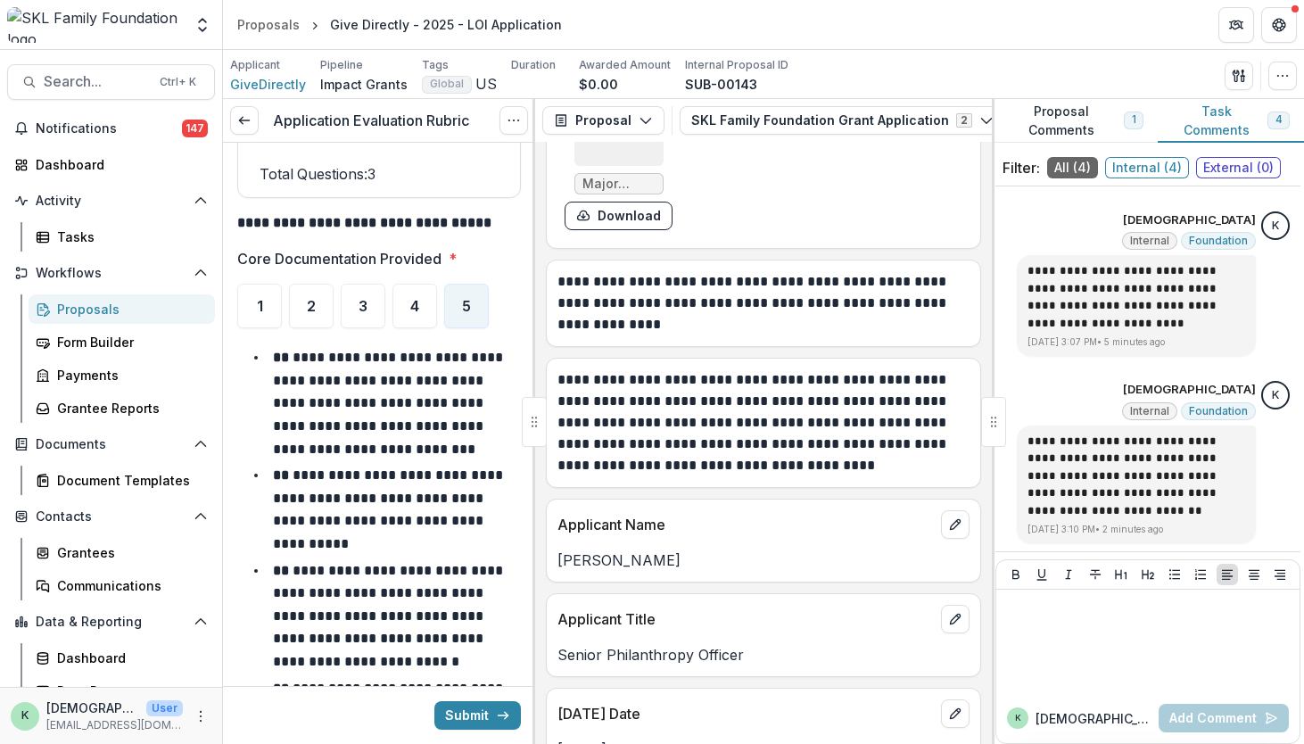
scroll to position [18553, 0]
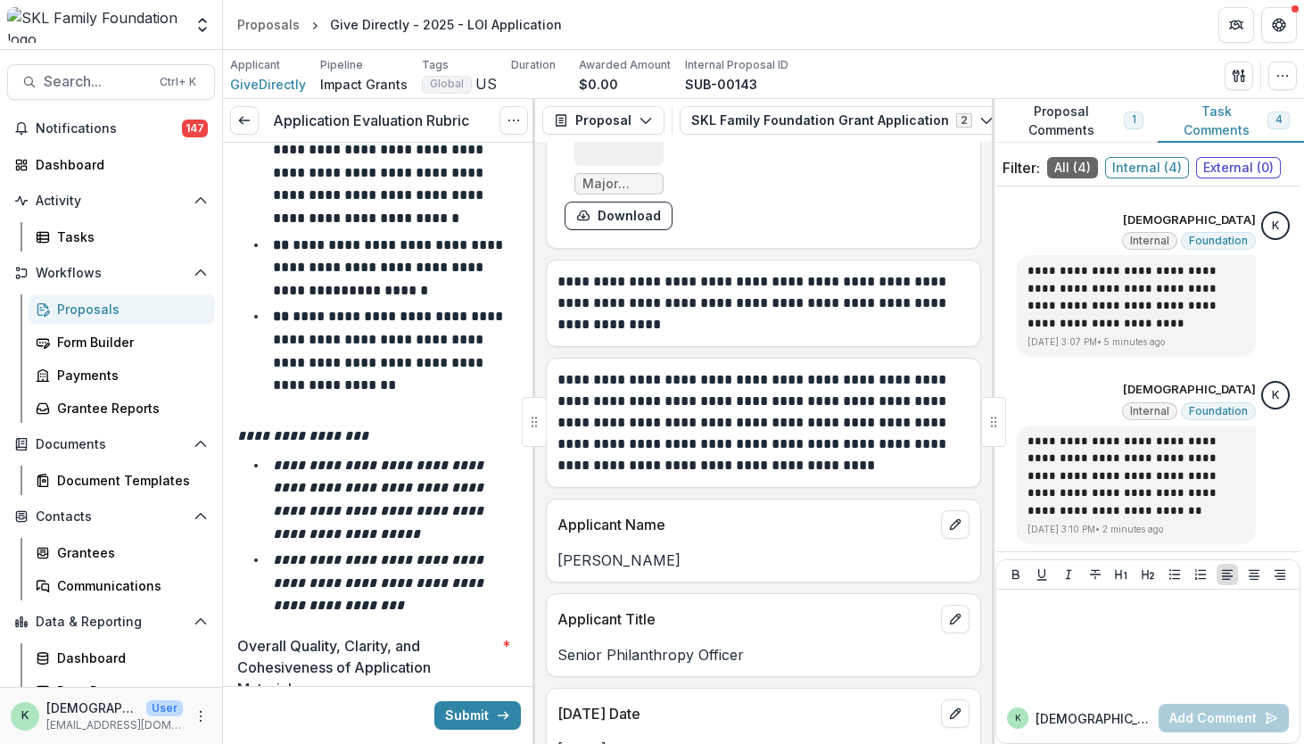
click at [460, 714] on div "5" at bounding box center [466, 736] width 45 height 45
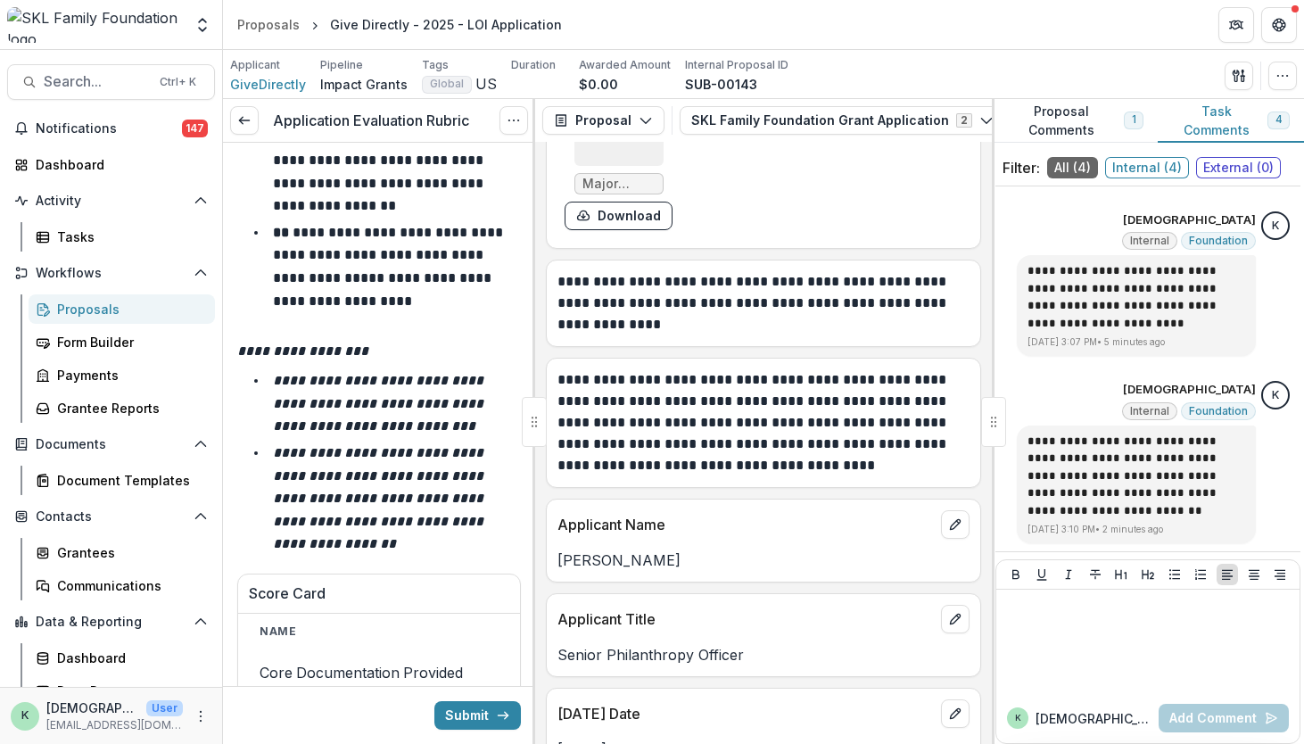
scroll to position [19580, 0]
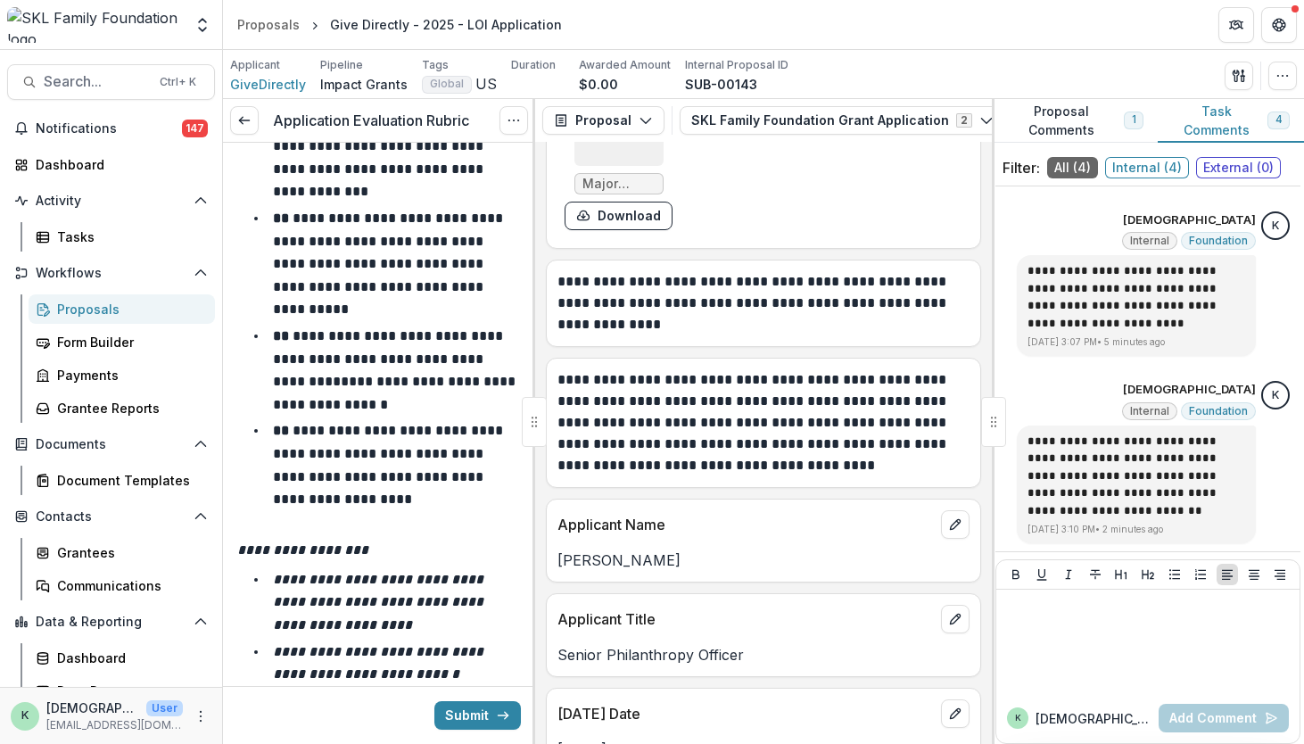
scroll to position [20570, 0]
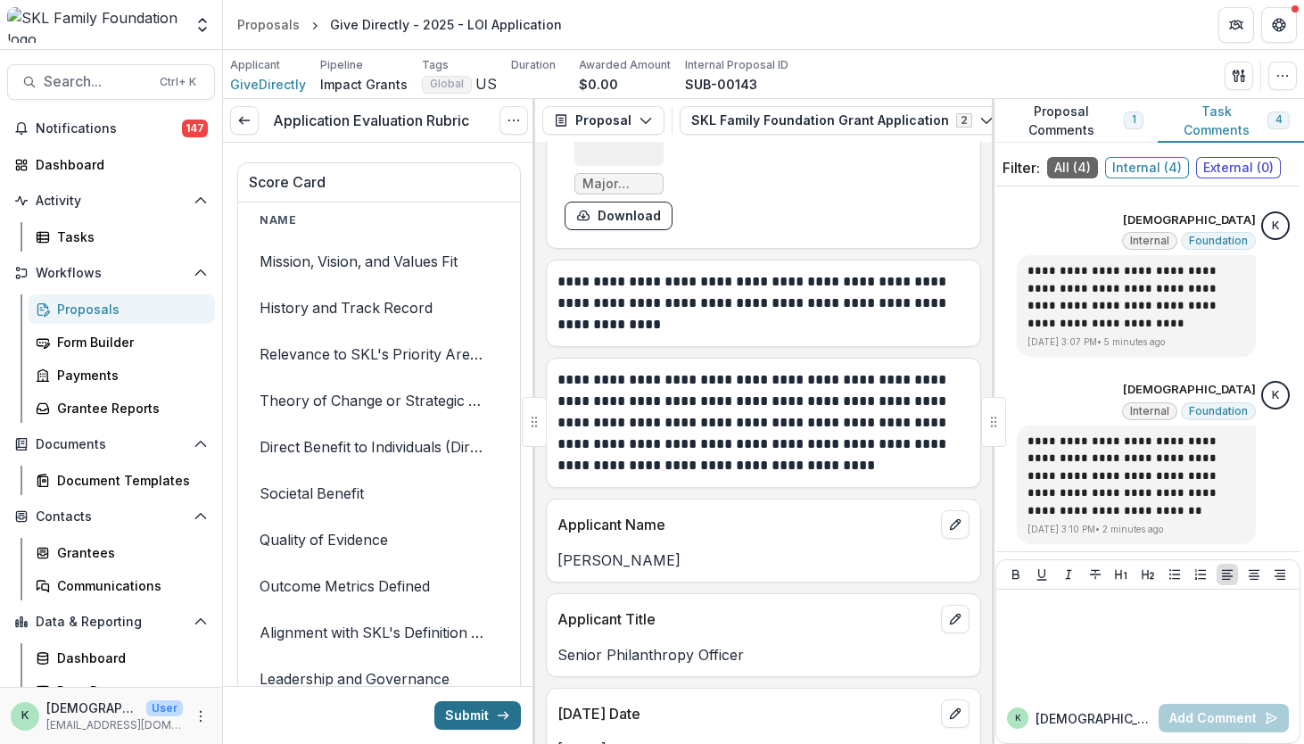
scroll to position [22764, 0]
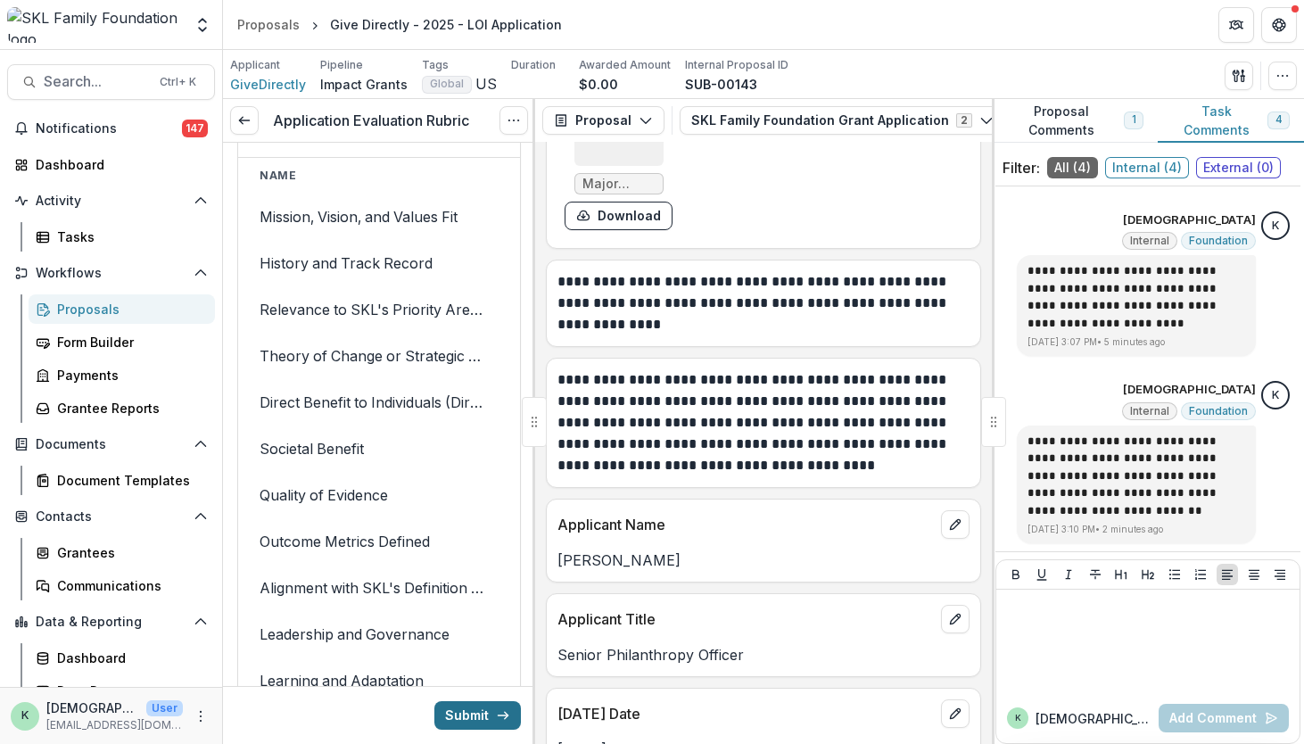
click at [464, 718] on button "Submit" at bounding box center [477, 715] width 87 height 29
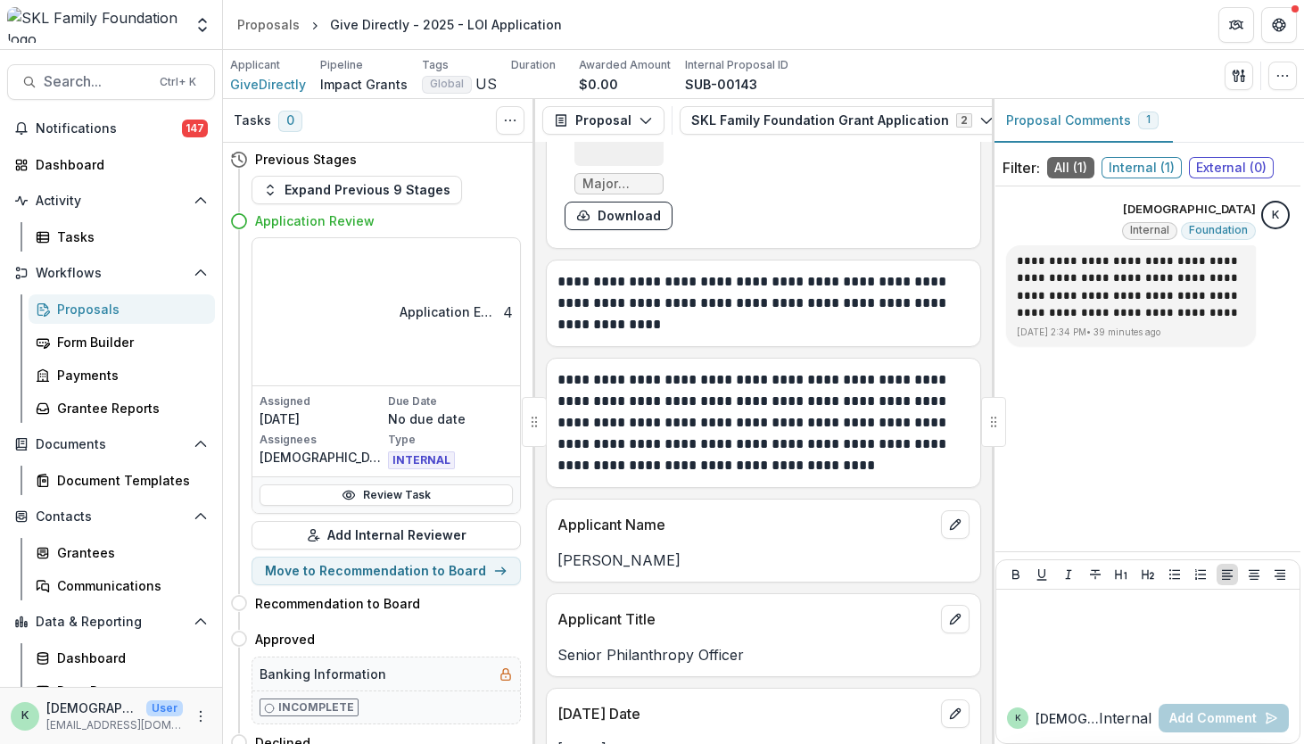
click at [95, 308] on div "Proposals" at bounding box center [129, 309] width 144 height 19
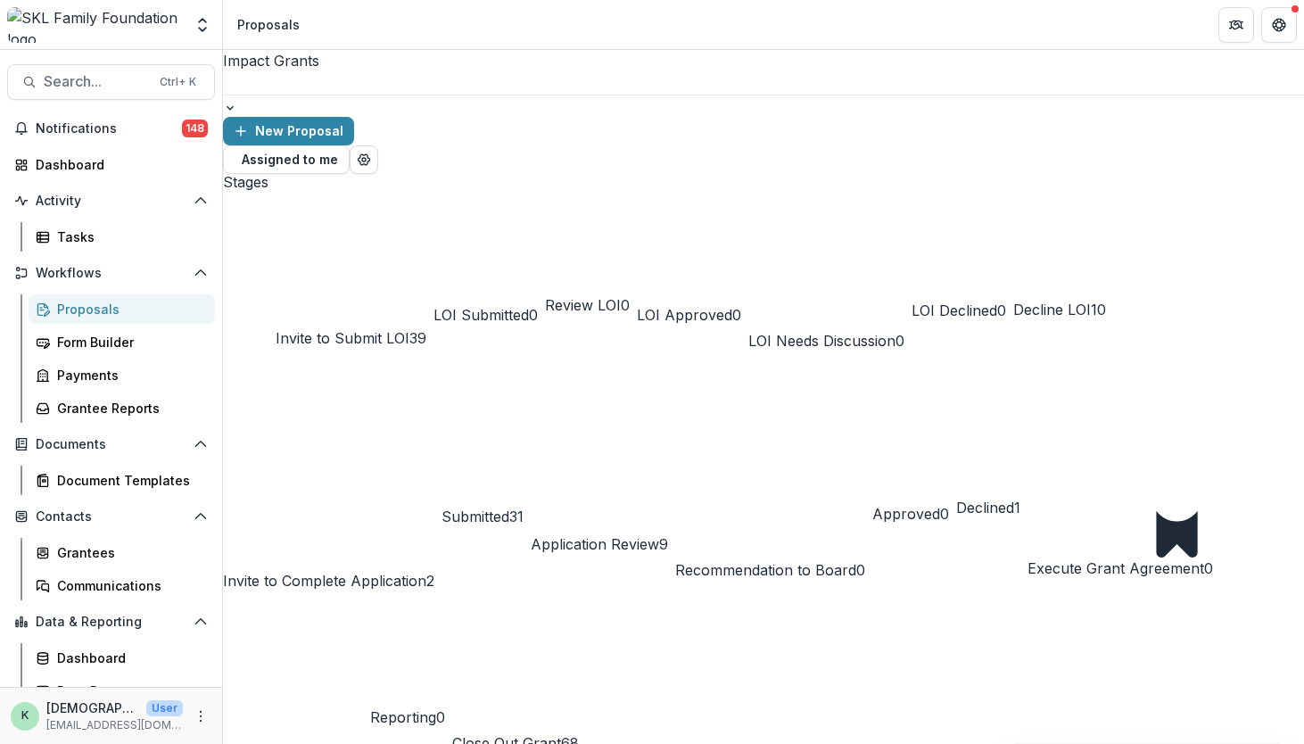
scroll to position [18, 0]
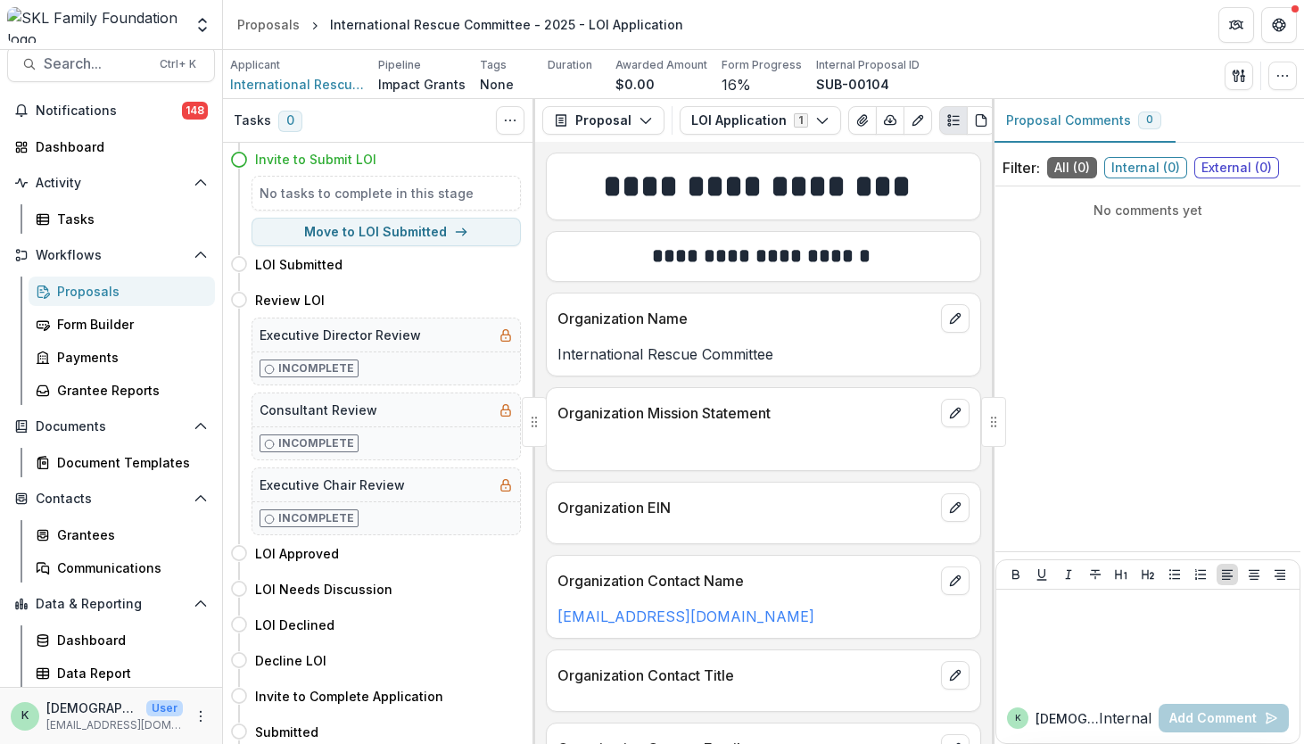
click at [66, 292] on div "Proposals" at bounding box center [129, 291] width 144 height 19
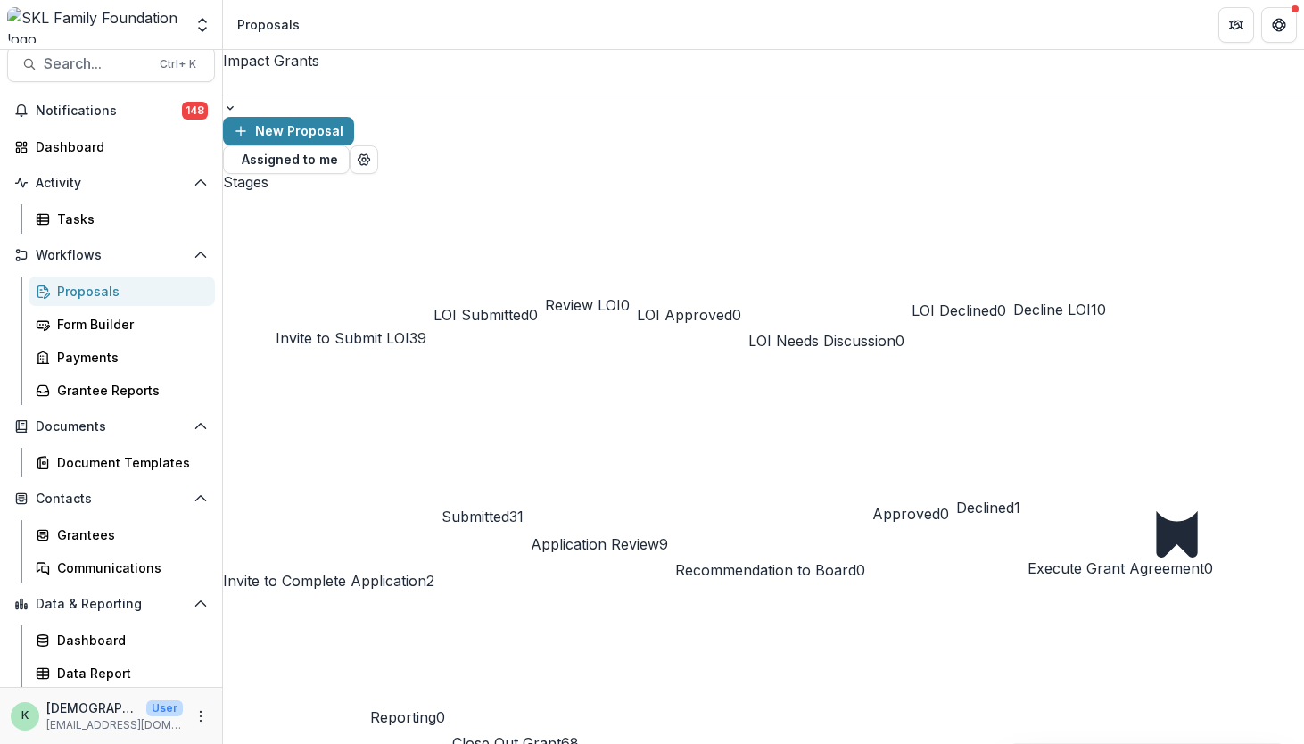
click at [509, 507] on span "Submitted" at bounding box center [475, 516] width 68 height 18
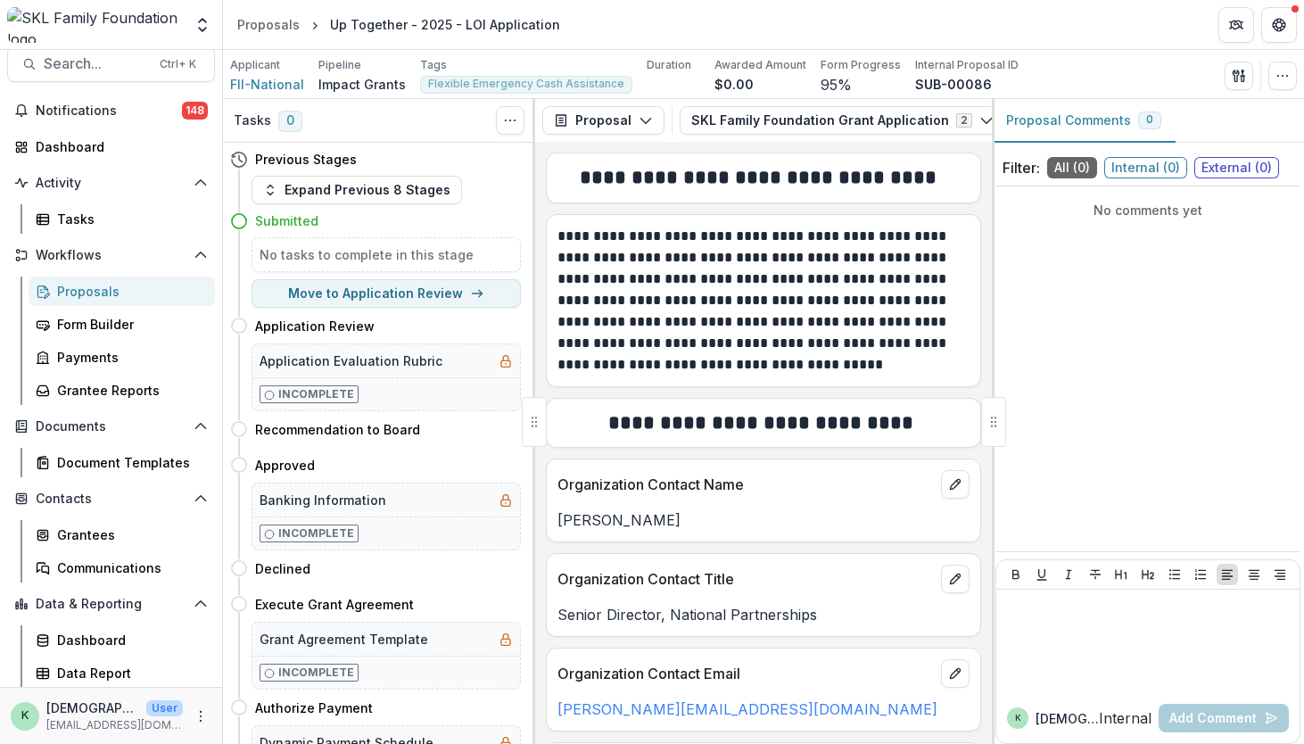
click at [405, 435] on h4 "Recommendation to Board" at bounding box center [337, 429] width 165 height 19
click at [335, 304] on button "Move to Application Review" at bounding box center [386, 293] width 269 height 29
select select "**********"
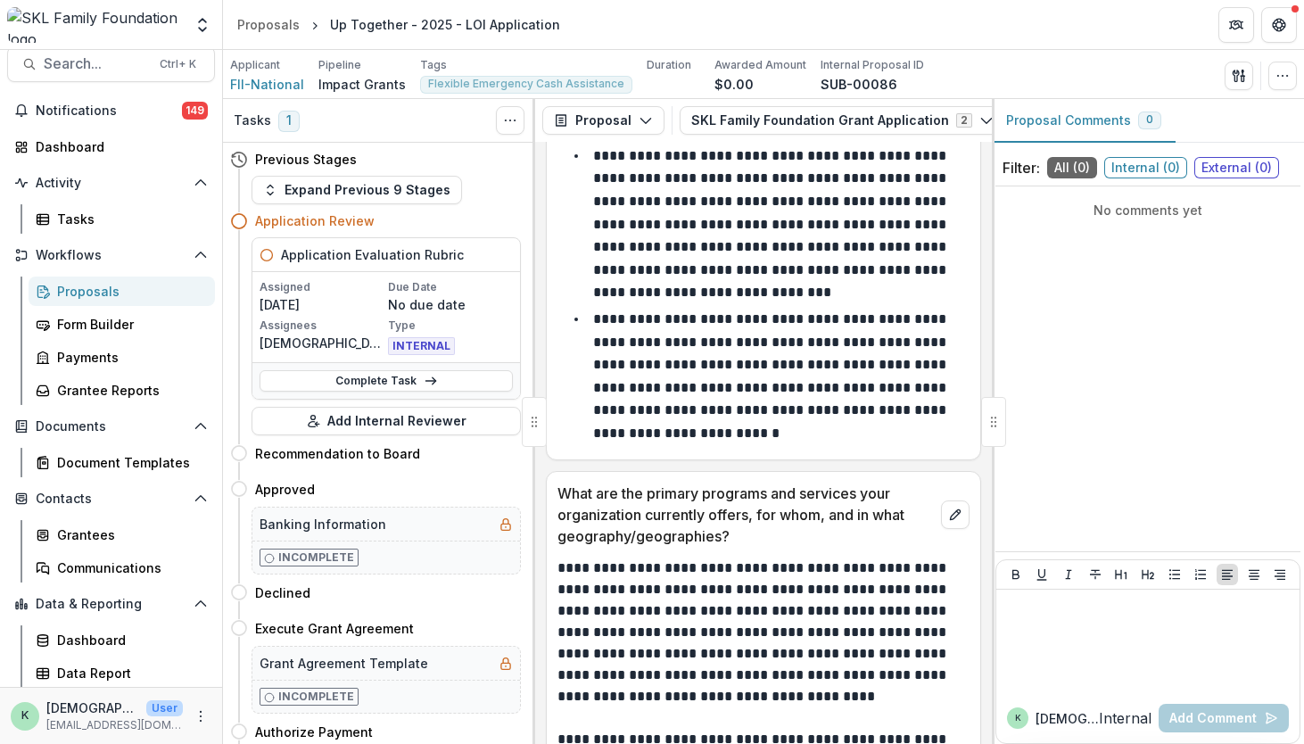
scroll to position [3050, 0]
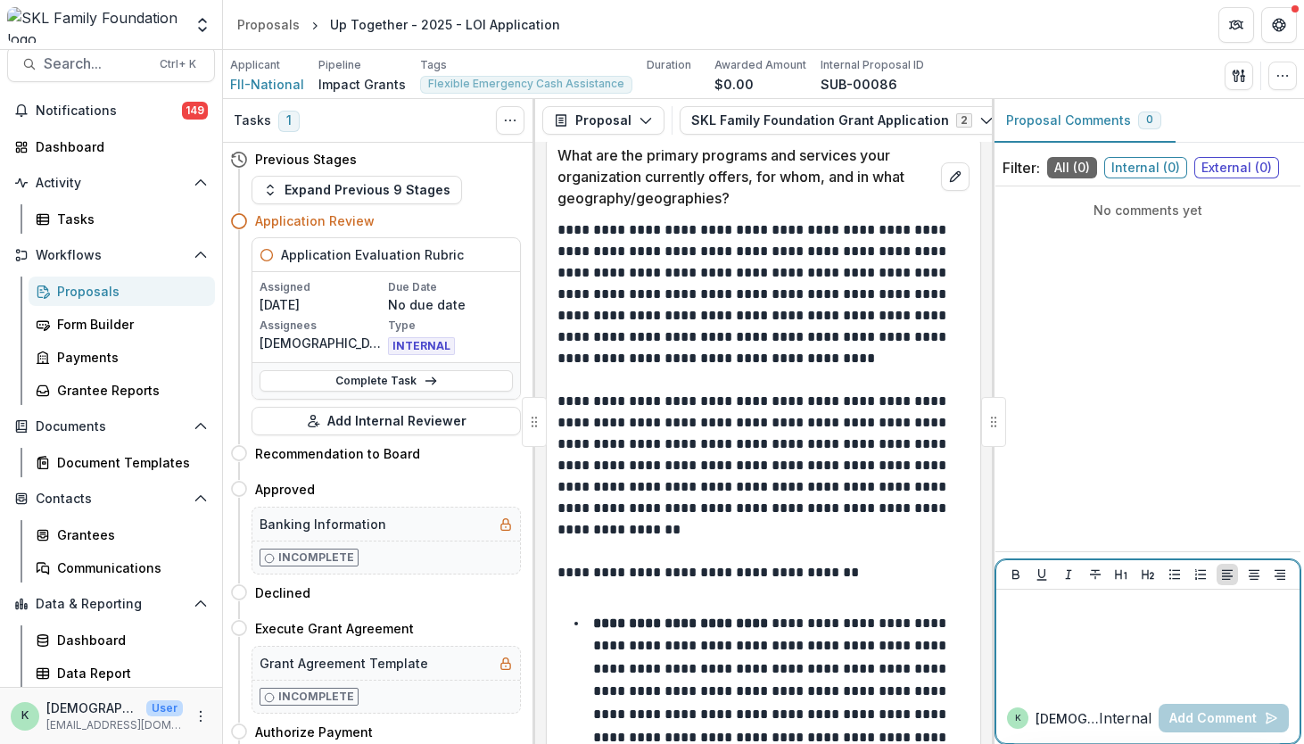
click at [1125, 644] on div at bounding box center [1147, 641] width 289 height 89
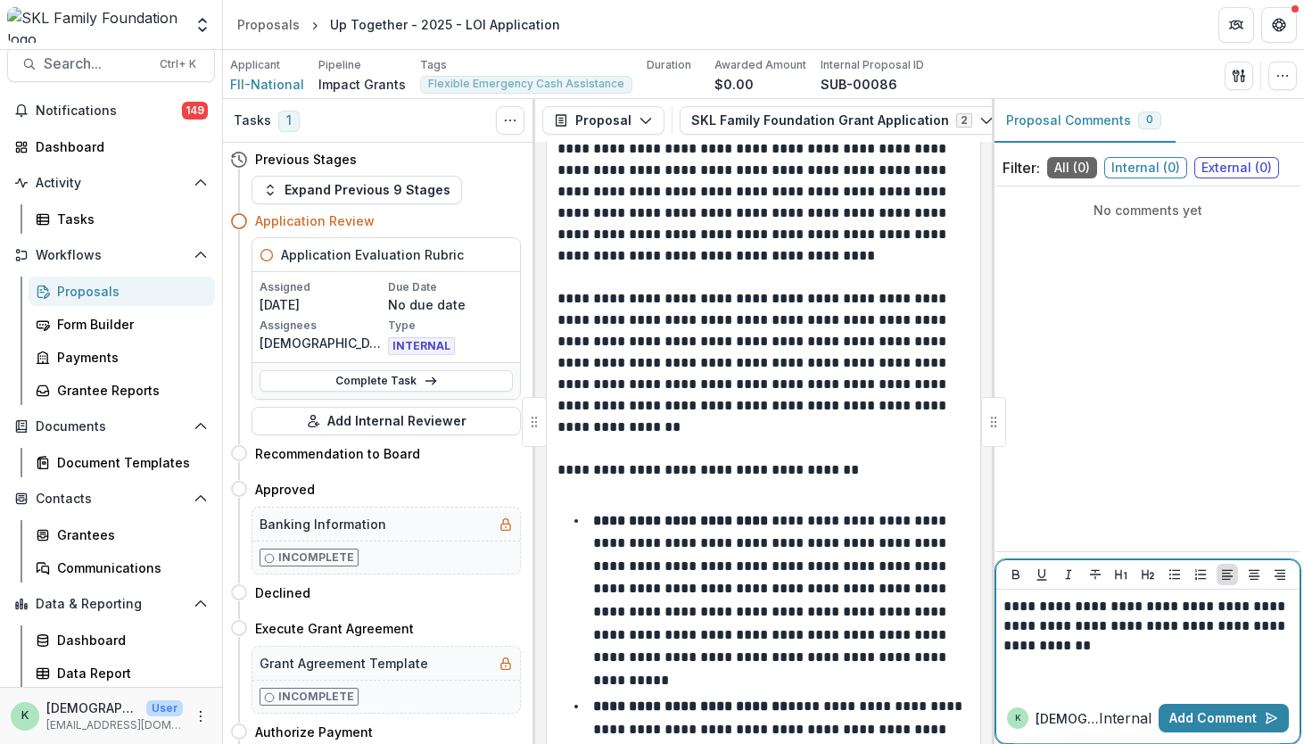
scroll to position [3154, 0]
drag, startPoint x: 817, startPoint y: 472, endPoint x: 1216, endPoint y: 709, distance: 463.9
click at [1216, 709] on button "Add Comment" at bounding box center [1224, 718] width 130 height 29
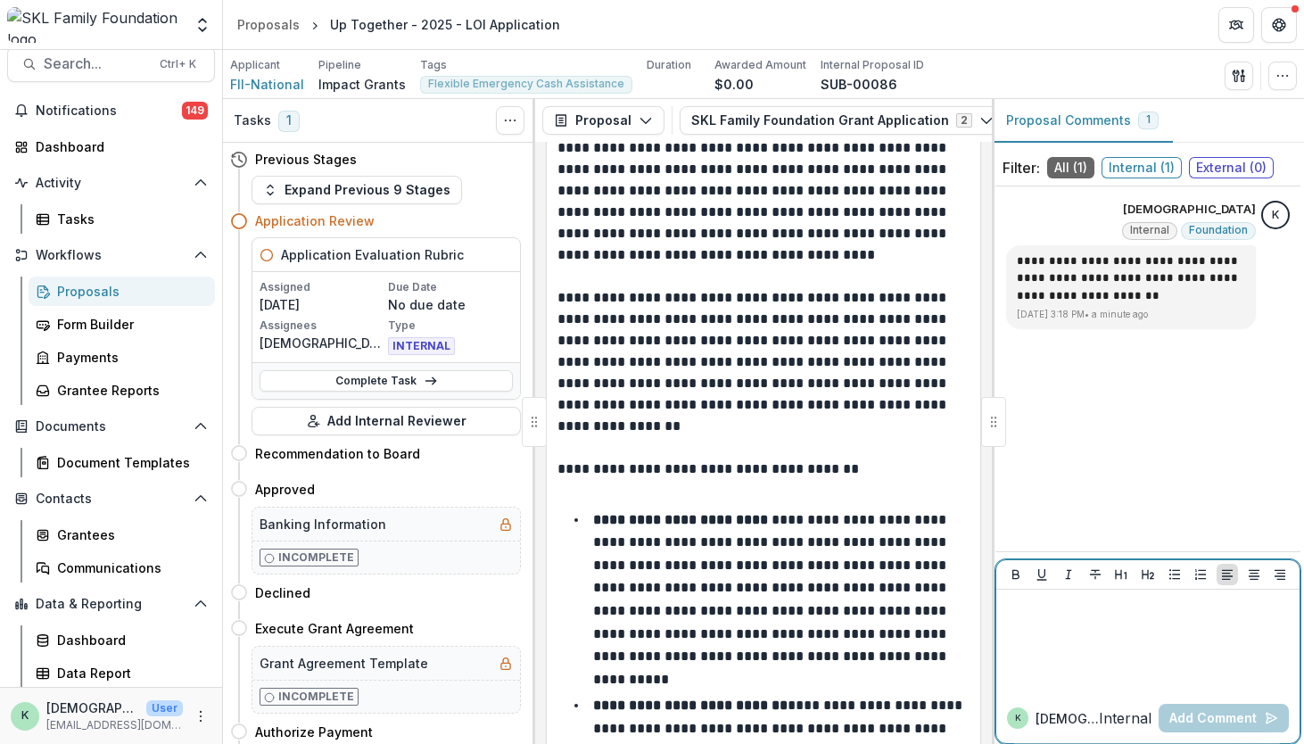
click at [1105, 611] on p at bounding box center [1148, 607] width 290 height 20
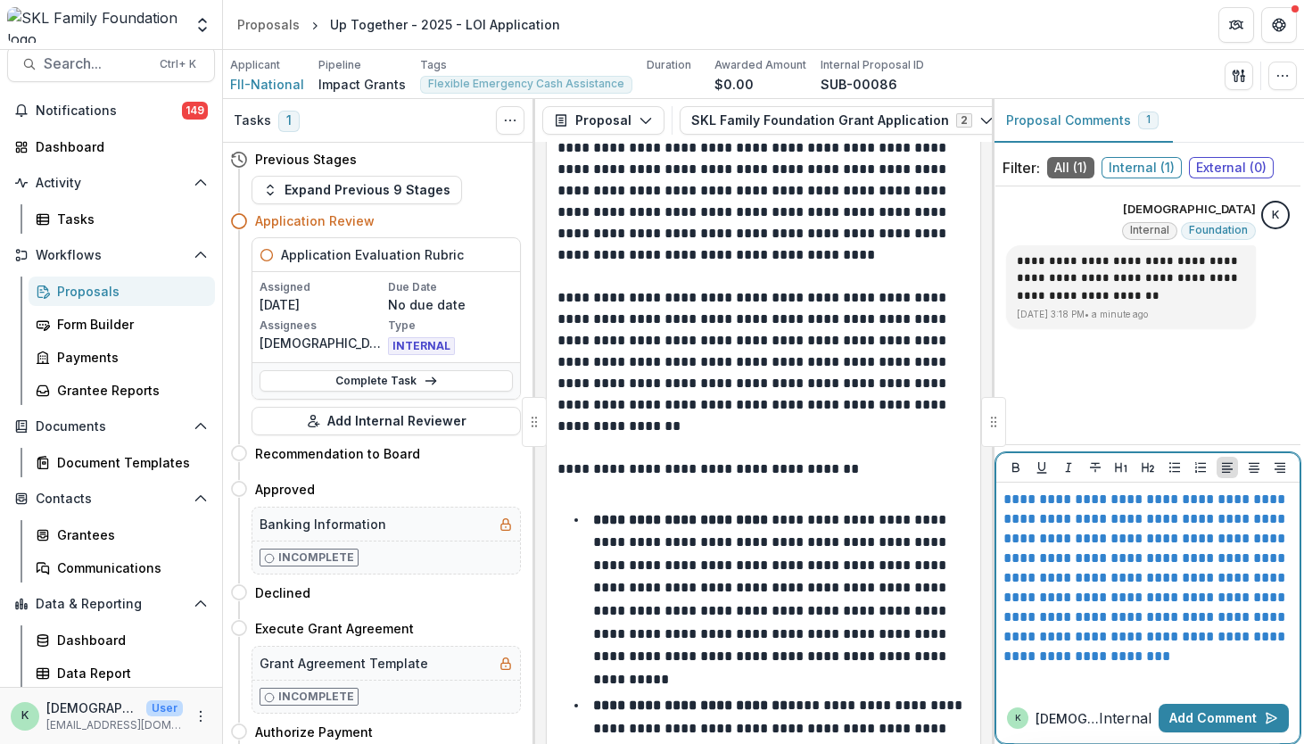
click at [1003, 495] on link "**********" at bounding box center [1145, 577] width 285 height 170
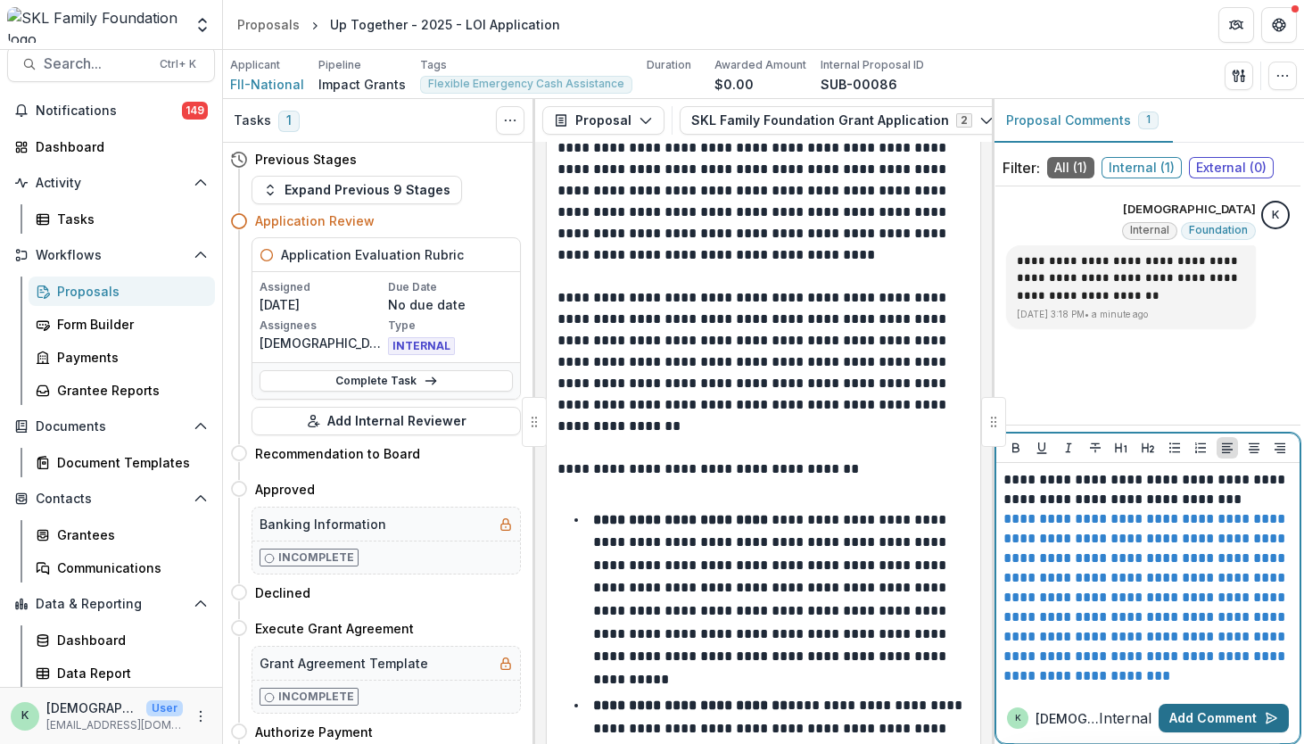
click at [1210, 714] on button "Add Comment" at bounding box center [1224, 718] width 130 height 29
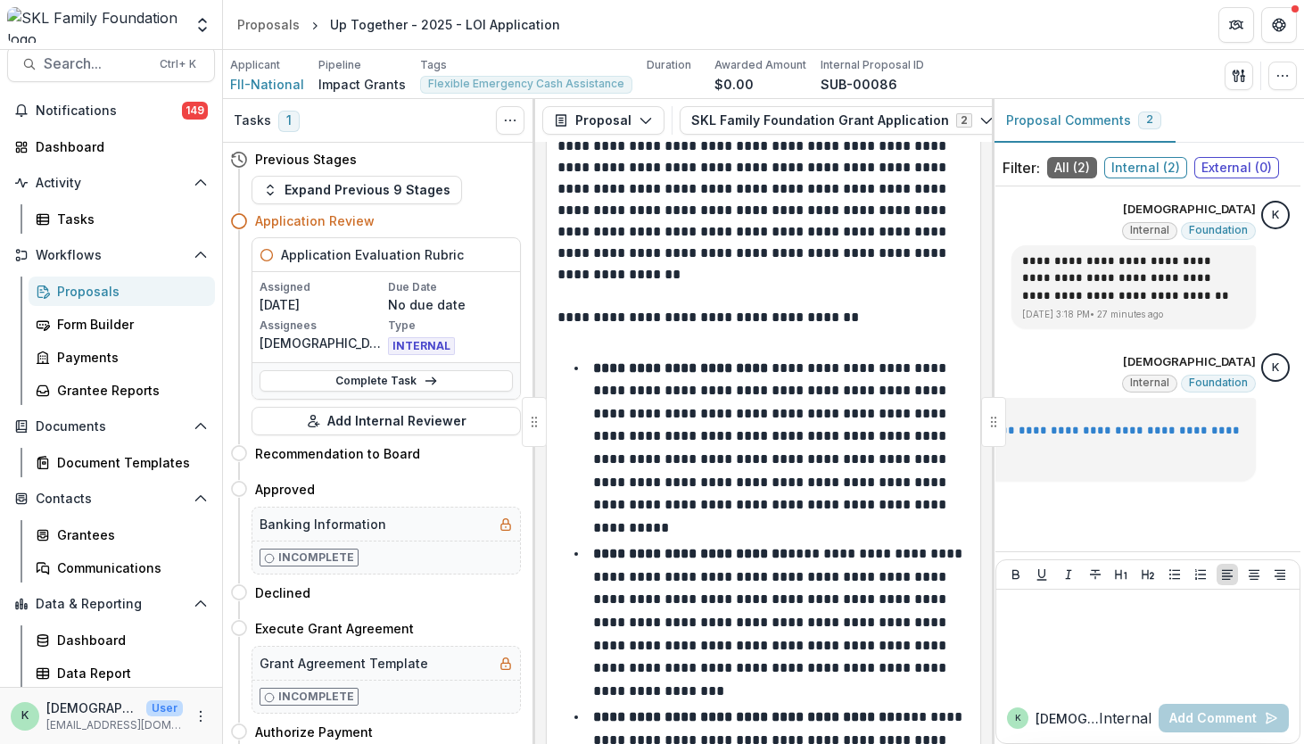
scroll to position [3206, 0]
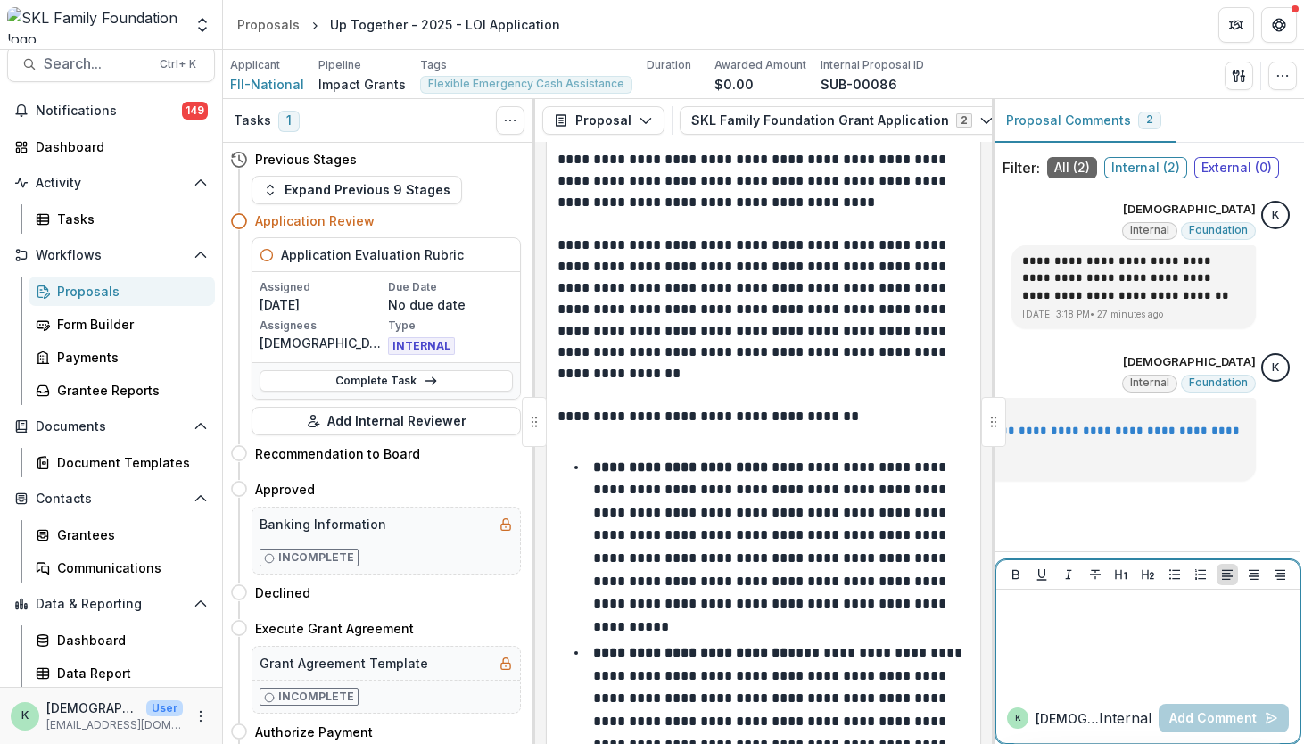
click at [1157, 655] on div at bounding box center [1147, 641] width 289 height 89
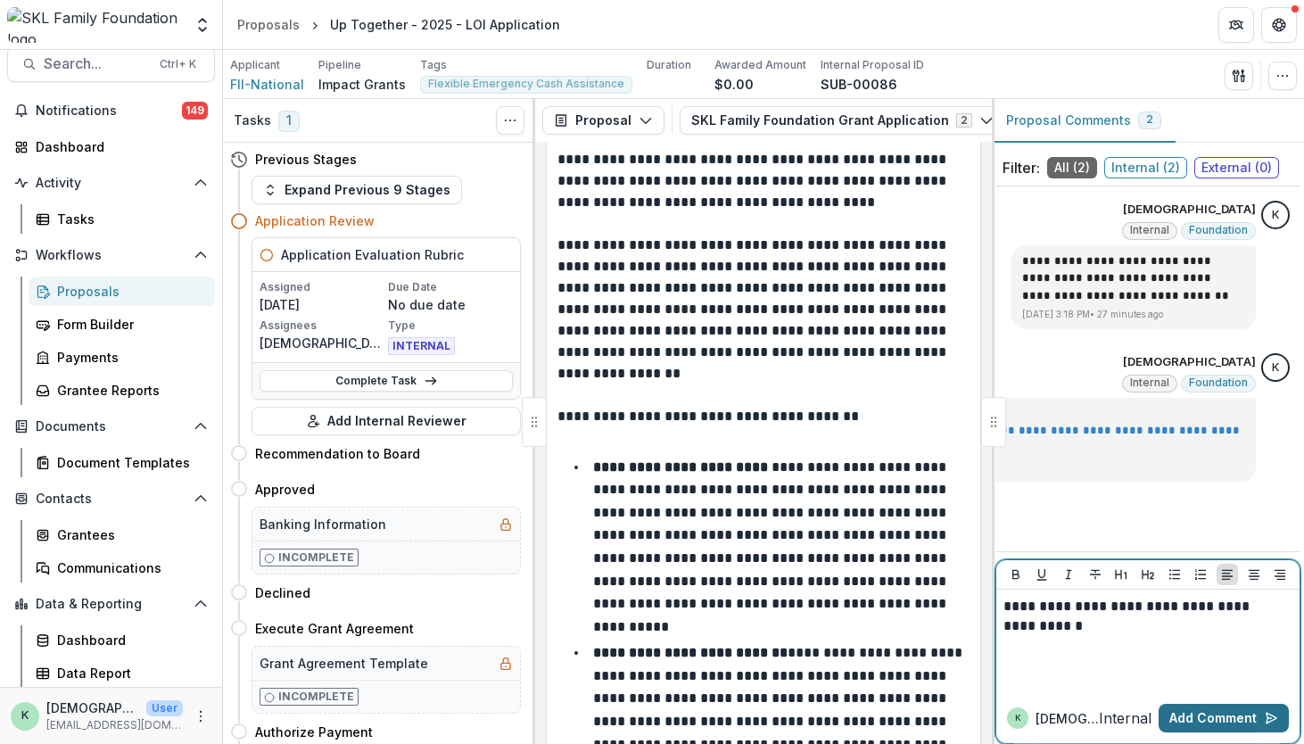
click at [1197, 716] on button "Add Comment" at bounding box center [1224, 718] width 130 height 29
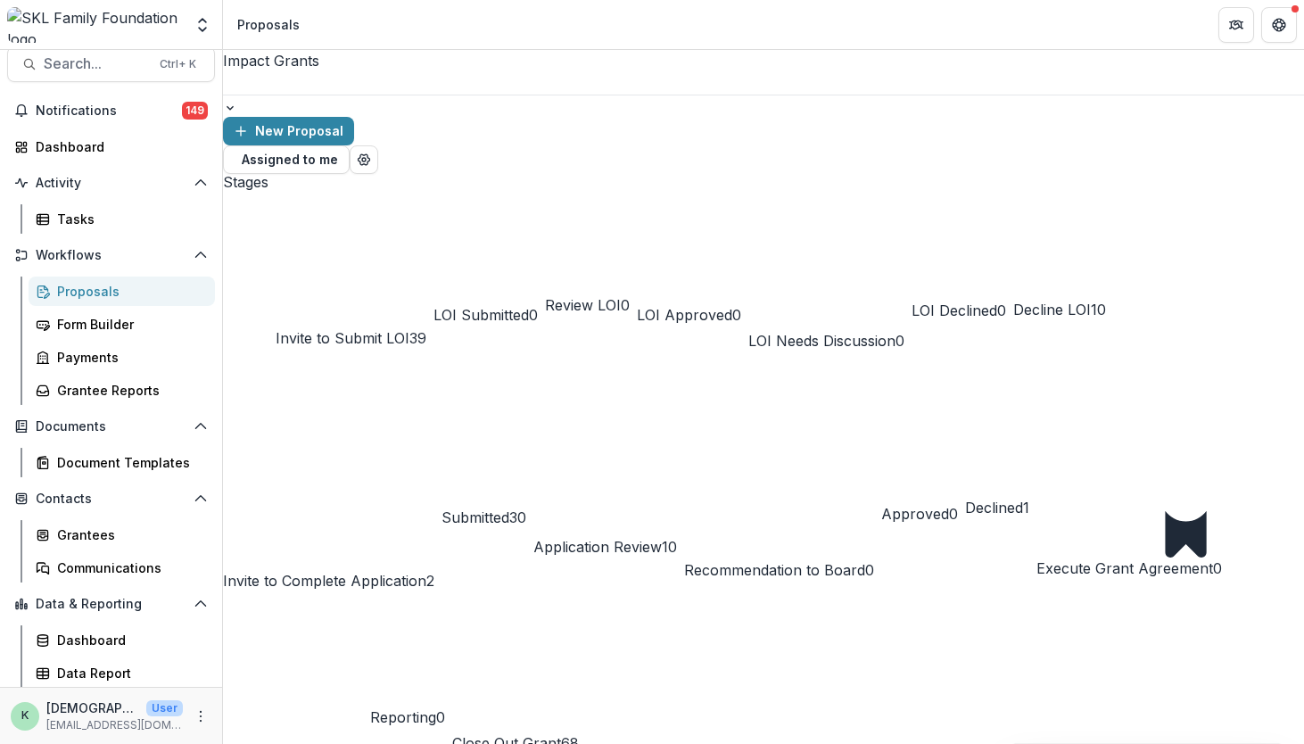
click at [64, 292] on div "Proposals" at bounding box center [129, 291] width 144 height 19
click at [677, 392] on div "Application Review 10" at bounding box center [605, 474] width 144 height 165
click at [509, 508] on span "Submitted" at bounding box center [475, 517] width 68 height 18
click at [662, 538] on span "Application Review" at bounding box center [597, 547] width 128 height 18
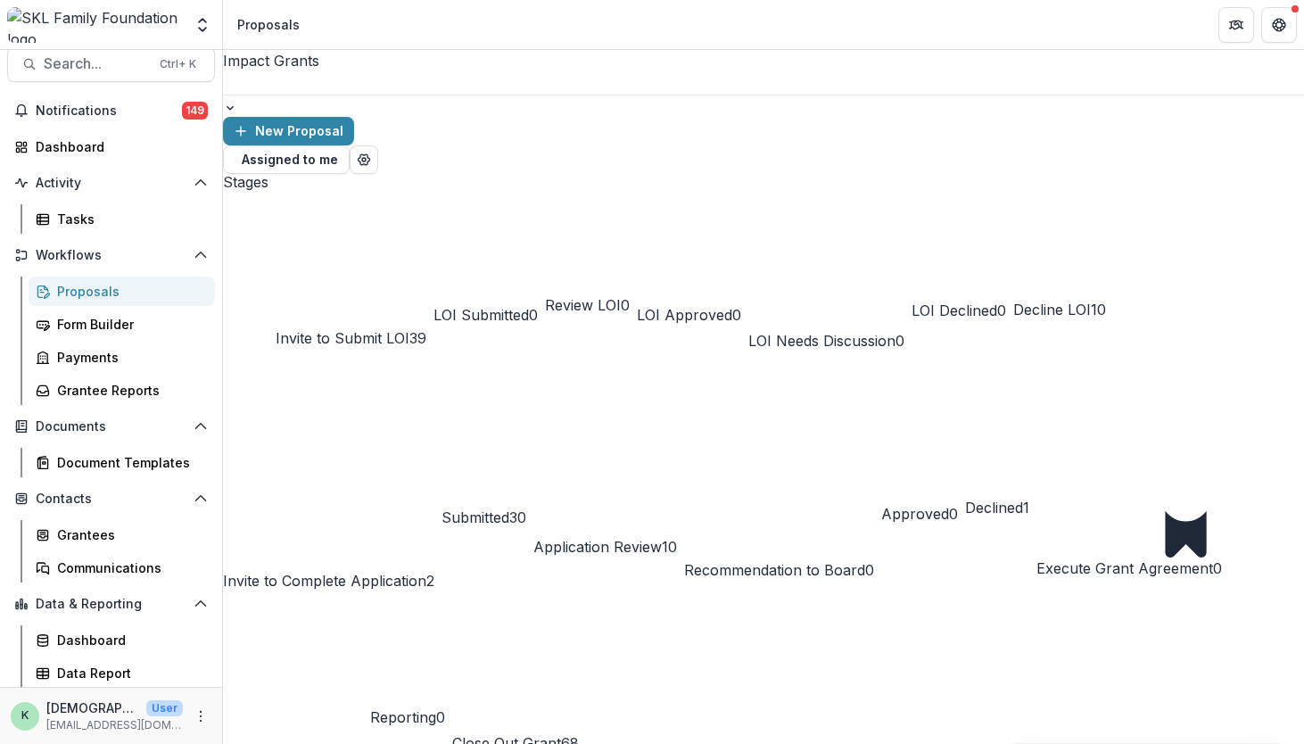
scroll to position [20, 0]
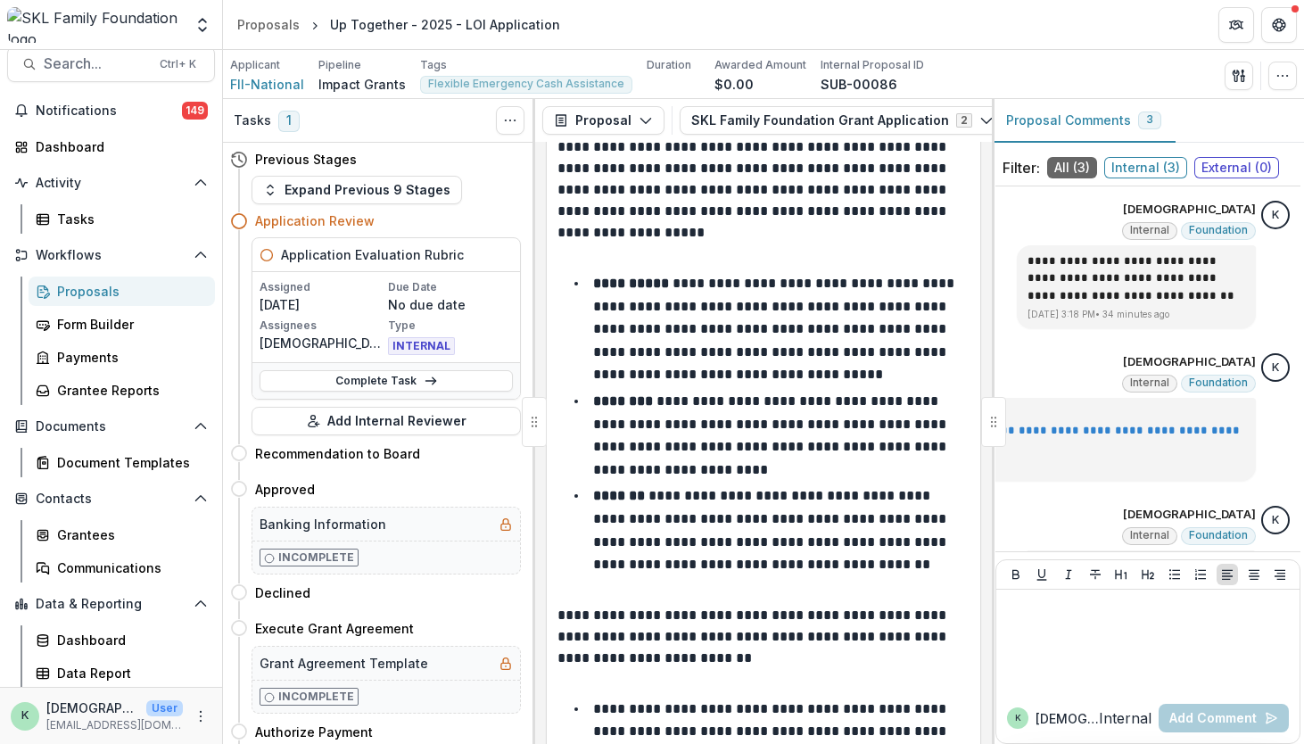
scroll to position [1879, 0]
click at [1146, 659] on div at bounding box center [1147, 641] width 289 height 89
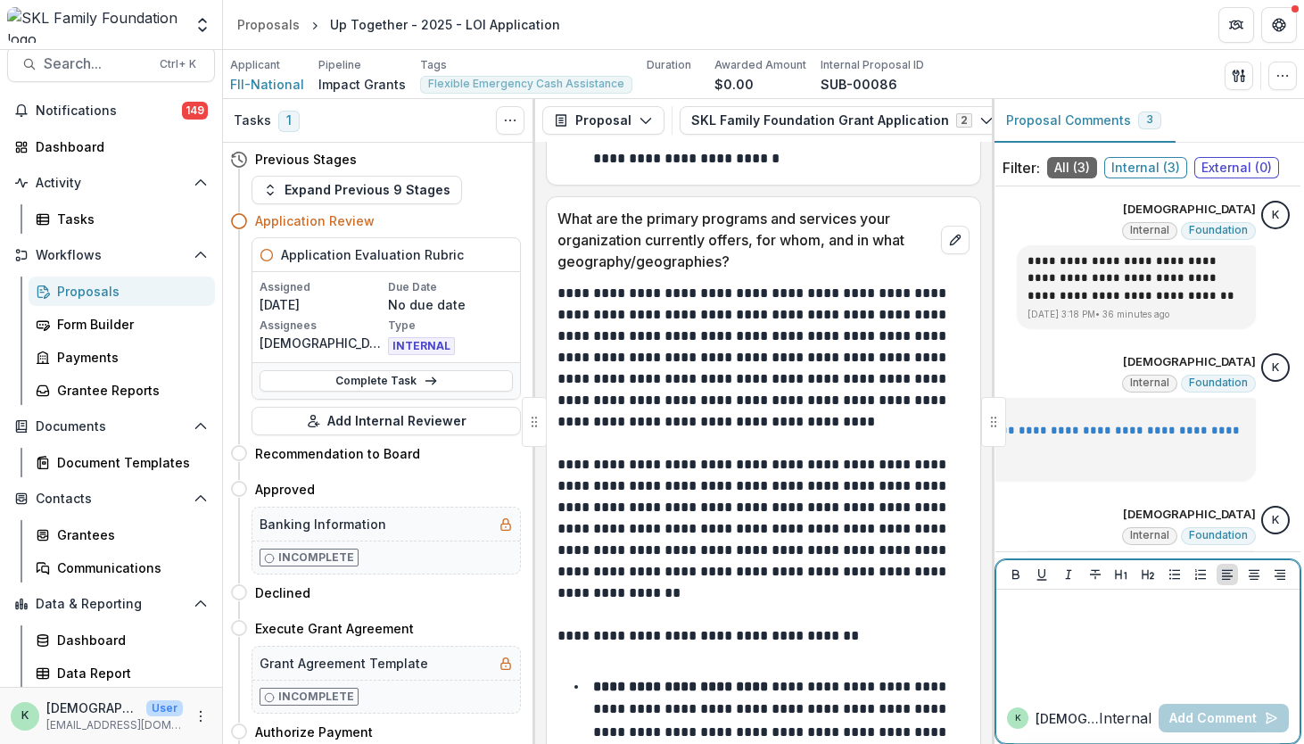
scroll to position [2988, 0]
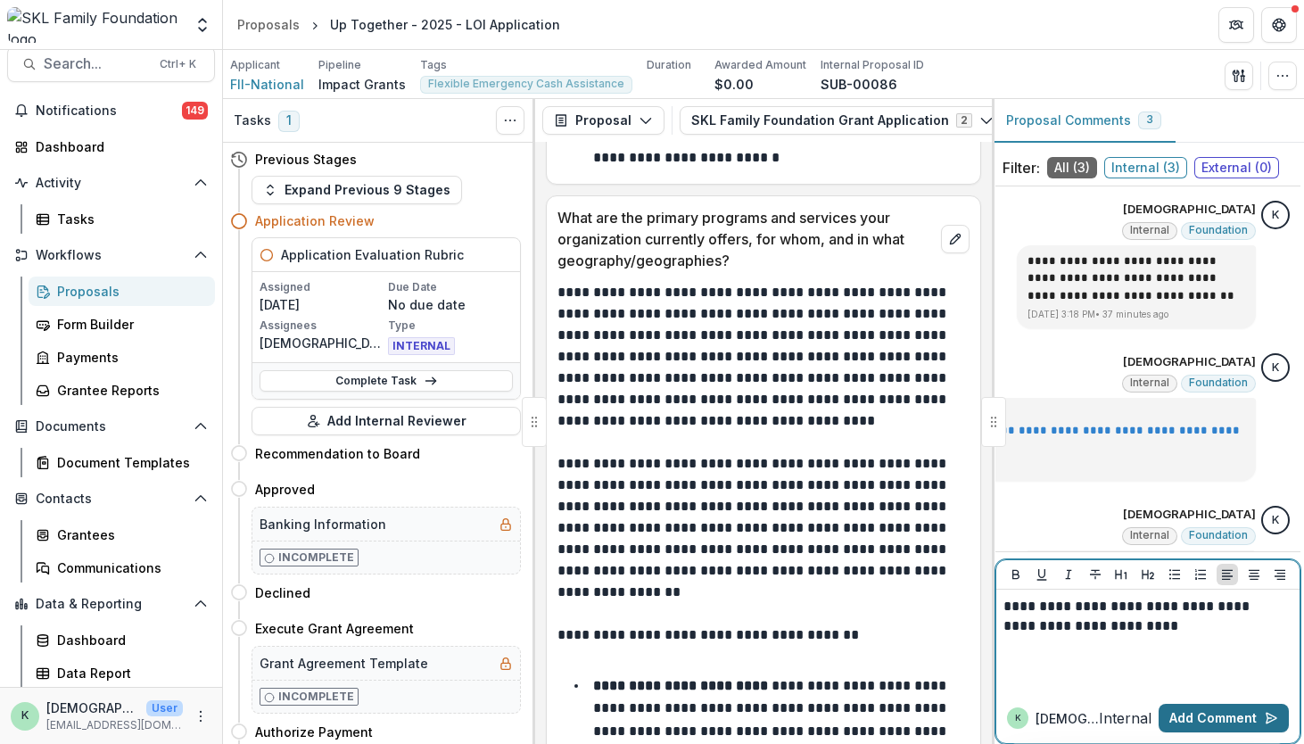
click at [1204, 708] on button "Add Comment" at bounding box center [1224, 718] width 130 height 29
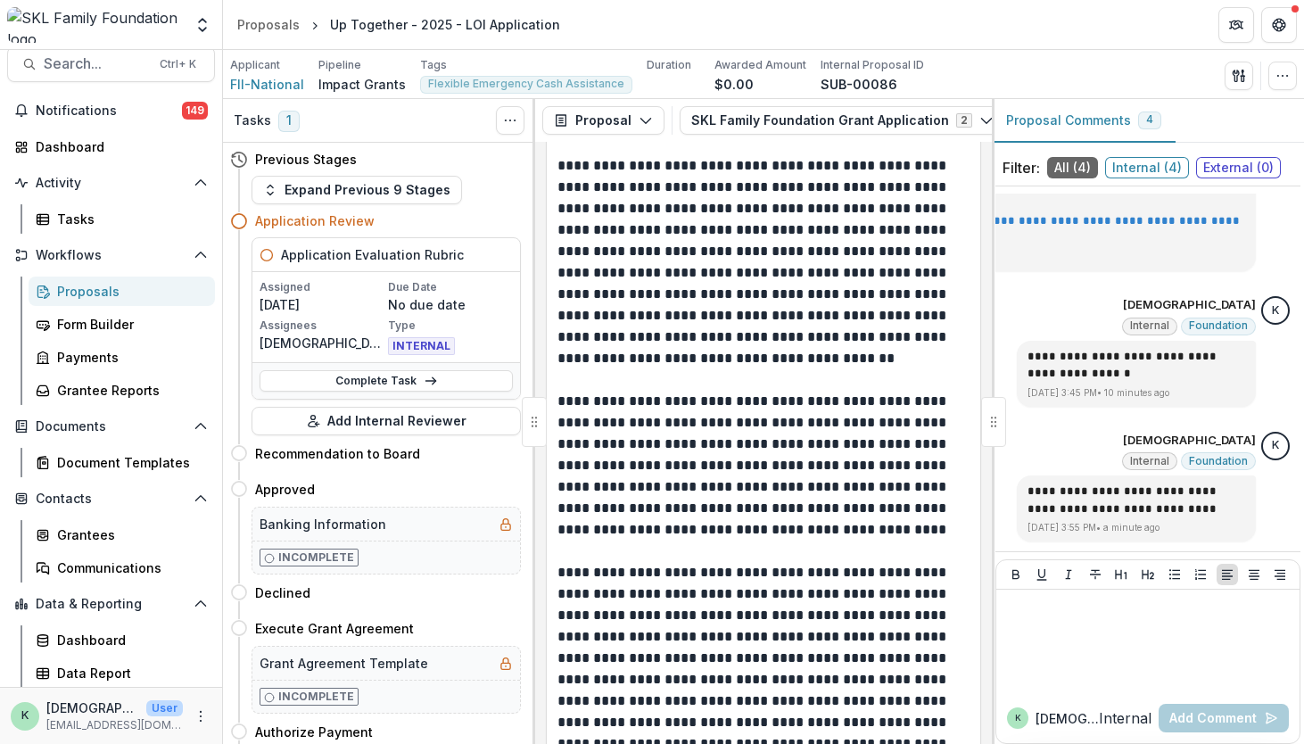
scroll to position [4173, 0]
click at [1102, 615] on p at bounding box center [1145, 607] width 285 height 20
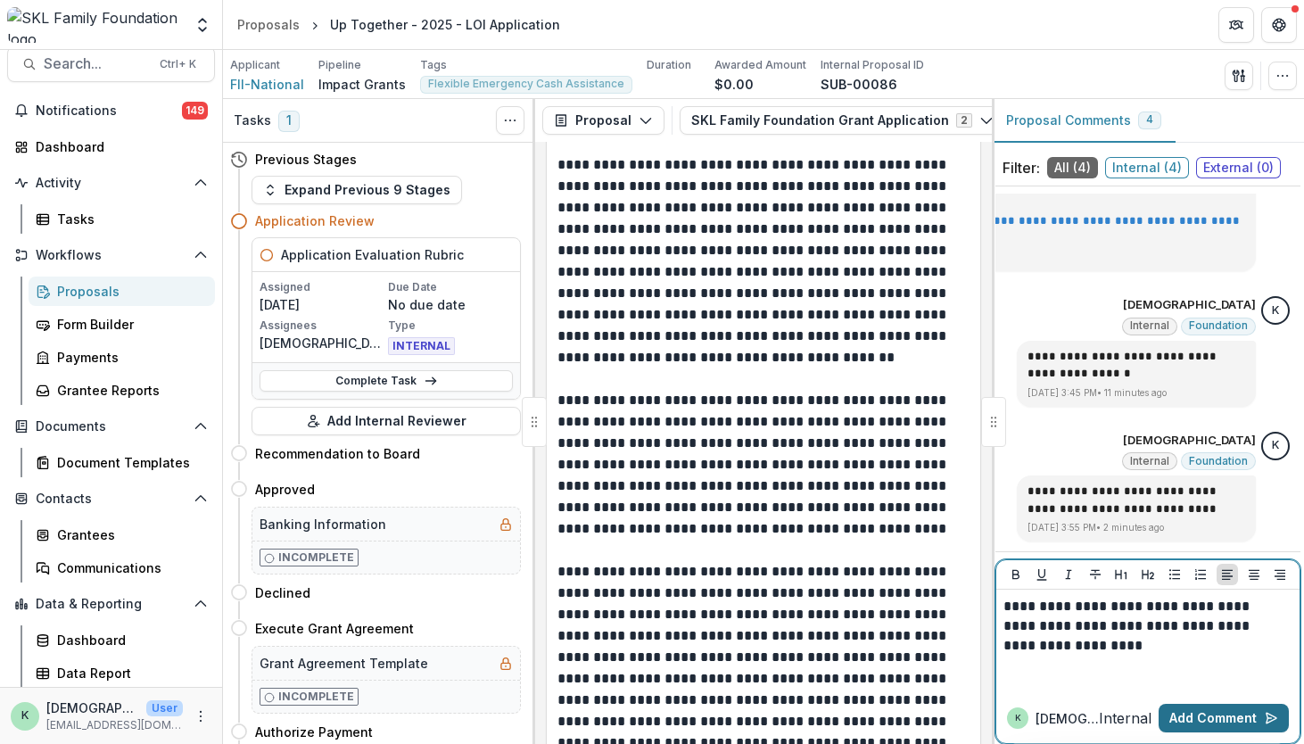
drag, startPoint x: 1209, startPoint y: 711, endPoint x: 1216, endPoint y: 725, distance: 15.6
click at [1216, 725] on button "Add Comment" at bounding box center [1224, 718] width 130 height 29
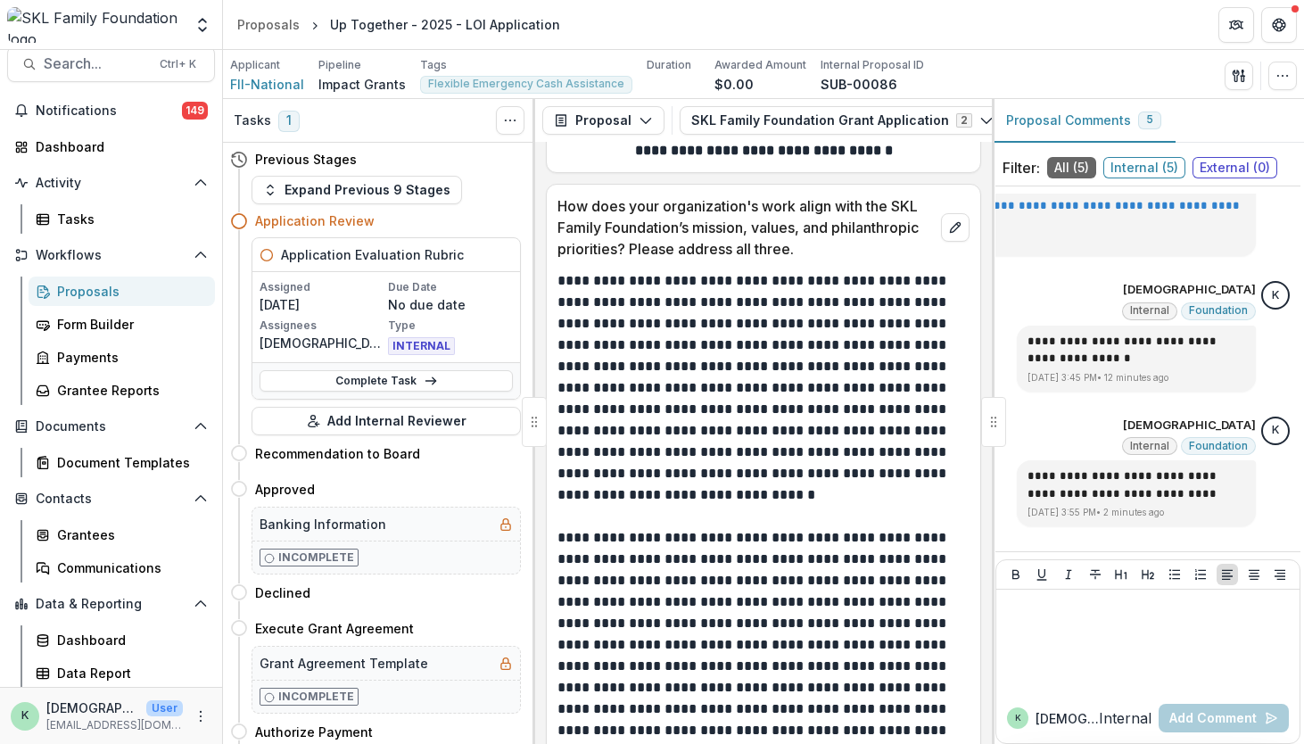
scroll to position [4979, 0]
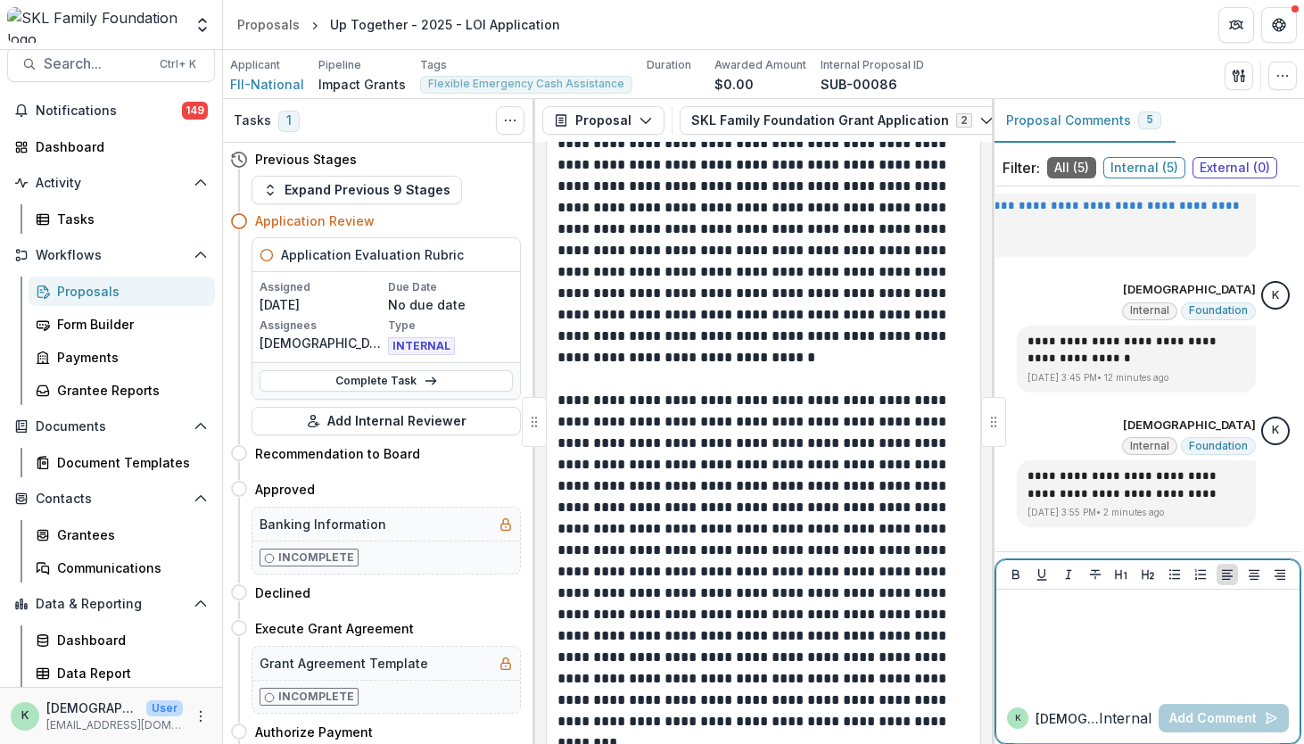
click at [1195, 664] on div at bounding box center [1147, 641] width 289 height 89
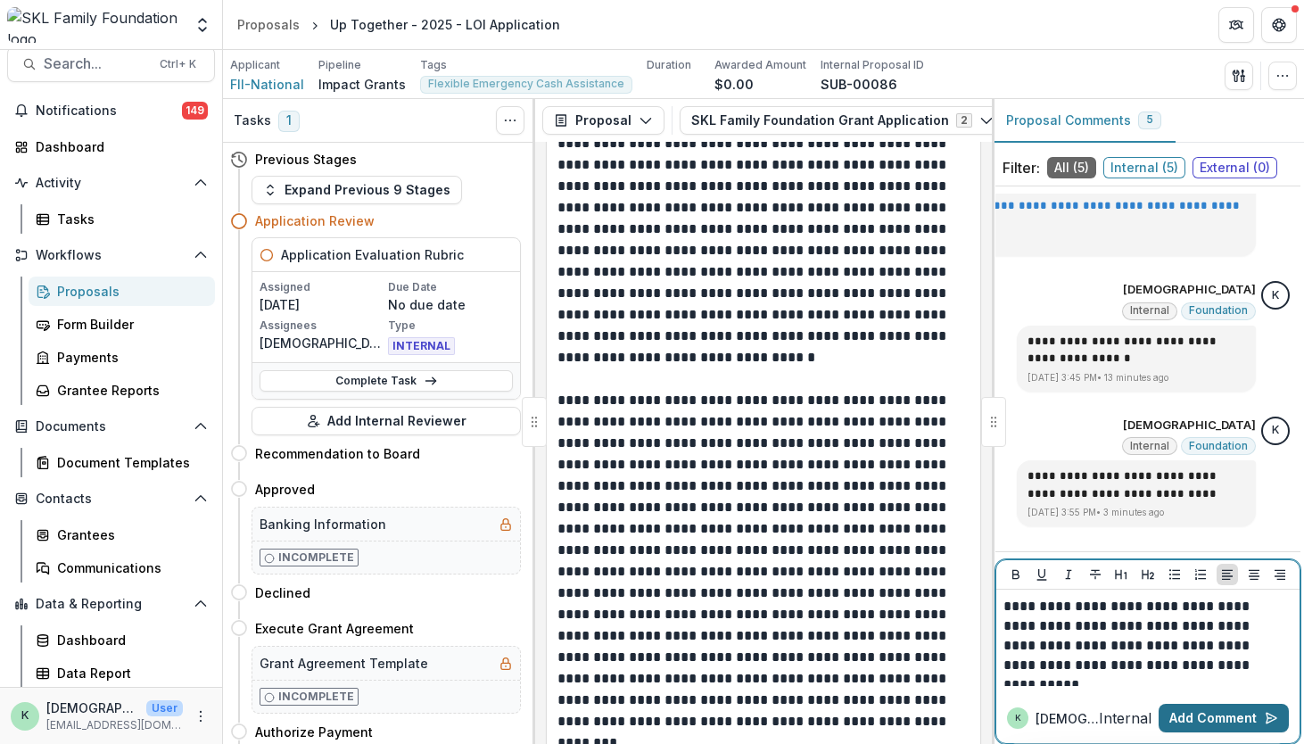
click at [1206, 711] on button "Add Comment" at bounding box center [1224, 718] width 130 height 29
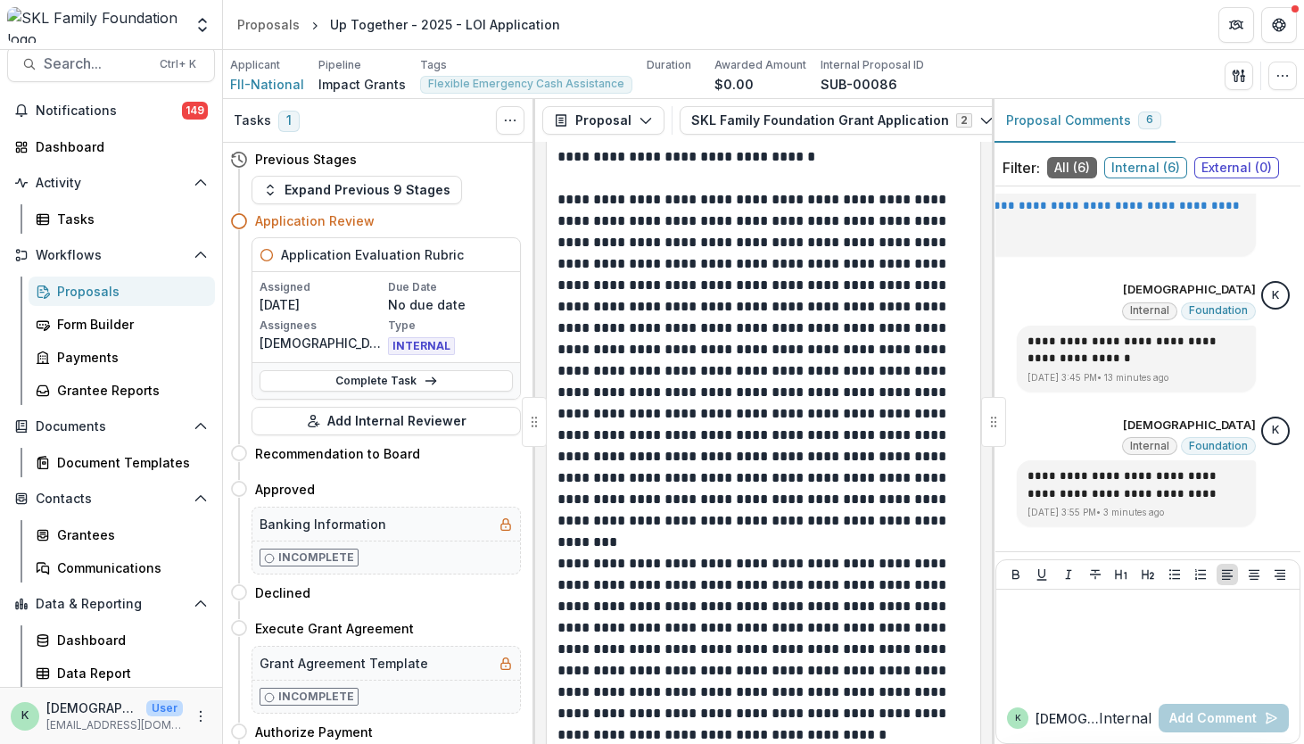
scroll to position [5181, 0]
drag, startPoint x: 668, startPoint y: 426, endPoint x: 940, endPoint y: 429, distance: 272.0
click at [940, 429] on p "**********" at bounding box center [761, 370] width 408 height 364
copy p "**********"
click at [382, 140] on div "Tasks 1 Show Cancelled Tasks" at bounding box center [379, 121] width 312 height 44
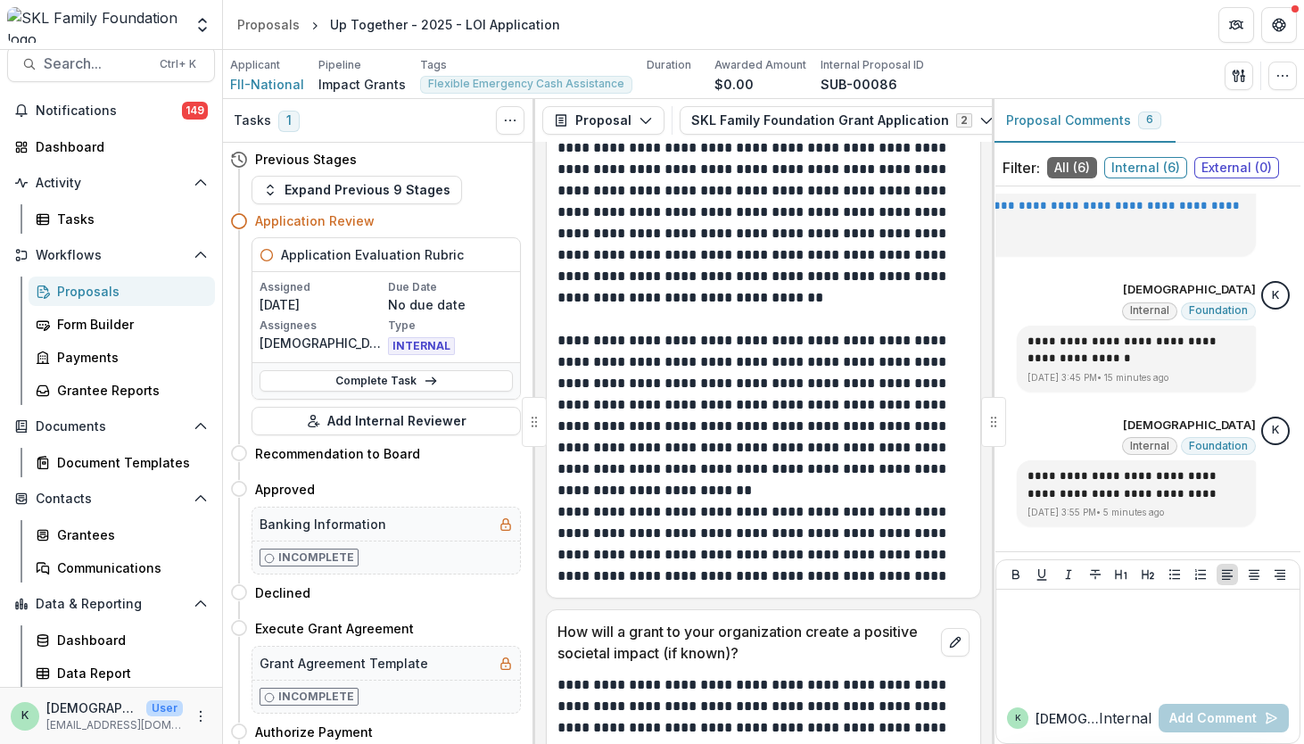
scroll to position [6290, 0]
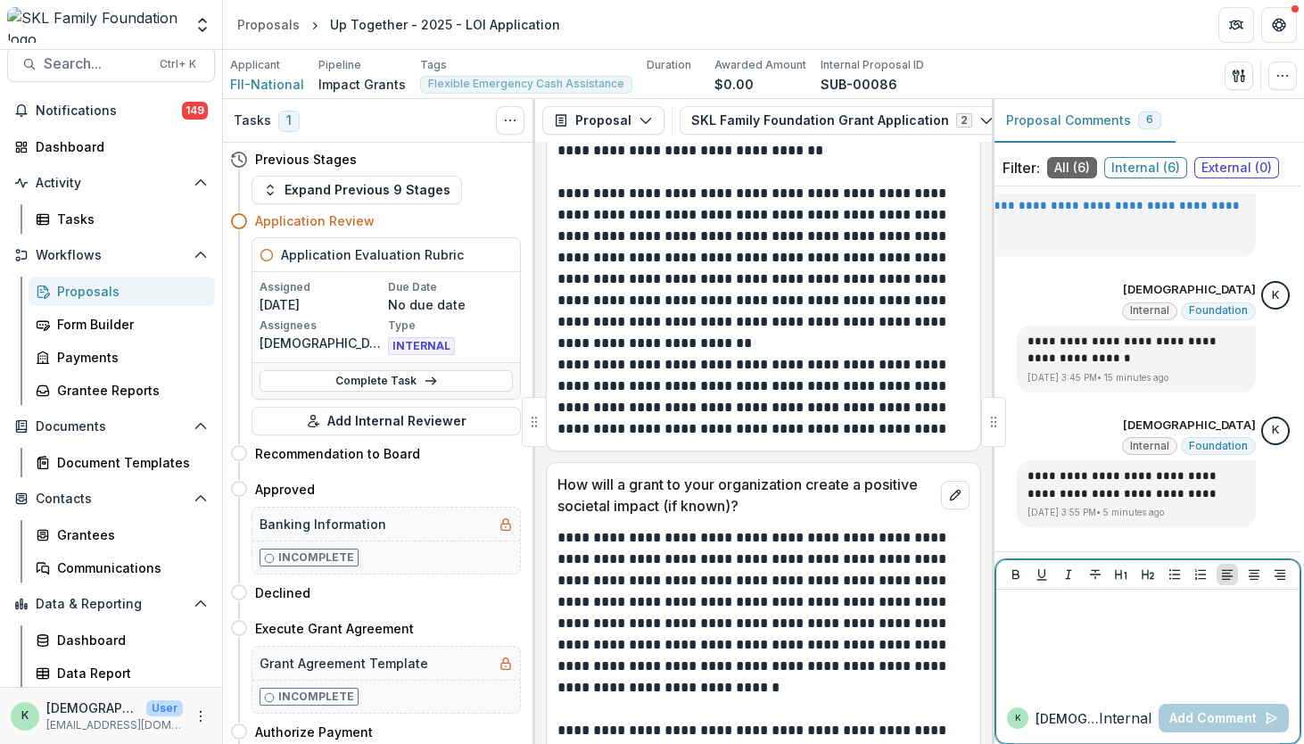
click at [1168, 630] on div at bounding box center [1147, 641] width 289 height 89
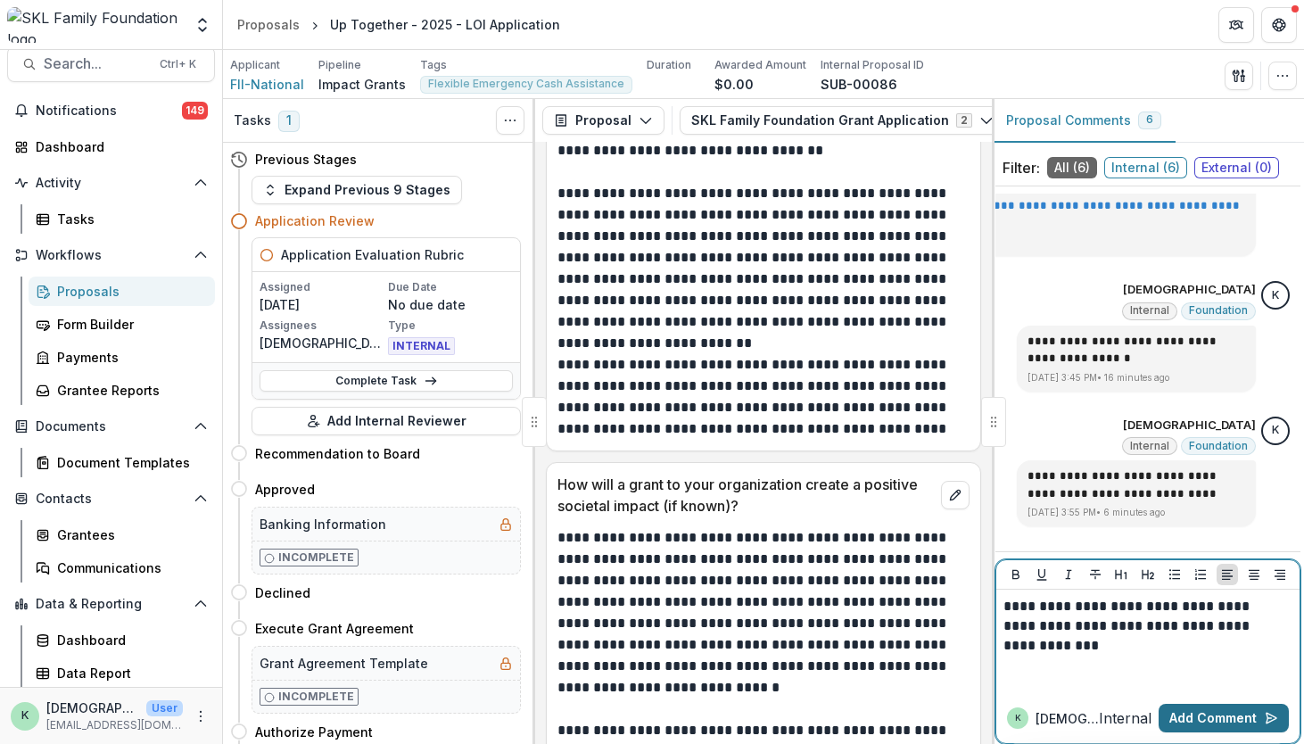
click at [1232, 722] on button "Add Comment" at bounding box center [1224, 718] width 130 height 29
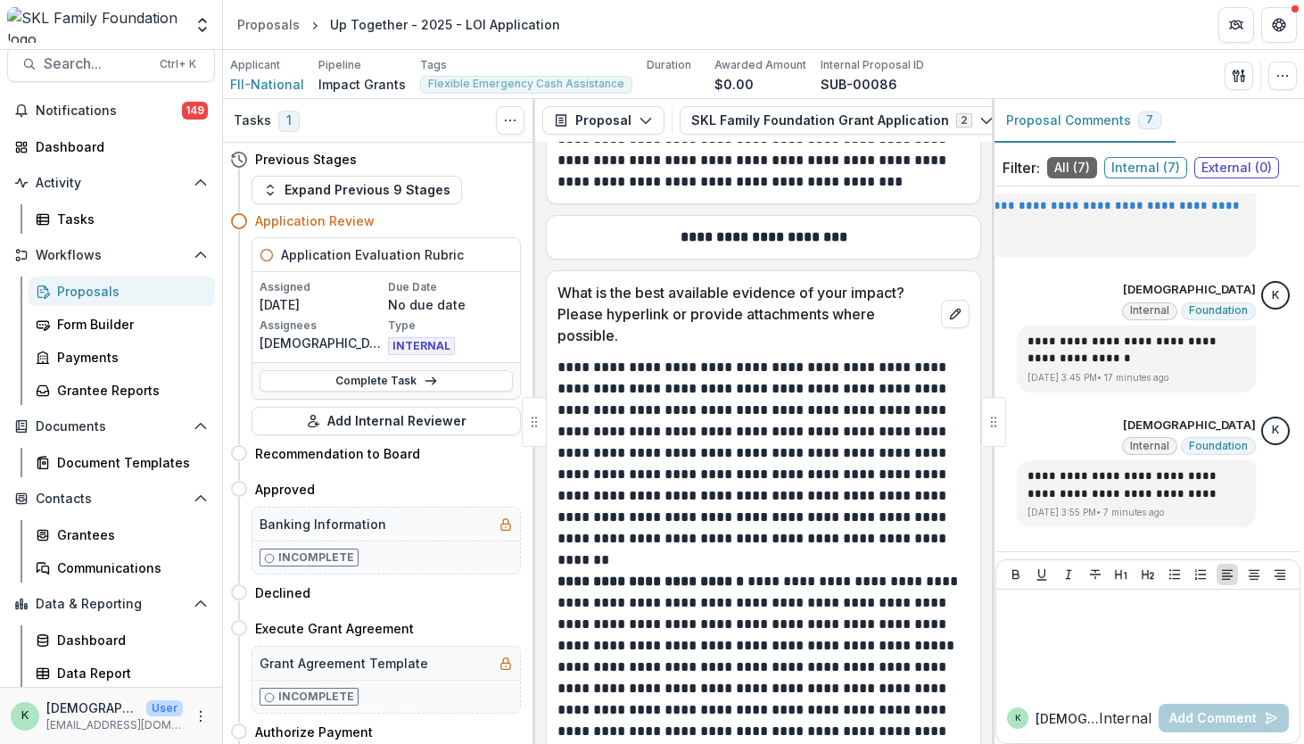
scroll to position [7132, 0]
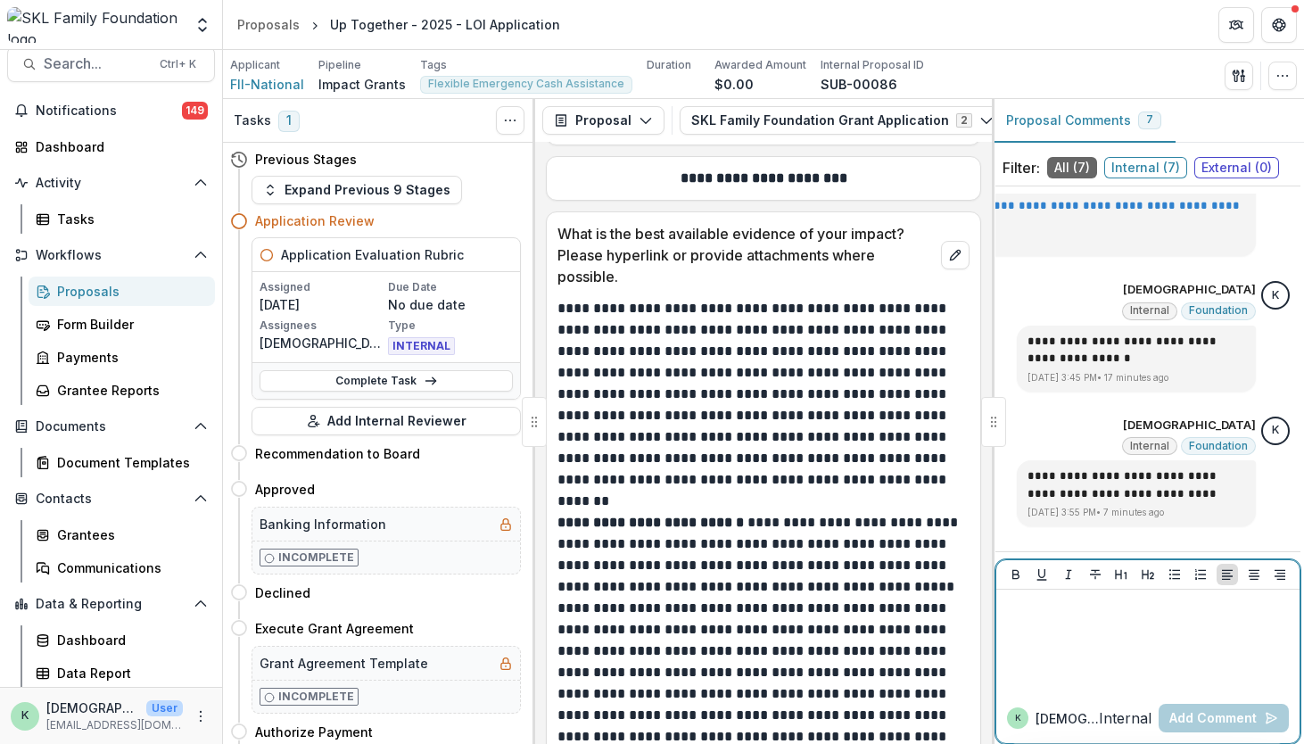
click at [1060, 641] on div at bounding box center [1147, 641] width 289 height 89
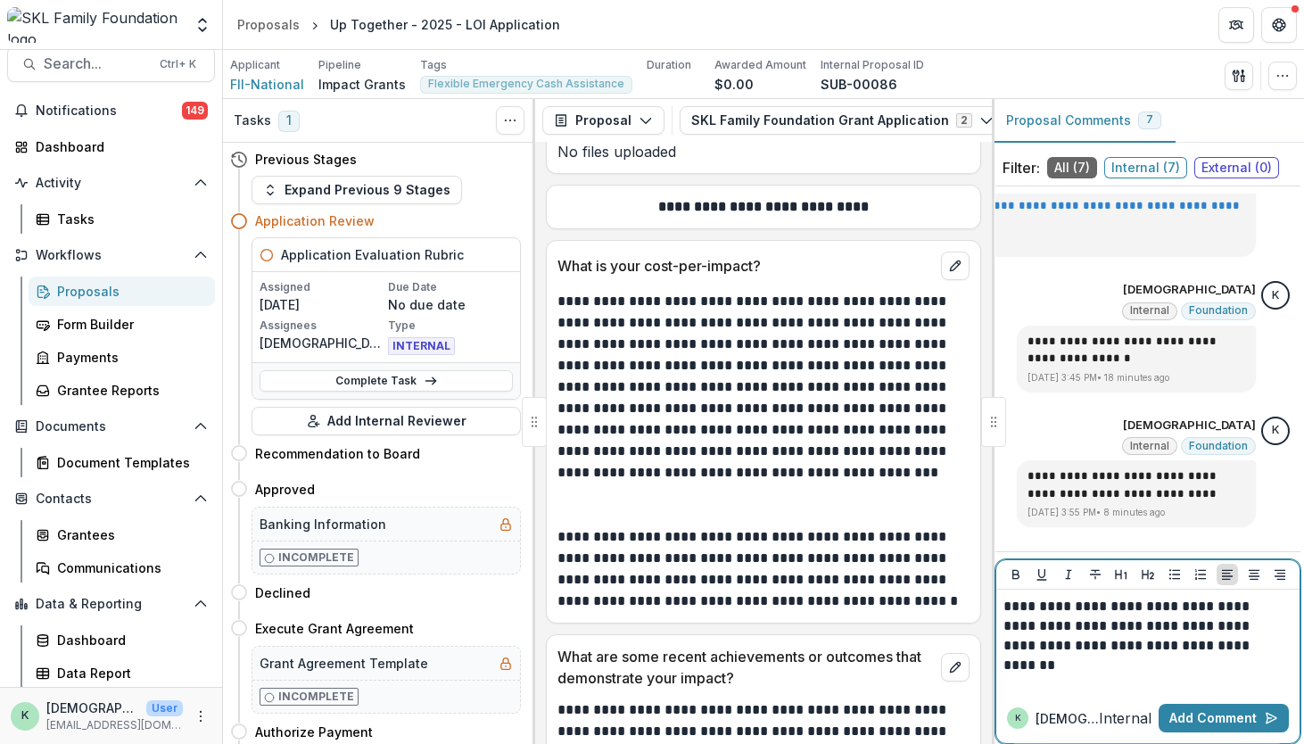
scroll to position [8477, 0]
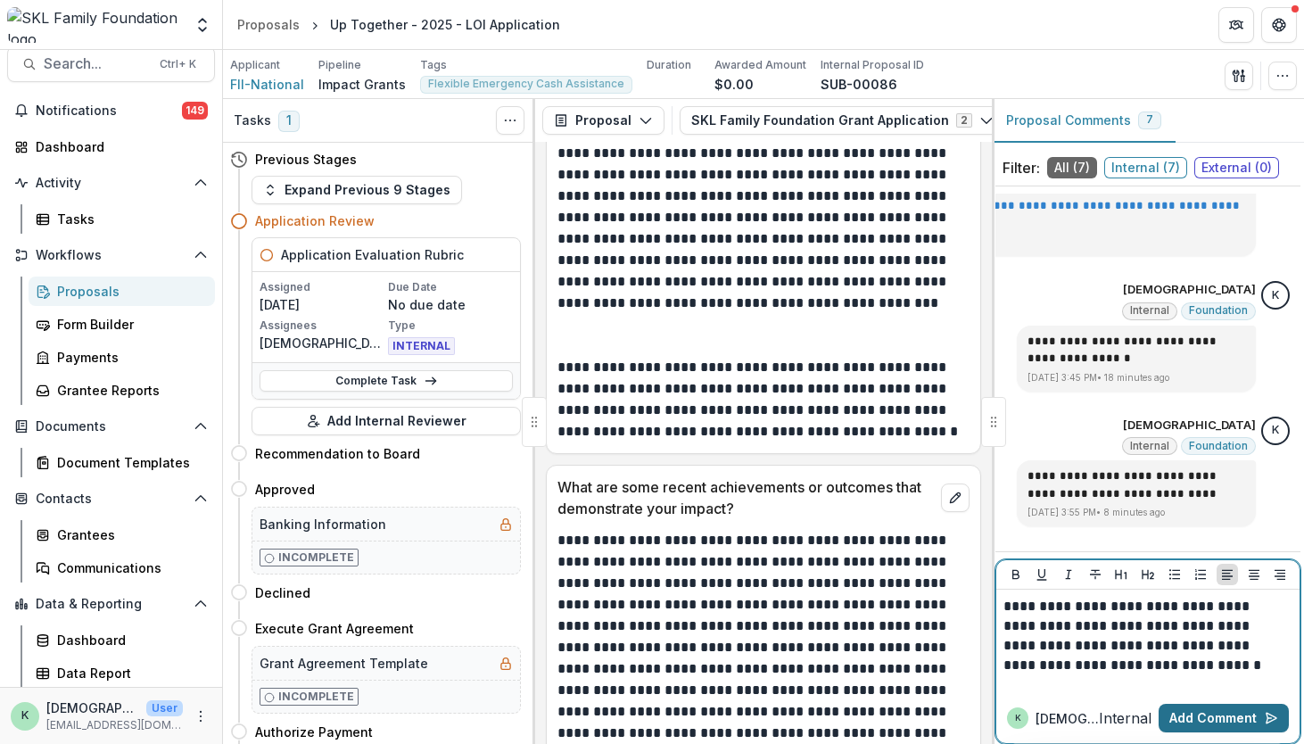
click at [1182, 720] on button "Add Comment" at bounding box center [1224, 718] width 130 height 29
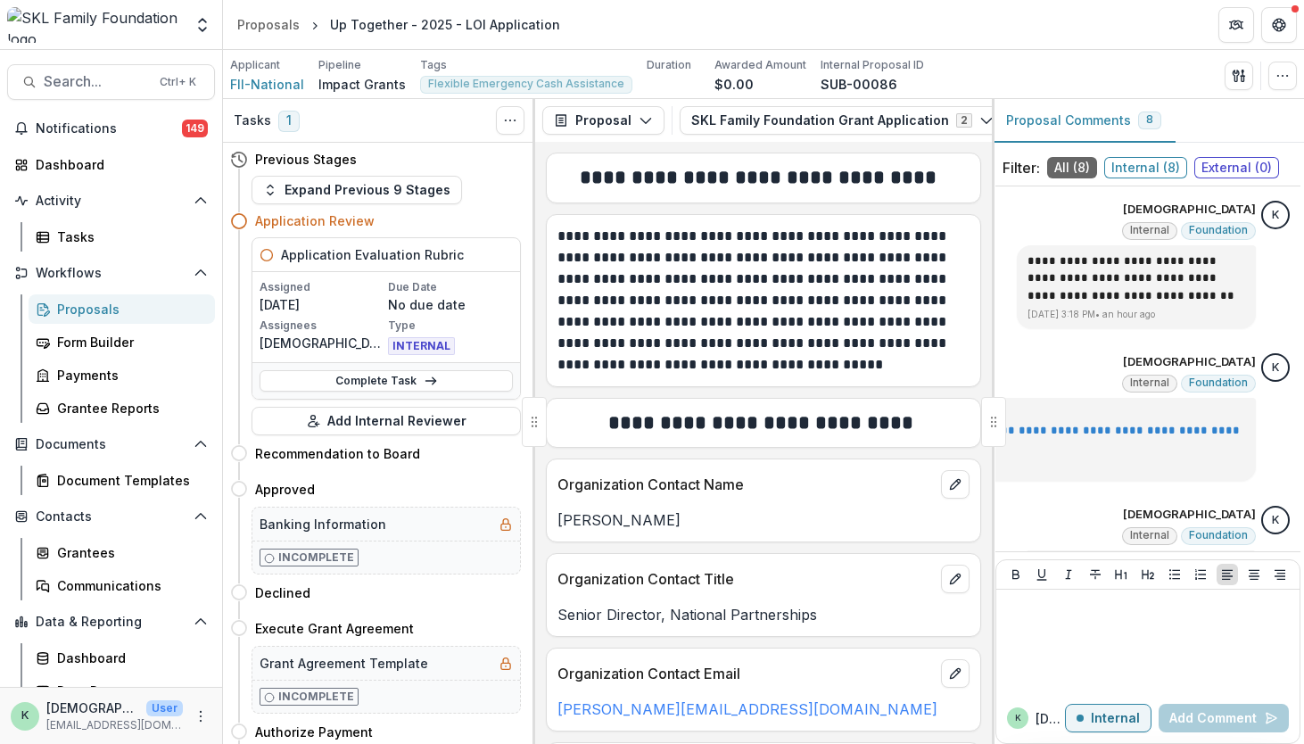
scroll to position [225, 0]
